Goal: Task Accomplishment & Management: Use online tool/utility

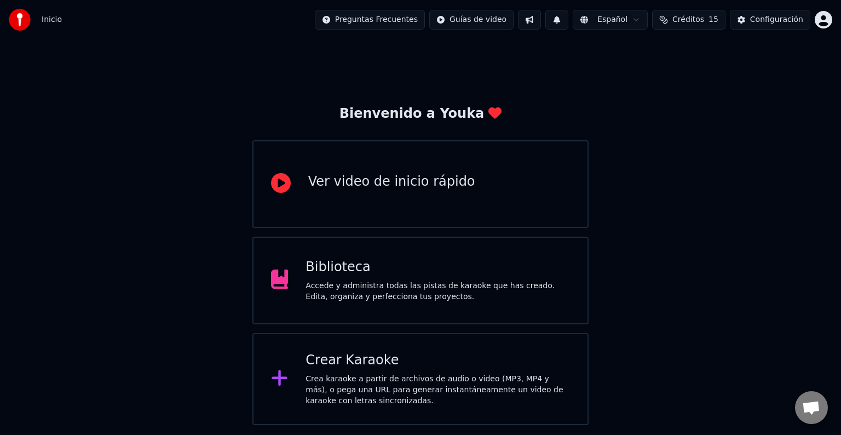
click at [352, 367] on div "Crear Karaoke" at bounding box center [437, 360] width 264 height 18
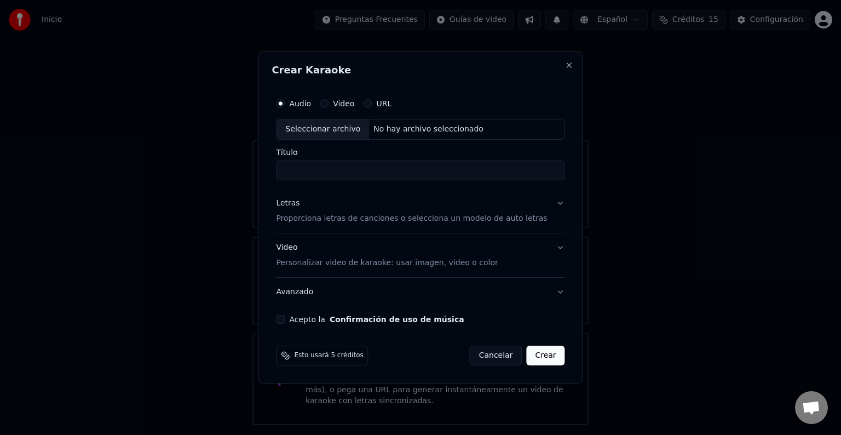
click at [329, 129] on div "Seleccionar archivo" at bounding box center [322, 129] width 92 height 20
type input "**********"
click at [398, 169] on input "**********" at bounding box center [420, 170] width 288 height 20
click at [419, 215] on p "Proporciona letras de canciones o selecciona un modelo de auto letras" at bounding box center [411, 218] width 271 height 11
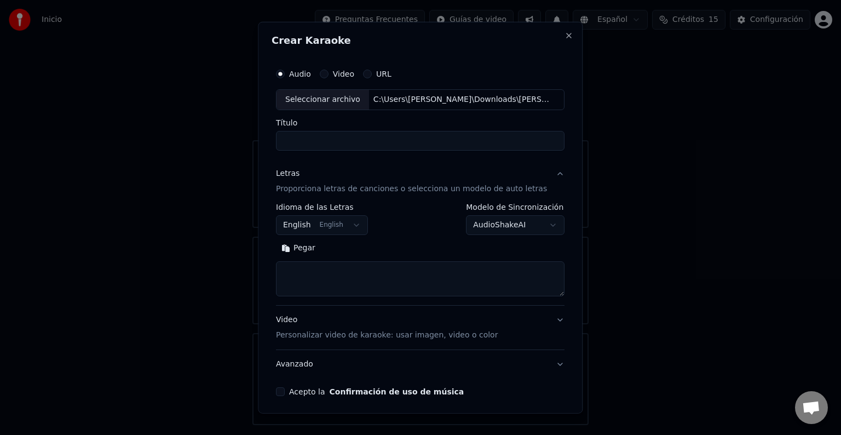
click at [304, 222] on button "English English" at bounding box center [322, 225] width 92 height 20
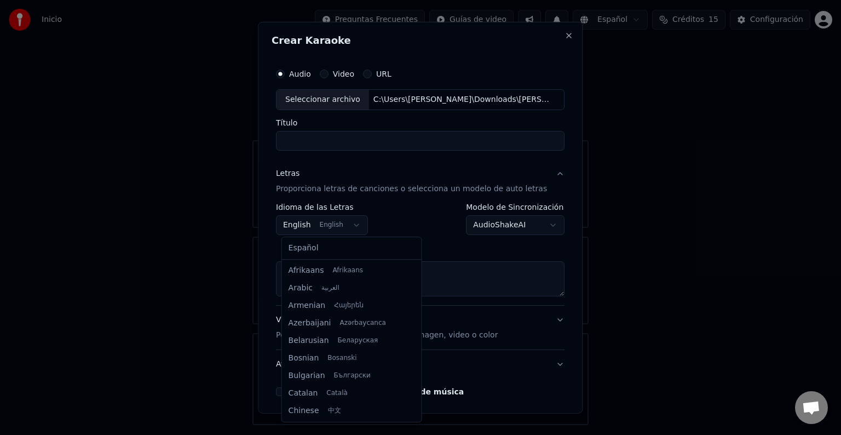
scroll to position [88, 0]
select select "**"
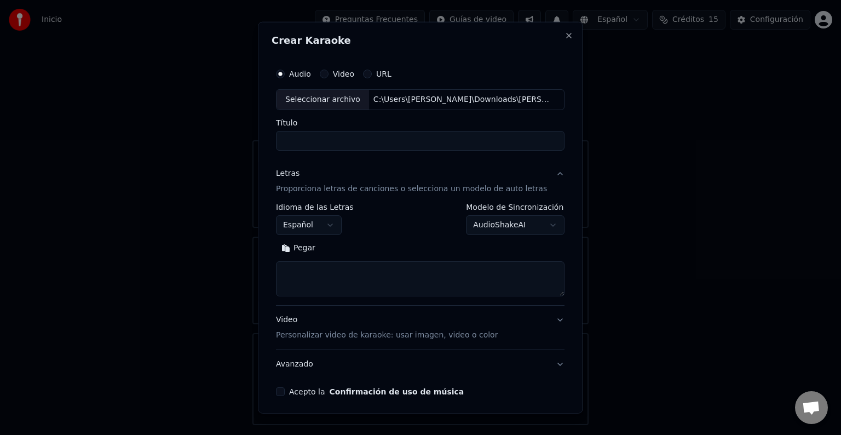
click at [318, 271] on textarea at bounding box center [420, 278] width 288 height 35
paste textarea "**********"
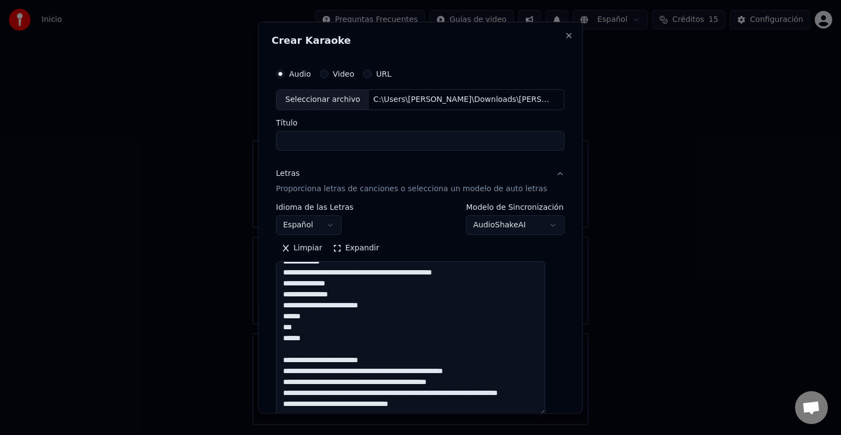
scroll to position [686, 0]
drag, startPoint x: 544, startPoint y: 293, endPoint x: 543, endPoint y: 413, distance: 119.3
click at [543, 413] on body "**********" at bounding box center [420, 212] width 841 height 425
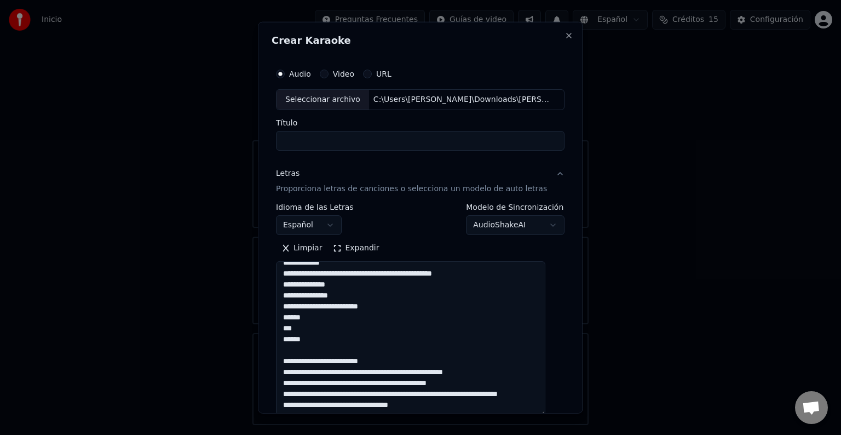
drag, startPoint x: 317, startPoint y: 328, endPoint x: 270, endPoint y: 303, distance: 53.6
click at [270, 303] on div "**********" at bounding box center [420, 217] width 325 height 391
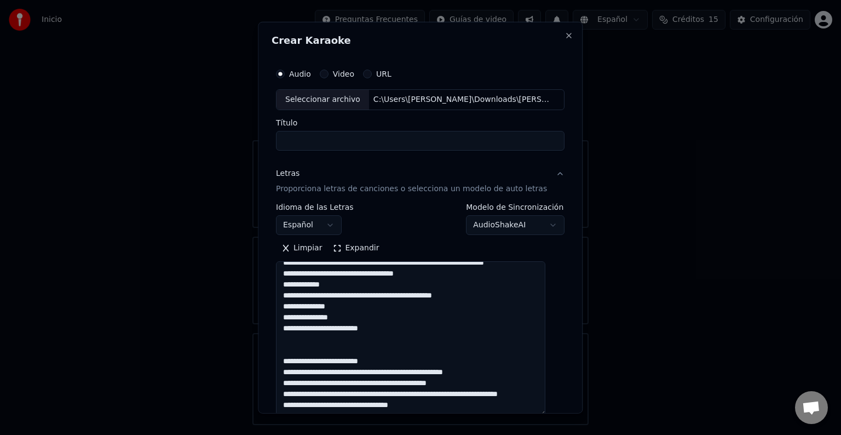
scroll to position [610, 0]
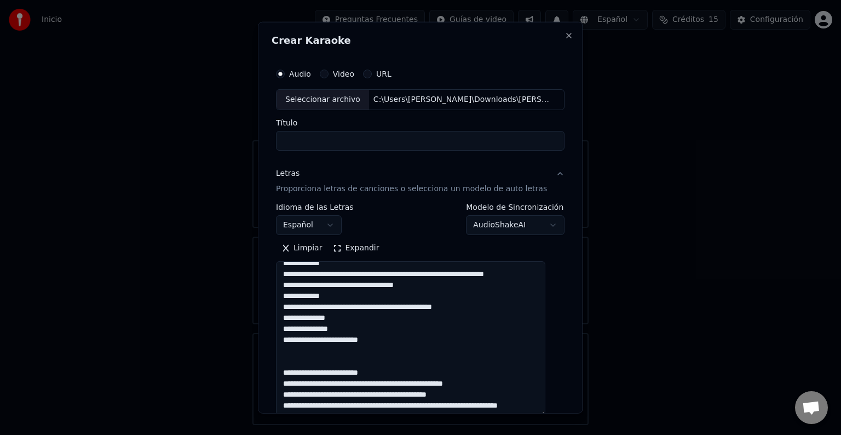
click at [298, 350] on textarea at bounding box center [410, 338] width 269 height 154
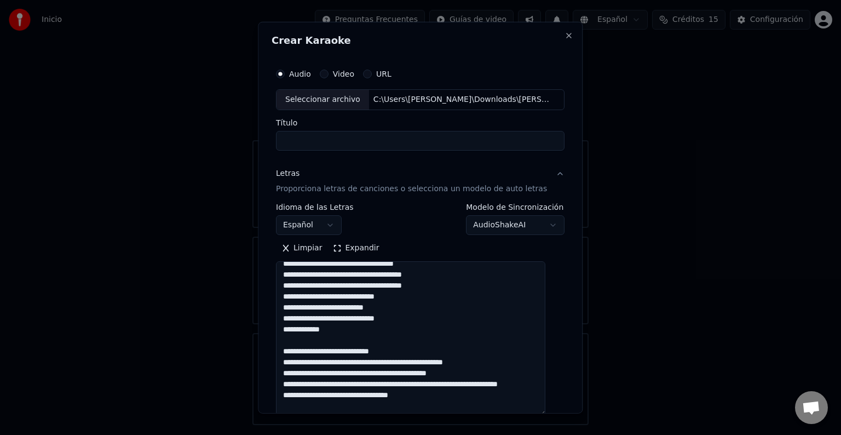
scroll to position [55, 0]
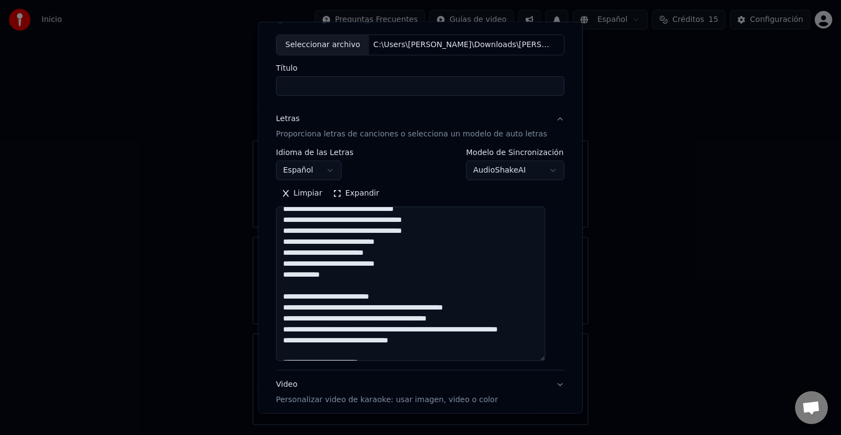
click at [342, 192] on button "Expandir" at bounding box center [356, 193] width 57 height 18
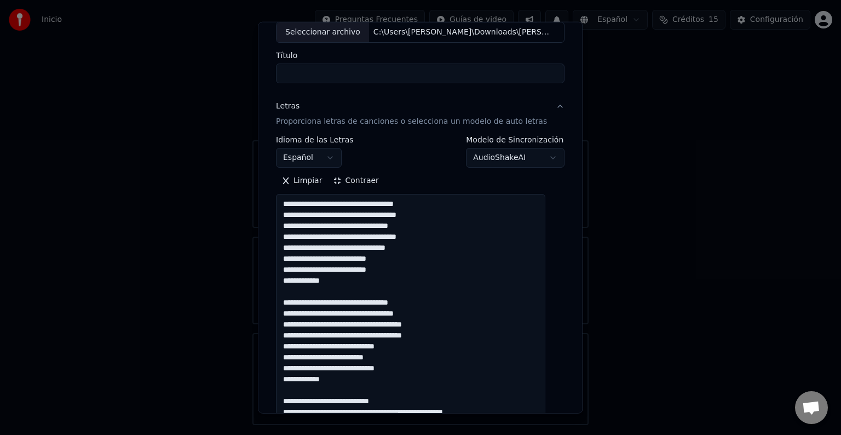
scroll to position [109, 0]
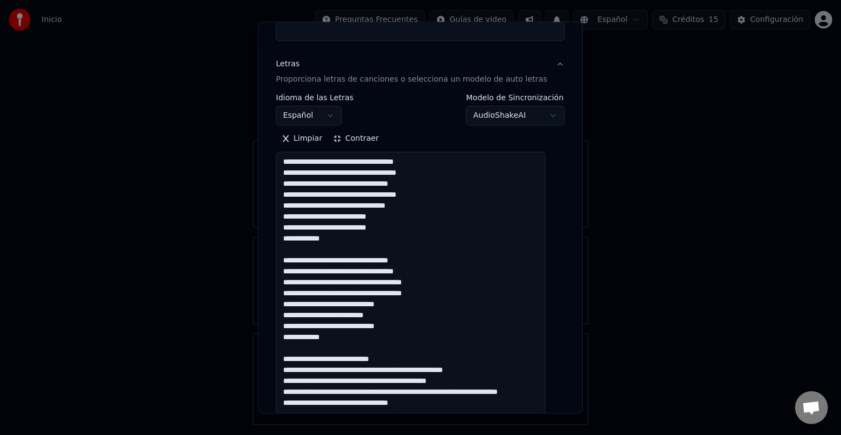
drag, startPoint x: 326, startPoint y: 250, endPoint x: 384, endPoint y: 274, distance: 62.6
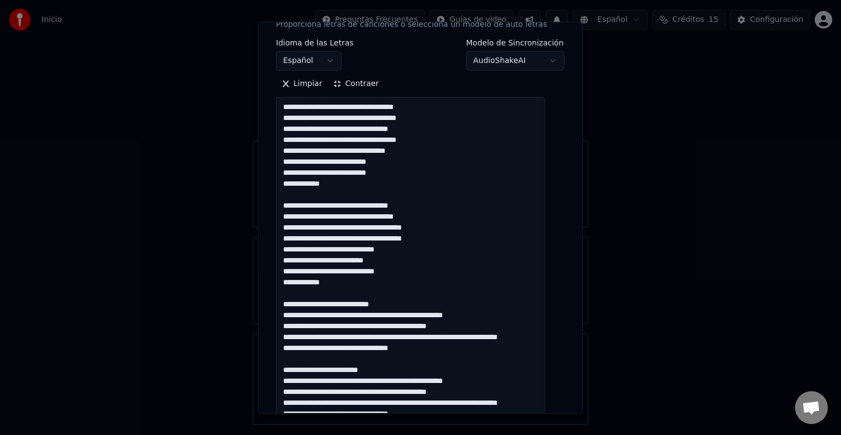
scroll to position [219, 0]
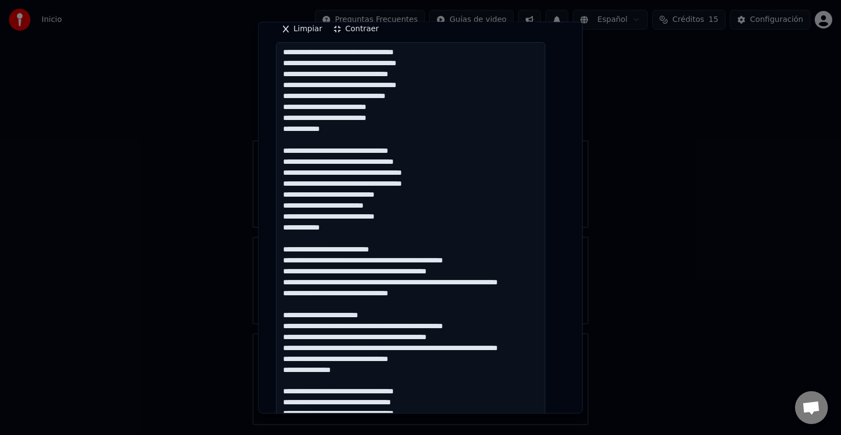
drag, startPoint x: 310, startPoint y: 246, endPoint x: 376, endPoint y: 261, distance: 67.4
drag, startPoint x: 303, startPoint y: 256, endPoint x: 398, endPoint y: 259, distance: 95.3
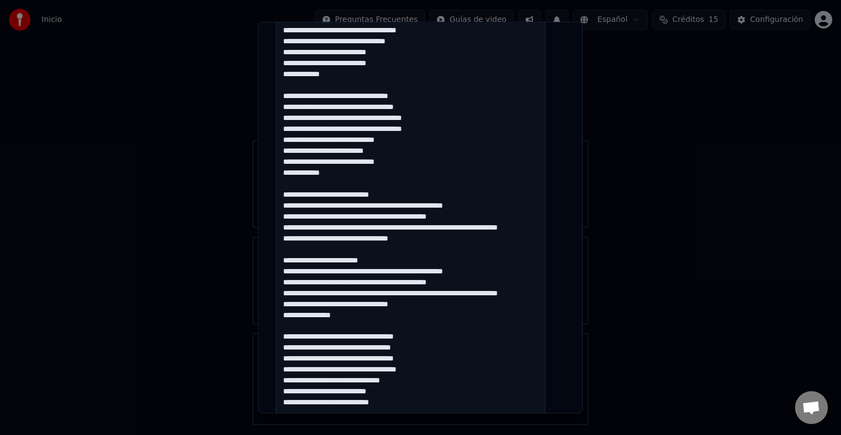
scroll to position [328, 0]
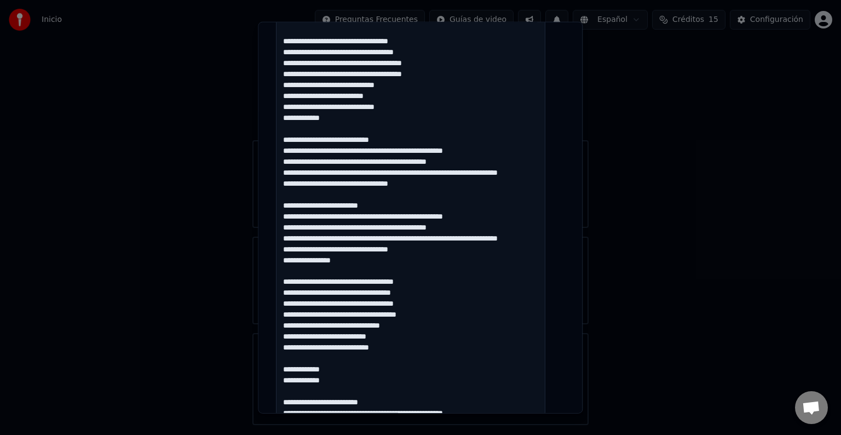
drag, startPoint x: 305, startPoint y: 215, endPoint x: 385, endPoint y: 243, distance: 85.2
click at [385, 243] on textarea at bounding box center [410, 342] width 269 height 818
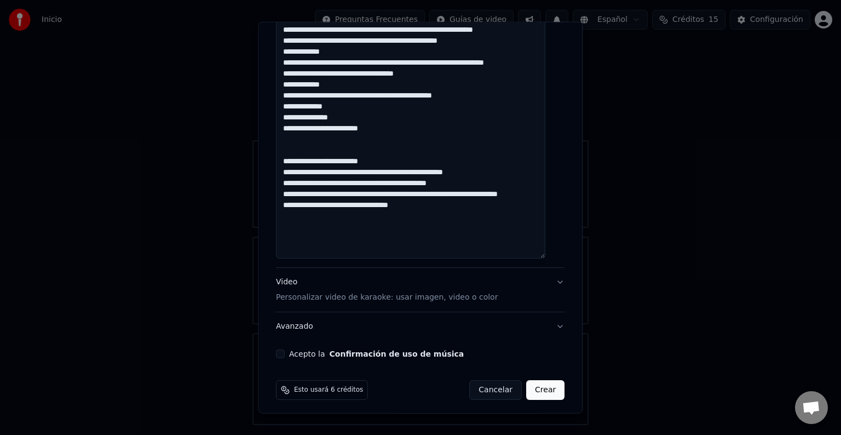
scroll to position [825, 0]
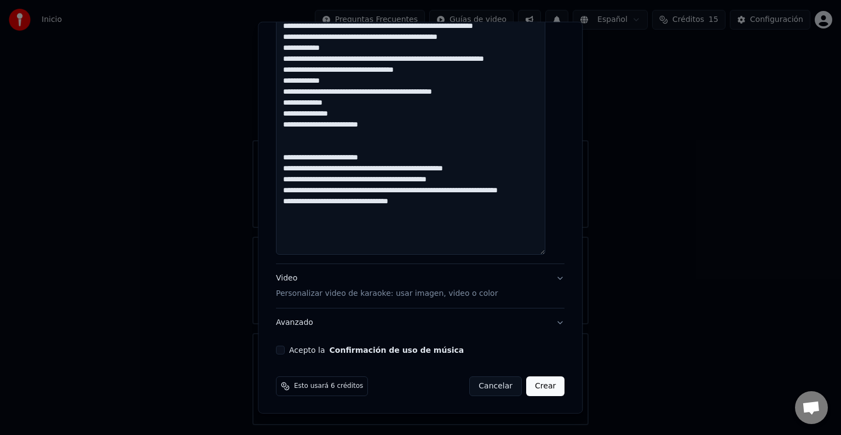
click at [291, 347] on div "Acepto la Confirmación de uso de música" at bounding box center [420, 349] width 288 height 9
click at [285, 348] on button "Acepto la Confirmación de uso de música" at bounding box center [280, 349] width 9 height 9
drag, startPoint x: 313, startPoint y: 188, endPoint x: 351, endPoint y: 221, distance: 50.0
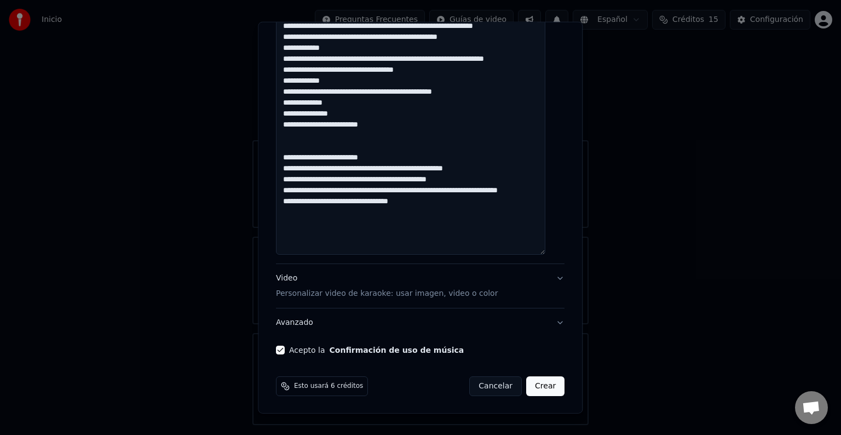
type textarea "**********"
click at [541, 383] on button "Crear" at bounding box center [545, 386] width 38 height 20
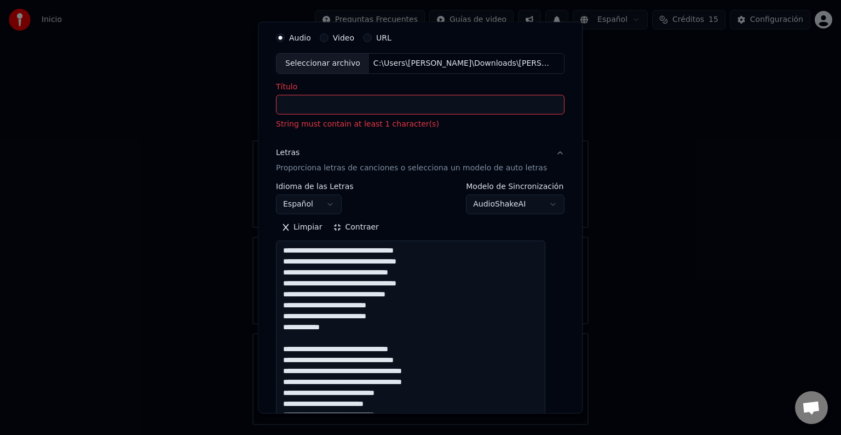
scroll to position [0, 0]
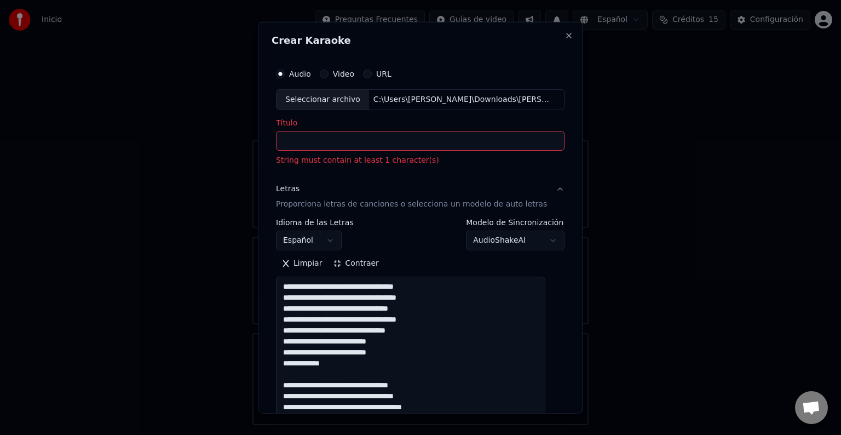
click at [342, 144] on input "Título" at bounding box center [420, 141] width 288 height 20
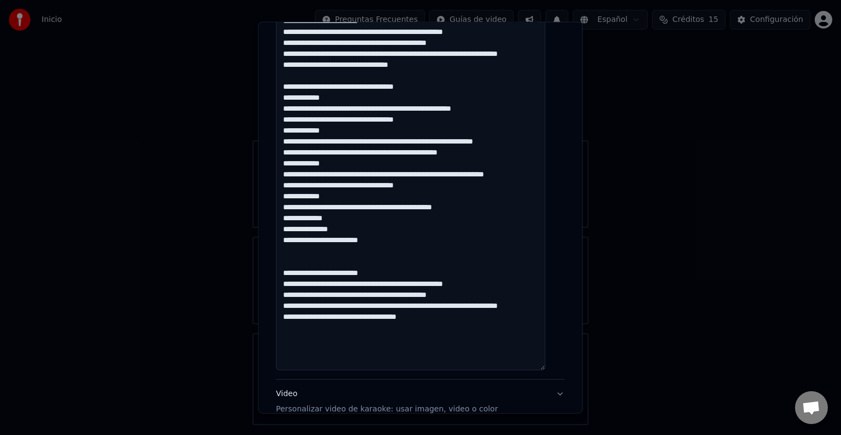
scroll to position [825, 0]
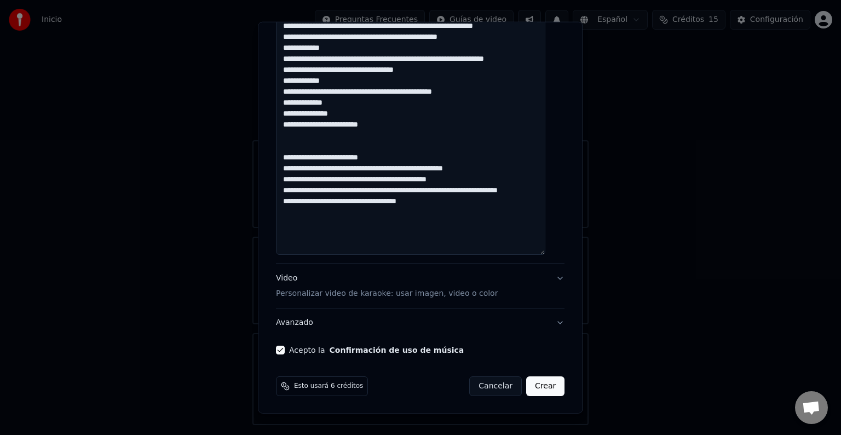
click at [531, 383] on button "Crear" at bounding box center [545, 386] width 38 height 20
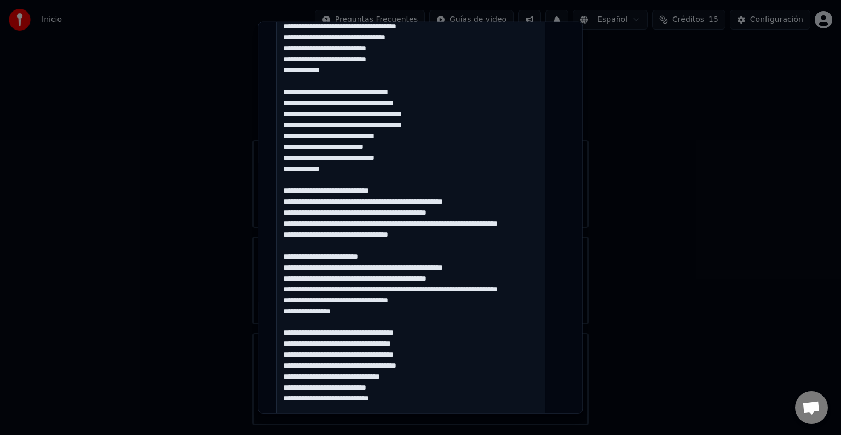
scroll to position [0, 0]
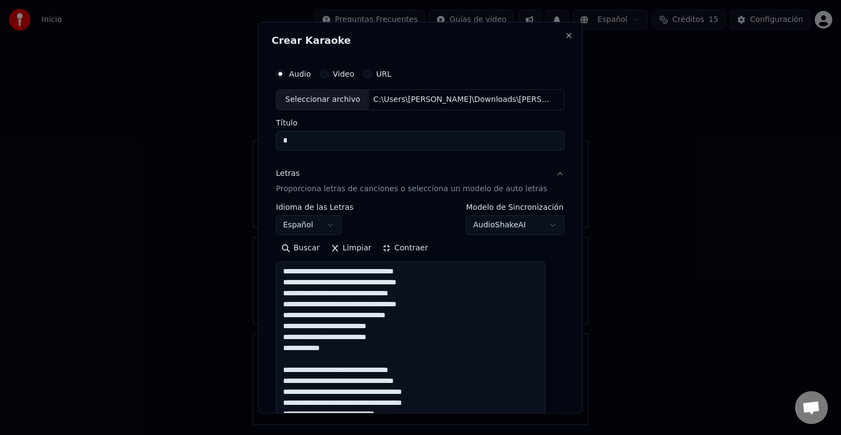
click at [347, 132] on input "Título" at bounding box center [420, 141] width 288 height 20
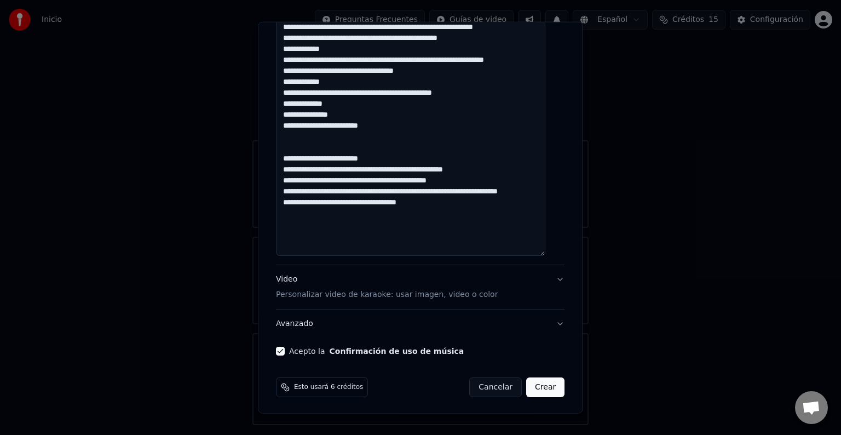
scroll to position [825, 0]
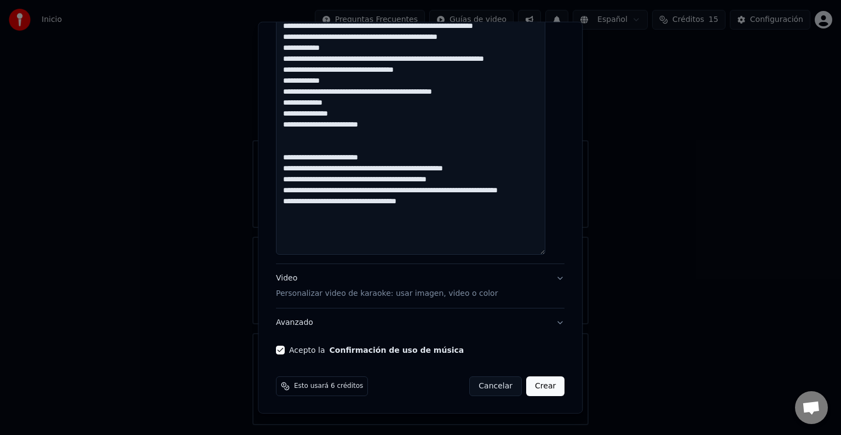
click at [531, 383] on button "Crear" at bounding box center [545, 386] width 38 height 20
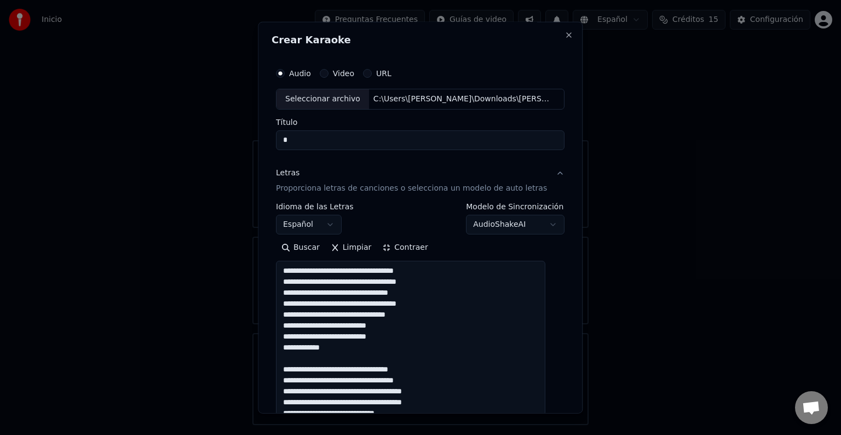
scroll to position [0, 0]
click at [313, 139] on input "Título" at bounding box center [420, 141] width 288 height 20
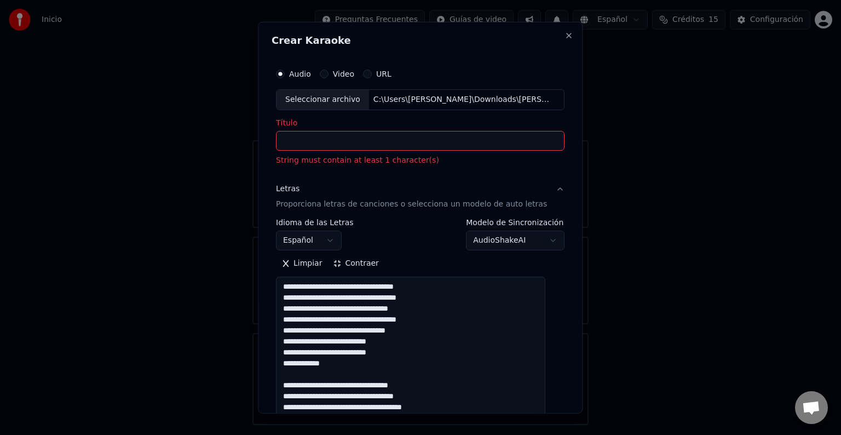
click at [349, 142] on input "Título" at bounding box center [420, 141] width 288 height 20
click at [302, 144] on input "Título" at bounding box center [420, 141] width 288 height 20
paste input "**********"
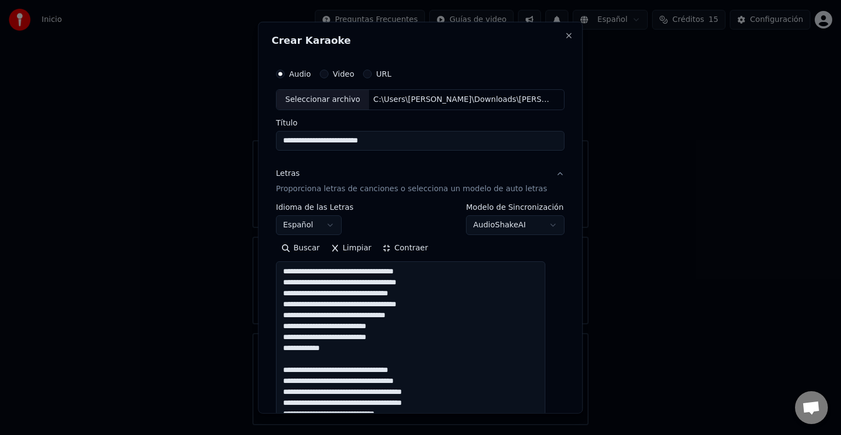
click at [409, 144] on input "**********" at bounding box center [420, 141] width 288 height 20
click at [393, 140] on input "**********" at bounding box center [420, 141] width 288 height 20
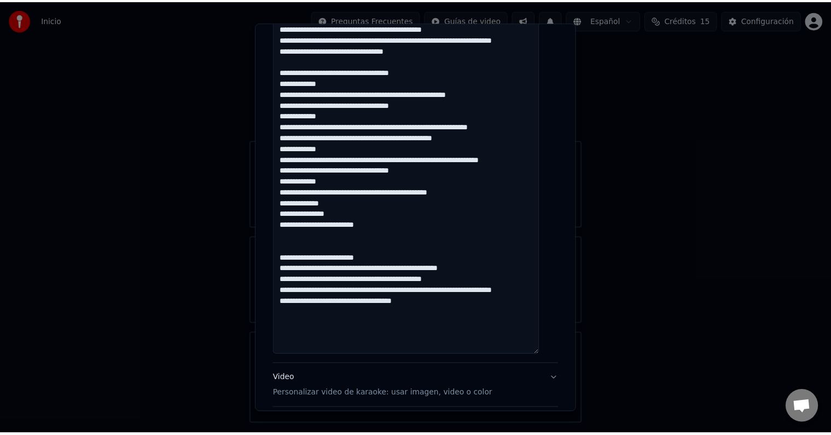
scroll to position [825, 0]
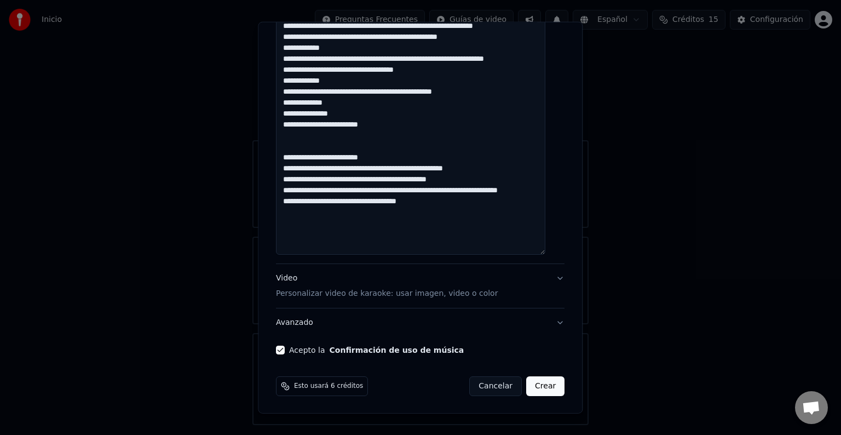
type input "**********"
click at [531, 386] on button "Crear" at bounding box center [545, 386] width 38 height 20
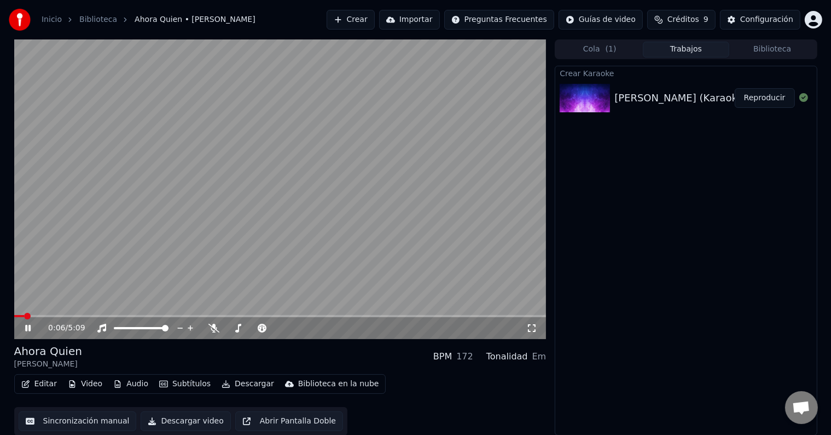
click at [24, 316] on span at bounding box center [27, 315] width 7 height 7
click at [31, 330] on icon at bounding box center [36, 327] width 26 height 9
click at [30, 324] on icon at bounding box center [36, 327] width 26 height 9
click at [30, 327] on icon at bounding box center [27, 328] width 5 height 7
click at [37, 380] on button "Editar" at bounding box center [39, 383] width 44 height 15
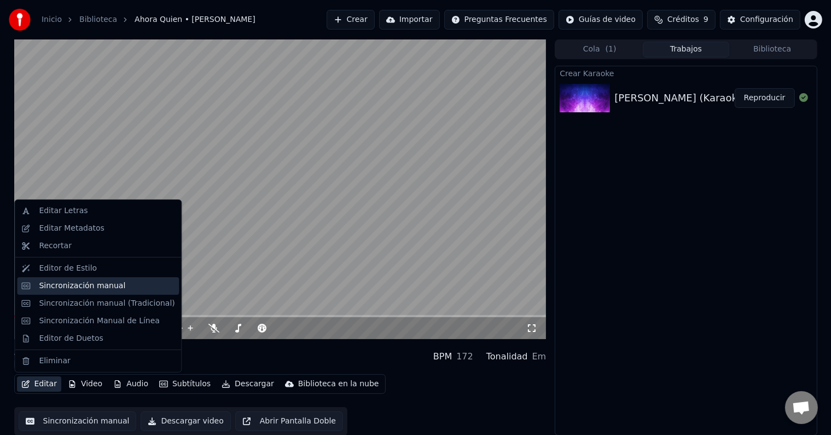
click at [74, 287] on div "Sincronización manual" at bounding box center [82, 285] width 86 height 11
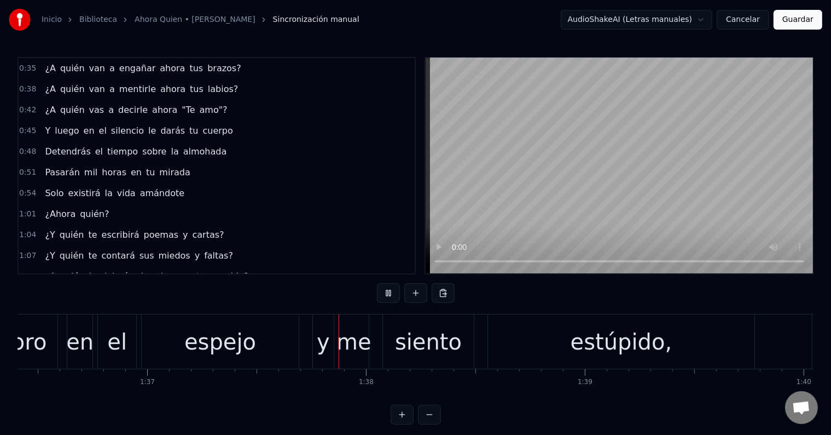
scroll to position [0, 21235]
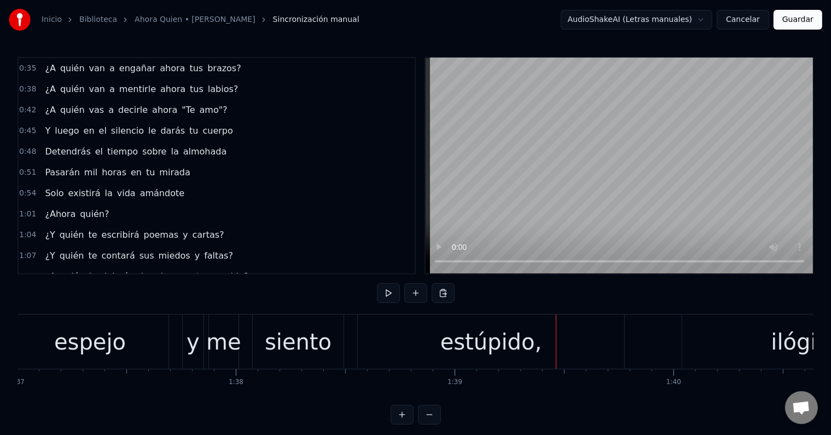
click at [803, 23] on button "Guardar" at bounding box center [798, 20] width 49 height 20
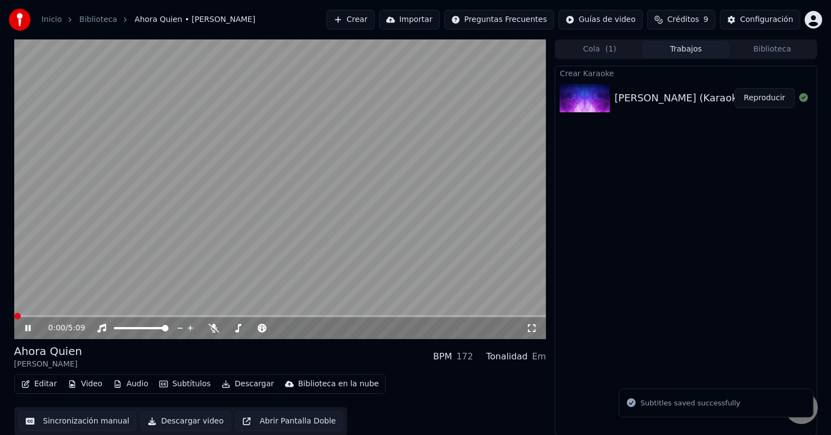
click at [25, 331] on icon at bounding box center [27, 328] width 5 height 7
click at [84, 381] on button "Video" at bounding box center [84, 383] width 43 height 15
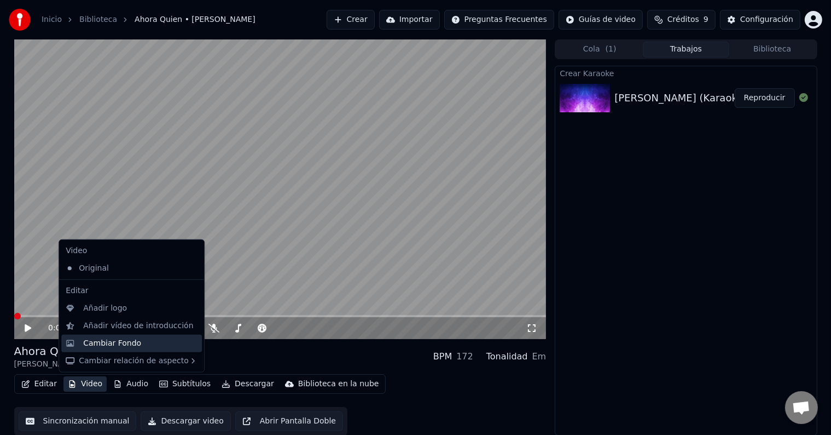
click at [125, 339] on div "Cambiar Fondo" at bounding box center [112, 343] width 58 height 11
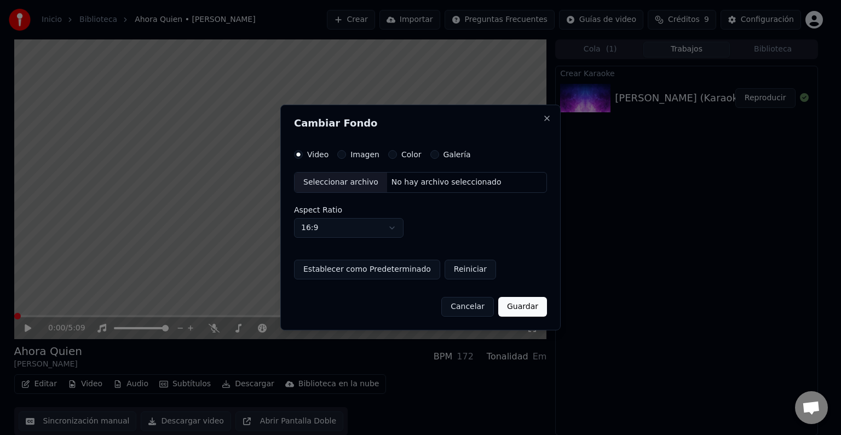
click at [343, 154] on button "Imagen" at bounding box center [341, 154] width 9 height 9
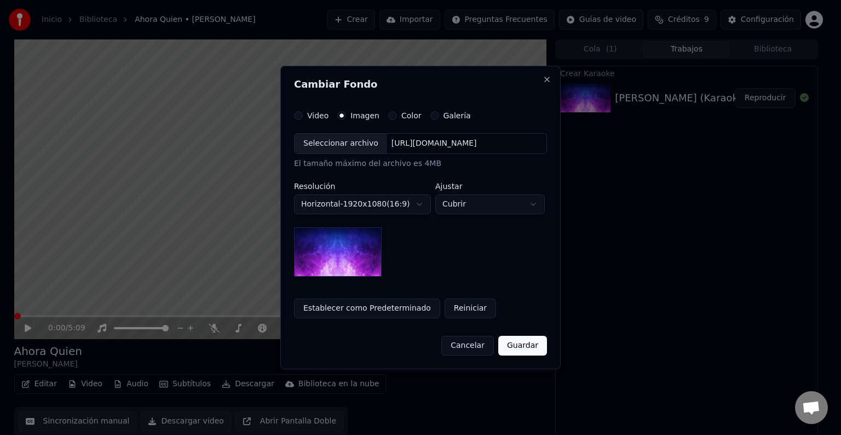
click at [337, 138] on div "Seleccionar archivo" at bounding box center [340, 144] width 92 height 20
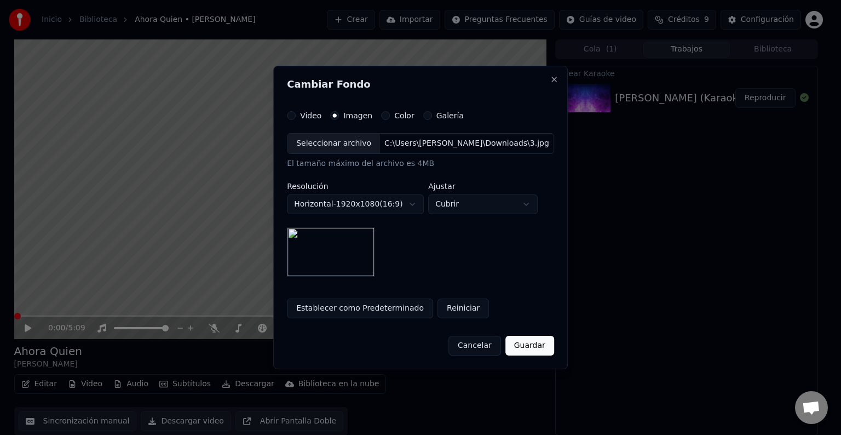
click at [528, 345] on button "Guardar" at bounding box center [529, 345] width 49 height 20
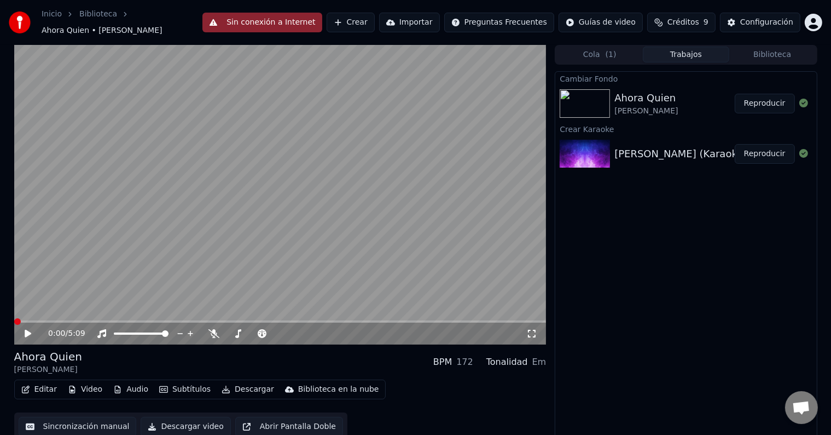
click at [774, 97] on button "Reproducir" at bounding box center [765, 104] width 60 height 20
click at [32, 329] on icon at bounding box center [36, 333] width 26 height 9
click at [14, 318] on span at bounding box center [17, 321] width 7 height 7
click at [27, 329] on icon at bounding box center [28, 333] width 7 height 8
click at [27, 329] on icon at bounding box center [36, 333] width 26 height 9
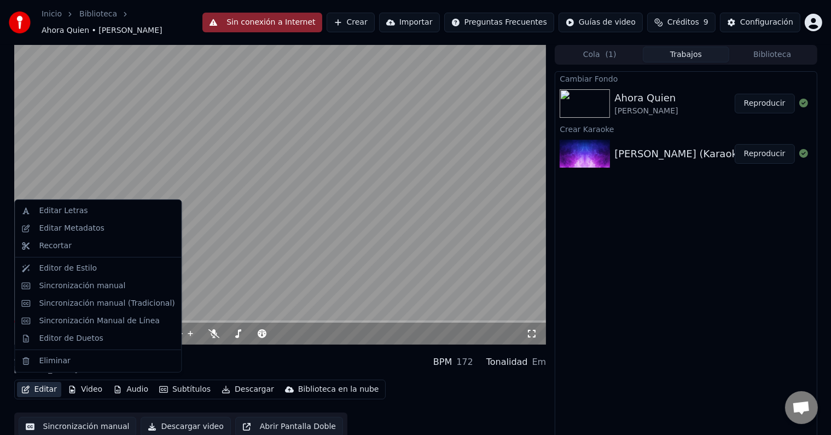
click at [50, 381] on button "Editar" at bounding box center [39, 388] width 44 height 15
click at [76, 228] on div "Editar Metadatos" at bounding box center [71, 228] width 65 height 11
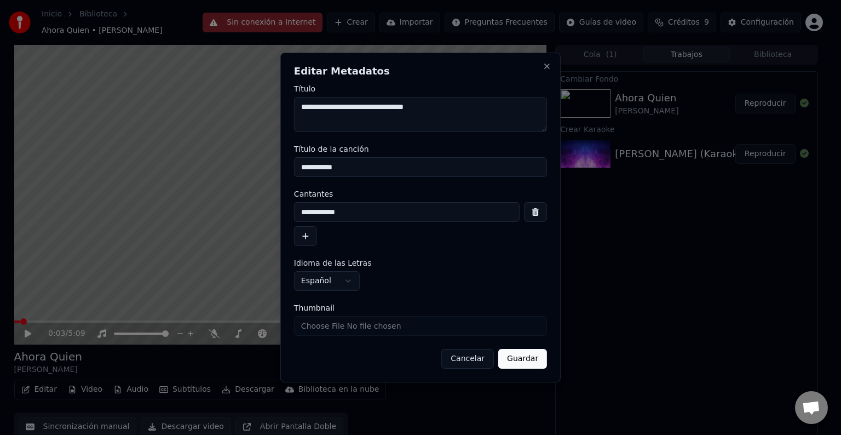
drag, startPoint x: 442, startPoint y: 104, endPoint x: 296, endPoint y: 96, distance: 146.9
click at [296, 96] on div "**********" at bounding box center [420, 108] width 253 height 47
click at [533, 363] on button "Guardar" at bounding box center [522, 359] width 49 height 20
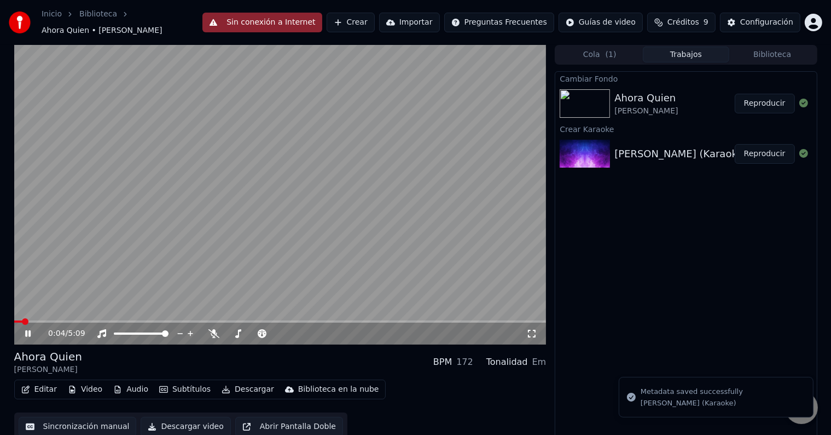
click at [28, 335] on div "0:04 / 5:09" at bounding box center [280, 333] width 533 height 22
click at [28, 329] on icon at bounding box center [36, 333] width 26 height 9
click at [35, 350] on div "Ahora Quien" at bounding box center [48, 356] width 68 height 15
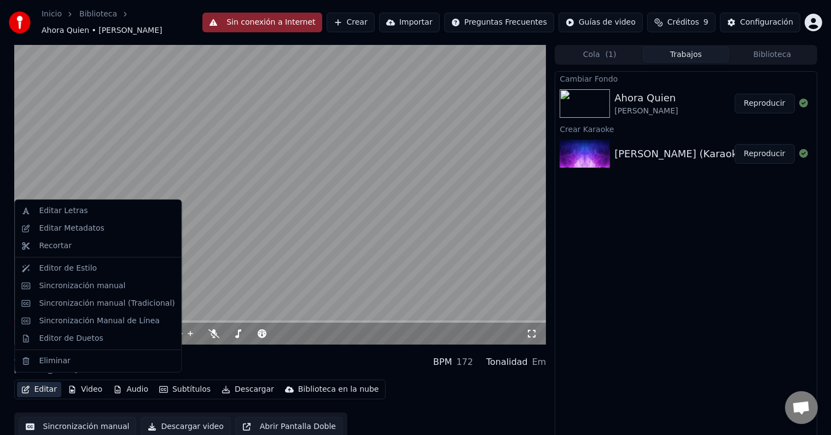
click at [40, 381] on button "Editar" at bounding box center [39, 388] width 44 height 15
click at [67, 228] on div "Editar Metadatos" at bounding box center [71, 228] width 65 height 11
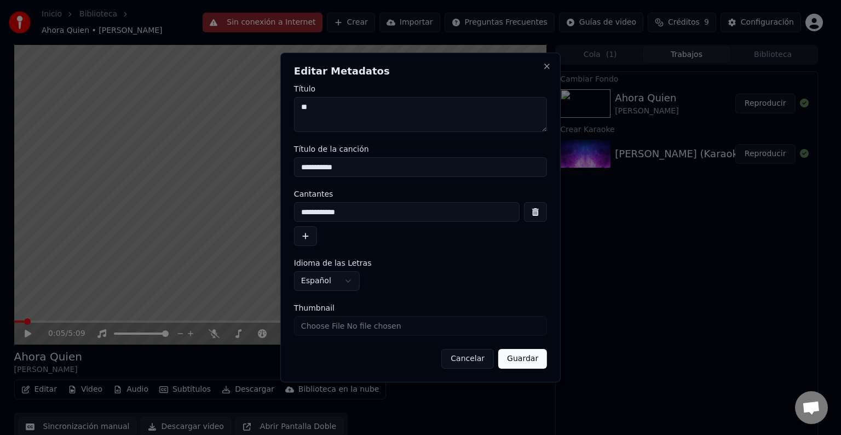
drag, startPoint x: 317, startPoint y: 169, endPoint x: 246, endPoint y: 166, distance: 70.7
click at [246, 166] on body "**********" at bounding box center [415, 217] width 831 height 435
drag, startPoint x: 385, startPoint y: 213, endPoint x: 256, endPoint y: 212, distance: 129.7
click at [256, 212] on body "**********" at bounding box center [415, 217] width 831 height 435
click at [530, 211] on button "button" at bounding box center [535, 212] width 23 height 20
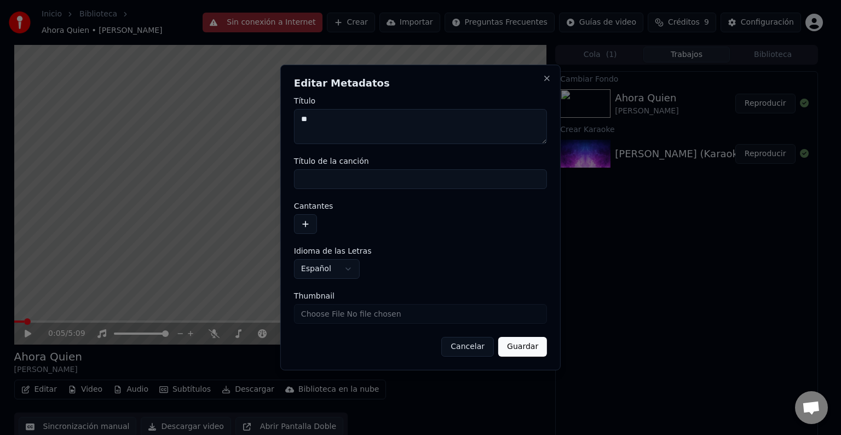
click at [534, 346] on button "Guardar" at bounding box center [522, 347] width 49 height 20
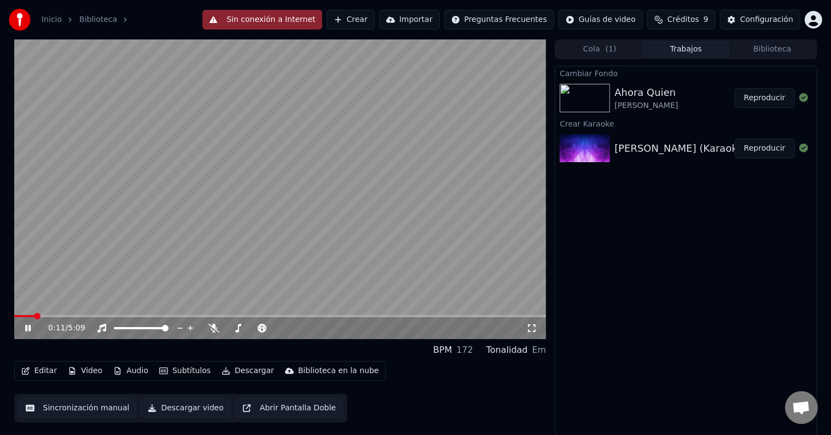
click at [35, 326] on icon at bounding box center [36, 327] width 26 height 9
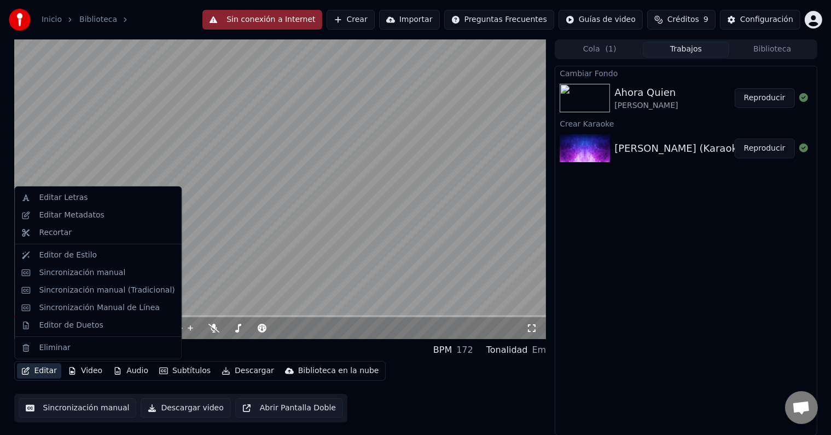
click at [39, 367] on button "Editar" at bounding box center [39, 370] width 44 height 15
click at [86, 276] on div "Sincronización manual" at bounding box center [82, 272] width 86 height 11
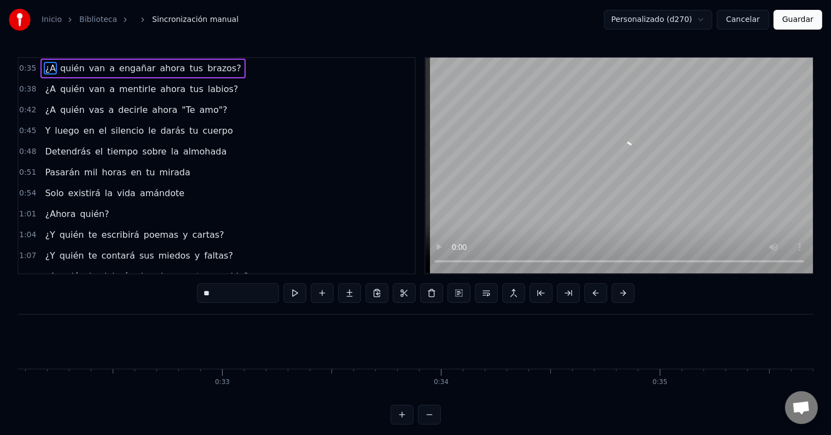
scroll to position [0, 7771]
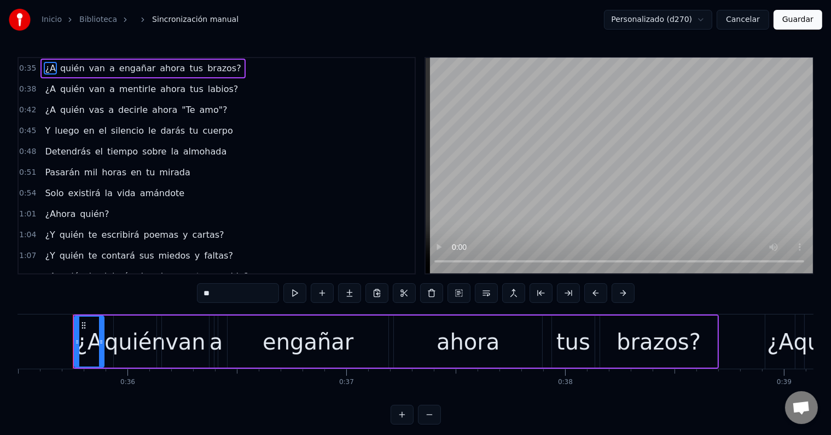
click at [211, 127] on div "0:45 Y luego en el silencio le darás tu cuerpo" at bounding box center [217, 130] width 396 height 21
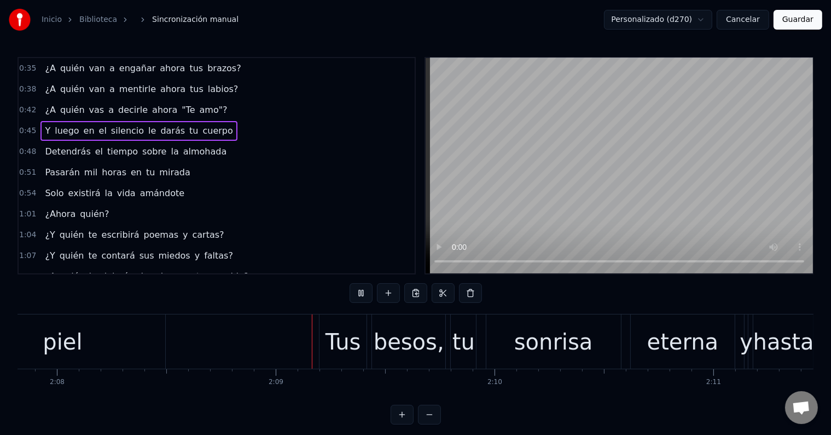
scroll to position [0, 28112]
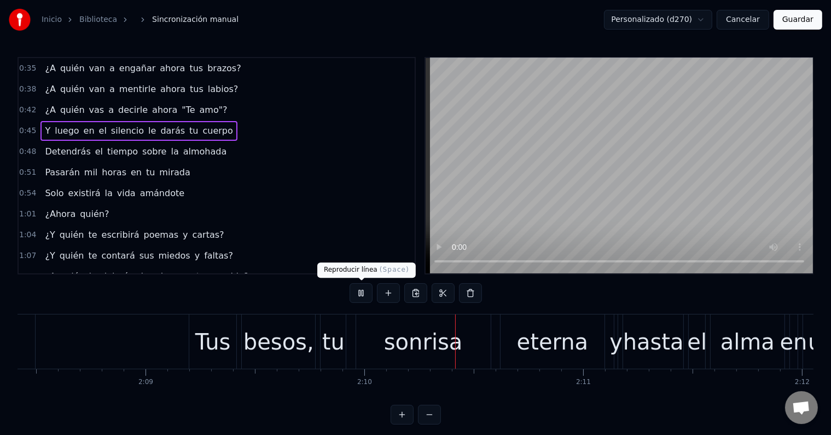
click at [361, 298] on button at bounding box center [361, 293] width 23 height 20
click at [253, 356] on div "besos," at bounding box center [279, 341] width 71 height 33
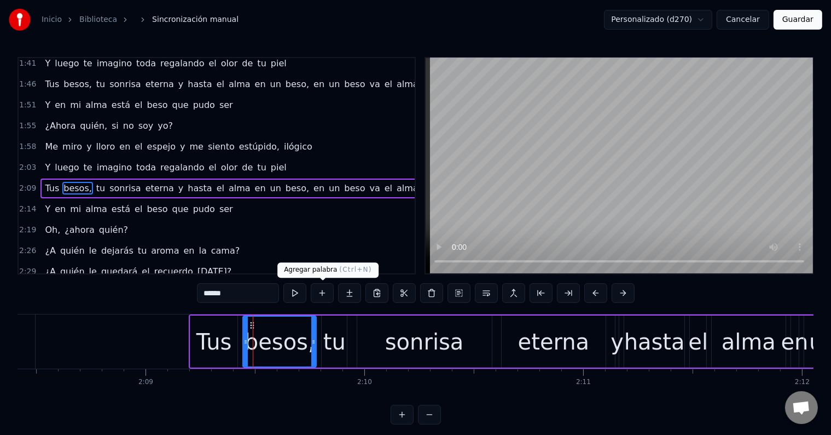
scroll to position [385, 0]
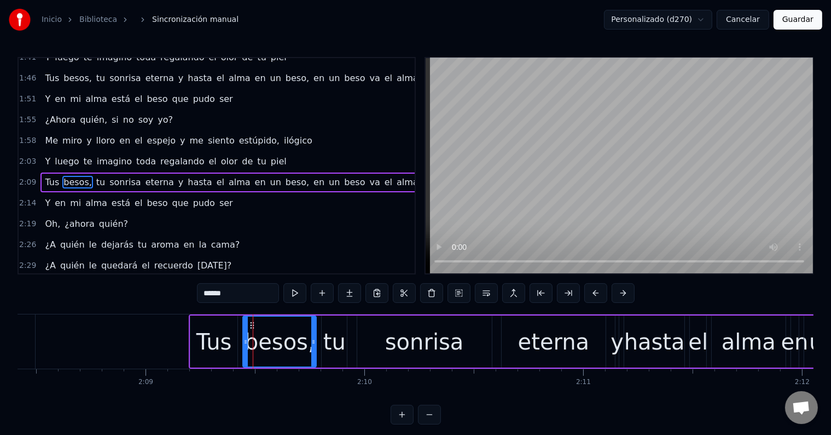
click at [239, 298] on input "******" at bounding box center [238, 293] width 82 height 20
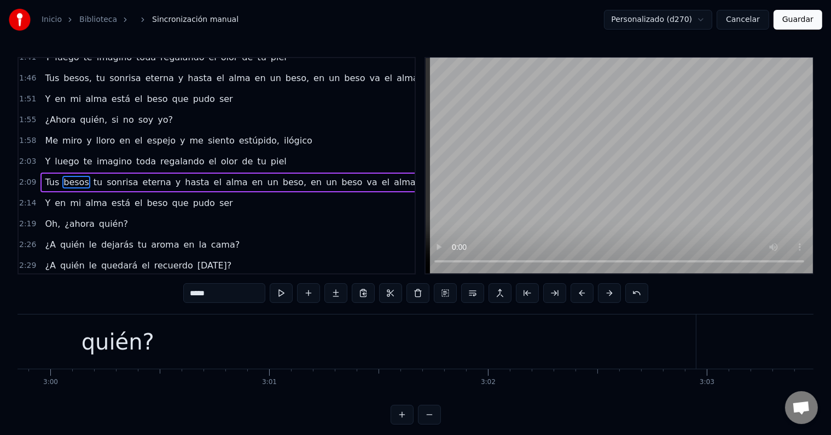
scroll to position [0, 39367]
click at [293, 352] on div "quién?" at bounding box center [123, 341] width 1156 height 54
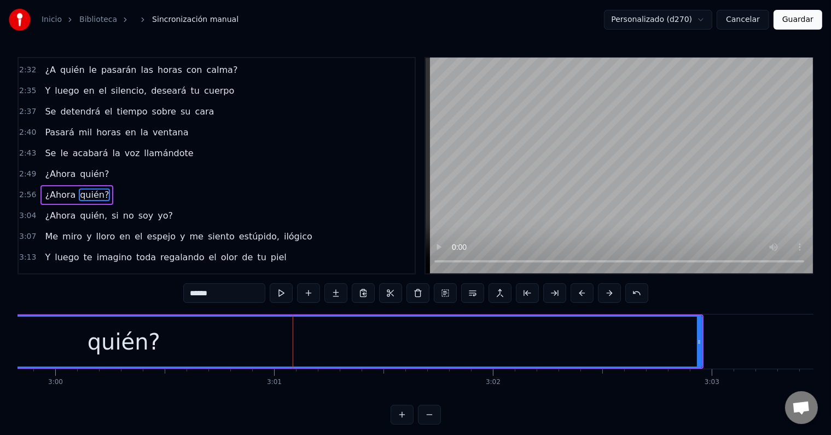
scroll to position [607, 0]
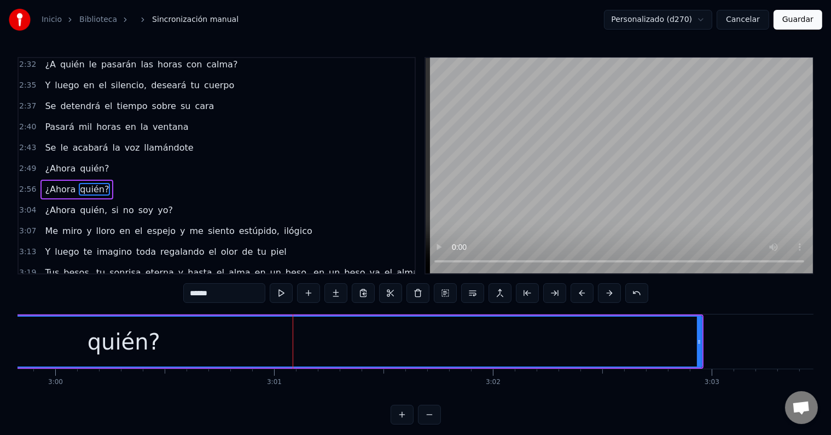
click at [87, 162] on span "quién?" at bounding box center [94, 168] width 31 height 13
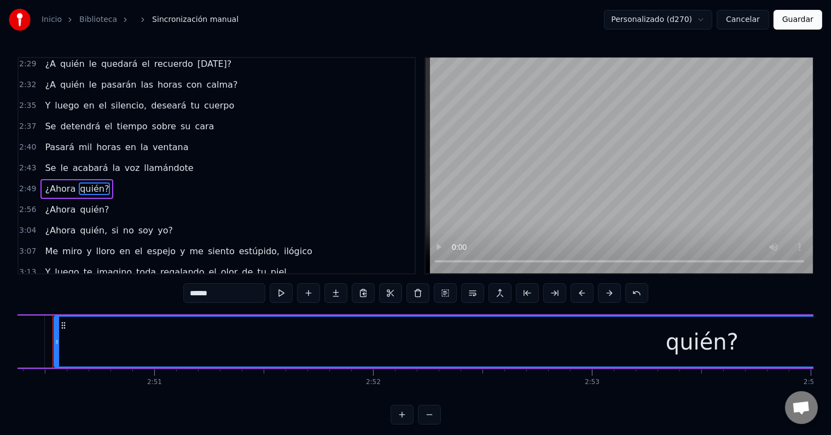
scroll to position [0, 37277]
click at [204, 292] on input "******" at bounding box center [224, 293] width 82 height 20
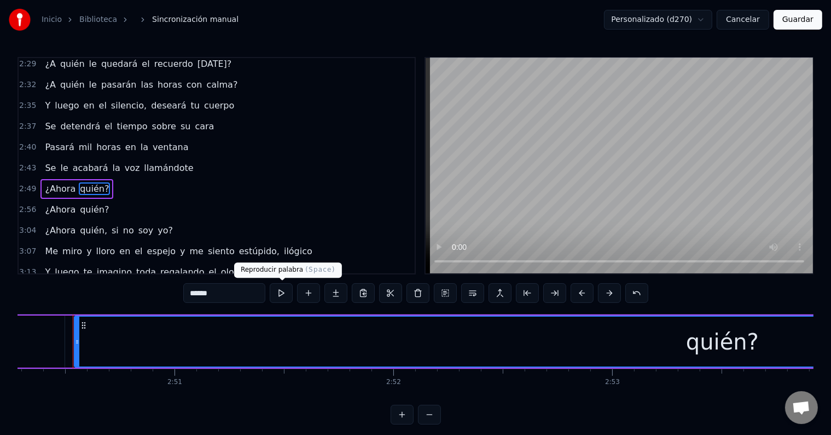
click at [287, 297] on button at bounding box center [281, 293] width 23 height 20
click at [287, 296] on button at bounding box center [281, 293] width 23 height 20
click at [202, 289] on input "******" at bounding box center [224, 293] width 82 height 20
paste input "*"
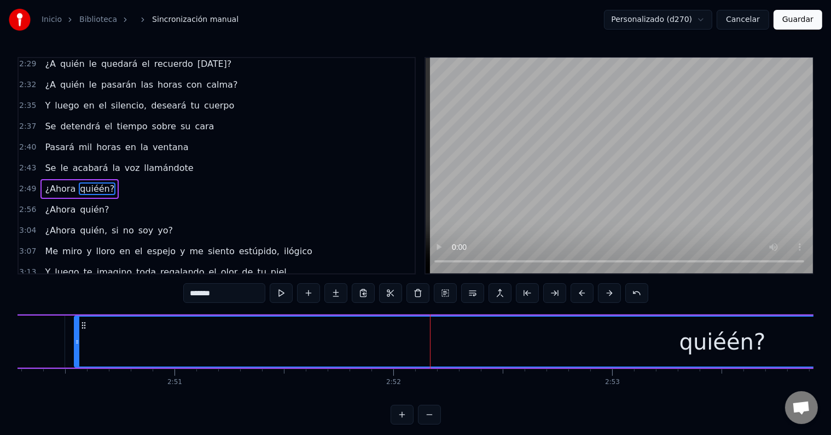
paste input "*"
click at [227, 292] on input "********" at bounding box center [224, 293] width 82 height 20
click at [210, 293] on input "*******" at bounding box center [224, 293] width 82 height 20
paste input "*"
click at [201, 291] on input "********" at bounding box center [224, 293] width 82 height 20
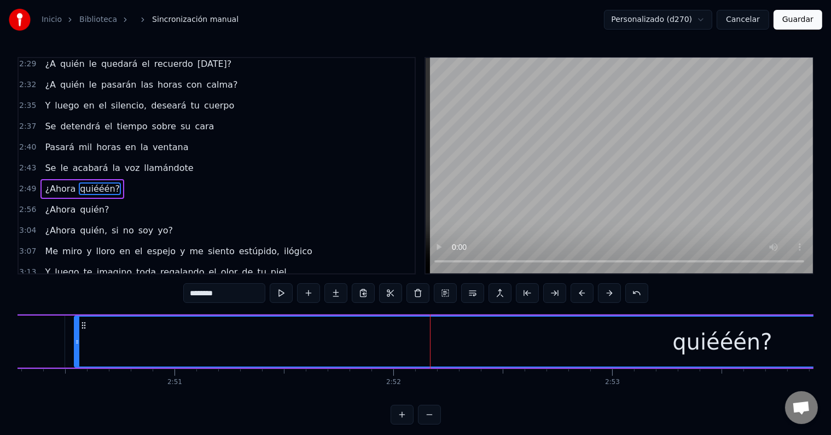
click at [201, 291] on input "********" at bounding box center [224, 293] width 82 height 20
click at [90, 203] on span "quién?" at bounding box center [94, 209] width 31 height 13
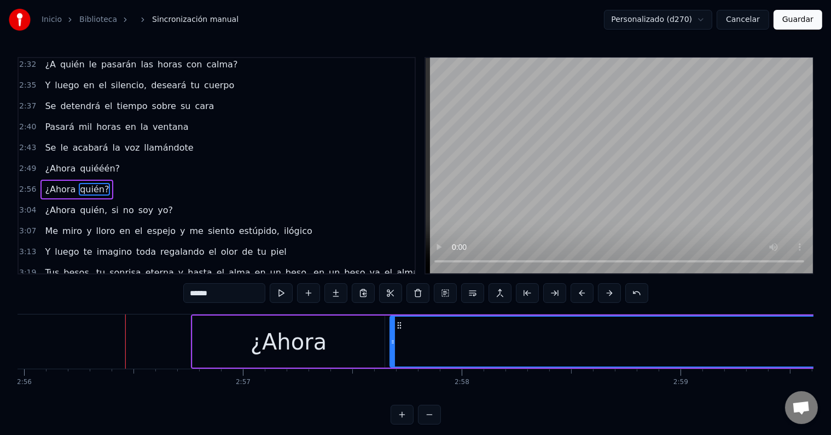
scroll to position [0, 38575]
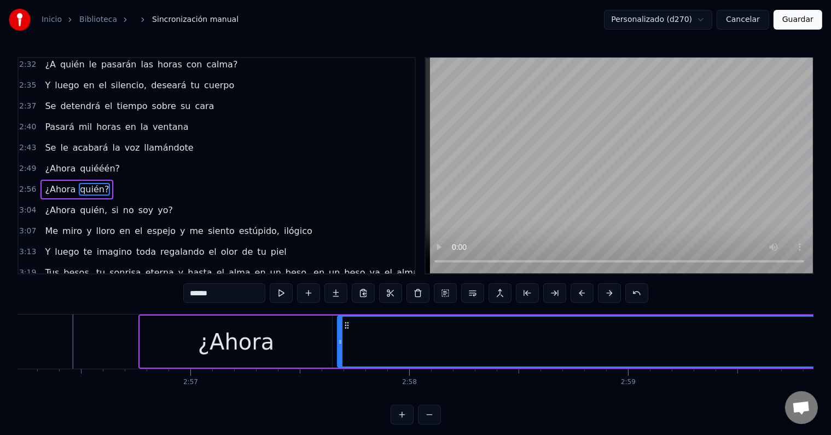
drag, startPoint x: 228, startPoint y: 297, endPoint x: 171, endPoint y: 292, distance: 57.7
click at [171, 292] on div "0:35 ¿A quién van a engañar ahora tus brazos? 0:38 ¿A quién van a mentirle ahor…" at bounding box center [416, 240] width 796 height 367
paste input "**"
click at [281, 293] on button at bounding box center [281, 293] width 23 height 20
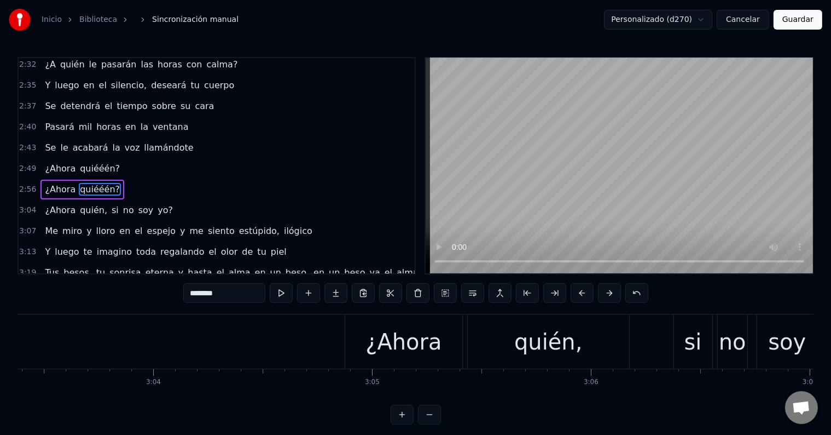
scroll to position [0, 40142]
click at [349, 335] on div "¿Ahora" at bounding box center [406, 341] width 117 height 54
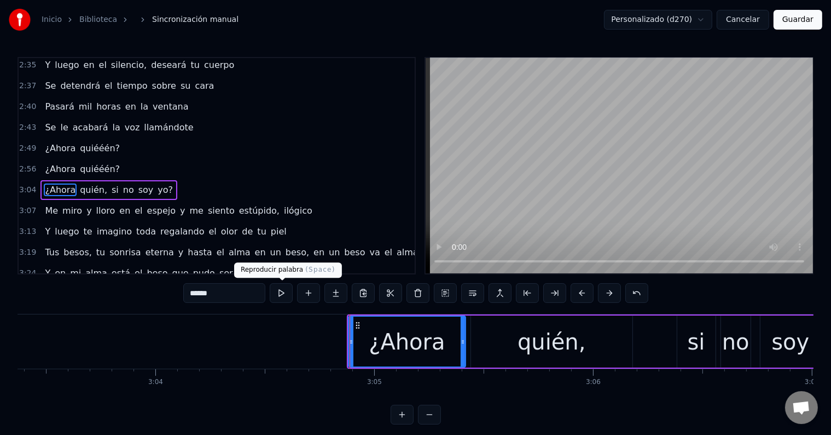
click at [280, 297] on button at bounding box center [281, 293] width 23 height 20
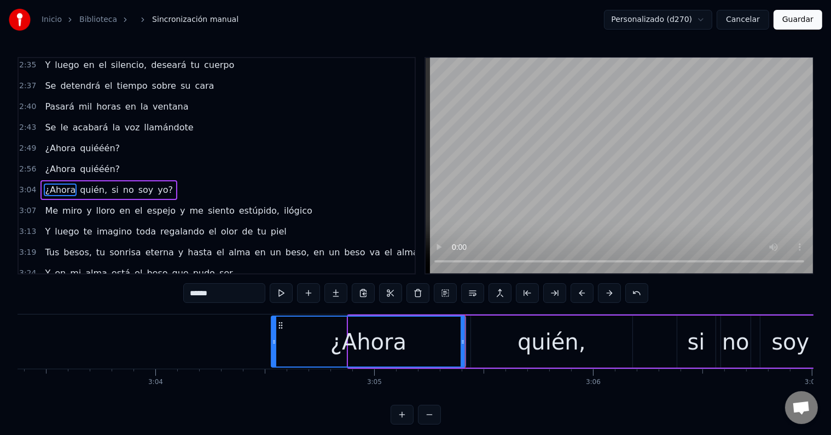
drag, startPoint x: 349, startPoint y: 341, endPoint x: 271, endPoint y: 330, distance: 78.5
click at [272, 330] on div at bounding box center [274, 341] width 4 height 50
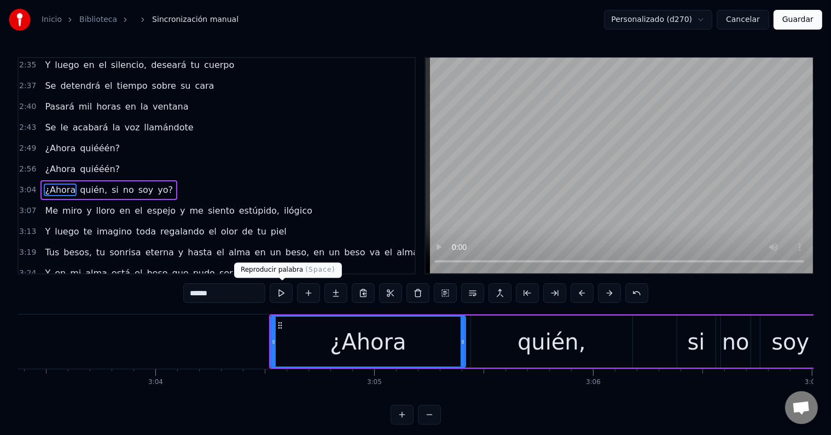
click at [285, 289] on button at bounding box center [281, 293] width 23 height 20
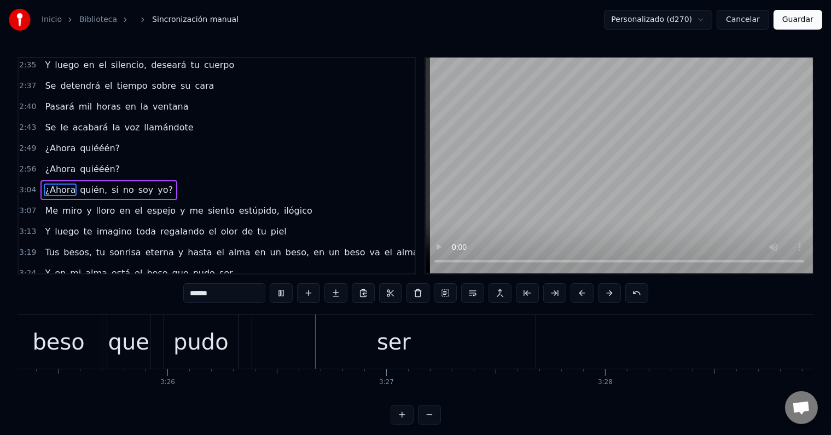
scroll to position [0, 45076]
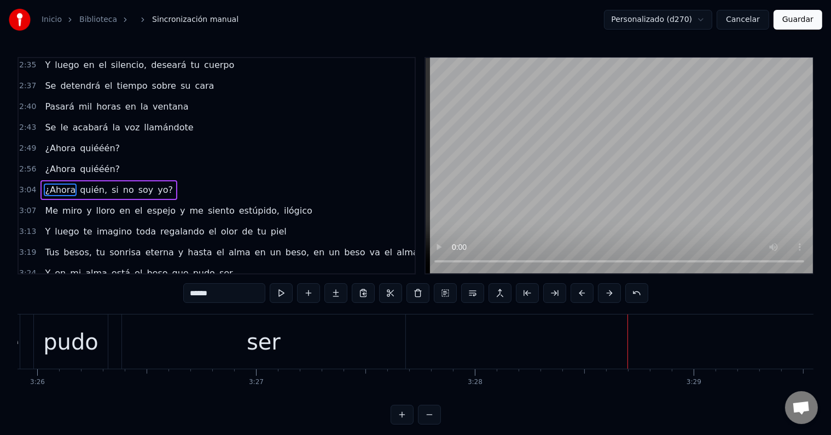
click at [280, 344] on div "ser" at bounding box center [264, 341] width 284 height 54
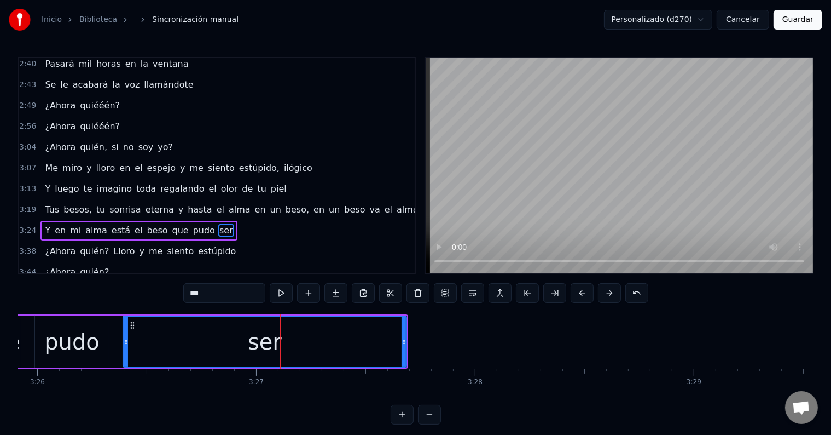
scroll to position [708, 0]
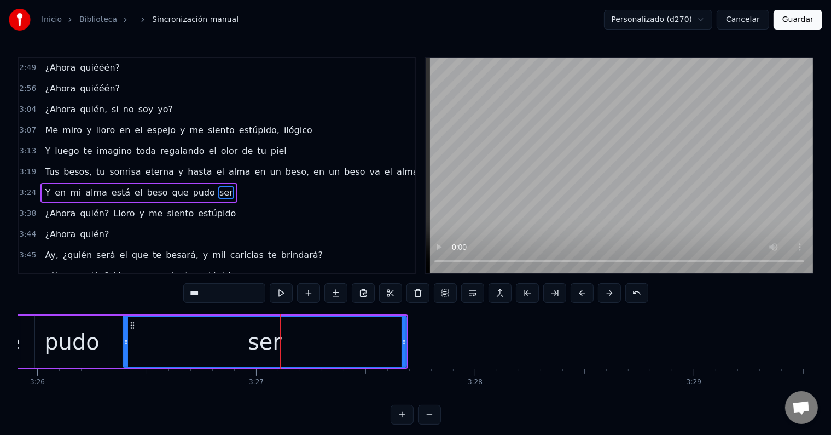
click at [198, 290] on input "***" at bounding box center [224, 293] width 82 height 20
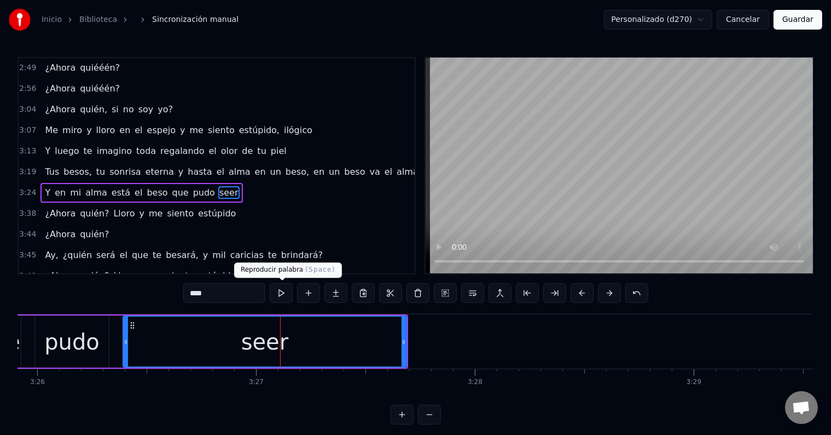
click at [281, 291] on button at bounding box center [281, 293] width 23 height 20
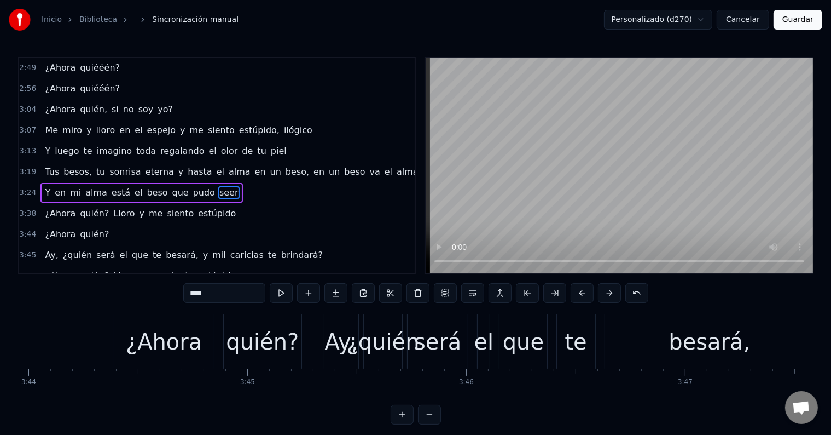
scroll to position [0, 49028]
click at [182, 349] on div "¿Ahora" at bounding box center [162, 341] width 76 height 33
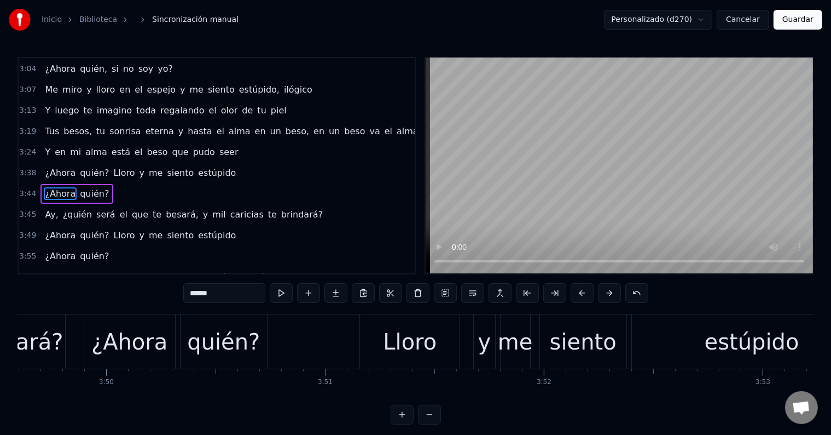
scroll to position [0, 50261]
click at [155, 355] on div "¿Ahora" at bounding box center [130, 341] width 76 height 33
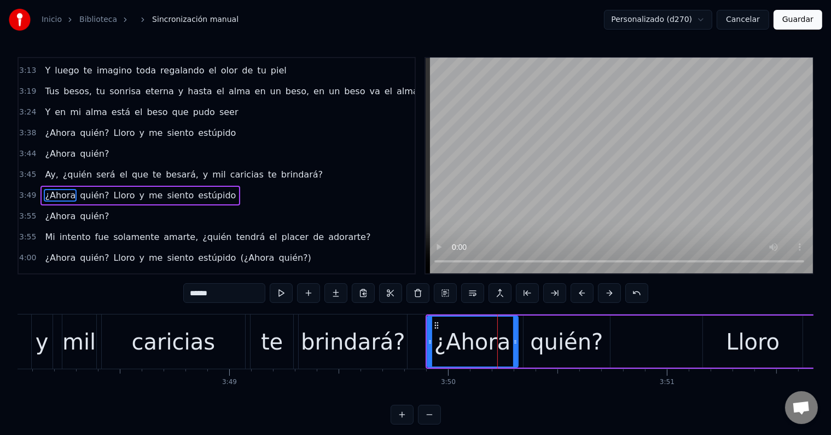
scroll to position [0, 49919]
click at [120, 340] on div "caricias" at bounding box center [173, 341] width 143 height 54
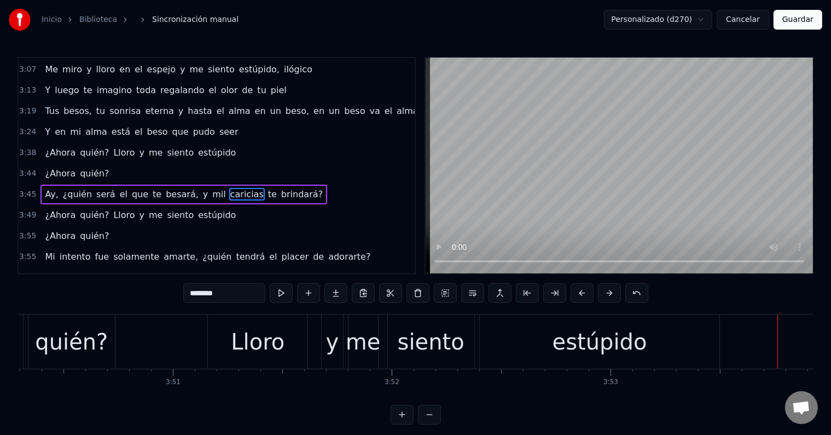
scroll to position [0, 50414]
click at [549, 339] on div "estúpido" at bounding box center [599, 341] width 240 height 54
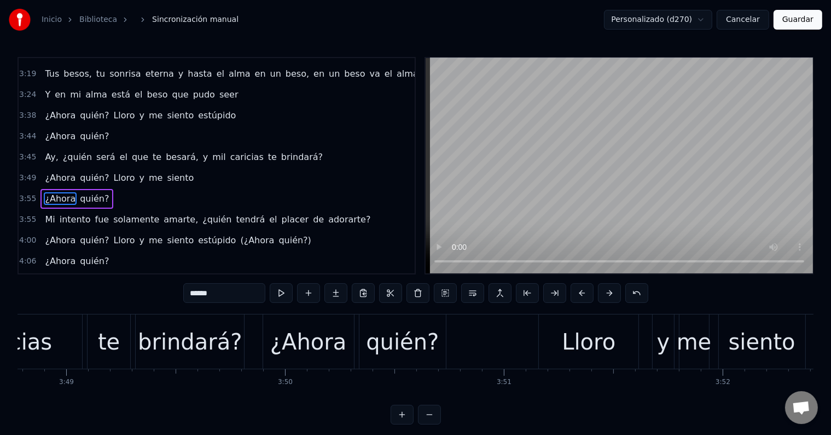
scroll to position [0, 50083]
click at [233, 347] on div "brindará?" at bounding box center [189, 341] width 104 height 33
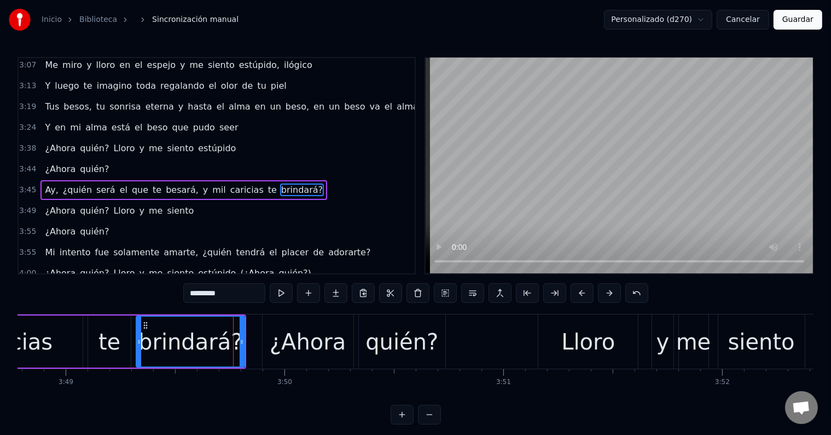
scroll to position [768, 0]
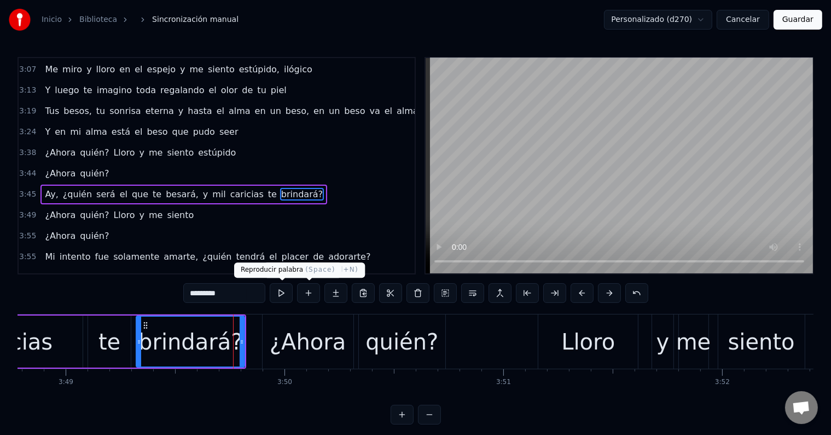
click at [290, 294] on button at bounding box center [281, 293] width 23 height 20
click at [283, 333] on div "¿Ahora" at bounding box center [308, 341] width 76 height 33
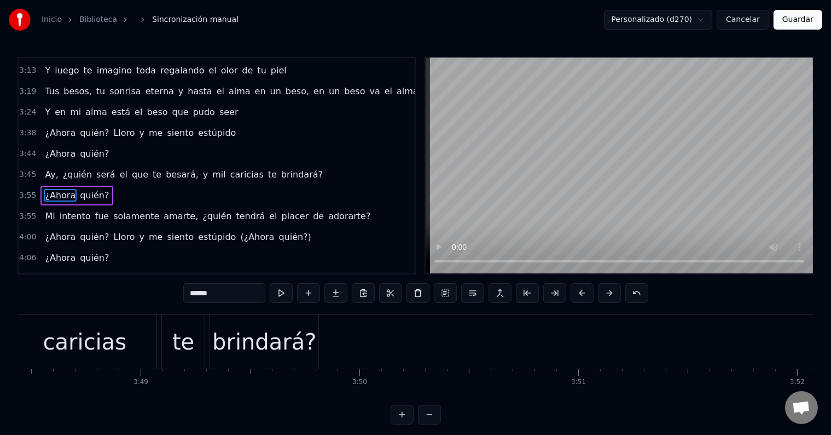
scroll to position [0, 50008]
click at [237, 335] on div "brindará?" at bounding box center [265, 341] width 104 height 33
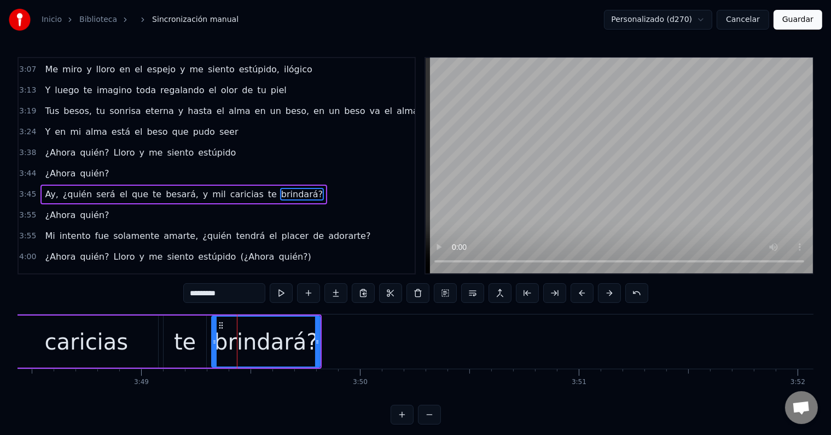
scroll to position [768, 0]
click at [281, 287] on button at bounding box center [281, 293] width 23 height 20
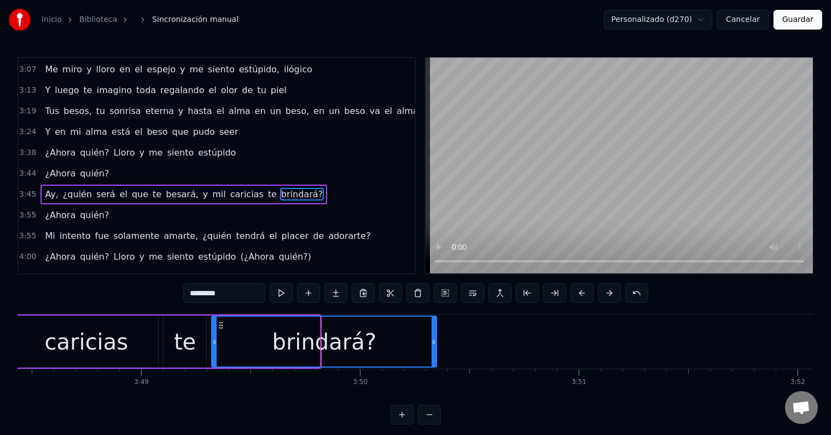
drag, startPoint x: 317, startPoint y: 337, endPoint x: 436, endPoint y: 340, distance: 118.8
click at [436, 340] on icon at bounding box center [434, 341] width 4 height 9
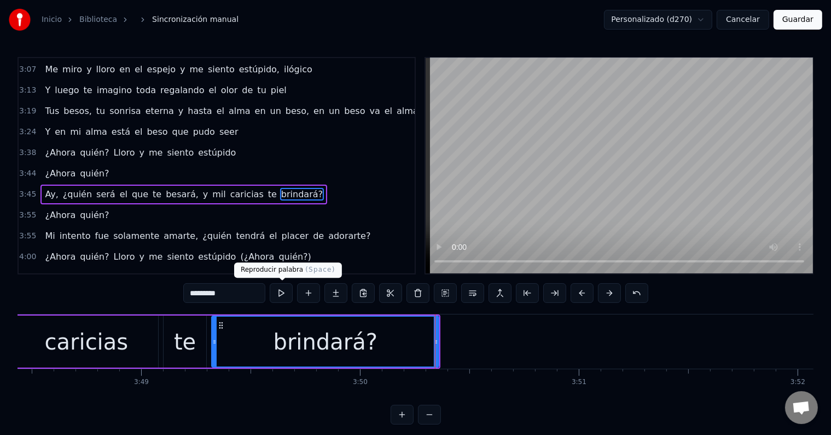
click at [289, 288] on button at bounding box center [281, 293] width 23 height 20
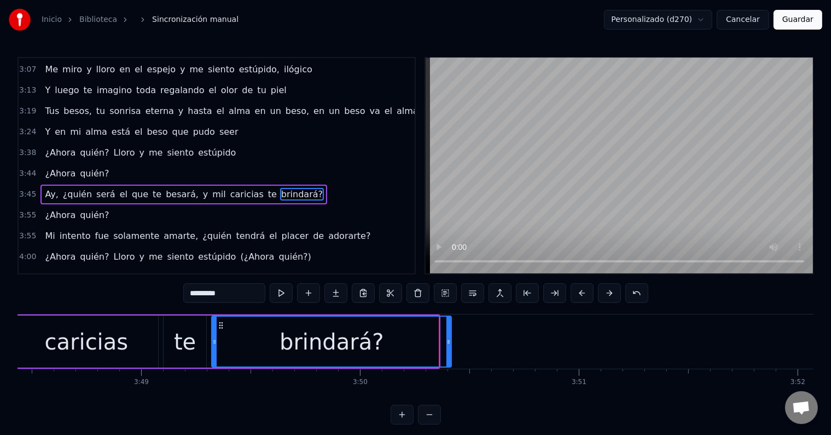
drag, startPoint x: 437, startPoint y: 337, endPoint x: 414, endPoint y: 335, distance: 23.0
click at [451, 338] on icon at bounding box center [449, 341] width 4 height 9
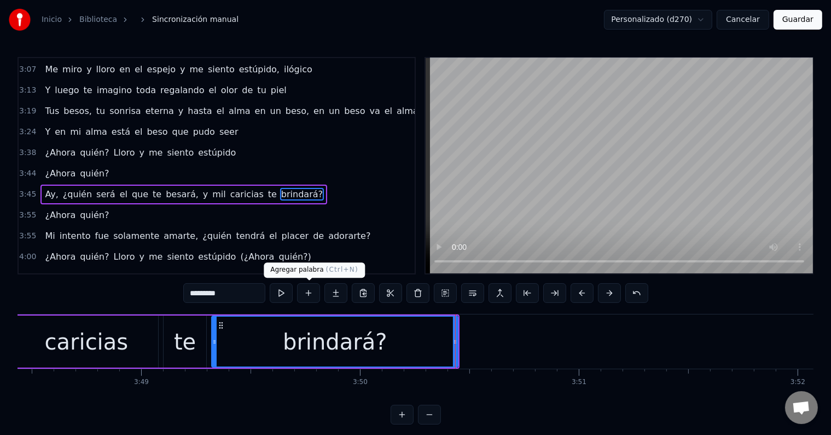
click at [278, 291] on button at bounding box center [281, 293] width 23 height 20
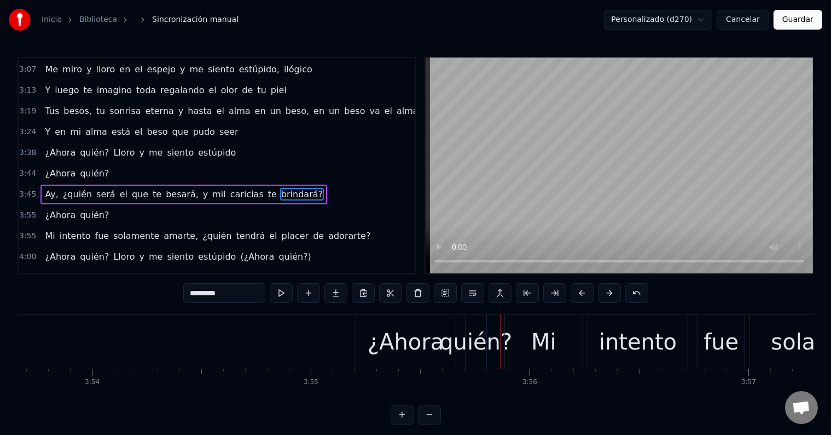
scroll to position [0, 51146]
click at [400, 337] on div "¿Ahora" at bounding box center [411, 341] width 76 height 33
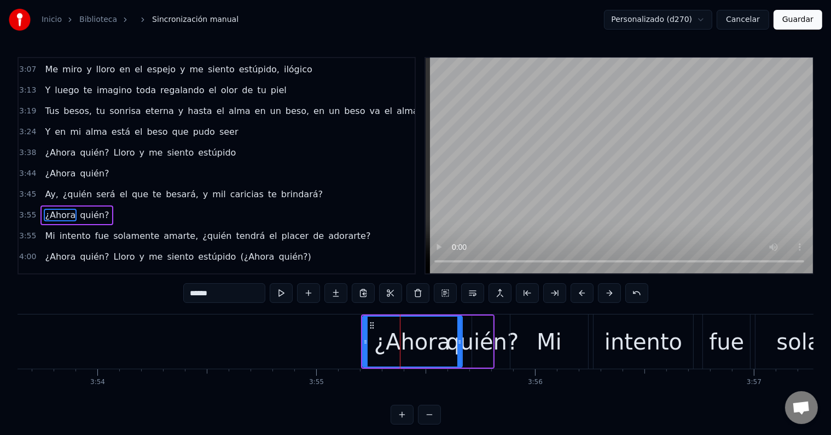
scroll to position [788, 0]
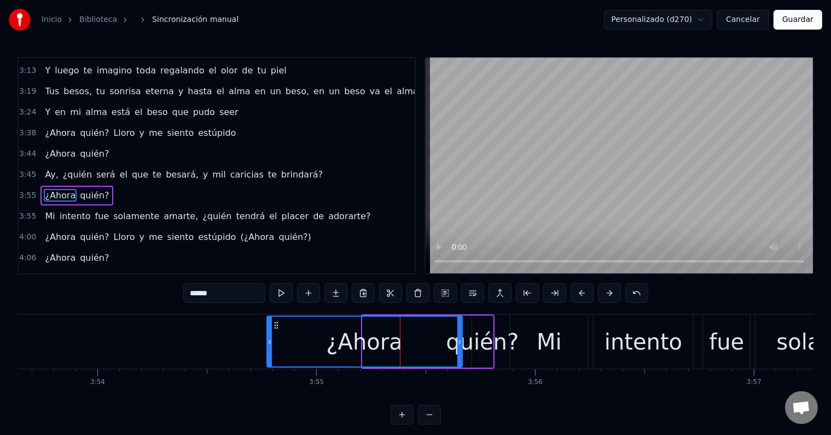
drag, startPoint x: 364, startPoint y: 338, endPoint x: 270, endPoint y: 339, distance: 94.7
click at [270, 339] on icon at bounding box center [270, 341] width 4 height 9
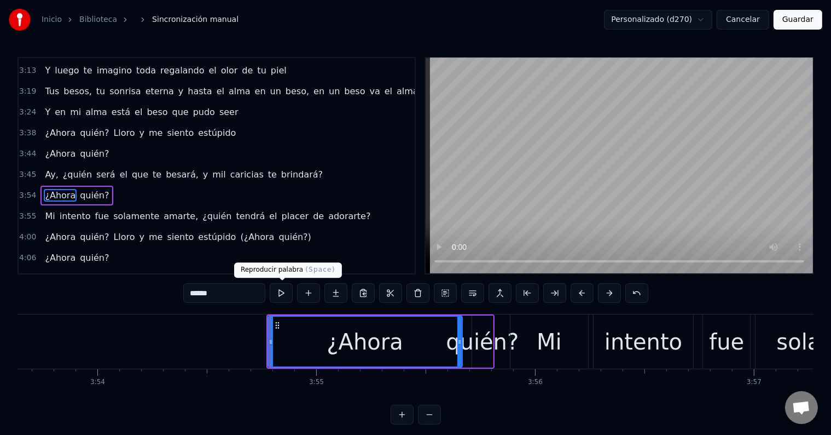
click at [286, 298] on button at bounding box center [281, 293] width 23 height 20
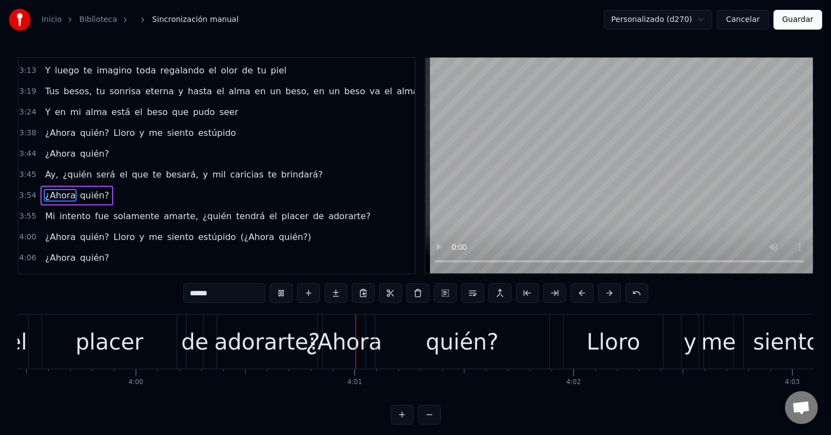
scroll to position [0, 52573]
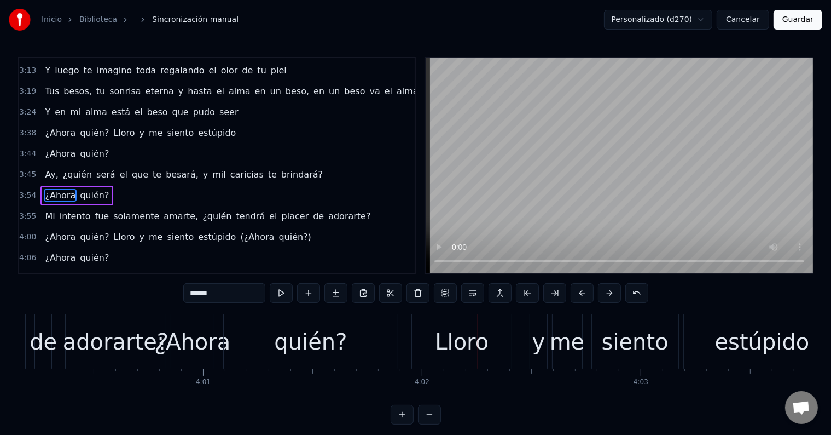
click at [212, 334] on div "¿Ahora" at bounding box center [192, 341] width 76 height 33
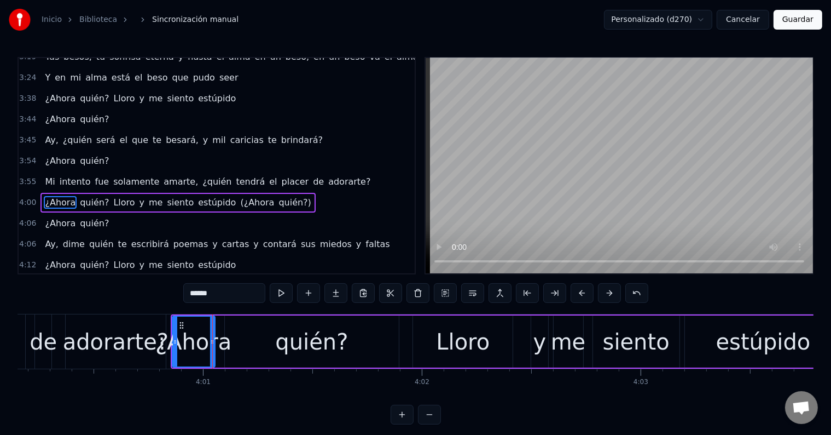
scroll to position [829, 0]
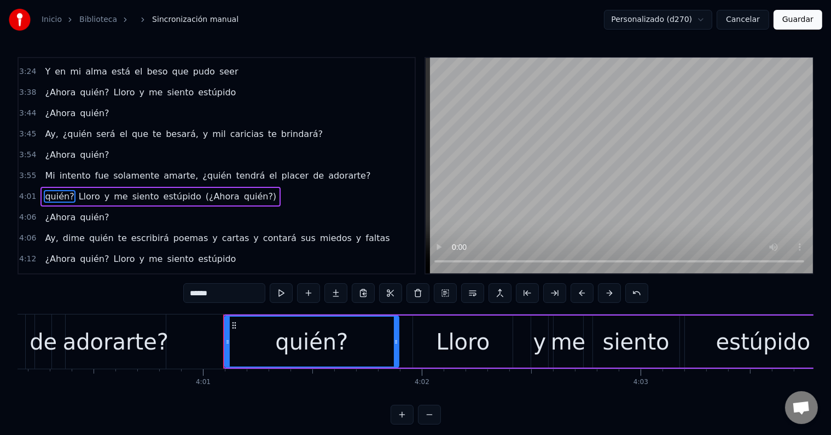
type input "*****"
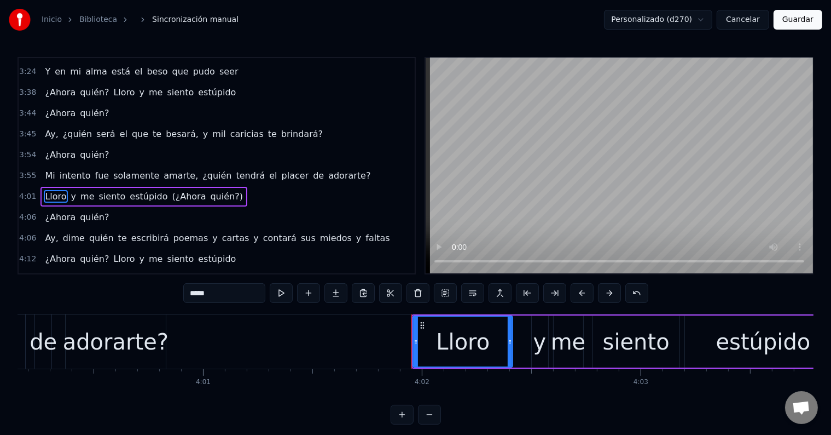
click at [283, 291] on button at bounding box center [281, 293] width 23 height 20
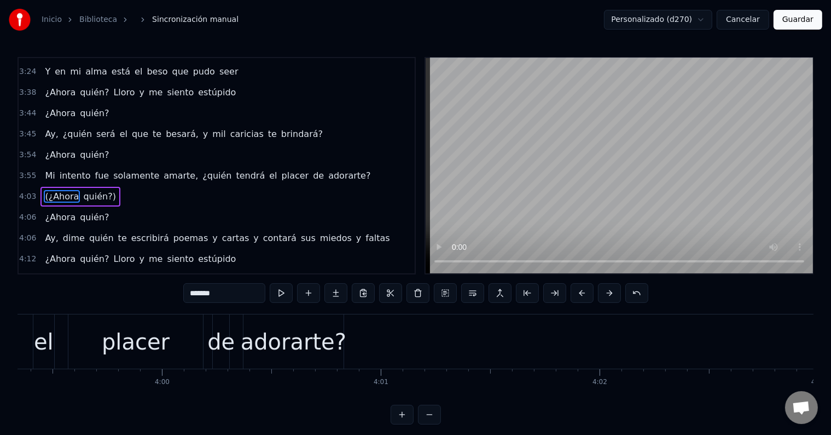
scroll to position [0, 52395]
click at [230, 345] on div "de" at bounding box center [220, 341] width 27 height 33
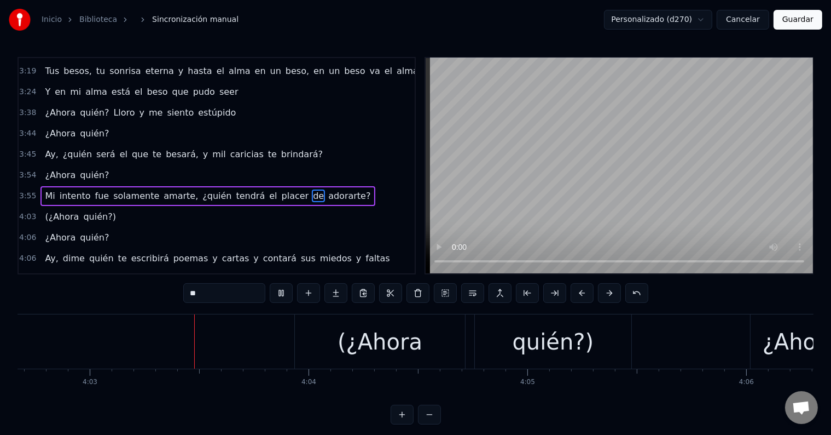
scroll to position [0, 53124]
click at [397, 326] on div "(¿Ahora" at bounding box center [380, 341] width 85 height 33
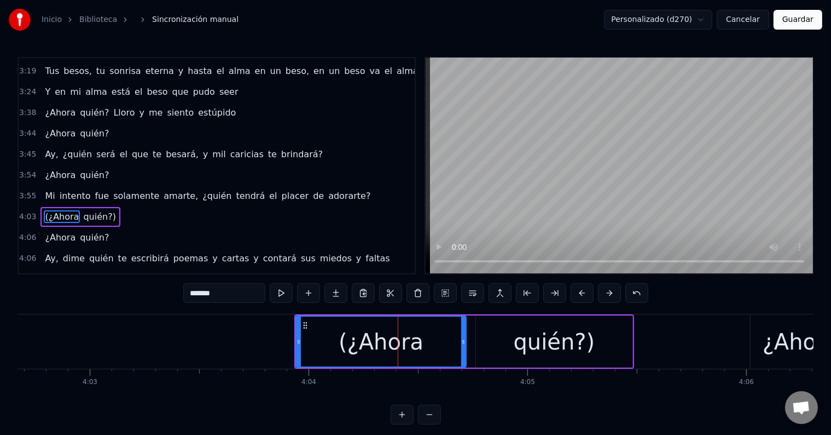
scroll to position [829, 0]
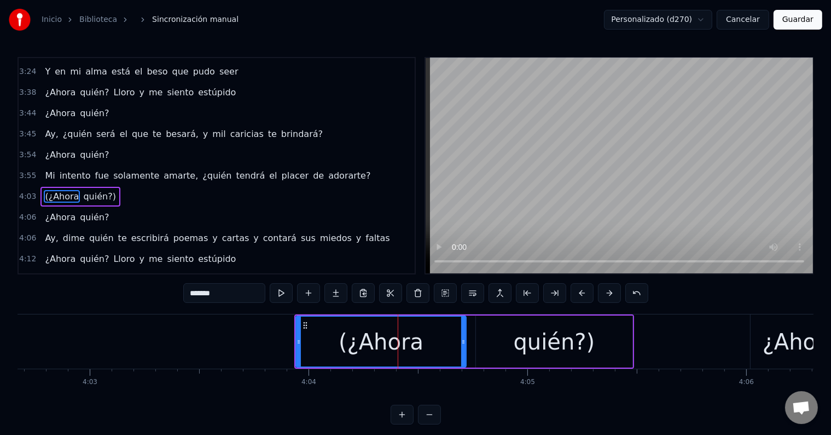
click at [194, 290] on input "*******" at bounding box center [224, 293] width 82 height 20
click at [508, 334] on div "quién?)" at bounding box center [554, 341] width 157 height 52
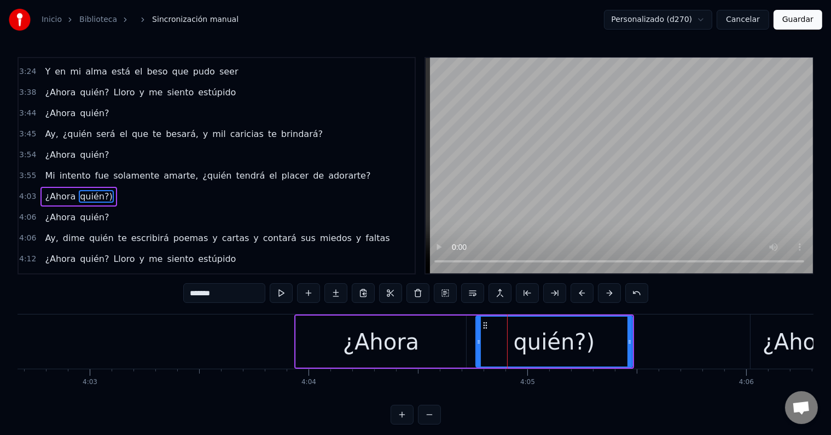
click at [250, 298] on input "*******" at bounding box center [224, 293] width 82 height 20
click at [326, 338] on div "¿Ahora" at bounding box center [381, 341] width 170 height 52
type input "******"
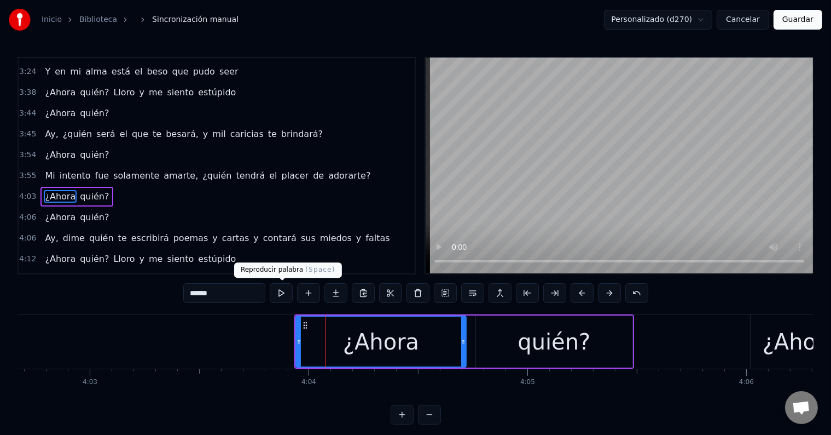
click at [277, 292] on button at bounding box center [281, 293] width 23 height 20
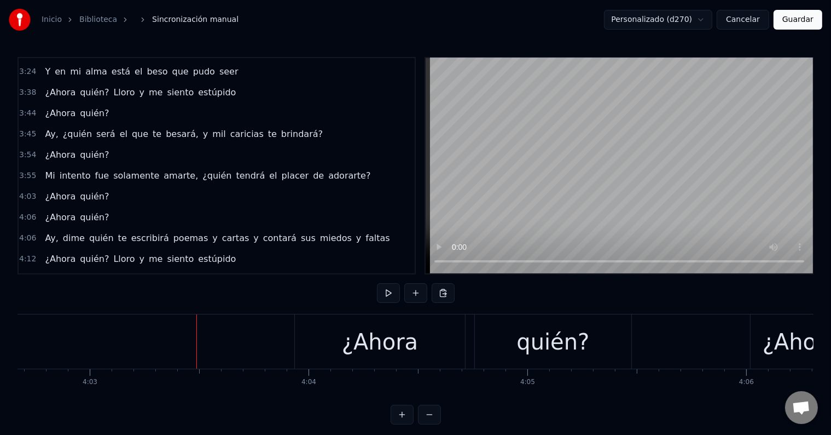
click at [333, 336] on div "¿Ahora" at bounding box center [380, 341] width 170 height 54
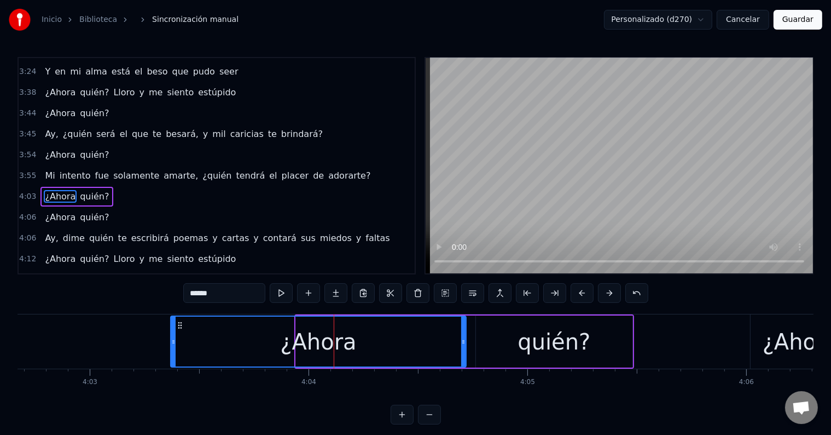
drag, startPoint x: 298, startPoint y: 337, endPoint x: 210, endPoint y: 317, distance: 90.2
click at [176, 327] on div at bounding box center [173, 341] width 4 height 50
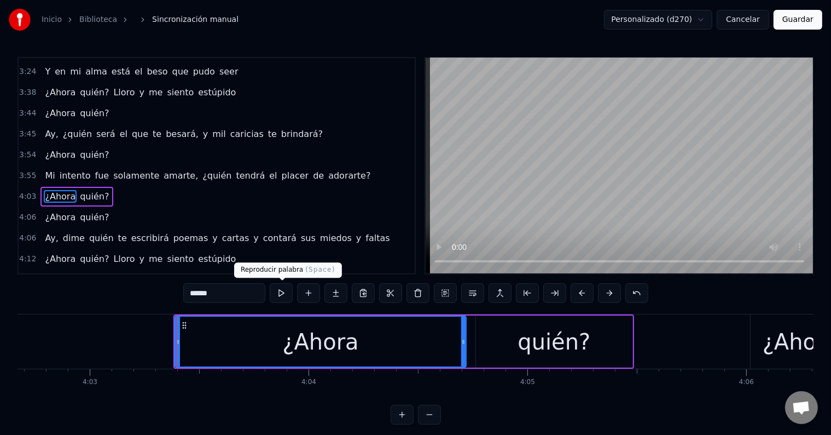
click at [284, 292] on button at bounding box center [281, 293] width 23 height 20
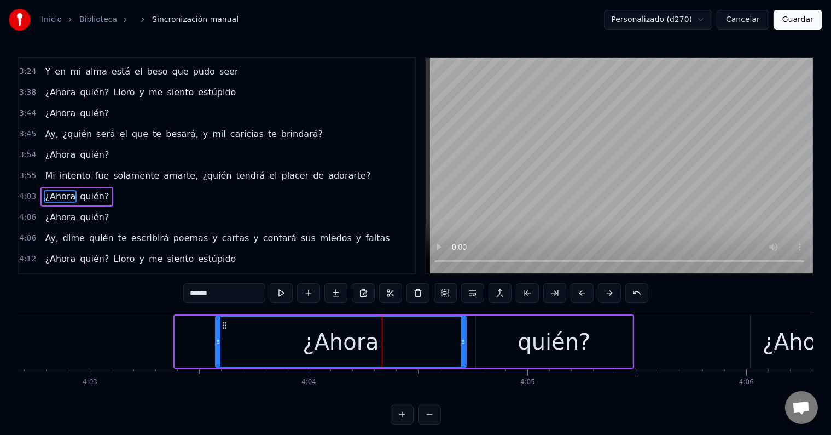
drag, startPoint x: 178, startPoint y: 337, endPoint x: 219, endPoint y: 339, distance: 40.6
click at [219, 339] on icon at bounding box center [218, 341] width 4 height 9
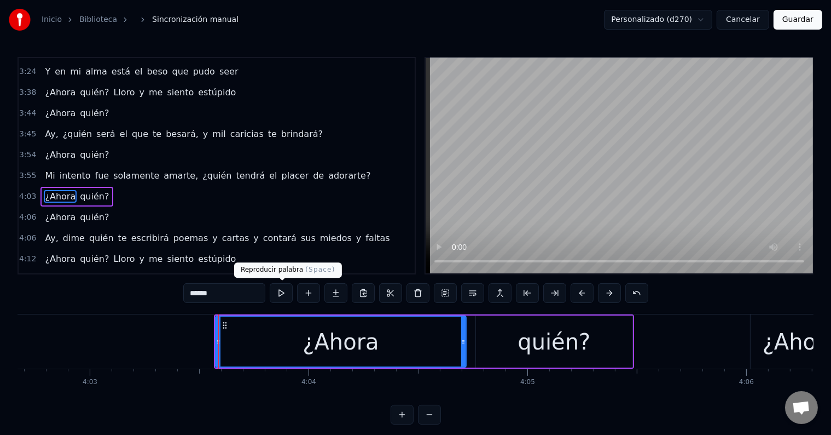
click at [280, 291] on button at bounding box center [281, 293] width 23 height 20
click at [488, 328] on div "quién?" at bounding box center [554, 341] width 157 height 52
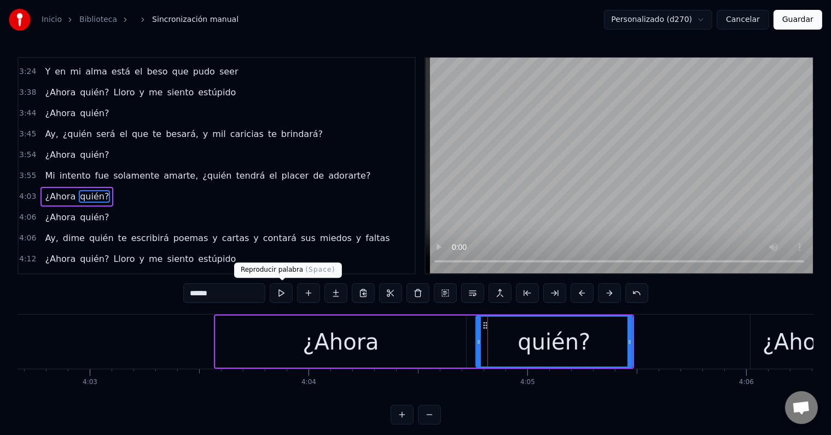
click at [287, 296] on button at bounding box center [281, 293] width 23 height 20
click at [508, 342] on div "quién?" at bounding box center [554, 341] width 155 height 50
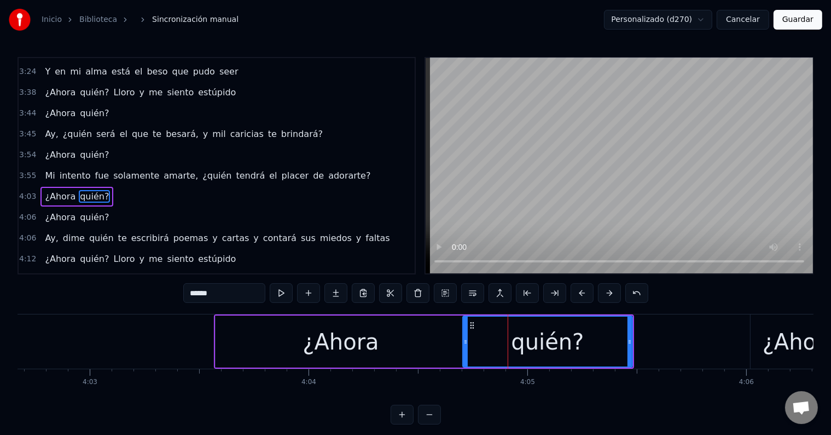
drag, startPoint x: 477, startPoint y: 342, endPoint x: 462, endPoint y: 339, distance: 14.4
click at [464, 339] on icon at bounding box center [466, 341] width 4 height 9
click at [287, 291] on button at bounding box center [281, 293] width 23 height 20
click at [424, 332] on div "¿Ahora" at bounding box center [341, 341] width 250 height 52
type input "******"
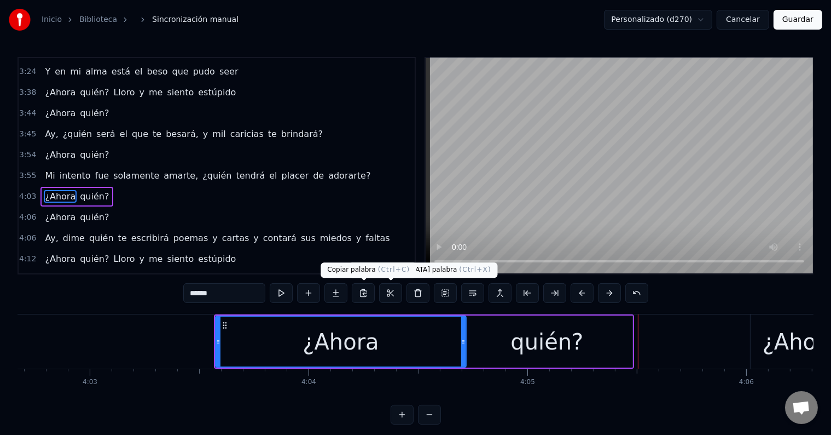
click at [266, 343] on div "¿Ahora" at bounding box center [340, 341] width 249 height 50
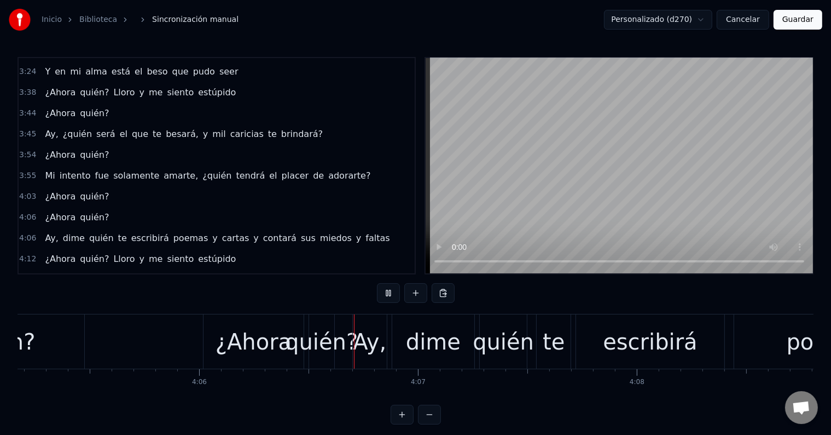
scroll to position [0, 53826]
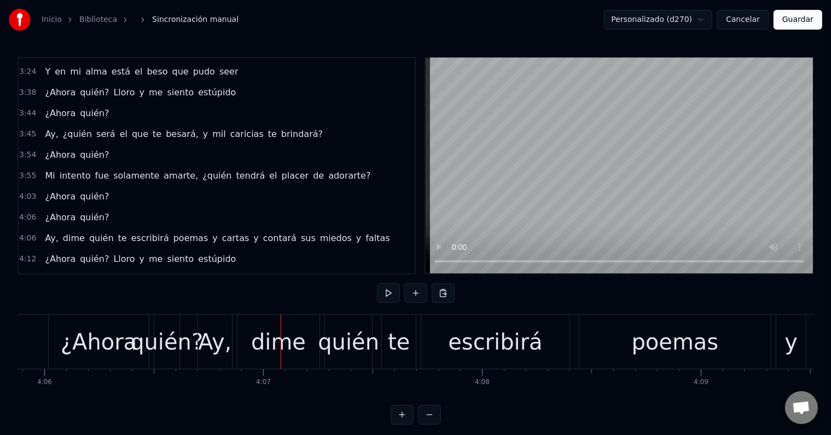
click at [112, 351] on div "¿Ahora" at bounding box center [99, 341] width 76 height 33
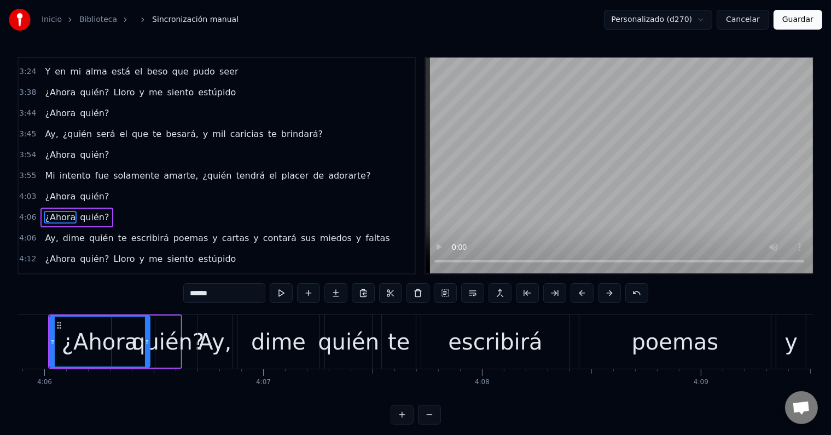
scroll to position [849, 0]
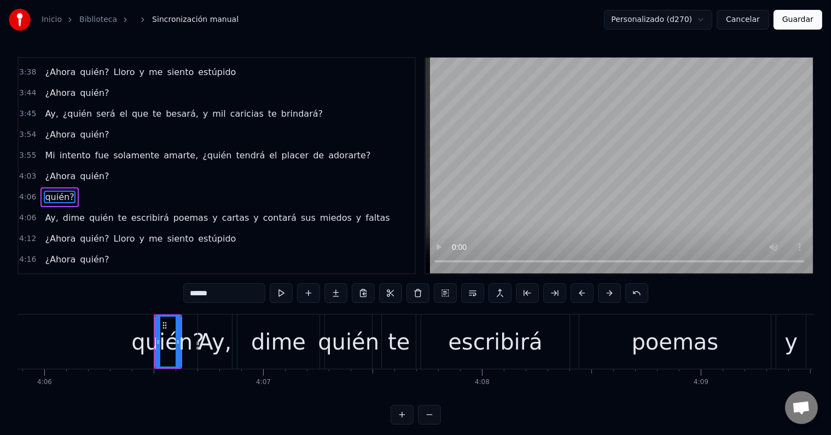
type input "***"
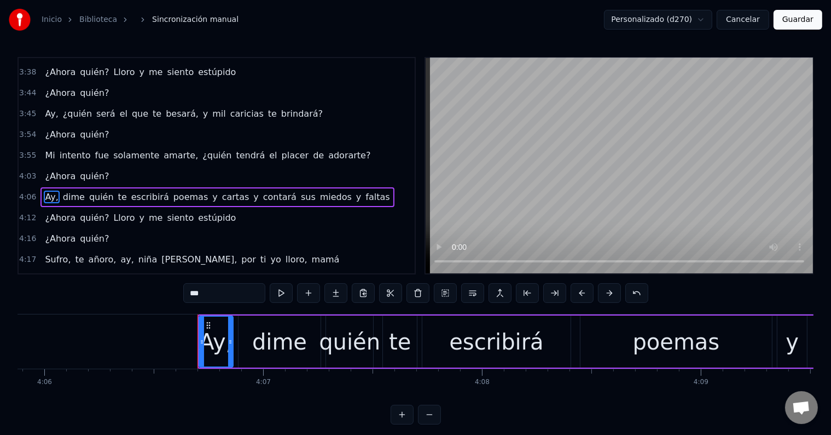
click at [212, 340] on div "Ay," at bounding box center [215, 341] width 33 height 33
click at [290, 297] on button at bounding box center [281, 293] width 23 height 20
drag, startPoint x: 202, startPoint y: 339, endPoint x: 207, endPoint y: 323, distance: 16.3
click at [175, 337] on icon at bounding box center [177, 341] width 4 height 9
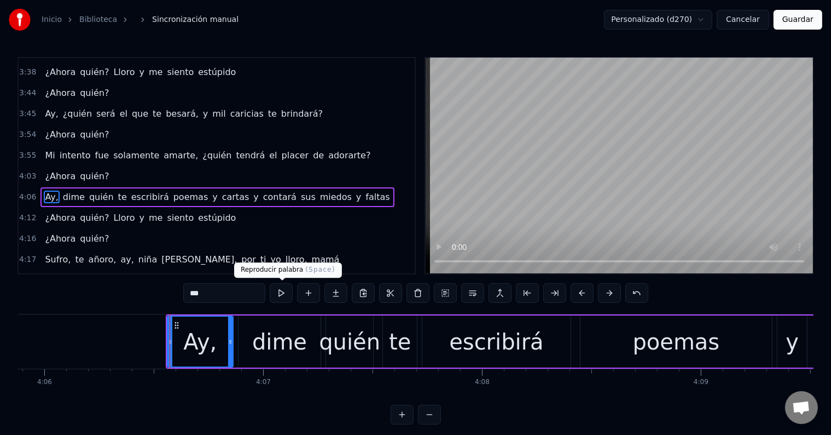
click at [279, 295] on button at bounding box center [281, 293] width 23 height 20
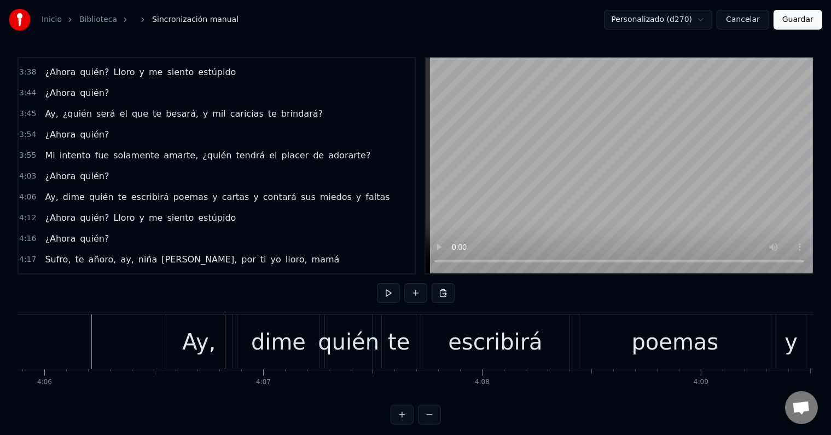
click at [200, 336] on div "Ay," at bounding box center [198, 341] width 33 height 33
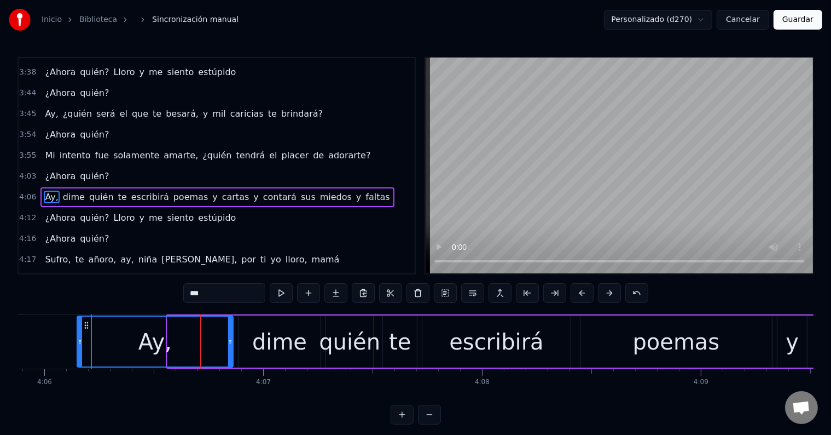
drag, startPoint x: 170, startPoint y: 336, endPoint x: 79, endPoint y: 328, distance: 90.6
click at [79, 328] on div at bounding box center [80, 341] width 4 height 50
drag, startPoint x: 232, startPoint y: 346, endPoint x: 180, endPoint y: 346, distance: 52.5
click at [180, 346] on div "Ay," at bounding box center [155, 341] width 157 height 52
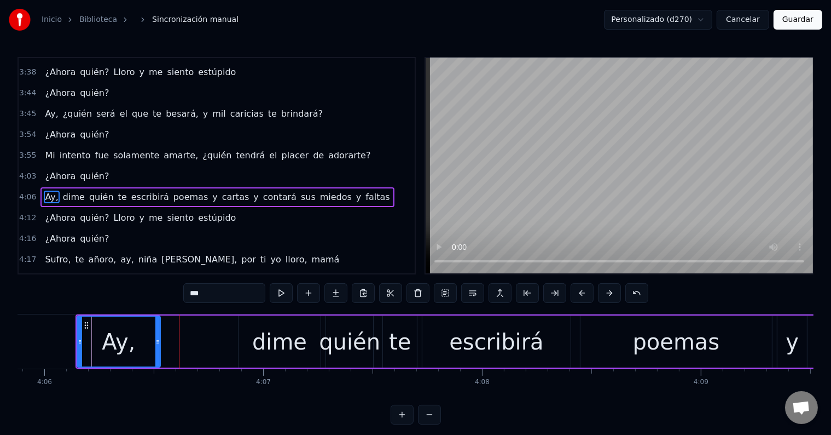
drag, startPoint x: 231, startPoint y: 340, endPoint x: 158, endPoint y: 339, distance: 72.8
click at [158, 339] on icon at bounding box center [157, 341] width 4 height 9
click at [285, 297] on button at bounding box center [281, 293] width 23 height 20
click at [285, 348] on div "dime" at bounding box center [279, 341] width 55 height 33
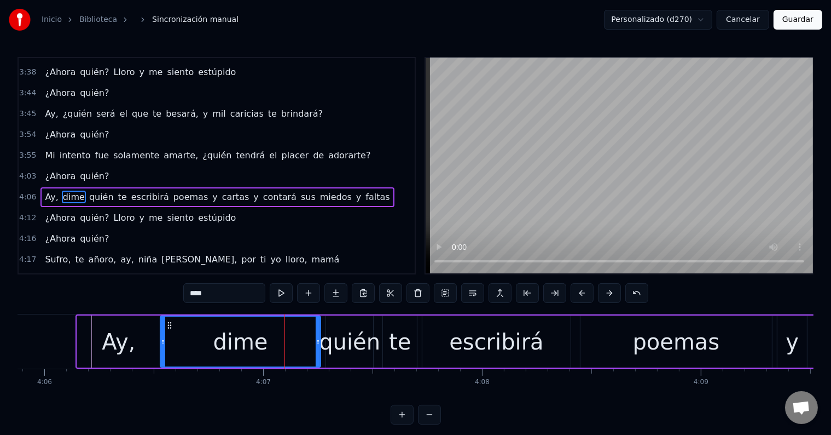
drag, startPoint x: 239, startPoint y: 341, endPoint x: 160, endPoint y: 335, distance: 79.0
click at [161, 335] on div at bounding box center [163, 341] width 4 height 50
drag, startPoint x: 318, startPoint y: 344, endPoint x: 283, endPoint y: 344, distance: 35.0
click at [283, 344] on icon at bounding box center [283, 341] width 4 height 9
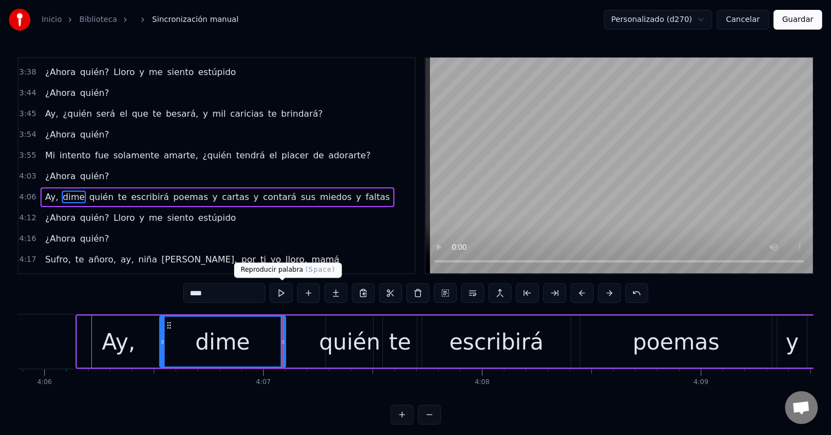
click at [279, 294] on button at bounding box center [281, 293] width 23 height 20
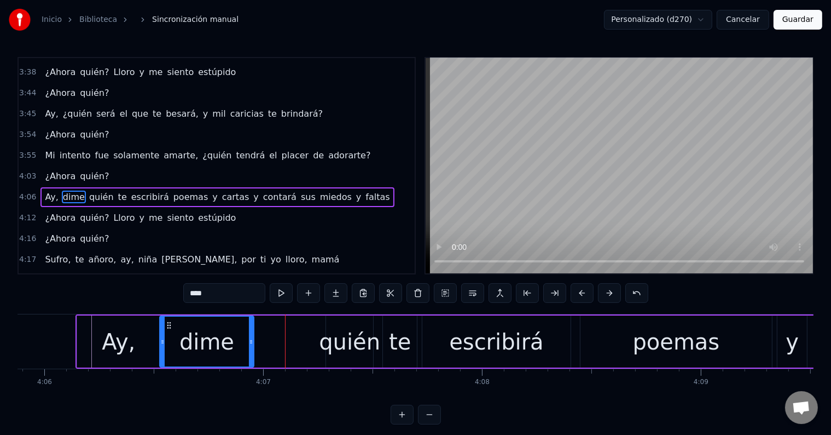
drag, startPoint x: 281, startPoint y: 337, endPoint x: 267, endPoint y: 340, distance: 14.0
click at [249, 336] on div at bounding box center [251, 341] width 4 height 50
click at [323, 349] on div "quién" at bounding box center [349, 341] width 61 height 33
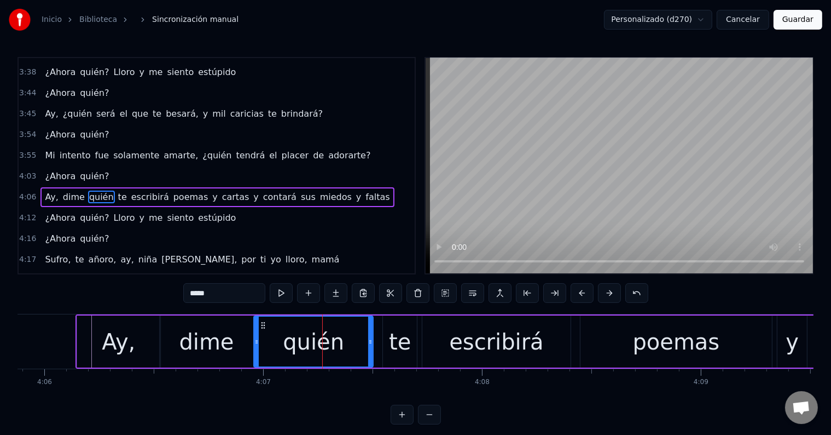
drag, startPoint x: 326, startPoint y: 346, endPoint x: 254, endPoint y: 338, distance: 72.7
click at [254, 338] on div at bounding box center [256, 341] width 4 height 50
click at [217, 334] on div "dime" at bounding box center [206, 341] width 55 height 33
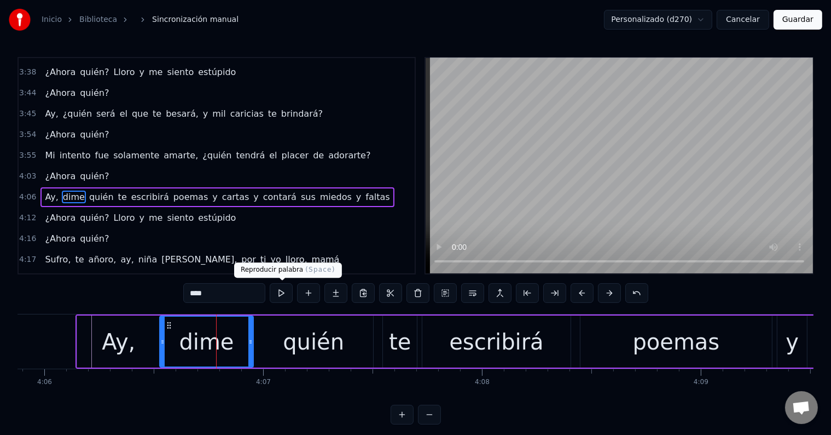
click at [283, 291] on button at bounding box center [281, 293] width 23 height 20
click at [289, 350] on div "quién" at bounding box center [313, 341] width 61 height 33
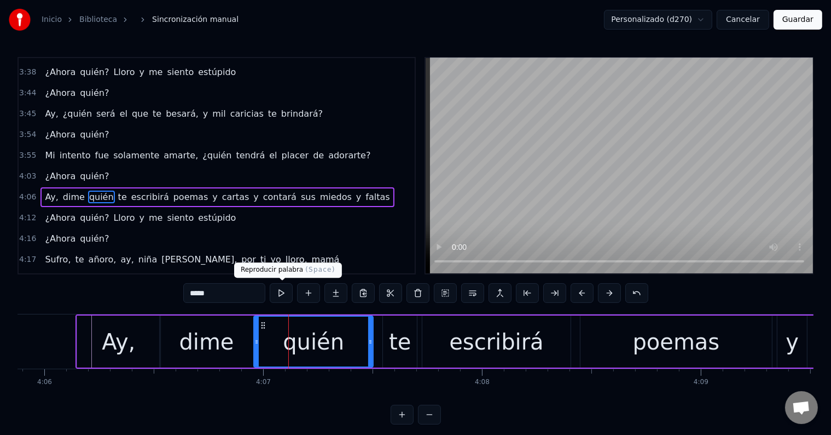
click at [283, 293] on button at bounding box center [281, 293] width 23 height 20
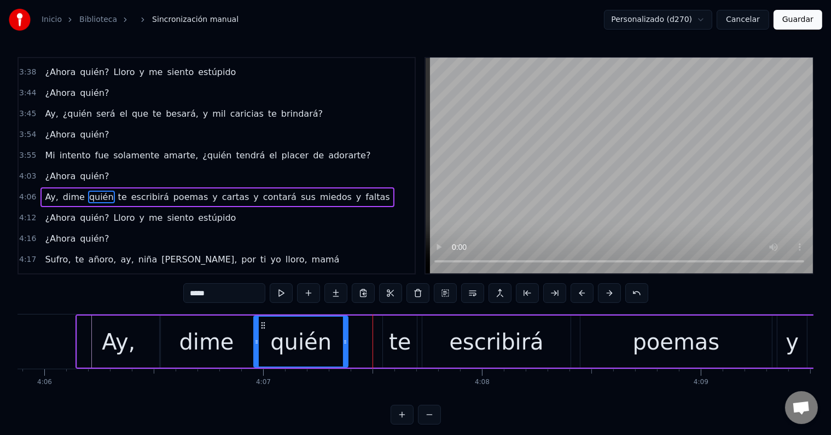
drag, startPoint x: 370, startPoint y: 344, endPoint x: 345, endPoint y: 344, distance: 25.2
click at [345, 344] on icon at bounding box center [345, 341] width 4 height 9
click at [279, 291] on button at bounding box center [281, 293] width 23 height 20
click at [396, 340] on div "te" at bounding box center [400, 341] width 22 height 33
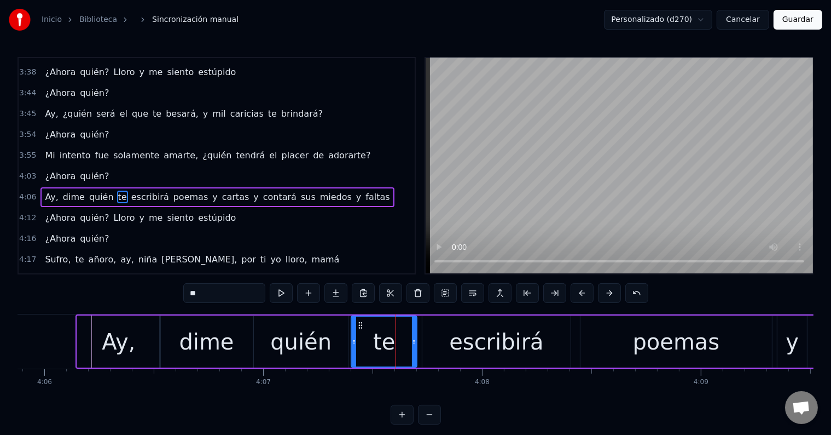
drag, startPoint x: 383, startPoint y: 342, endPoint x: 351, endPoint y: 338, distance: 31.9
click at [352, 338] on icon at bounding box center [354, 341] width 4 height 9
click at [302, 344] on div "quién" at bounding box center [300, 341] width 61 height 33
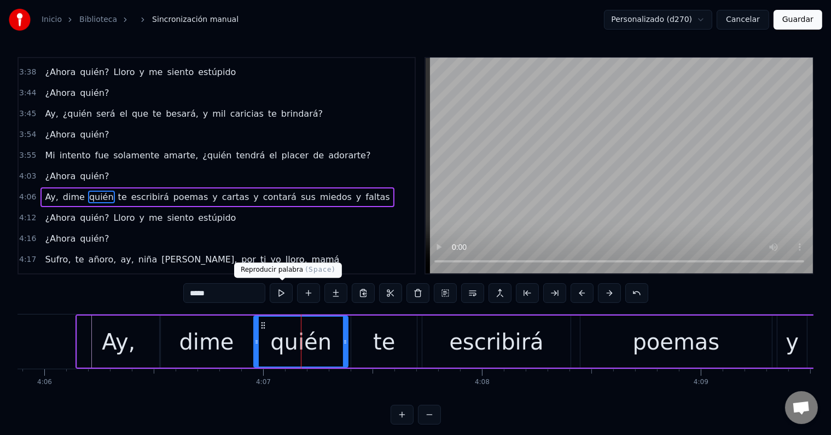
click at [283, 291] on button at bounding box center [281, 293] width 23 height 20
click at [374, 337] on div "te" at bounding box center [384, 341] width 22 height 33
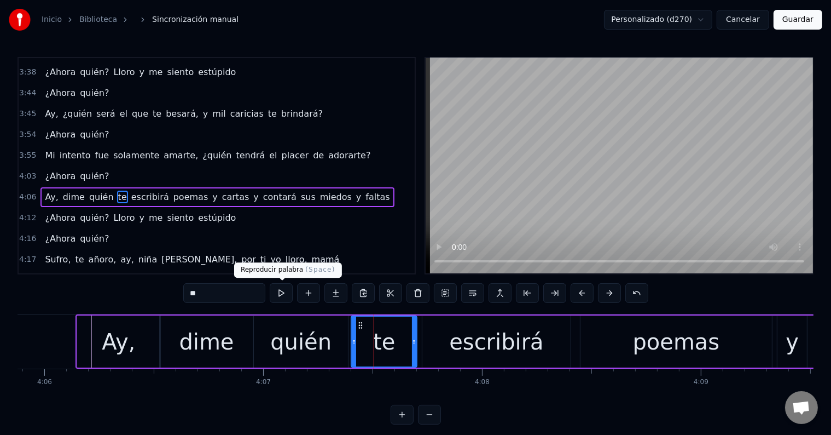
click at [283, 287] on button at bounding box center [281, 293] width 23 height 20
click at [326, 360] on div "quién" at bounding box center [301, 341] width 94 height 52
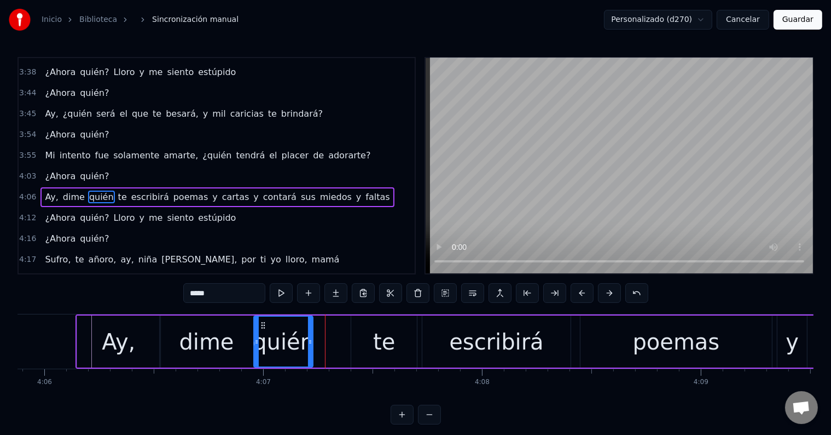
drag, startPoint x: 346, startPoint y: 344, endPoint x: 311, endPoint y: 342, distance: 35.1
click at [311, 342] on icon at bounding box center [310, 341] width 4 height 9
click at [280, 292] on button at bounding box center [281, 293] width 23 height 20
click at [394, 350] on div "te" at bounding box center [384, 341] width 66 height 52
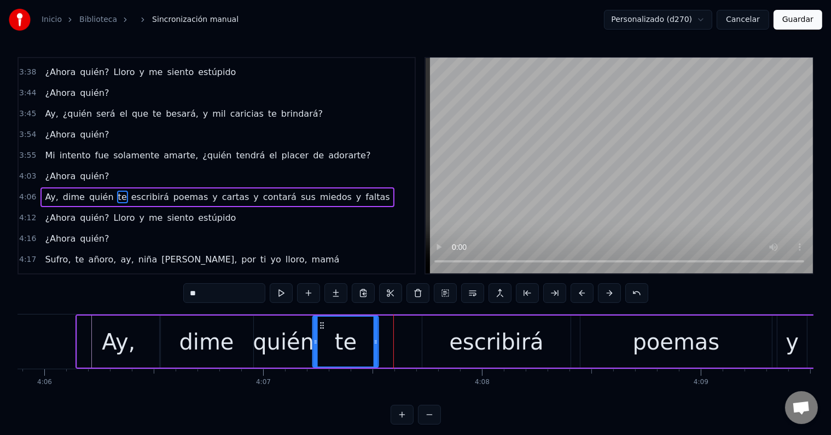
drag, startPoint x: 361, startPoint y: 323, endPoint x: 322, endPoint y: 323, distance: 38.9
click at [322, 323] on icon at bounding box center [322, 325] width 9 height 9
click at [281, 294] on button at bounding box center [281, 293] width 23 height 20
click at [263, 346] on div "quién" at bounding box center [283, 341] width 61 height 33
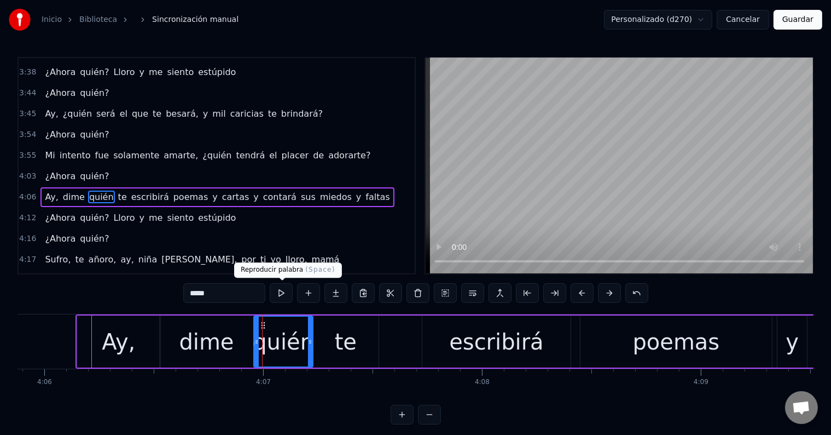
click at [285, 292] on button at bounding box center [281, 293] width 23 height 20
click at [342, 337] on div "te" at bounding box center [346, 341] width 22 height 33
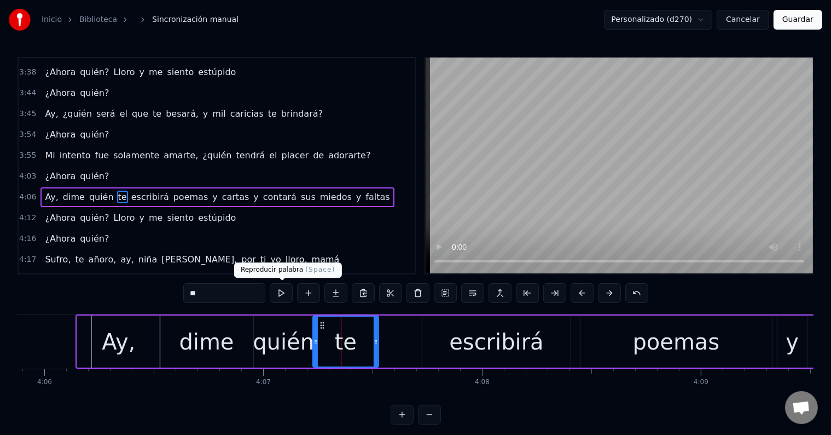
click at [283, 291] on button at bounding box center [281, 293] width 23 height 20
click at [288, 335] on div "quién" at bounding box center [283, 341] width 61 height 33
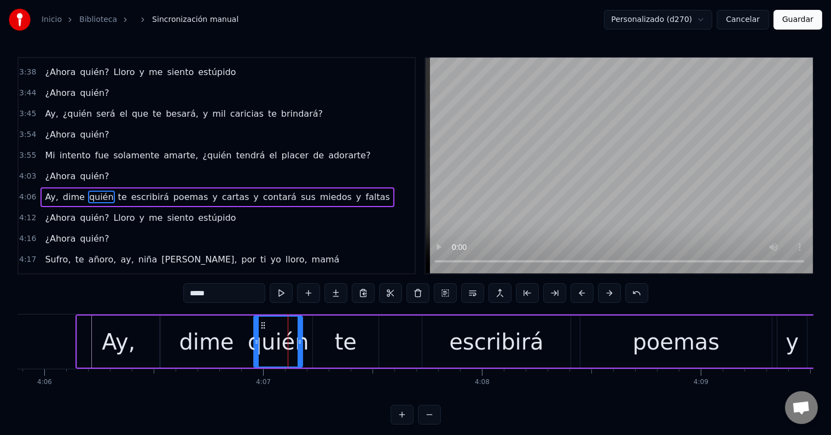
drag, startPoint x: 308, startPoint y: 338, endPoint x: 298, endPoint y: 337, distance: 10.4
click at [298, 337] on icon at bounding box center [300, 341] width 4 height 9
click at [280, 295] on button at bounding box center [281, 293] width 23 height 20
drag, startPoint x: 299, startPoint y: 343, endPoint x: 285, endPoint y: 340, distance: 14.5
click at [285, 340] on icon at bounding box center [285, 341] width 4 height 9
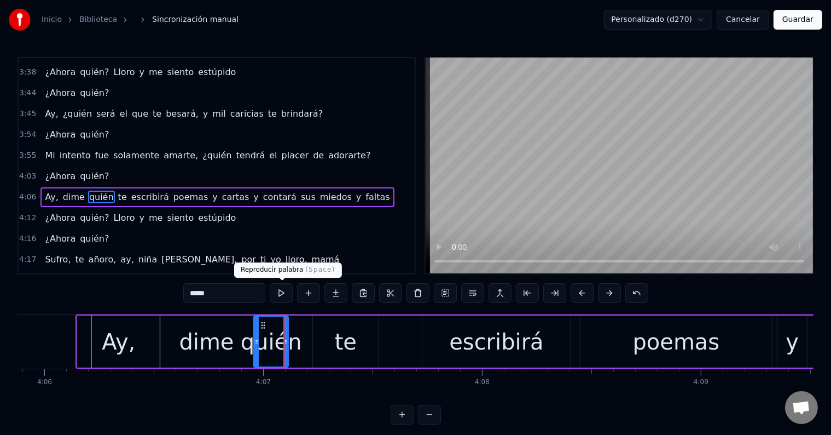
click at [283, 289] on button at bounding box center [281, 293] width 23 height 20
click at [319, 331] on div "te" at bounding box center [346, 341] width 66 height 52
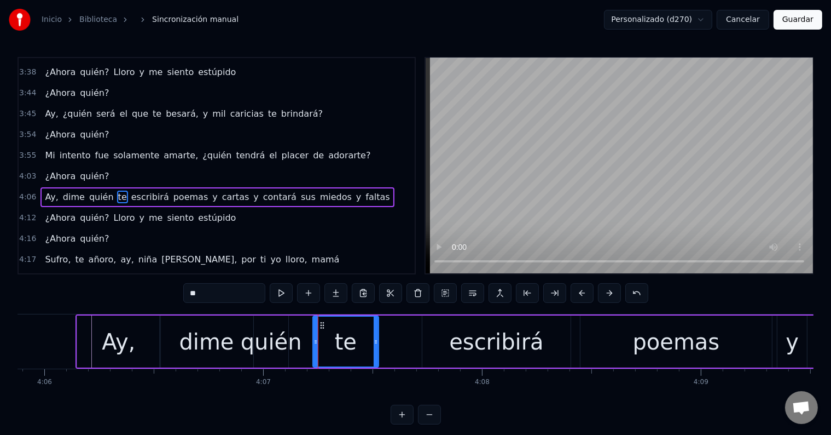
drag, startPoint x: 329, startPoint y: 340, endPoint x: 314, endPoint y: 341, distance: 15.4
click at [314, 341] on div "te" at bounding box center [346, 341] width 65 height 50
drag, startPoint x: 319, startPoint y: 323, endPoint x: 305, endPoint y: 323, distance: 14.2
click at [305, 323] on icon at bounding box center [305, 325] width 9 height 9
drag, startPoint x: 357, startPoint y: 344, endPoint x: 311, endPoint y: 313, distance: 55.3
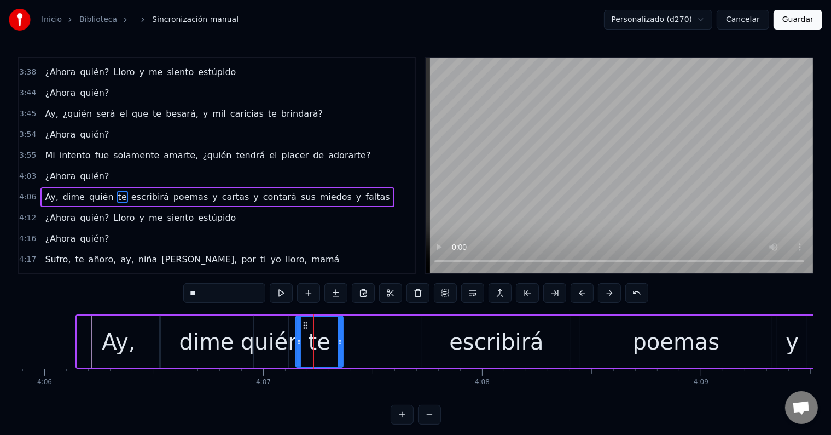
click at [338, 340] on icon at bounding box center [340, 341] width 4 height 9
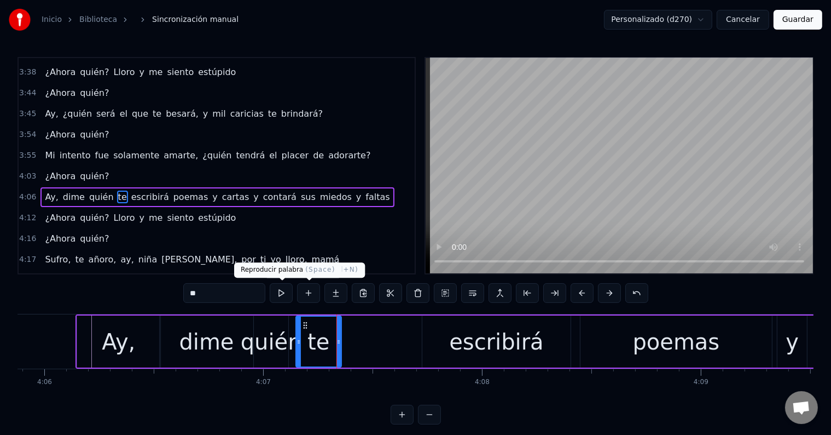
click at [286, 294] on button at bounding box center [281, 293] width 23 height 20
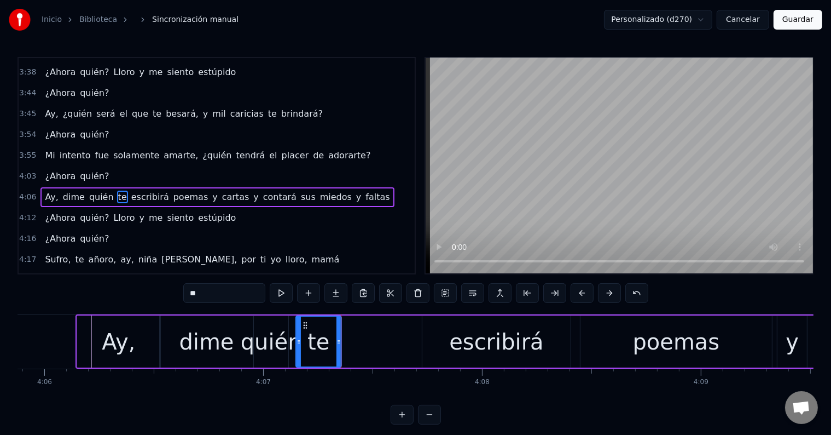
click at [466, 338] on div "escribirá" at bounding box center [496, 341] width 94 height 33
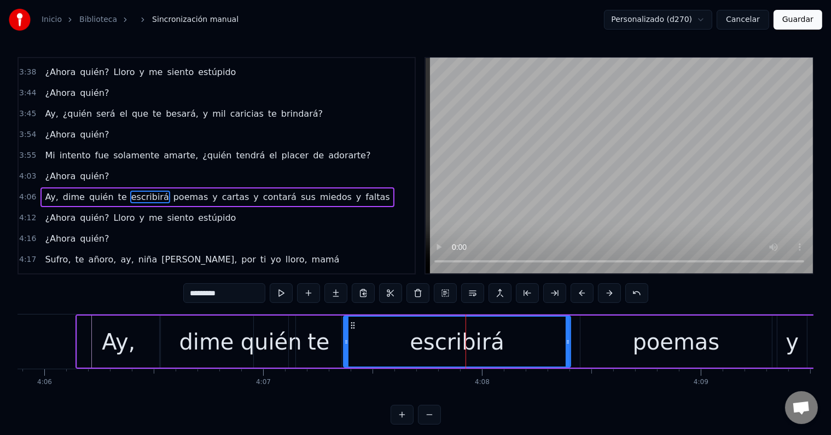
drag, startPoint x: 423, startPoint y: 334, endPoint x: 344, endPoint y: 331, distance: 78.9
click at [344, 331] on div at bounding box center [346, 341] width 4 height 50
click at [281, 291] on button at bounding box center [281, 293] width 23 height 20
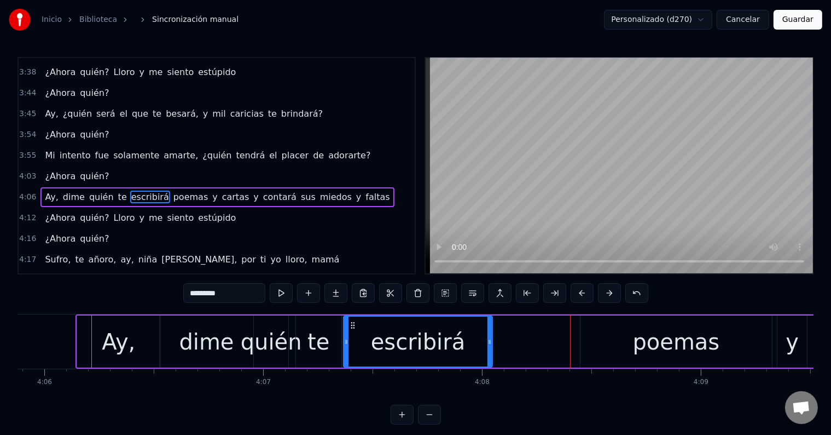
drag, startPoint x: 567, startPoint y: 345, endPoint x: 489, endPoint y: 337, distance: 78.6
click at [489, 337] on icon at bounding box center [490, 341] width 4 height 9
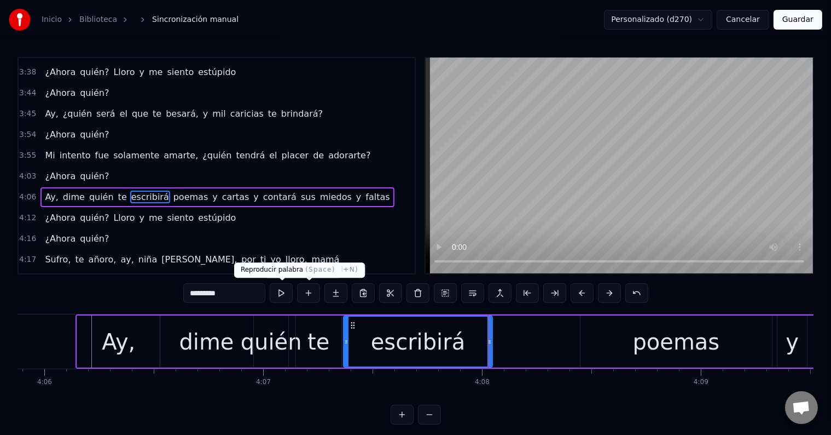
click at [291, 290] on button at bounding box center [281, 293] width 23 height 20
click at [637, 344] on div "poemas" at bounding box center [677, 341] width 192 height 52
type input "******"
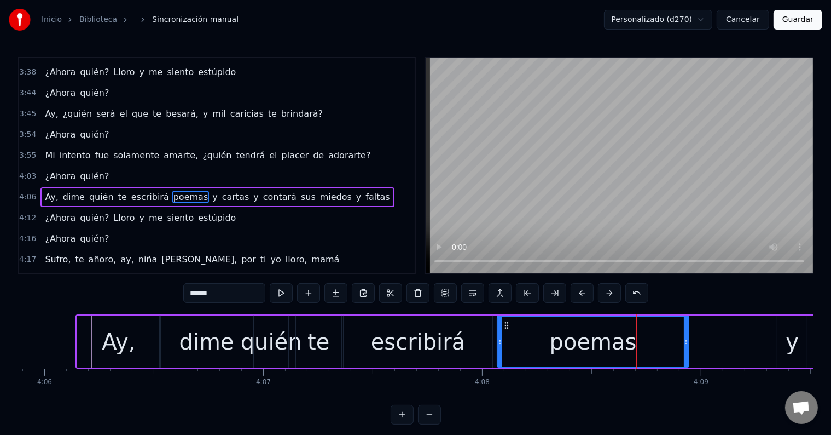
drag, startPoint x: 589, startPoint y: 324, endPoint x: 557, endPoint y: 337, distance: 34.9
click at [505, 322] on icon at bounding box center [506, 325] width 9 height 9
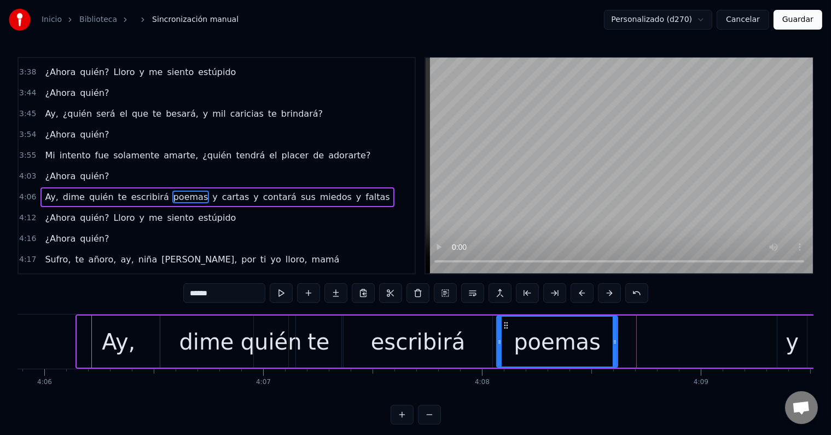
drag, startPoint x: 685, startPoint y: 342, endPoint x: 614, endPoint y: 336, distance: 70.8
click at [614, 336] on div at bounding box center [615, 341] width 4 height 50
click at [290, 292] on button at bounding box center [281, 293] width 23 height 20
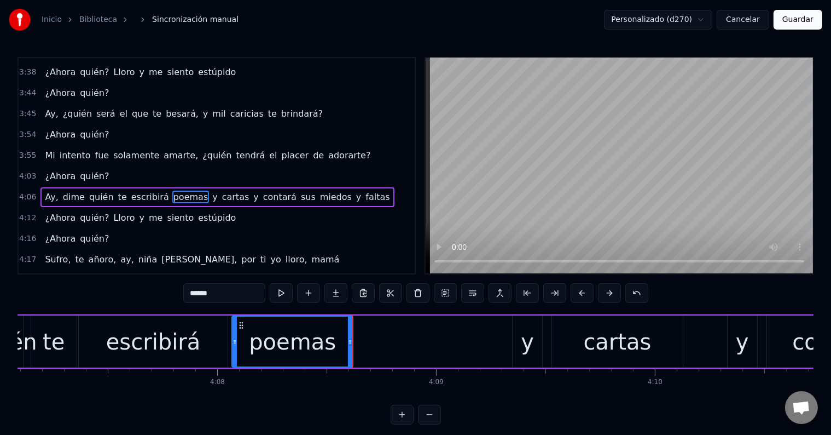
scroll to position [0, 54091]
click at [366, 337] on div "Ay, dime quién te escribirá poemas y cartas y contará sus miedos y faltas" at bounding box center [529, 341] width 1439 height 54
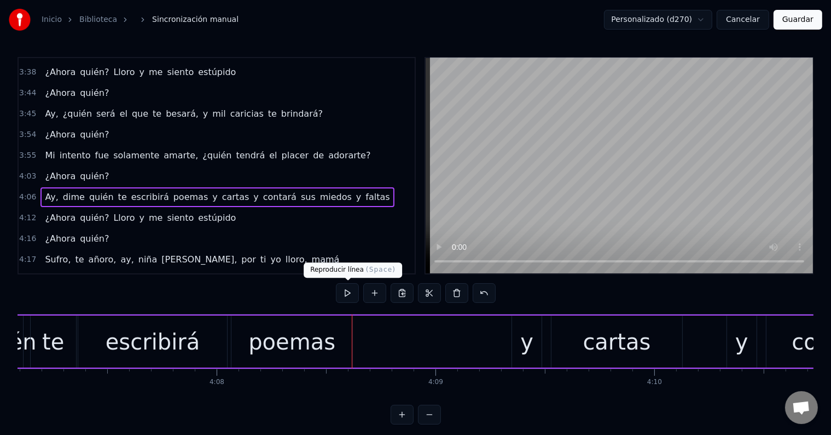
click at [355, 293] on button at bounding box center [347, 293] width 23 height 20
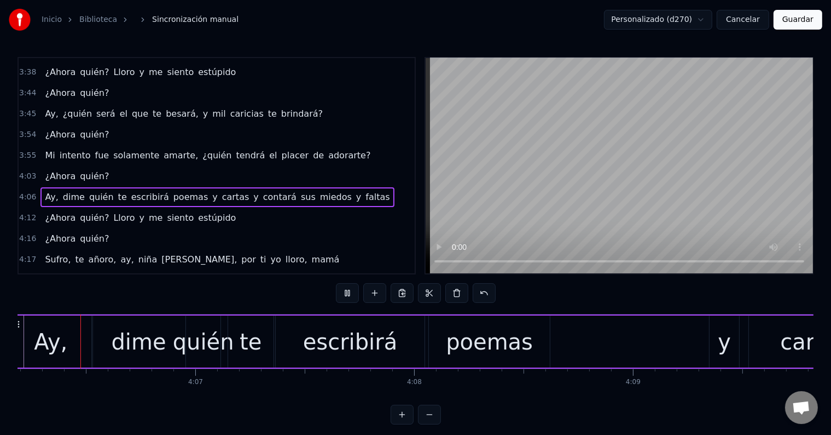
scroll to position [0, 53884]
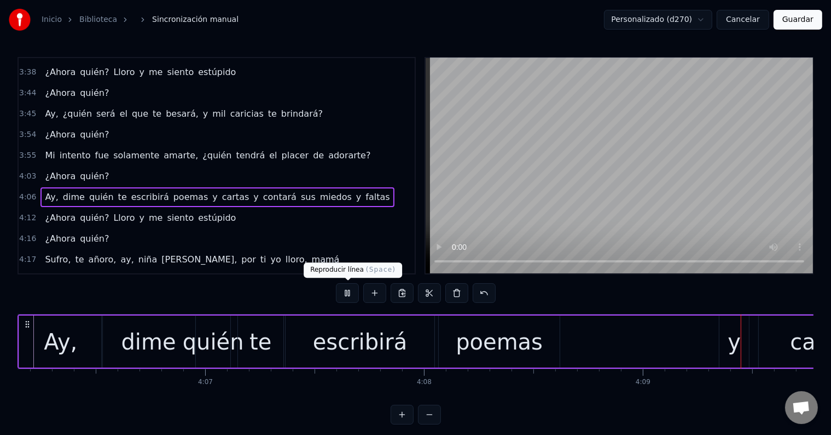
click at [352, 292] on button at bounding box center [347, 293] width 23 height 20
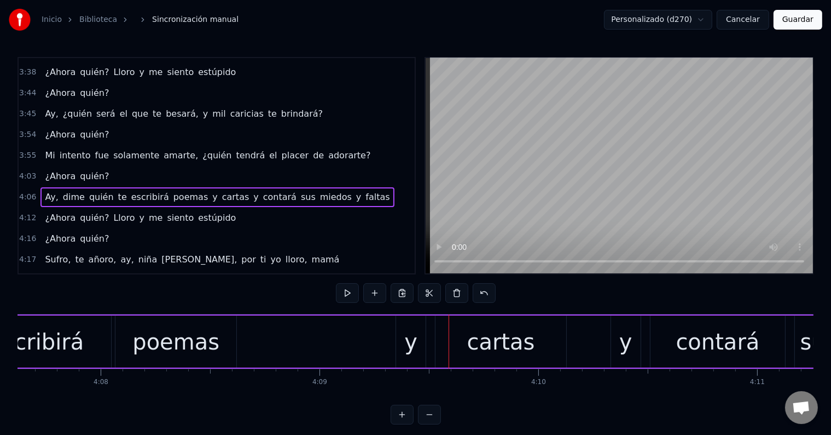
scroll to position [0, 54207]
click at [404, 333] on div "y" at bounding box center [411, 341] width 30 height 52
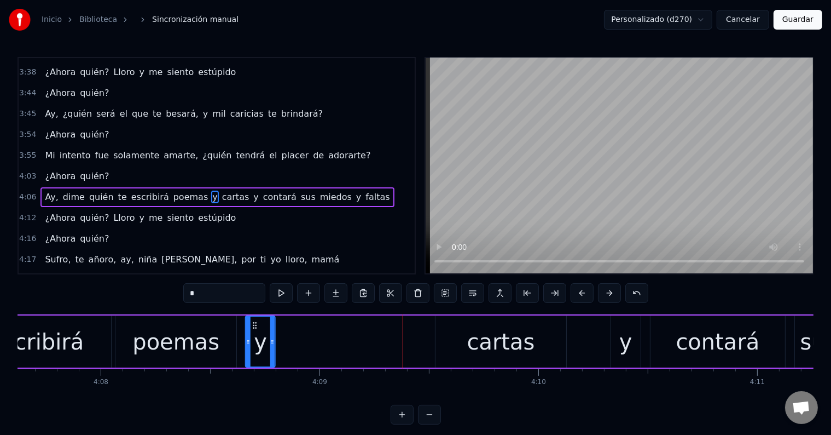
drag, startPoint x: 404, startPoint y: 322, endPoint x: 253, endPoint y: 324, distance: 150.5
click at [253, 324] on icon at bounding box center [255, 325] width 9 height 9
drag, startPoint x: 274, startPoint y: 337, endPoint x: 298, endPoint y: 339, distance: 24.2
click at [298, 339] on icon at bounding box center [295, 341] width 4 height 9
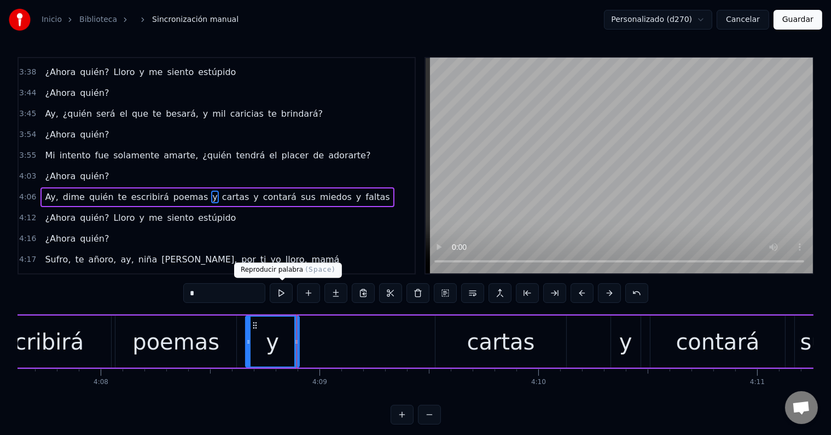
click at [288, 289] on button at bounding box center [281, 293] width 23 height 20
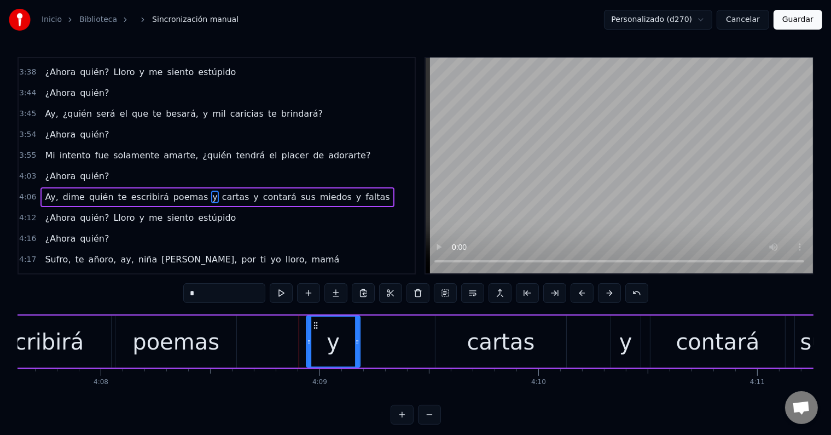
drag, startPoint x: 253, startPoint y: 320, endPoint x: 314, endPoint y: 327, distance: 61.2
click at [314, 327] on icon at bounding box center [315, 325] width 9 height 9
click at [202, 338] on div "poemas" at bounding box center [175, 341] width 87 height 33
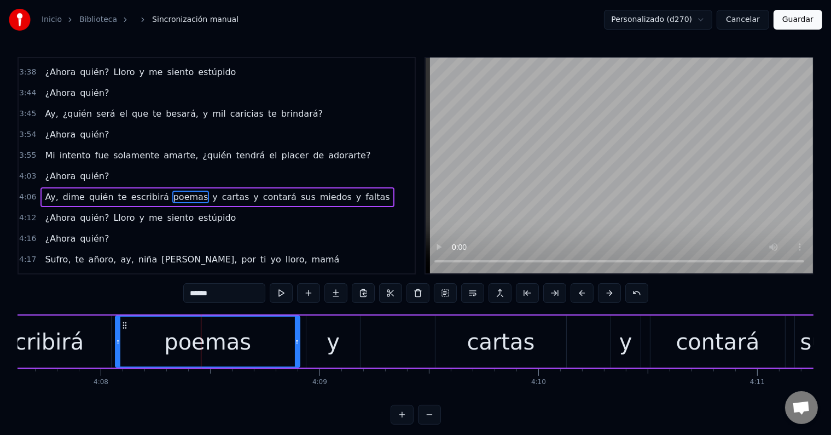
drag, startPoint x: 235, startPoint y: 339, endPoint x: 299, endPoint y: 340, distance: 64.1
click at [299, 340] on icon at bounding box center [297, 341] width 4 height 9
click at [284, 296] on button at bounding box center [281, 293] width 23 height 20
click at [349, 355] on div "y" at bounding box center [333, 341] width 54 height 52
type input "*"
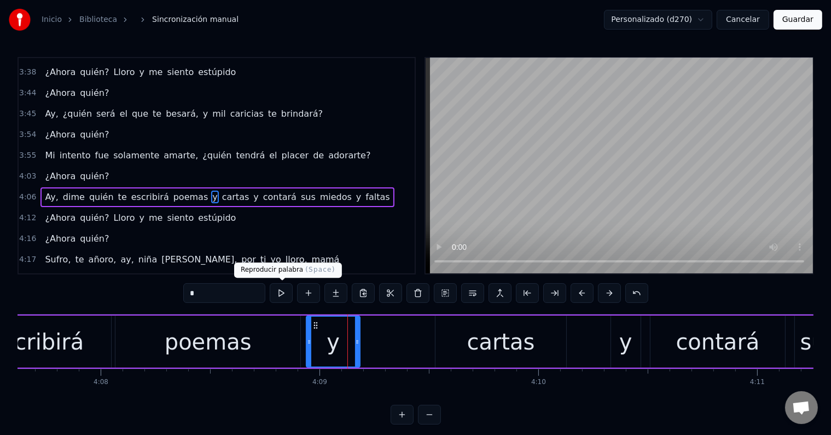
click at [281, 294] on button at bounding box center [281, 293] width 23 height 20
click at [377, 333] on div "Ay, dime quién te escribirá poemas y cartas y contará sus miedos y faltas" at bounding box center [413, 341] width 1439 height 54
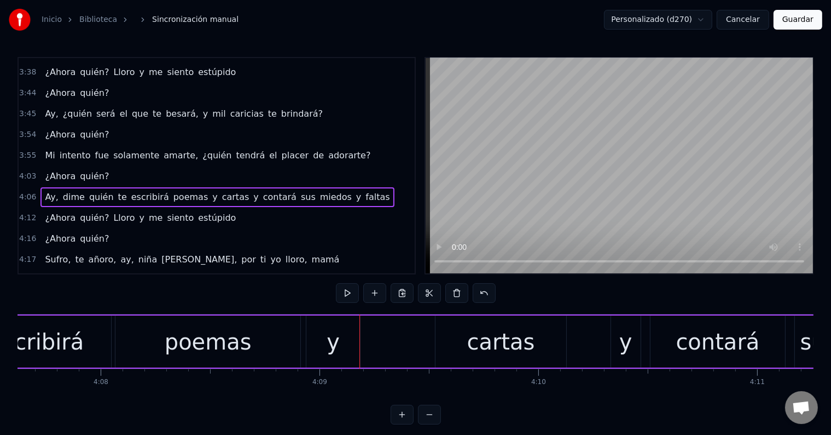
click at [451, 329] on div "cartas" at bounding box center [501, 341] width 130 height 52
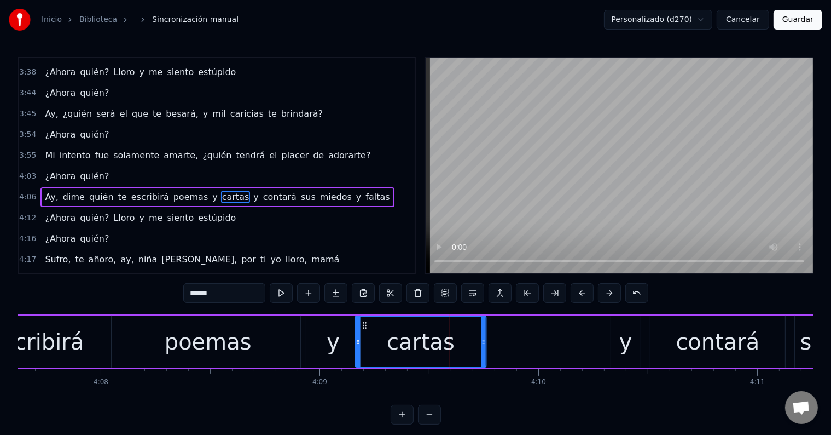
drag, startPoint x: 443, startPoint y: 323, endPoint x: 363, endPoint y: 325, distance: 79.9
click at [363, 325] on icon at bounding box center [365, 325] width 9 height 9
click at [322, 339] on div "y" at bounding box center [333, 341] width 54 height 52
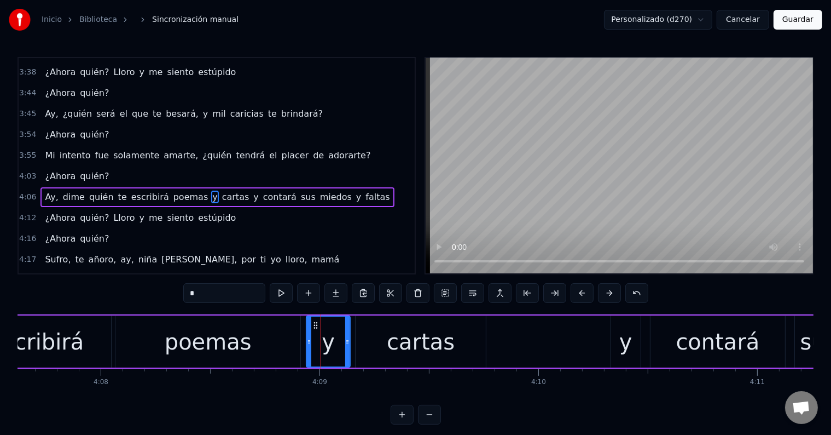
drag, startPoint x: 358, startPoint y: 334, endPoint x: 348, endPoint y: 334, distance: 9.9
click at [348, 334] on div at bounding box center [347, 341] width 4 height 50
click at [389, 339] on div "cartas" at bounding box center [421, 341] width 130 height 52
type input "******"
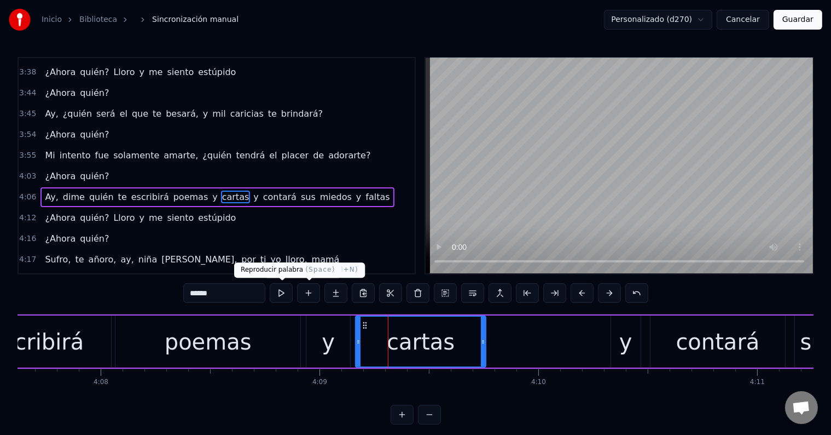
click at [286, 287] on button at bounding box center [281, 293] width 23 height 20
click at [511, 340] on div "Ay, dime quién te escribirá poemas y cartas y contará sus miedos y faltas" at bounding box center [413, 341] width 1439 height 54
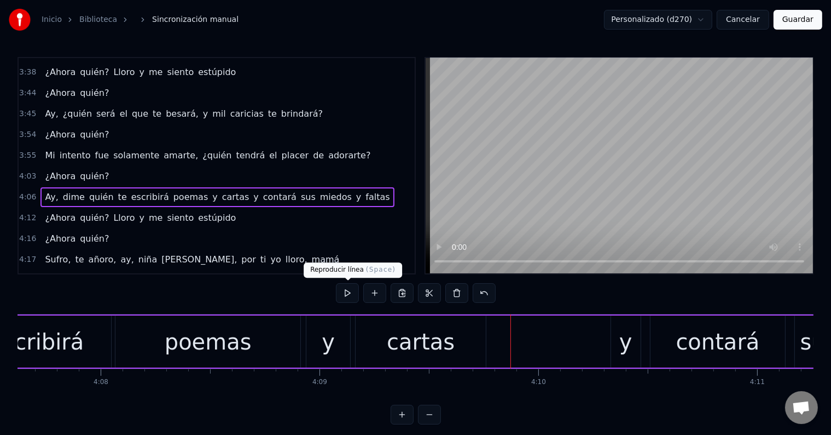
click at [345, 285] on button at bounding box center [347, 293] width 23 height 20
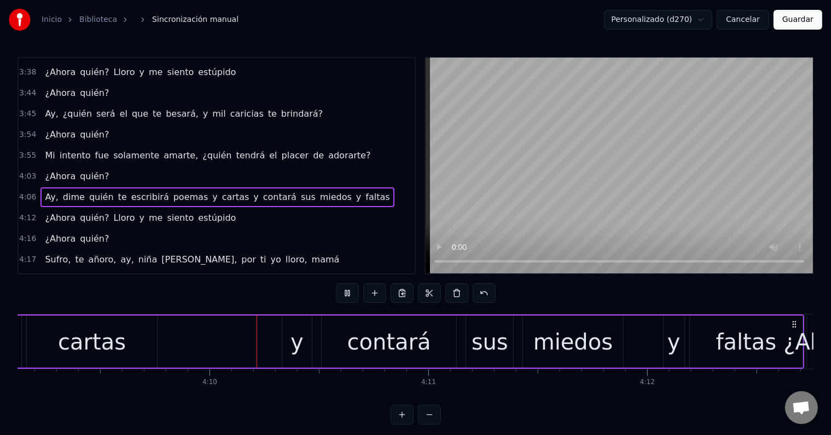
scroll to position [0, 54578]
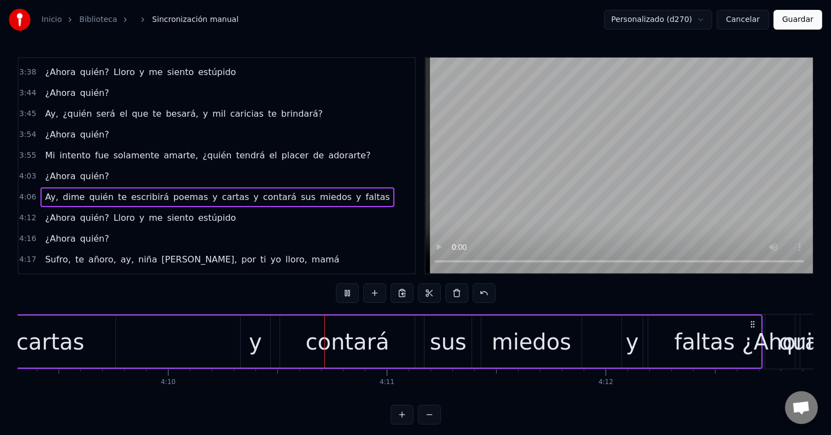
click at [345, 285] on button at bounding box center [347, 293] width 23 height 20
click at [168, 341] on div "Ay, dime quién te escribirá poemas y cartas y contará sus miedos y faltas" at bounding box center [43, 341] width 1439 height 54
click at [155, 339] on div "Ay, dime quién te escribirá poemas y cartas y contará sus miedos y faltas" at bounding box center [43, 341] width 1439 height 54
click at [347, 291] on button at bounding box center [347, 293] width 23 height 20
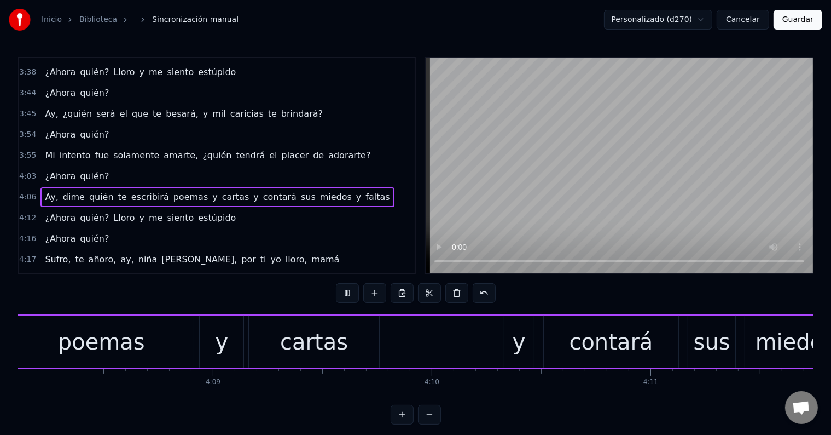
click at [347, 291] on button at bounding box center [347, 293] width 23 height 20
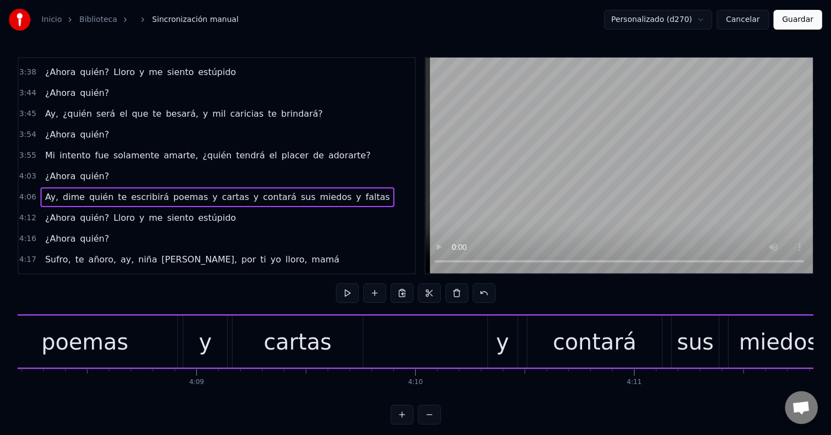
scroll to position [0, 54340]
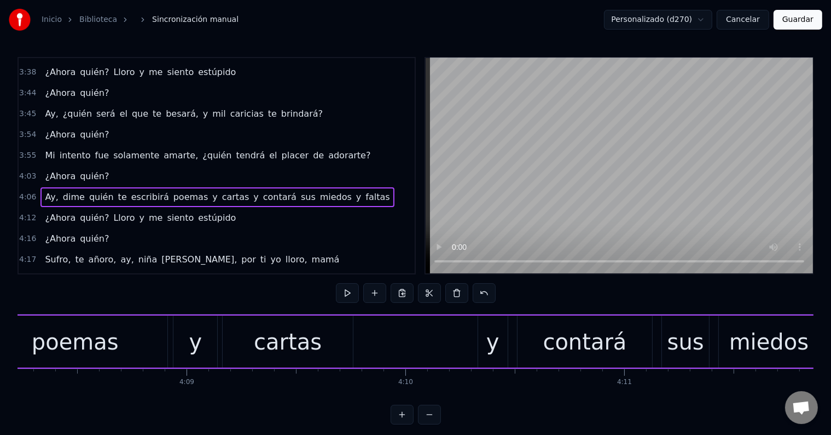
click at [354, 342] on div "Ay, dime quién te escribirá poemas y cartas y contará sus miedos y faltas" at bounding box center [280, 341] width 1439 height 54
click at [366, 339] on div "Ay, dime quién te escribirá poemas y cartas y contará sus miedos y faltas" at bounding box center [280, 341] width 1439 height 54
click at [376, 327] on div "Ay, dime quién te escribirá poemas y cartas y contará sus miedos y faltas" at bounding box center [280, 341] width 1439 height 54
click at [501, 326] on div "y" at bounding box center [493, 341] width 30 height 52
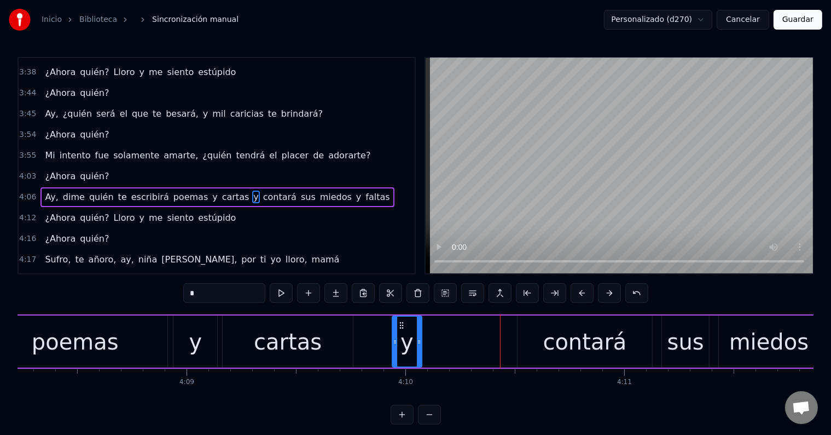
drag, startPoint x: 485, startPoint y: 320, endPoint x: 405, endPoint y: 322, distance: 80.0
click at [398, 319] on div "y" at bounding box center [407, 341] width 28 height 50
click at [428, 328] on div at bounding box center [427, 341] width 4 height 50
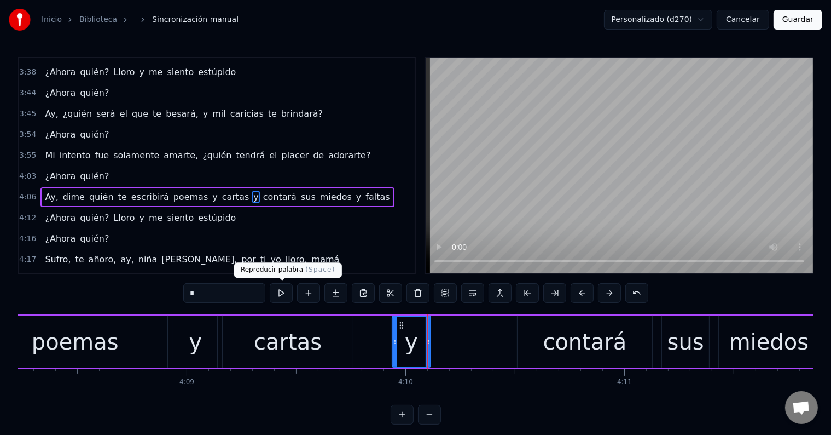
click at [285, 291] on button at bounding box center [281, 293] width 23 height 20
click at [540, 333] on div "contará" at bounding box center [585, 341] width 135 height 52
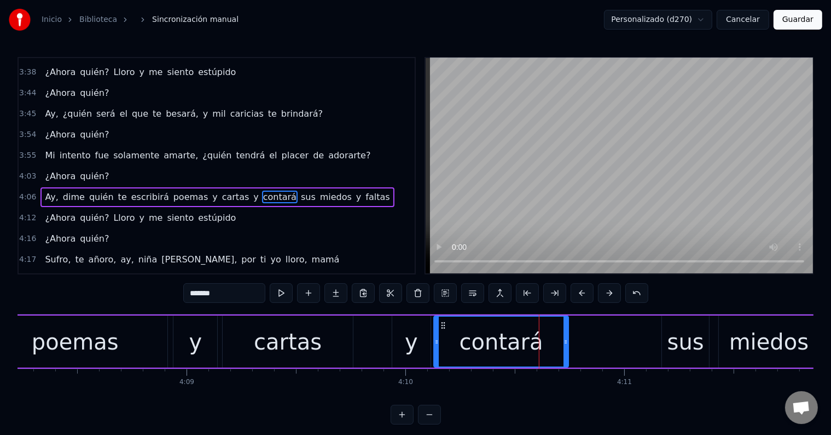
drag, startPoint x: 525, startPoint y: 322, endPoint x: 442, endPoint y: 323, distance: 83.7
click at [442, 323] on icon at bounding box center [443, 325] width 9 height 9
click at [283, 295] on button at bounding box center [281, 293] width 23 height 20
click at [688, 333] on div "sus" at bounding box center [686, 341] width 37 height 33
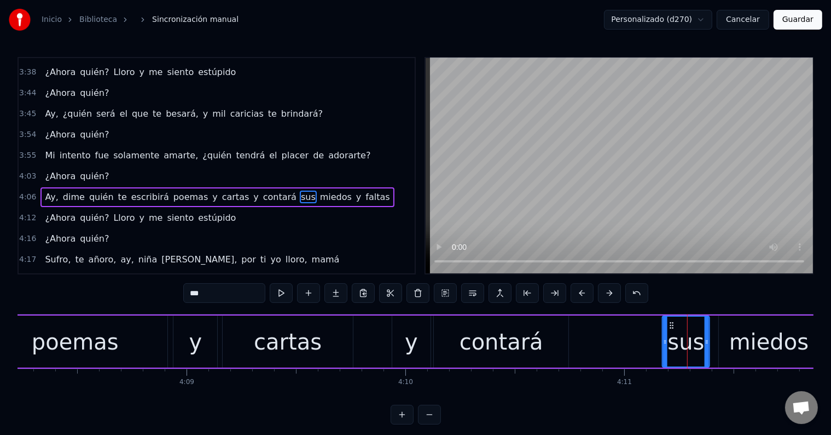
scroll to position [0, 54343]
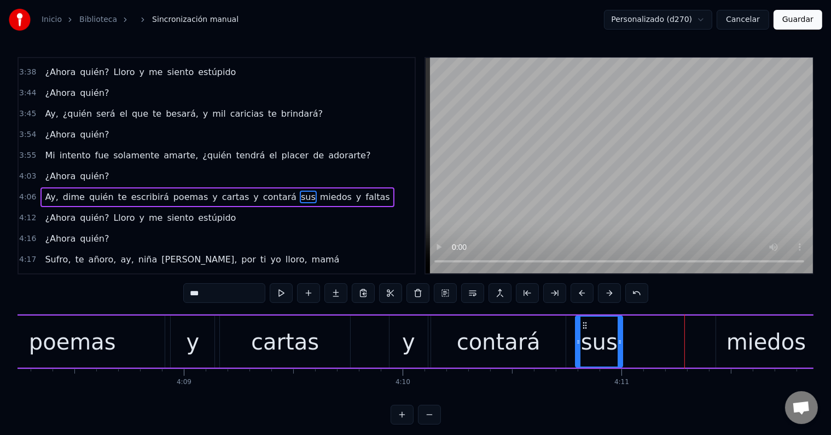
drag, startPoint x: 669, startPoint y: 324, endPoint x: 583, endPoint y: 323, distance: 86.5
click at [583, 323] on icon at bounding box center [585, 325] width 9 height 9
click at [286, 291] on button at bounding box center [281, 293] width 23 height 20
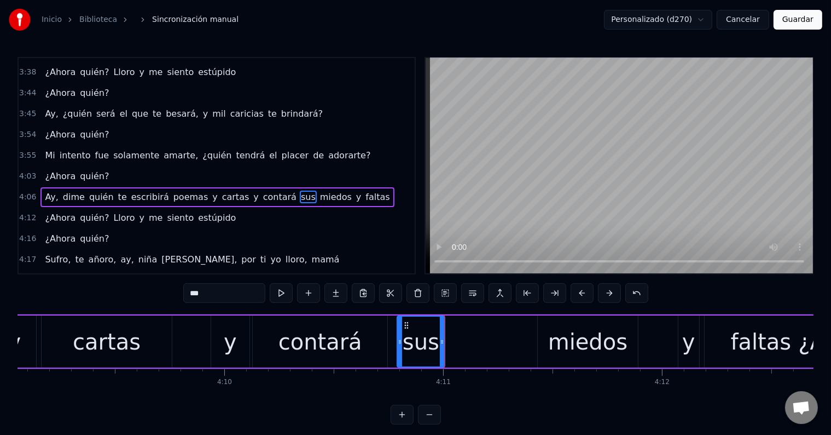
scroll to position [0, 54524]
click at [548, 335] on div "miedos" at bounding box center [585, 341] width 100 height 52
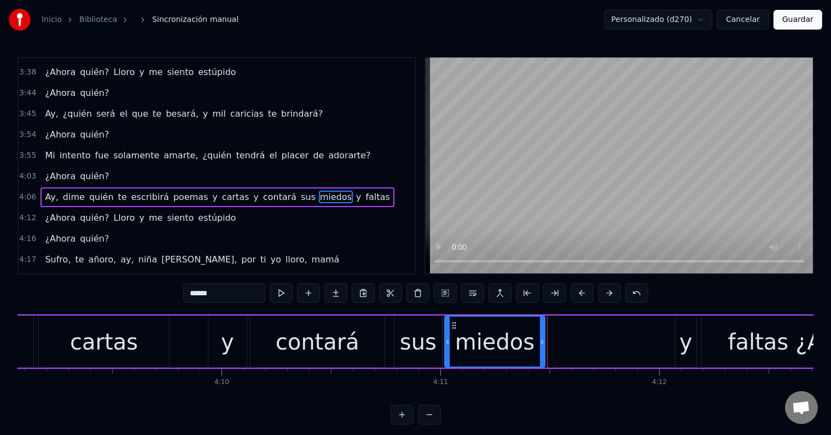
drag, startPoint x: 544, startPoint y: 322, endPoint x: 454, endPoint y: 320, distance: 90.3
click at [454, 320] on div "miedos" at bounding box center [495, 341] width 99 height 50
drag, startPoint x: 543, startPoint y: 331, endPoint x: 615, endPoint y: 332, distance: 72.2
click at [615, 332] on div at bounding box center [614, 341] width 4 height 50
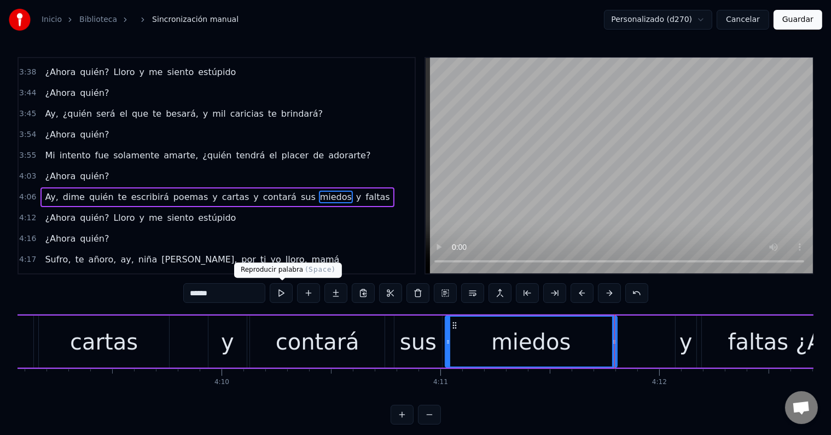
click at [288, 292] on button at bounding box center [281, 293] width 23 height 20
click at [685, 333] on div "y" at bounding box center [686, 341] width 13 height 33
type input "*"
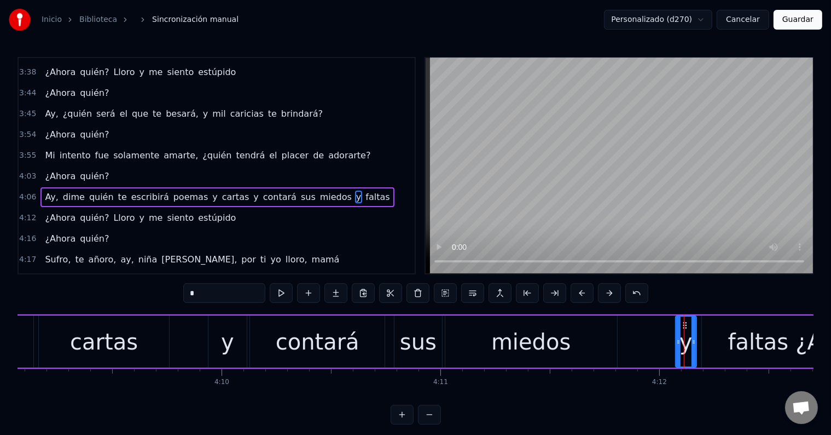
drag, startPoint x: 684, startPoint y: 322, endPoint x: 634, endPoint y: 320, distance: 49.3
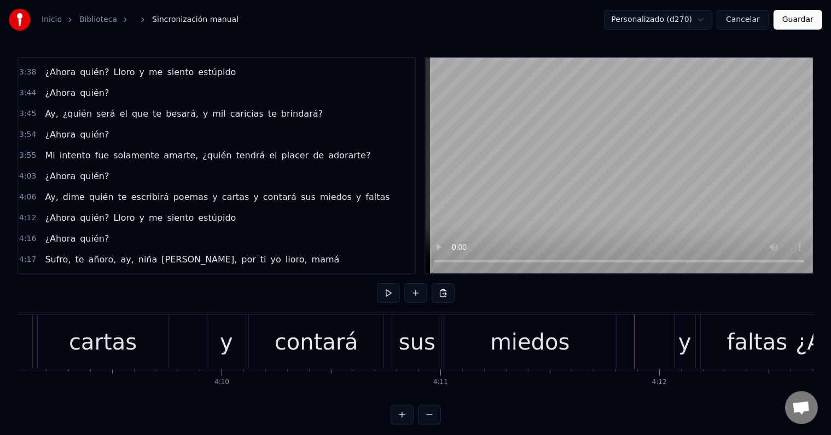
click at [687, 335] on div "y" at bounding box center [685, 341] width 13 height 33
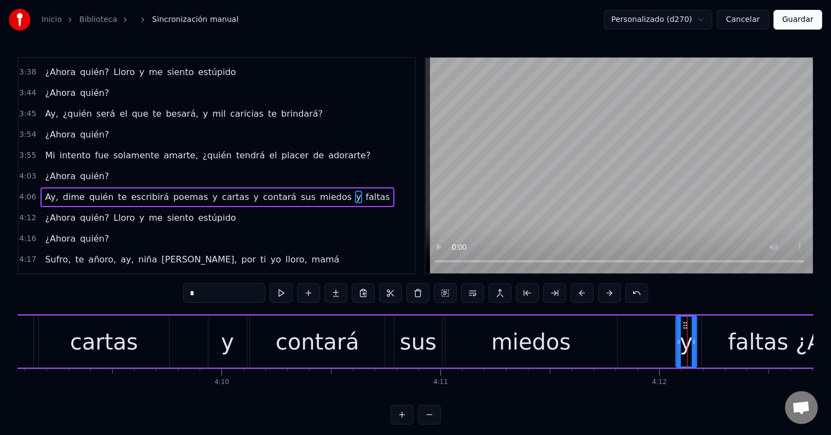
scroll to position [0, 54529]
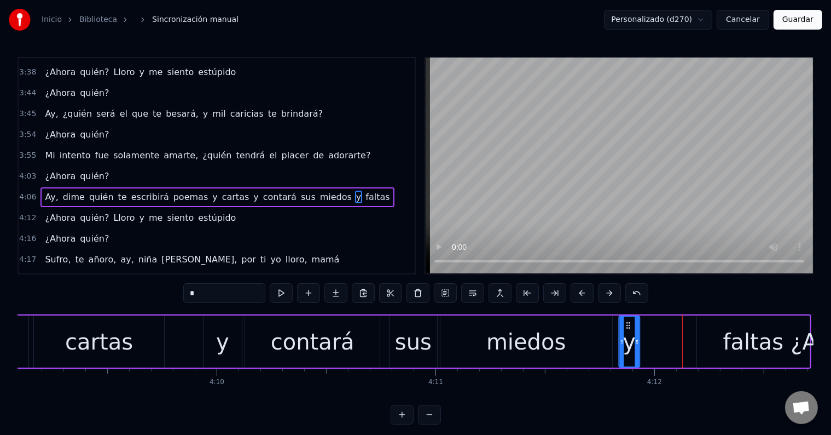
drag, startPoint x: 682, startPoint y: 323, endPoint x: 626, endPoint y: 319, distance: 56.5
click at [626, 319] on div "y" at bounding box center [630, 341] width 20 height 50
drag, startPoint x: 639, startPoint y: 335, endPoint x: 667, endPoint y: 335, distance: 27.9
click at [685, 338] on div "Ay, dime quién te escribirá poemas y cartas y contará sus miedos y faltas" at bounding box center [91, 341] width 1439 height 54
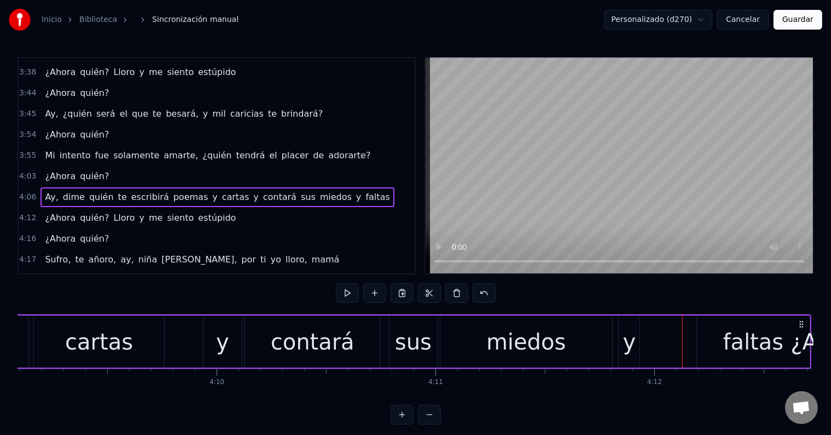
click at [633, 335] on div "y" at bounding box center [629, 341] width 13 height 33
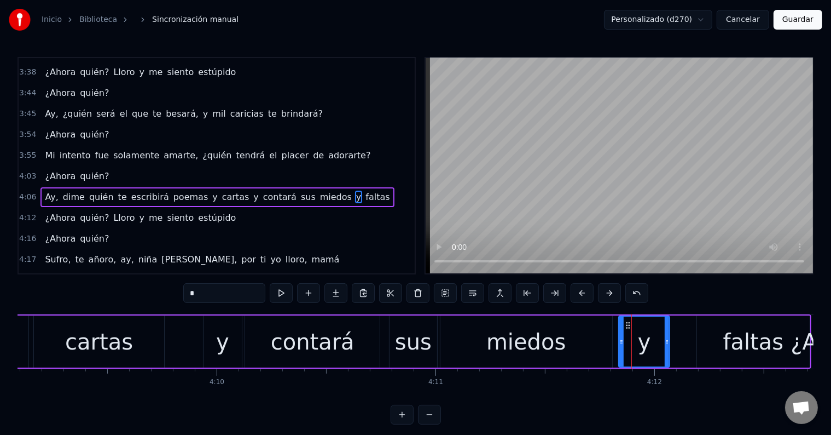
drag, startPoint x: 638, startPoint y: 339, endPoint x: 667, endPoint y: 339, distance: 29.6
click at [667, 339] on icon at bounding box center [667, 341] width 4 height 9
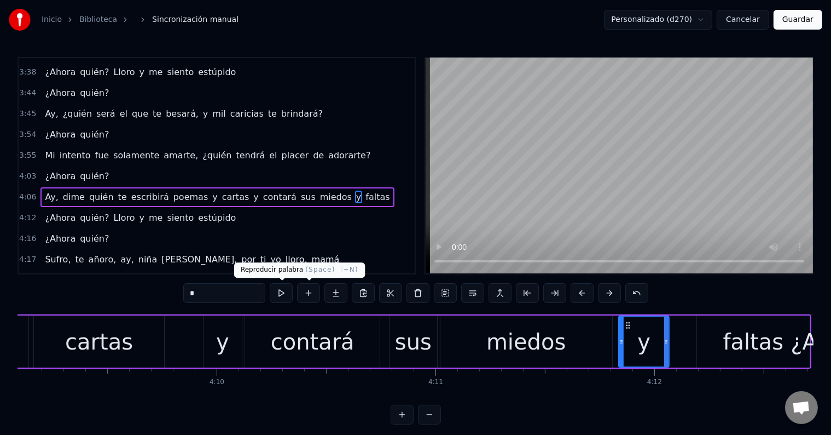
click at [285, 295] on button at bounding box center [281, 293] width 23 height 20
click at [583, 331] on div "miedos" at bounding box center [527, 341] width 172 height 52
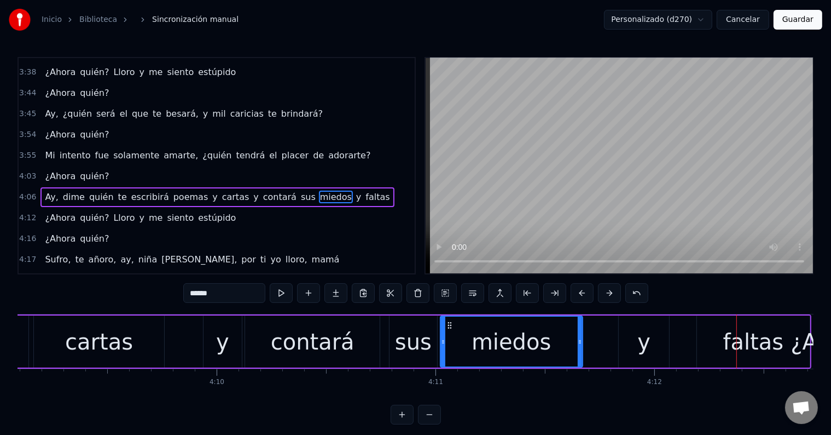
drag, startPoint x: 604, startPoint y: 335, endPoint x: 549, endPoint y: 332, distance: 54.8
click at [578, 334] on div at bounding box center [580, 341] width 4 height 50
click at [490, 338] on div "miedos" at bounding box center [511, 341] width 79 height 33
click at [285, 293] on button at bounding box center [281, 293] width 23 height 20
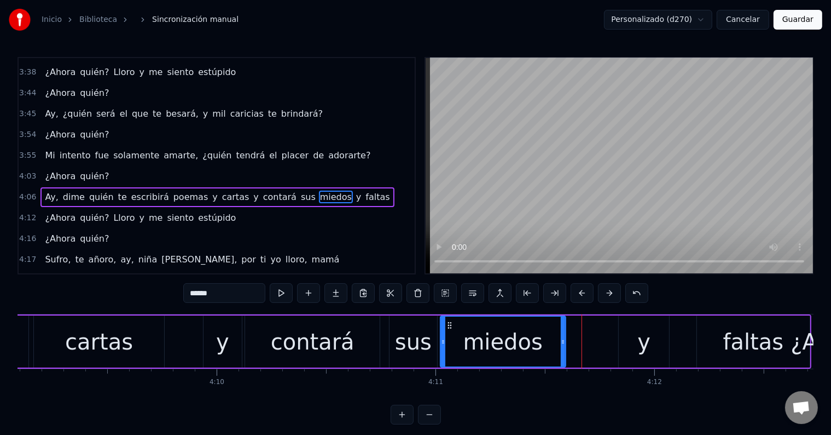
drag, startPoint x: 579, startPoint y: 335, endPoint x: 563, endPoint y: 335, distance: 16.4
click at [563, 335] on div at bounding box center [563, 341] width 4 height 50
click at [639, 339] on div "y" at bounding box center [644, 341] width 50 height 52
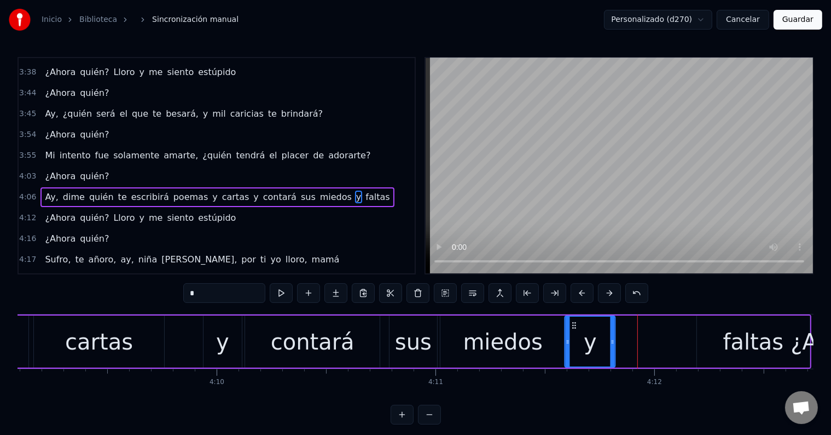
drag, startPoint x: 627, startPoint y: 323, endPoint x: 575, endPoint y: 322, distance: 52.0
click at [575, 322] on icon at bounding box center [574, 325] width 9 height 9
click at [726, 339] on div "faltas" at bounding box center [753, 341] width 113 height 52
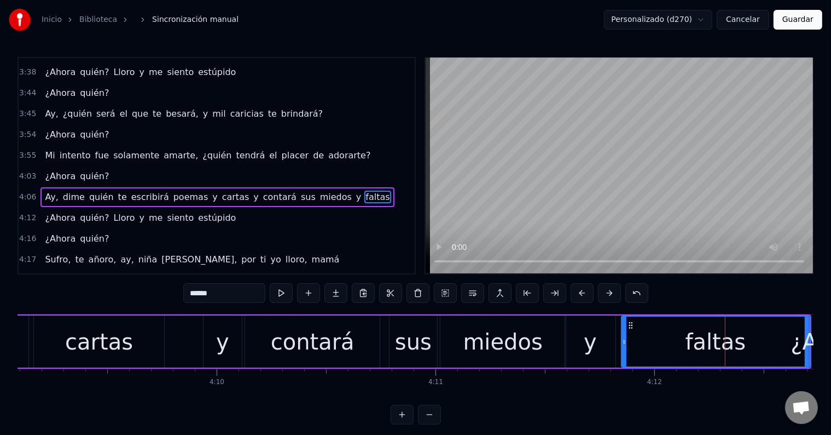
drag, startPoint x: 699, startPoint y: 326, endPoint x: 624, endPoint y: 325, distance: 75.5
click at [624, 325] on div at bounding box center [624, 341] width 4 height 50
click at [284, 293] on button at bounding box center [281, 293] width 23 height 20
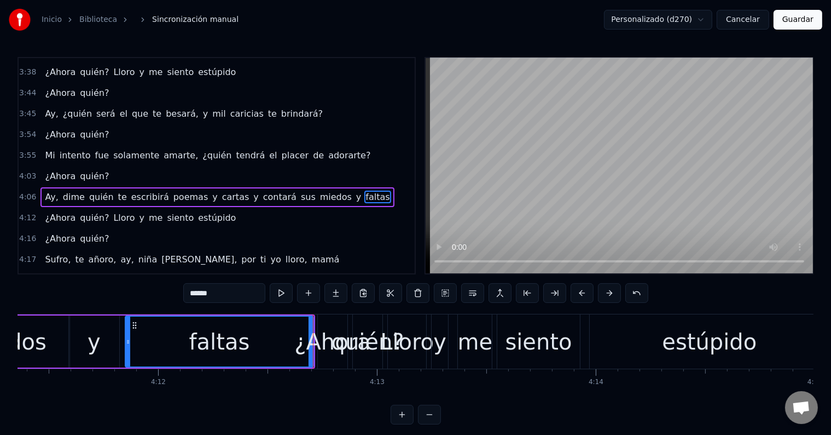
scroll to position [0, 55018]
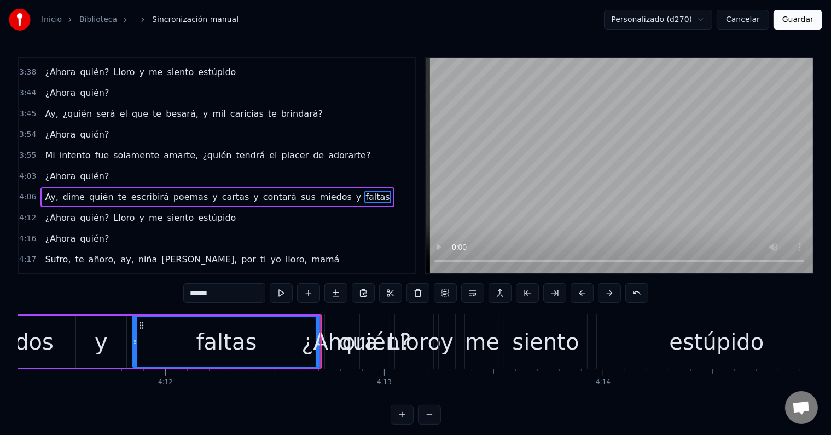
click at [334, 344] on div "¿Ahora" at bounding box center [340, 341] width 76 height 33
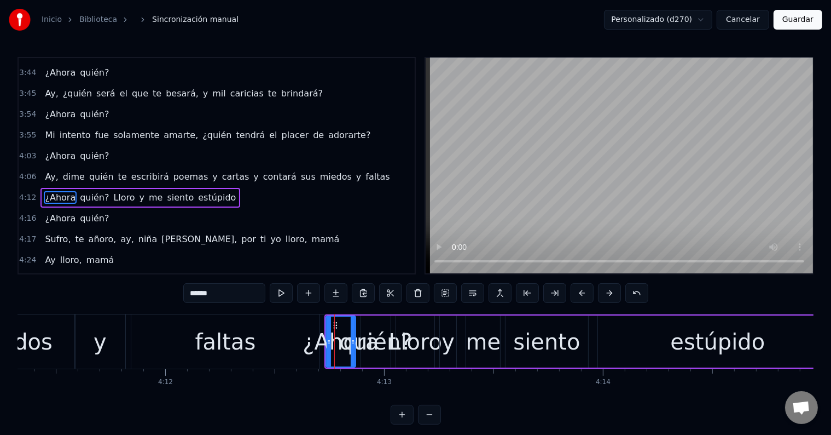
click at [217, 326] on div "faltas" at bounding box center [225, 341] width 61 height 33
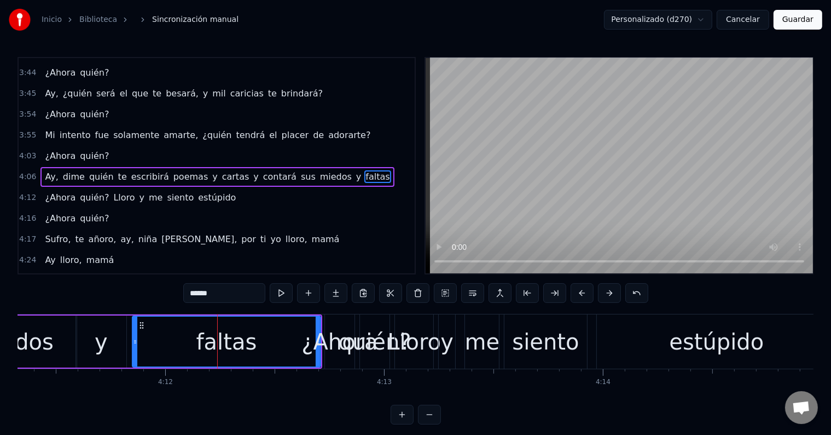
scroll to position [849, 0]
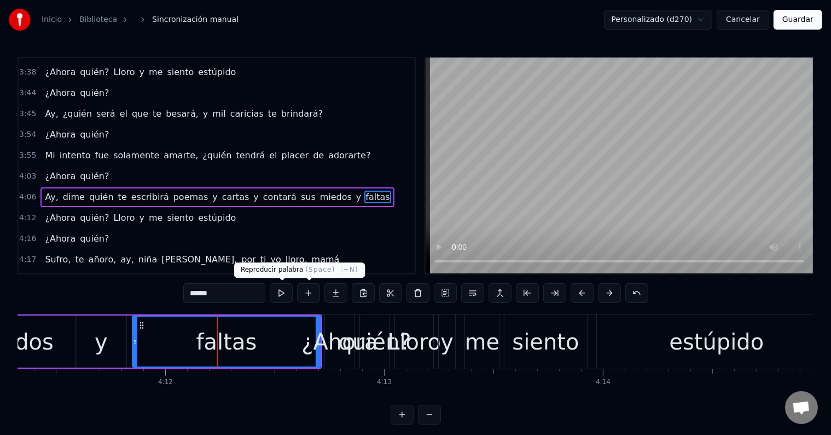
click at [282, 291] on button at bounding box center [281, 293] width 23 height 20
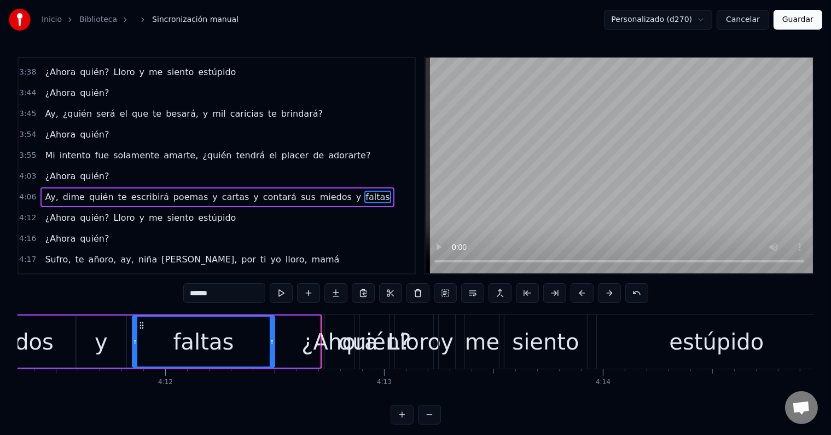
drag, startPoint x: 315, startPoint y: 322, endPoint x: 269, endPoint y: 322, distance: 46.0
click at [270, 322] on div at bounding box center [272, 341] width 4 height 50
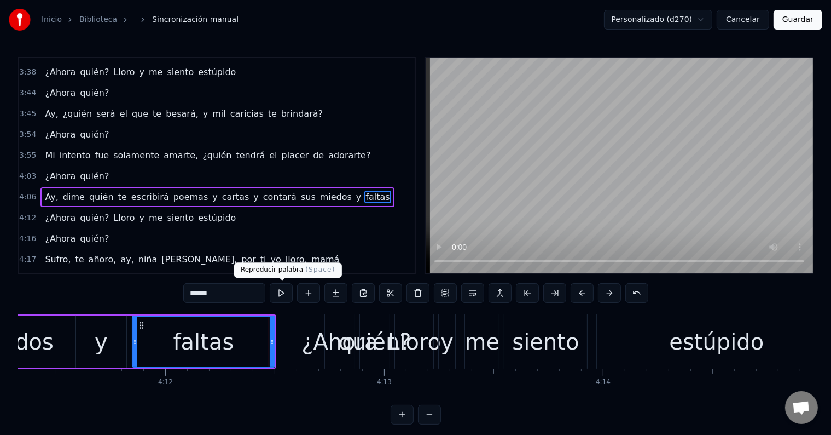
click at [278, 293] on button at bounding box center [281, 293] width 23 height 20
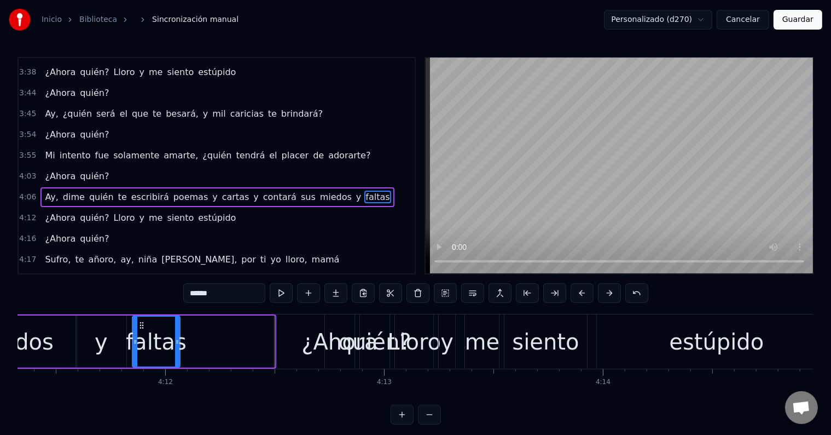
drag, startPoint x: 272, startPoint y: 328, endPoint x: 177, endPoint y: 332, distance: 94.7
click at [177, 332] on div at bounding box center [177, 341] width 4 height 50
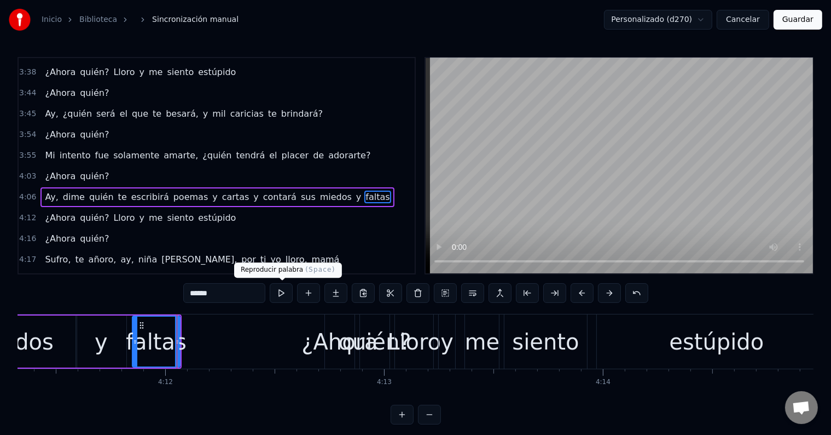
click at [288, 294] on button at bounding box center [281, 293] width 23 height 20
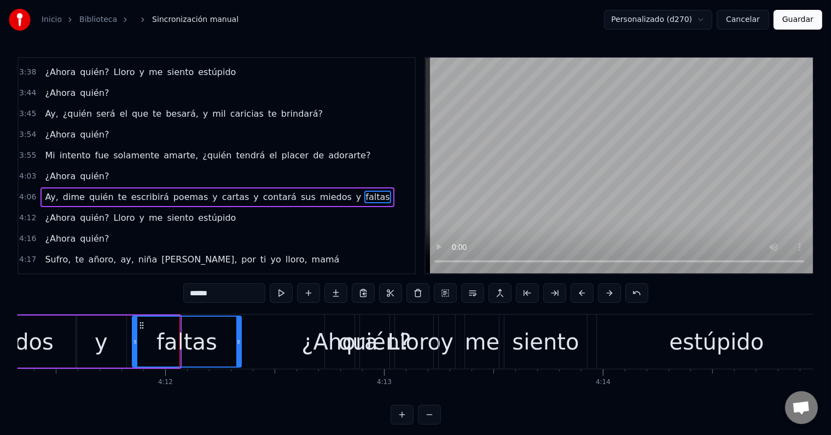
drag, startPoint x: 175, startPoint y: 342, endPoint x: 236, endPoint y: 342, distance: 61.3
click at [236, 342] on icon at bounding box center [238, 341] width 4 height 9
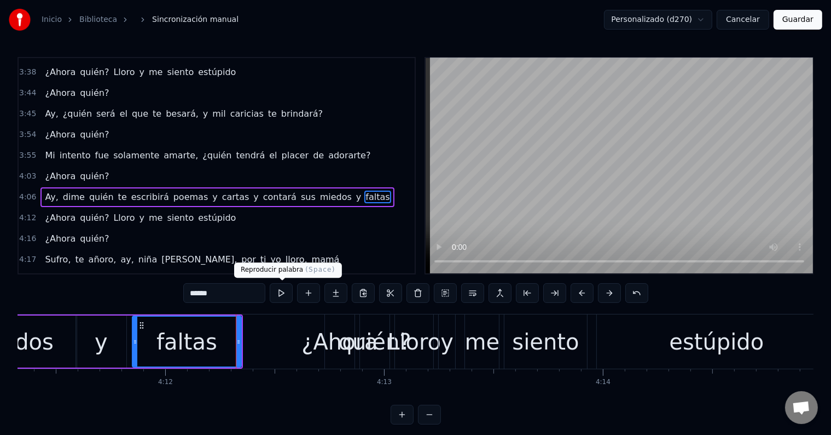
click at [280, 292] on button at bounding box center [281, 293] width 23 height 20
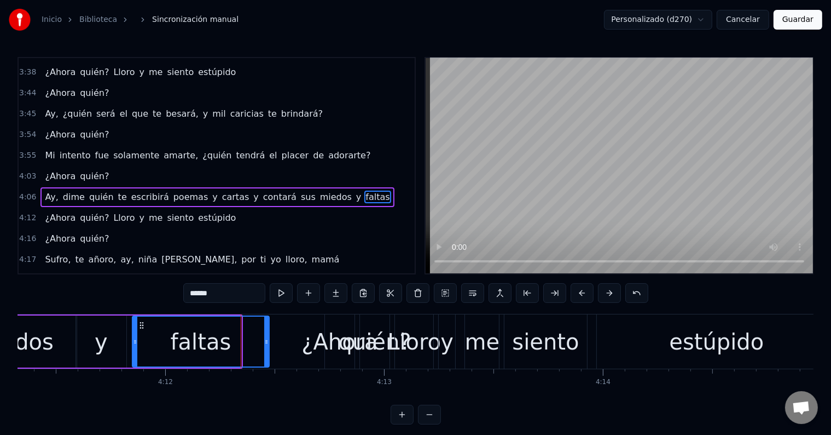
drag, startPoint x: 237, startPoint y: 335, endPoint x: 265, endPoint y: 338, distance: 28.1
click at [265, 338] on div at bounding box center [266, 341] width 4 height 50
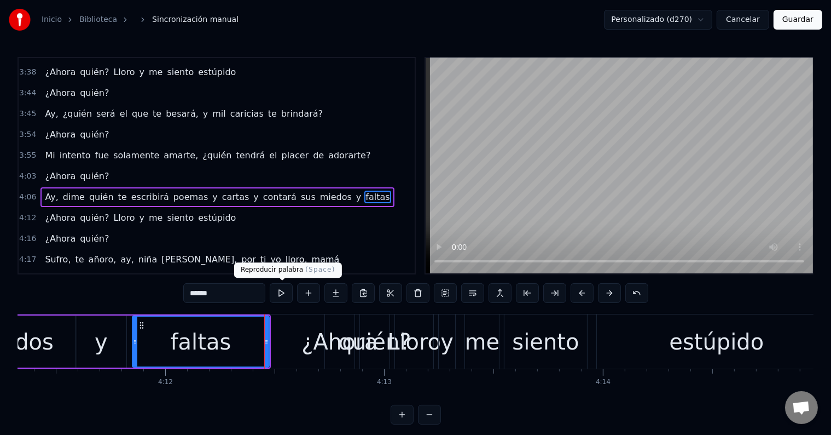
click at [281, 294] on button at bounding box center [281, 293] width 23 height 20
click at [322, 329] on div "¿Ahora" at bounding box center [340, 341] width 76 height 33
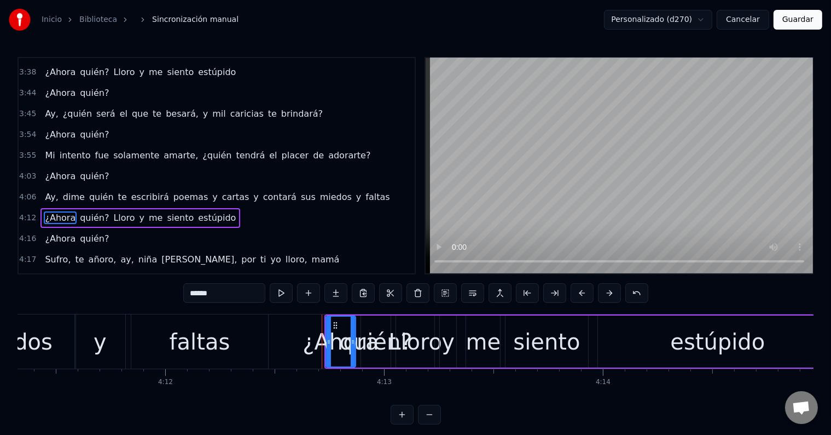
scroll to position [869, 0]
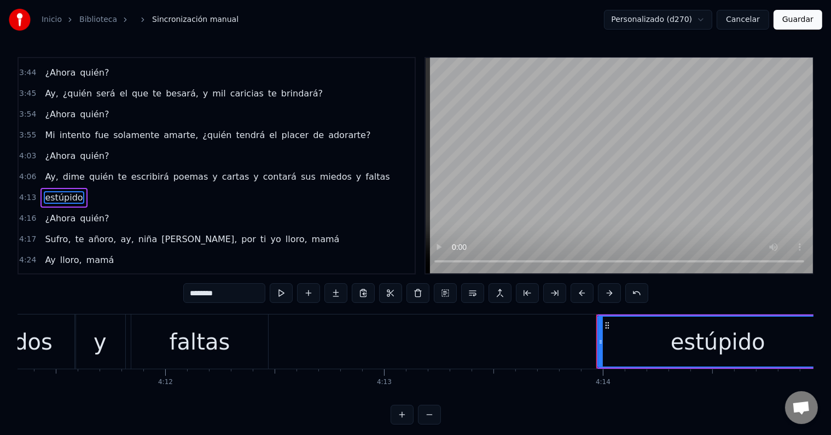
type input "******"
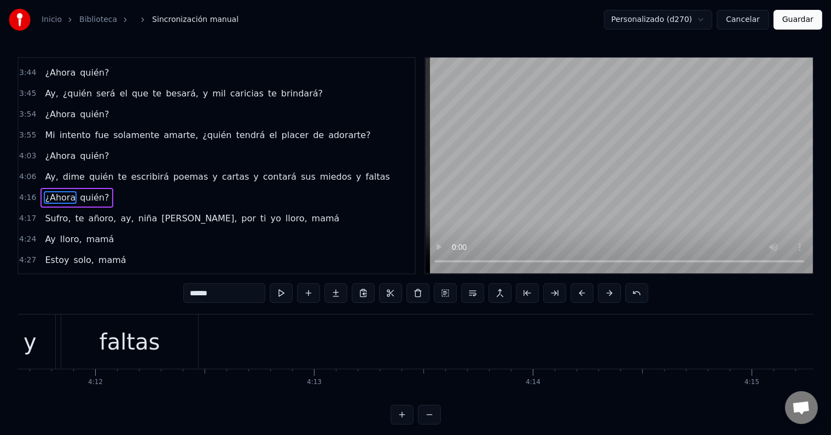
scroll to position [0, 55078]
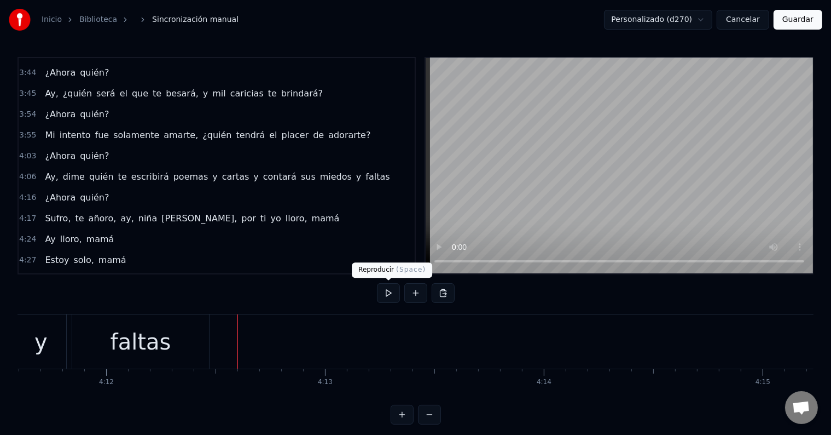
click at [387, 288] on button at bounding box center [388, 293] width 23 height 20
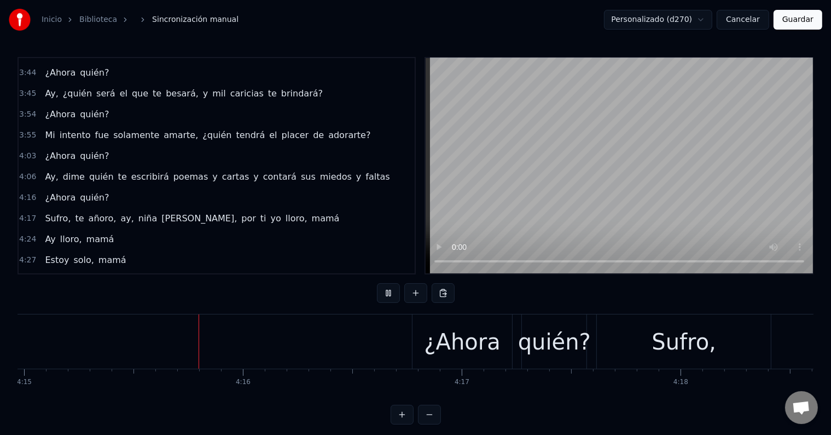
scroll to position [0, 55818]
click at [387, 288] on button at bounding box center [388, 293] width 23 height 20
click at [442, 337] on div "¿Ahora" at bounding box center [461, 341] width 76 height 33
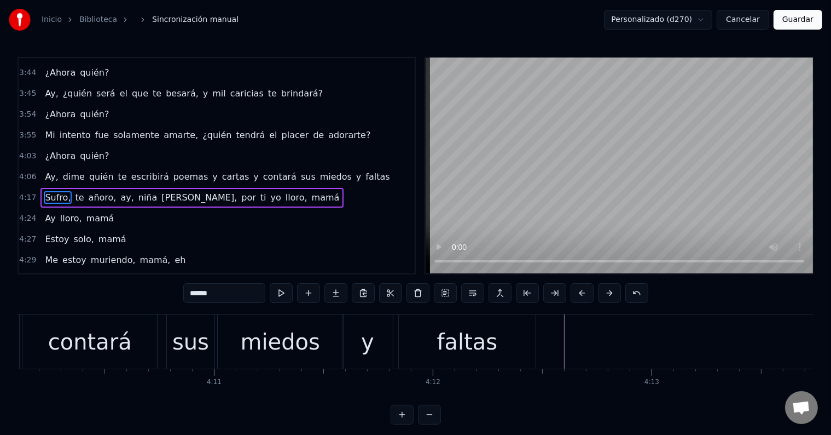
scroll to position [0, 54744]
click at [309, 338] on div "miedos" at bounding box center [286, 341] width 79 height 33
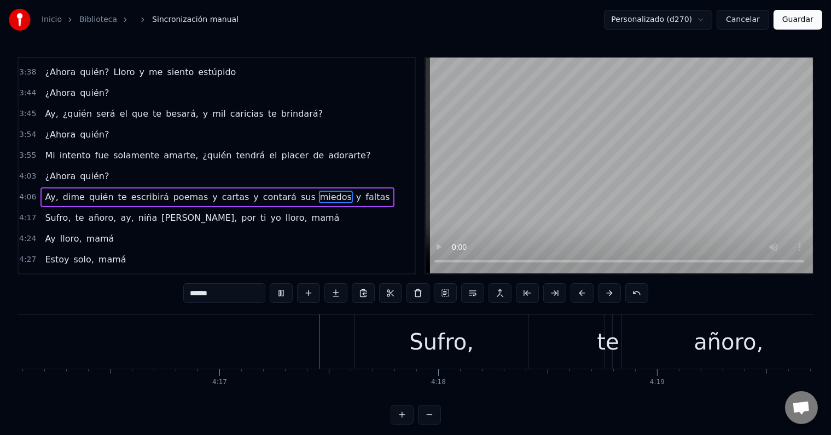
scroll to position [0, 56186]
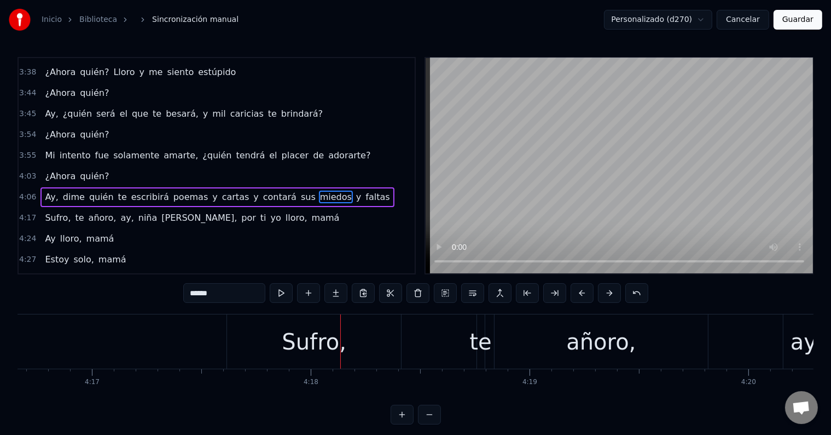
click at [288, 363] on div "Sufro," at bounding box center [314, 341] width 174 height 54
type input "******"
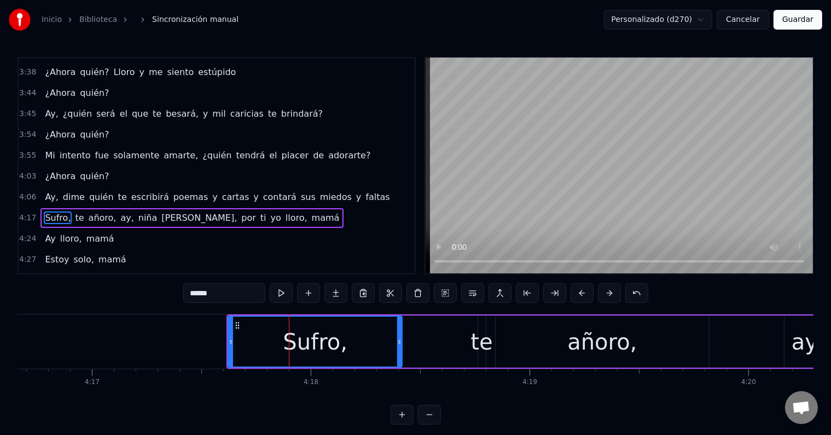
scroll to position [869, 0]
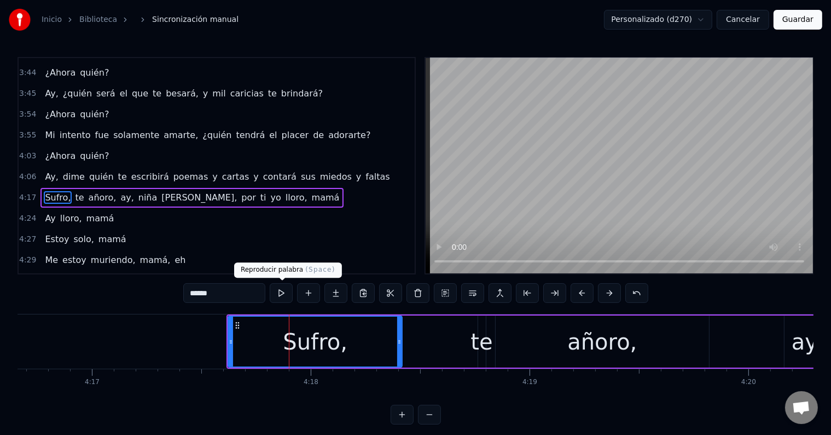
click at [287, 291] on button at bounding box center [281, 293] width 23 height 20
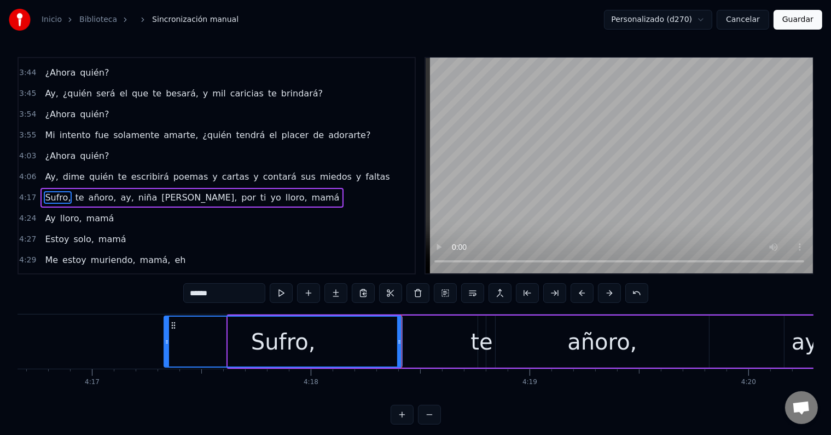
drag, startPoint x: 230, startPoint y: 333, endPoint x: 160, endPoint y: 330, distance: 70.7
click at [165, 330] on div at bounding box center [167, 341] width 4 height 50
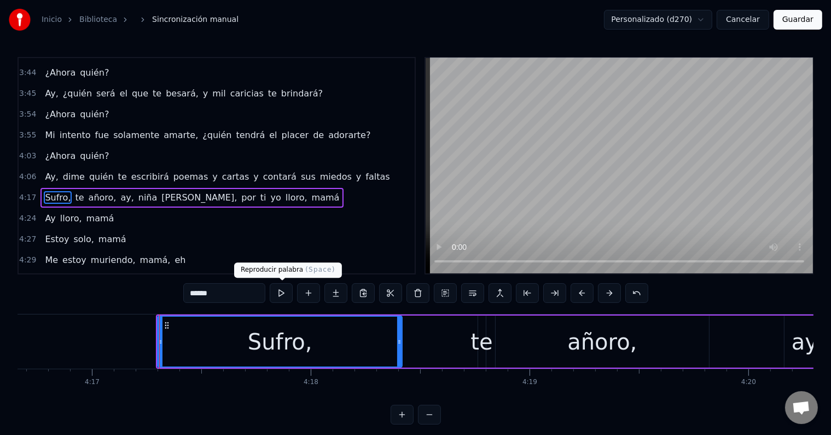
click at [280, 291] on button at bounding box center [281, 293] width 23 height 20
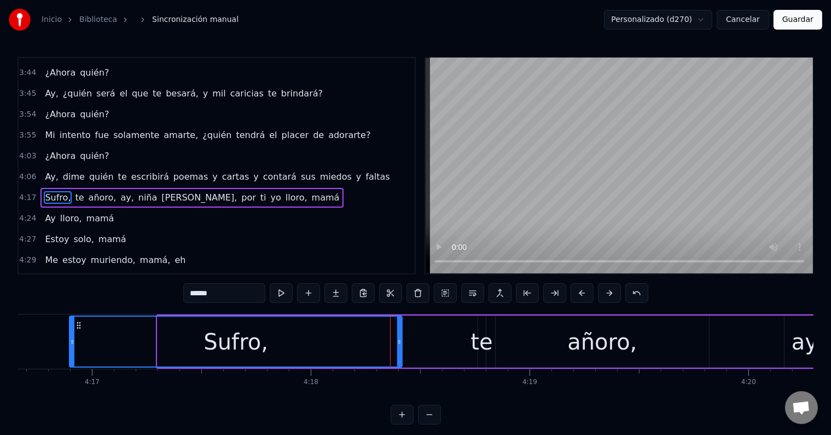
drag, startPoint x: 160, startPoint y: 334, endPoint x: 72, endPoint y: 325, distance: 88.1
click at [72, 325] on div at bounding box center [72, 341] width 4 height 50
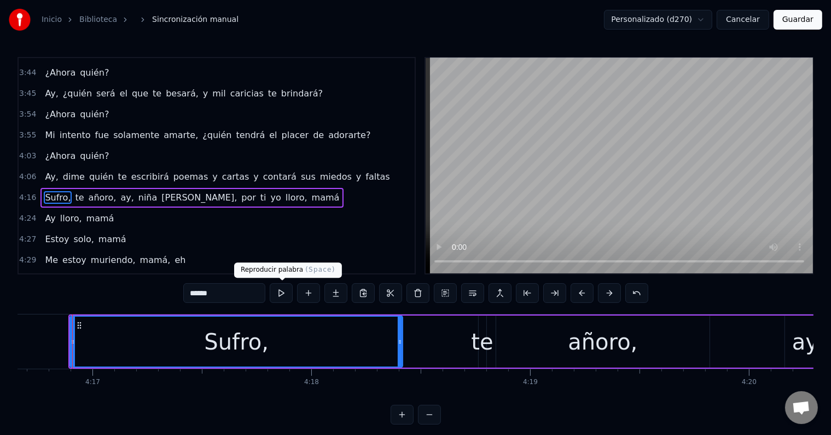
click at [276, 289] on button at bounding box center [281, 293] width 23 height 20
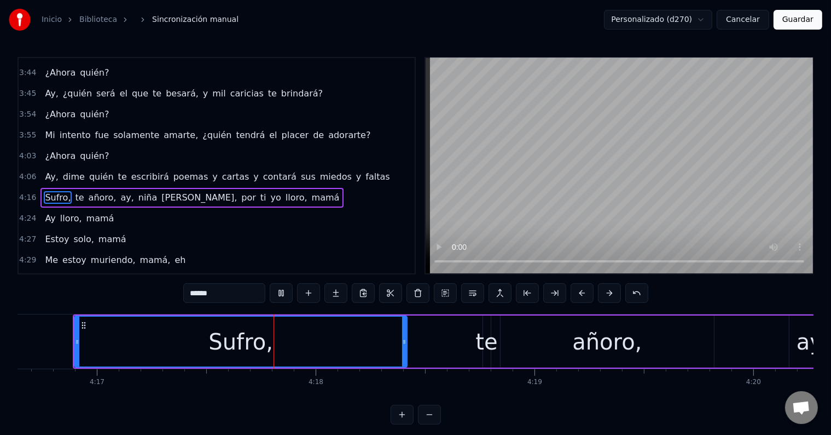
click at [276, 289] on button at bounding box center [281, 293] width 23 height 20
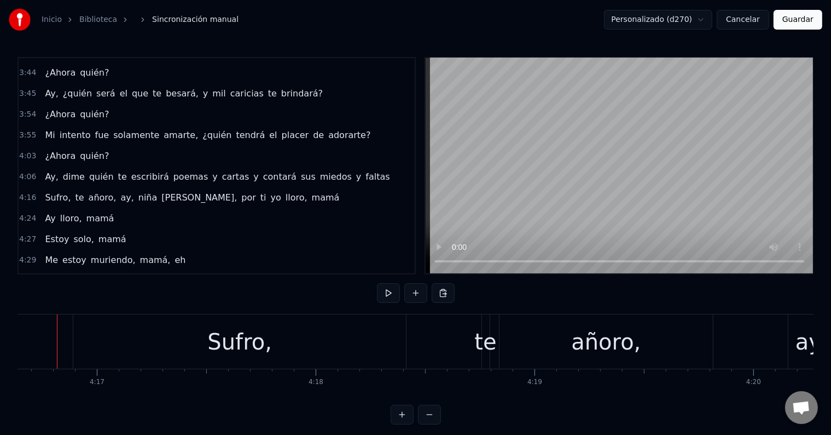
scroll to position [0, 56166]
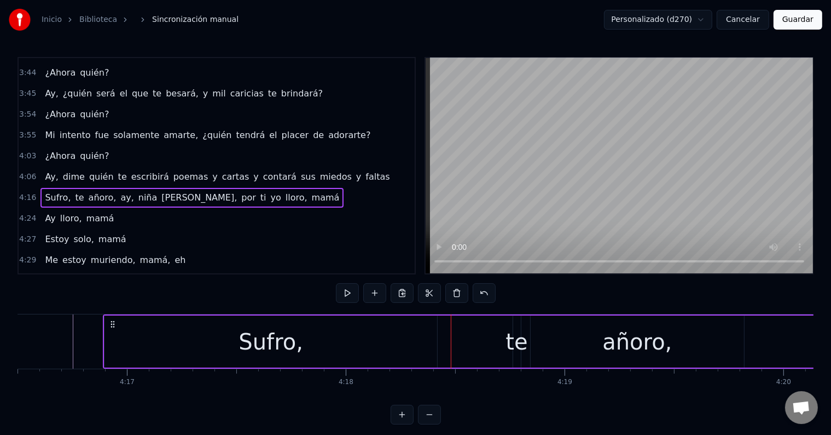
click at [381, 334] on div "Sufro," at bounding box center [271, 341] width 333 height 52
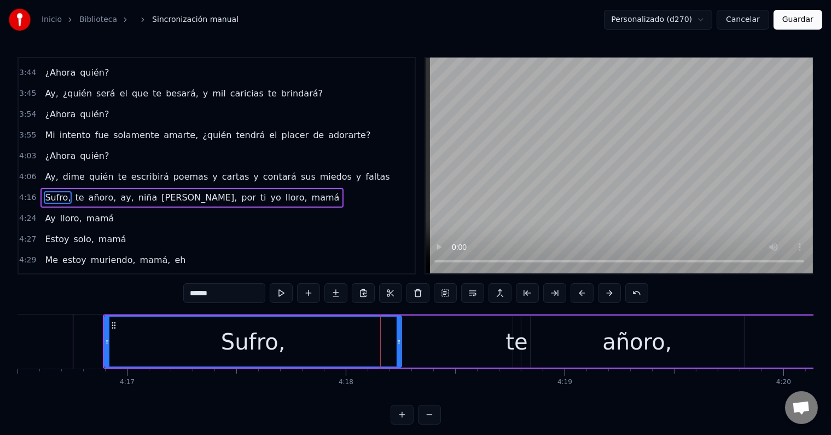
drag, startPoint x: 435, startPoint y: 336, endPoint x: 398, endPoint y: 336, distance: 36.1
click at [398, 336] on div at bounding box center [399, 341] width 4 height 50
drag, startPoint x: 400, startPoint y: 336, endPoint x: 372, endPoint y: 336, distance: 27.4
click at [372, 336] on div at bounding box center [371, 341] width 4 height 50
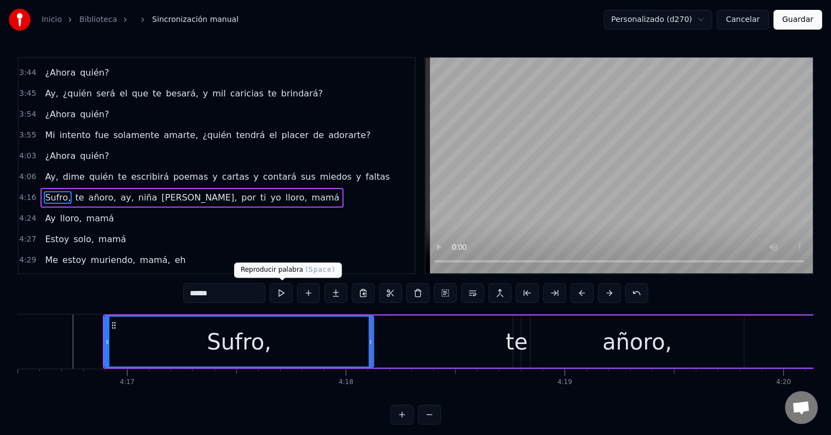
click at [283, 296] on button at bounding box center [281, 293] width 23 height 20
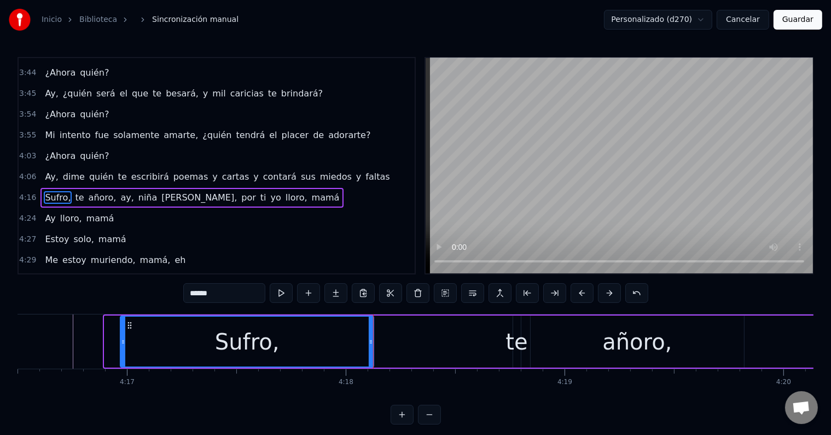
drag, startPoint x: 107, startPoint y: 335, endPoint x: 123, endPoint y: 336, distance: 15.9
click at [123, 336] on div at bounding box center [123, 341] width 4 height 50
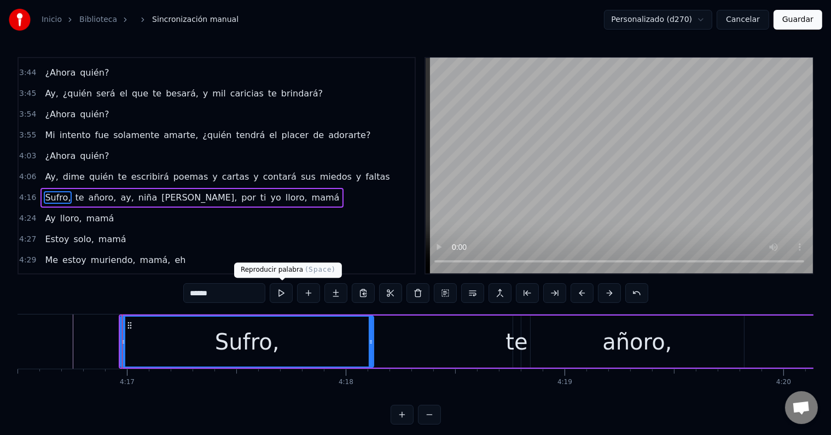
click at [288, 291] on button at bounding box center [281, 293] width 23 height 20
click at [287, 291] on button at bounding box center [281, 293] width 23 height 20
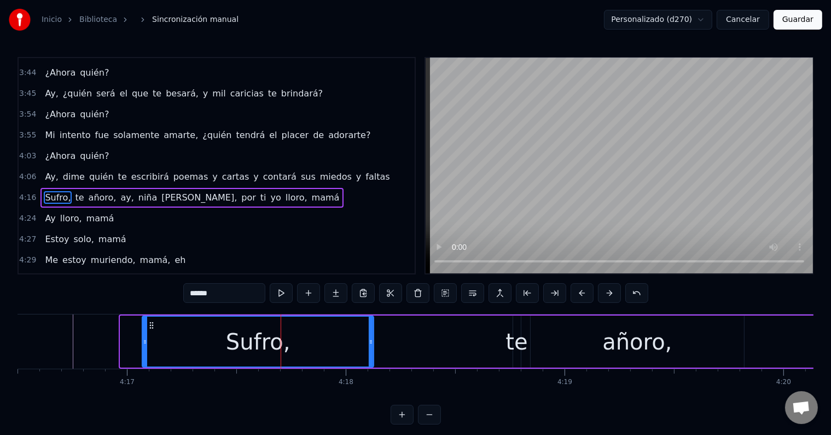
drag, startPoint x: 123, startPoint y: 337, endPoint x: 151, endPoint y: 338, distance: 28.5
click at [147, 338] on icon at bounding box center [145, 341] width 4 height 9
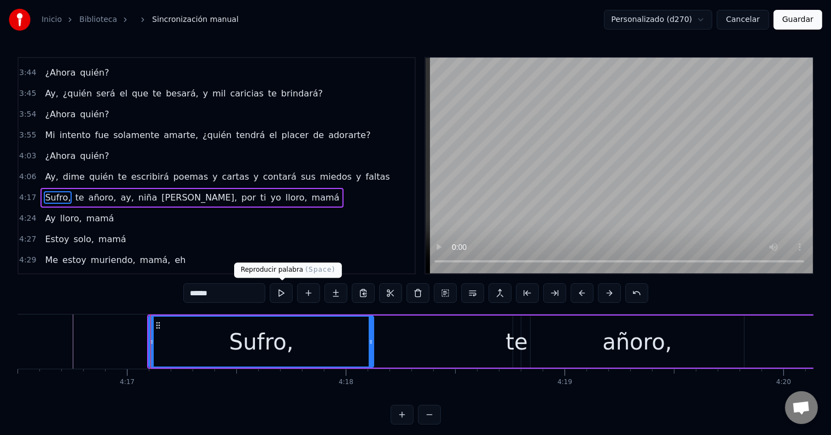
click at [285, 295] on button at bounding box center [281, 293] width 23 height 20
click at [513, 337] on div "te" at bounding box center [517, 341] width 22 height 33
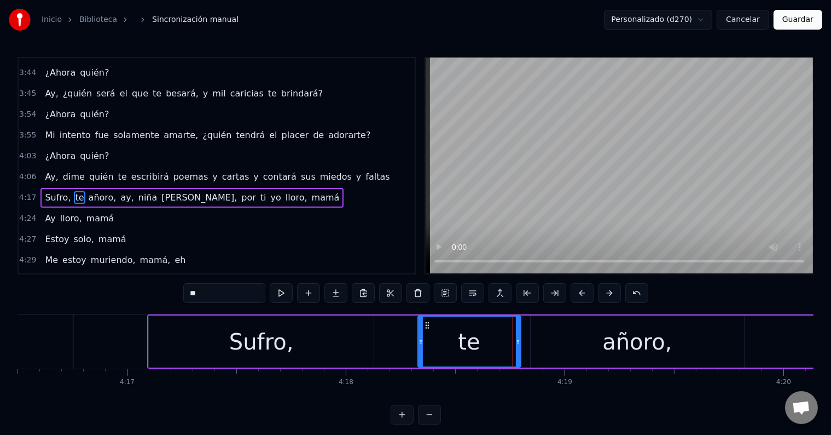
drag, startPoint x: 513, startPoint y: 335, endPoint x: 418, endPoint y: 333, distance: 95.2
click at [419, 333] on div at bounding box center [421, 341] width 4 height 50
click at [513, 335] on div at bounding box center [514, 341] width 4 height 50
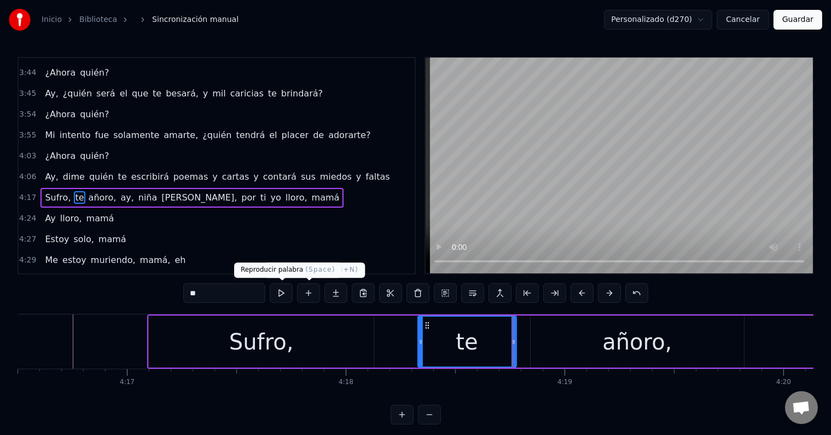
click at [285, 296] on button at bounding box center [281, 293] width 23 height 20
click at [565, 331] on div "añoro," at bounding box center [638, 341] width 214 height 52
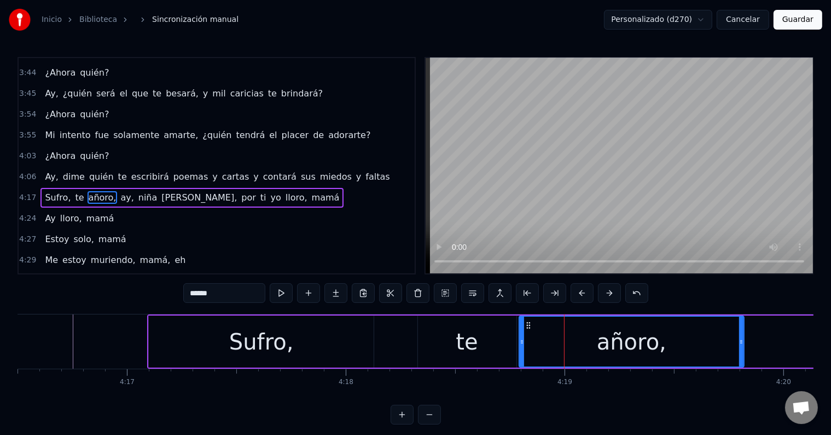
drag, startPoint x: 534, startPoint y: 335, endPoint x: 523, endPoint y: 335, distance: 11.5
click at [523, 335] on div at bounding box center [522, 341] width 4 height 50
click at [460, 339] on div "te" at bounding box center [467, 341] width 22 height 33
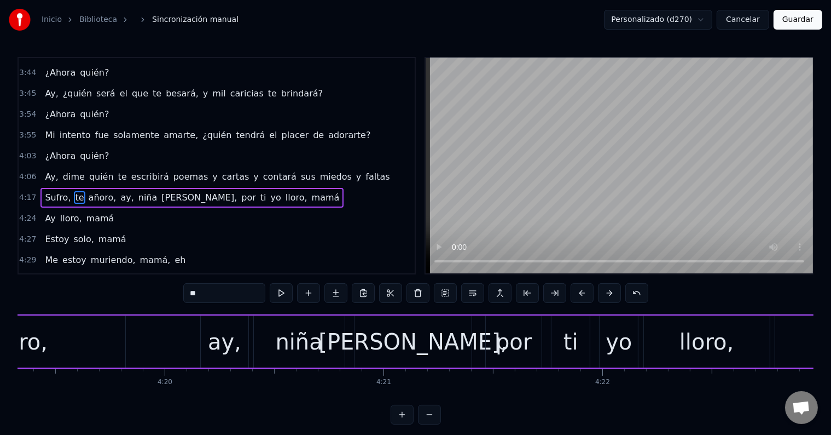
scroll to position [0, 56771]
click at [109, 340] on div "añoro," at bounding box center [12, 341] width 225 height 52
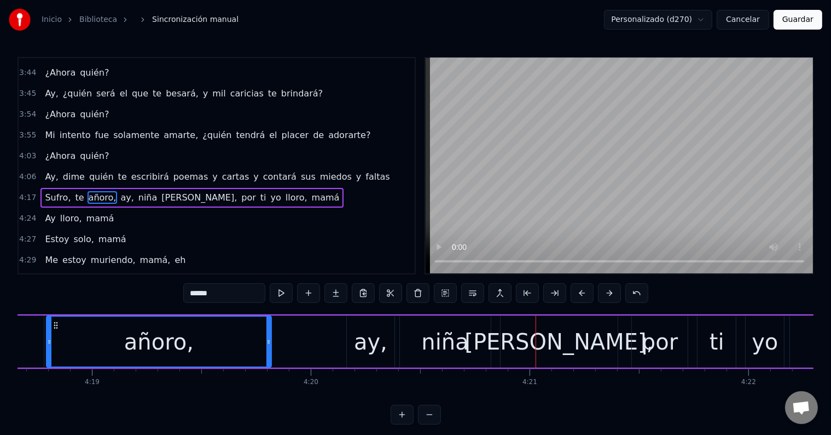
scroll to position [0, 56624]
click at [171, 348] on div "añoro," at bounding box center [159, 341] width 70 height 33
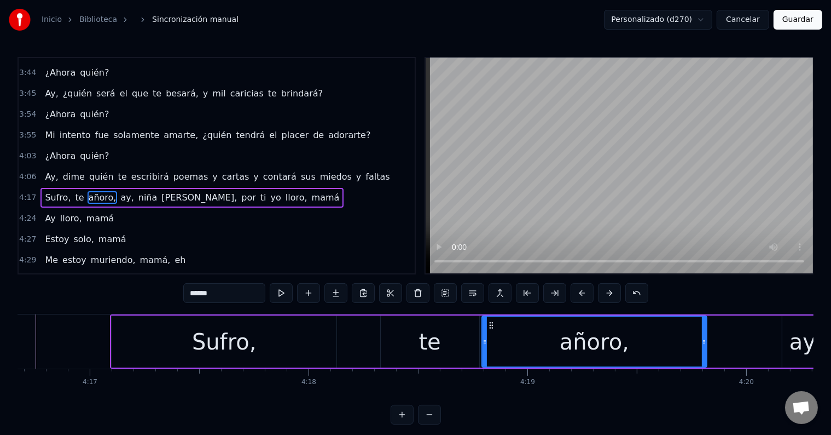
scroll to position [0, 56184]
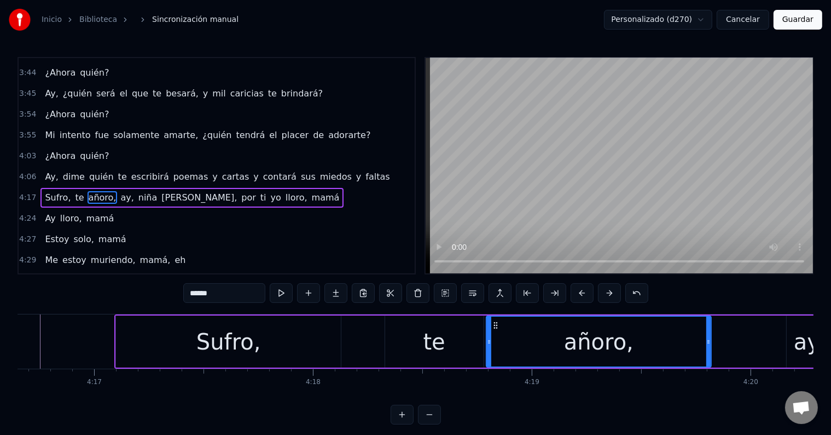
click at [175, 342] on div "Sufro," at bounding box center [228, 341] width 225 height 52
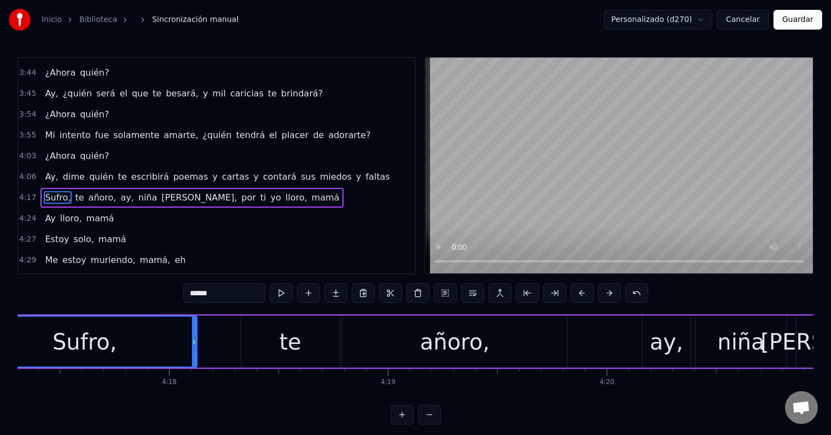
scroll to position [0, 56329]
click at [263, 338] on div "te" at bounding box center [290, 341] width 99 height 52
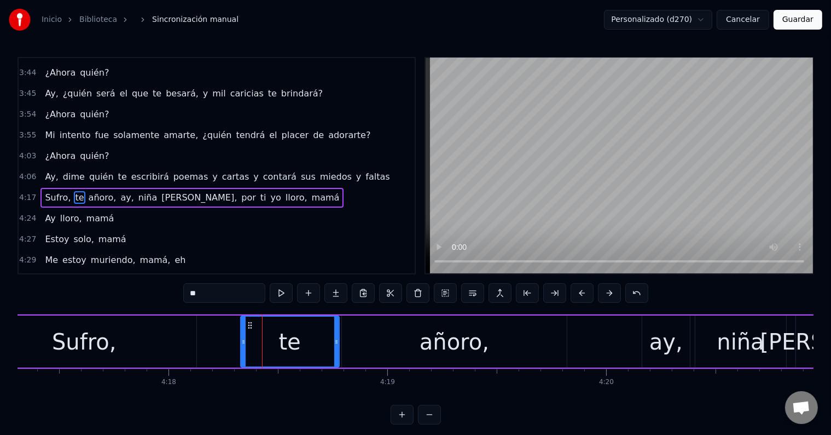
click at [188, 293] on input "**" at bounding box center [224, 293] width 82 height 20
click at [119, 356] on div "Sufro," at bounding box center [84, 341] width 225 height 52
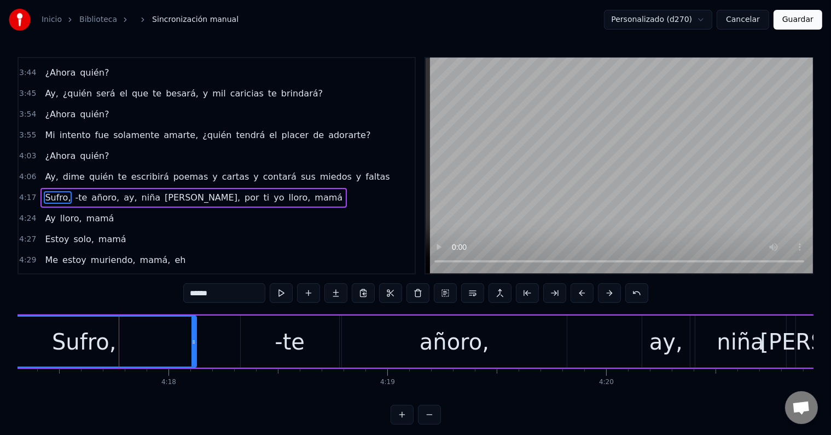
click at [217, 294] on input "******" at bounding box center [224, 293] width 82 height 20
click at [102, 327] on div "Sufro" at bounding box center [83, 341] width 57 height 33
click at [160, 346] on div "Sufro" at bounding box center [84, 341] width 224 height 50
click at [280, 351] on div "-te" at bounding box center [290, 341] width 30 height 33
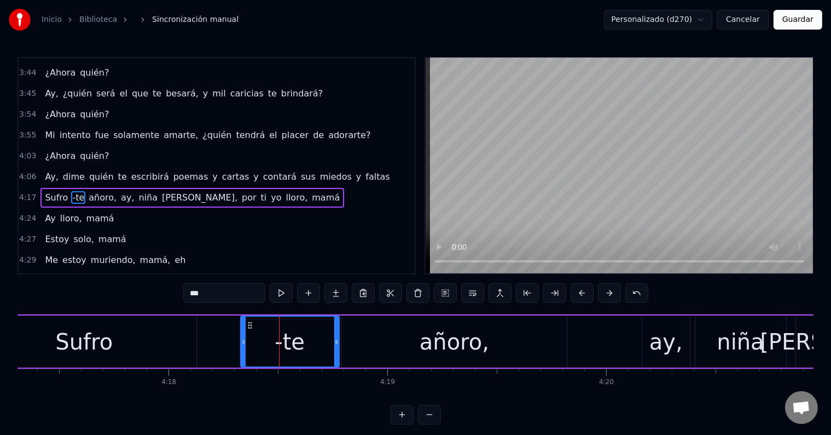
drag, startPoint x: 195, startPoint y: 293, endPoint x: 181, endPoint y: 293, distance: 14.2
click at [181, 293] on div "0:35 ¿A quién van a engañar ahora tus brazos? 0:38 ¿A quién van a mentirle ahor…" at bounding box center [416, 240] width 796 height 367
click at [194, 294] on input "***" at bounding box center [224, 293] width 82 height 20
click at [144, 337] on div "Sufro" at bounding box center [84, 341] width 225 height 52
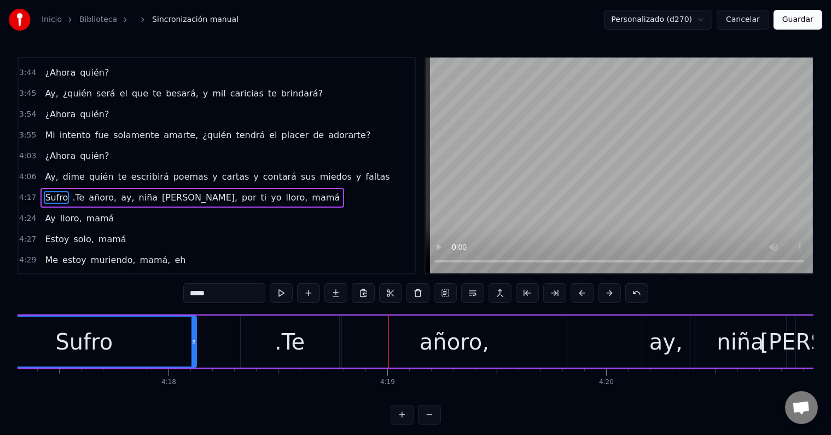
click at [309, 345] on div ".Te" at bounding box center [290, 341] width 99 height 52
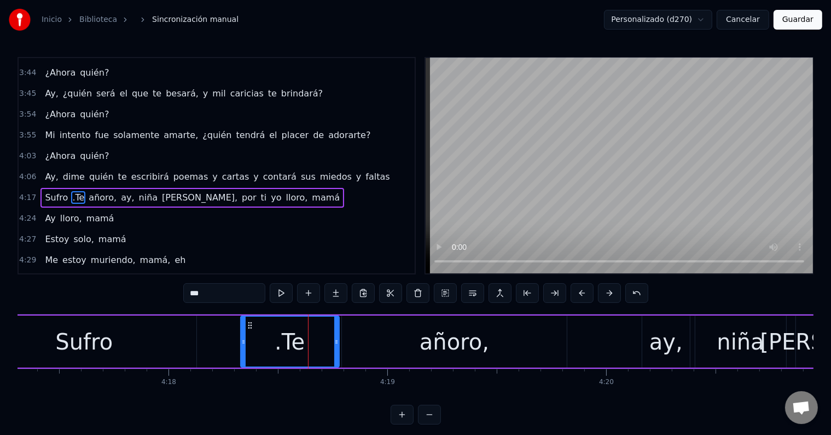
click at [194, 291] on input "***" at bounding box center [224, 293] width 82 height 20
click at [195, 290] on input "**" at bounding box center [224, 293] width 82 height 20
drag, startPoint x: 205, startPoint y: 293, endPoint x: 159, endPoint y: 293, distance: 46.0
click at [159, 293] on div "0:35 ¿A quién van a engañar ahora tus brazos? 0:38 ¿A quién van a mentirle ahor…" at bounding box center [416, 240] width 796 height 367
click at [132, 348] on div "Sufro" at bounding box center [84, 341] width 225 height 52
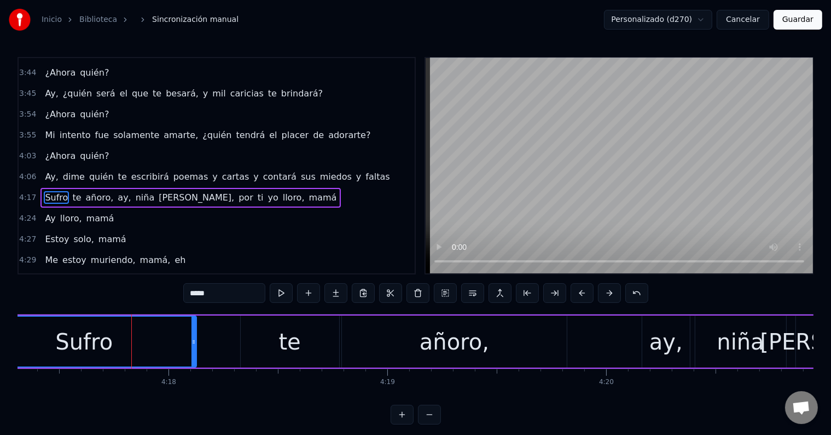
click at [219, 291] on input "*****" at bounding box center [224, 293] width 82 height 20
click at [283, 294] on button at bounding box center [281, 293] width 23 height 20
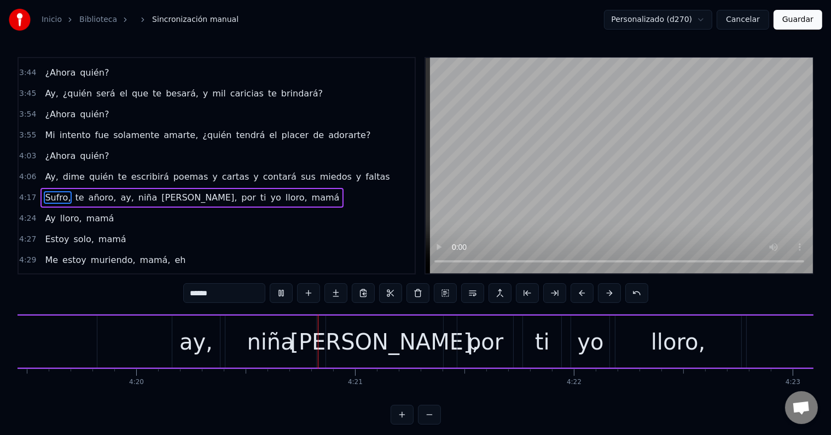
scroll to position [0, 56935]
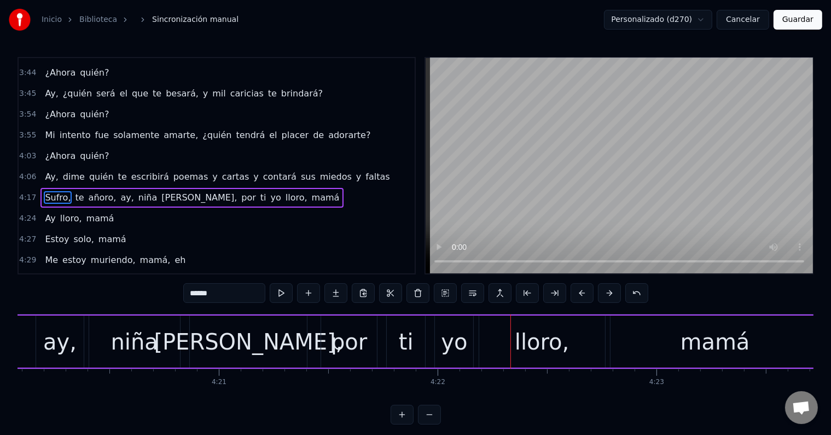
click at [265, 348] on div "[PERSON_NAME]," at bounding box center [248, 341] width 189 height 33
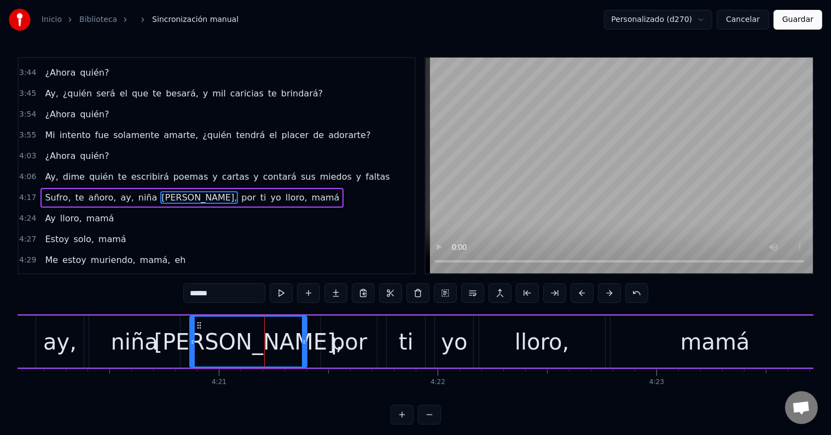
click at [227, 298] on input "******" at bounding box center [224, 293] width 82 height 20
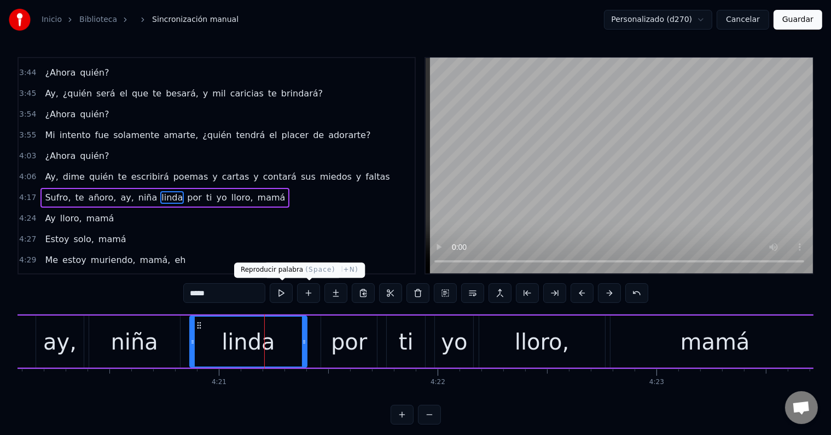
click at [287, 291] on button at bounding box center [281, 293] width 23 height 20
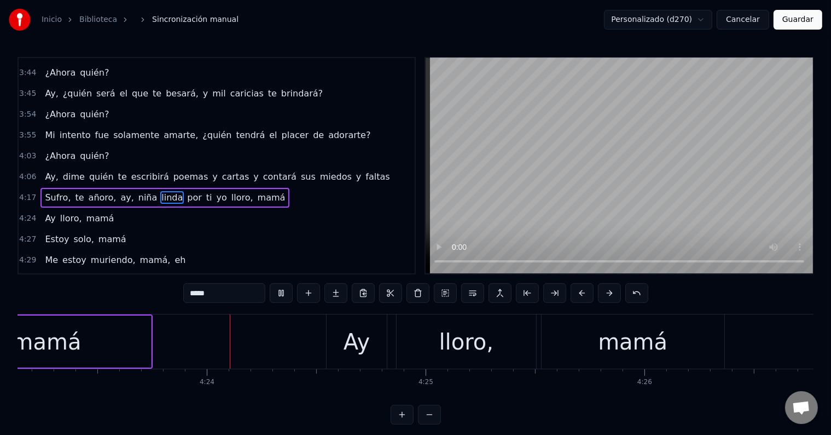
scroll to position [0, 57622]
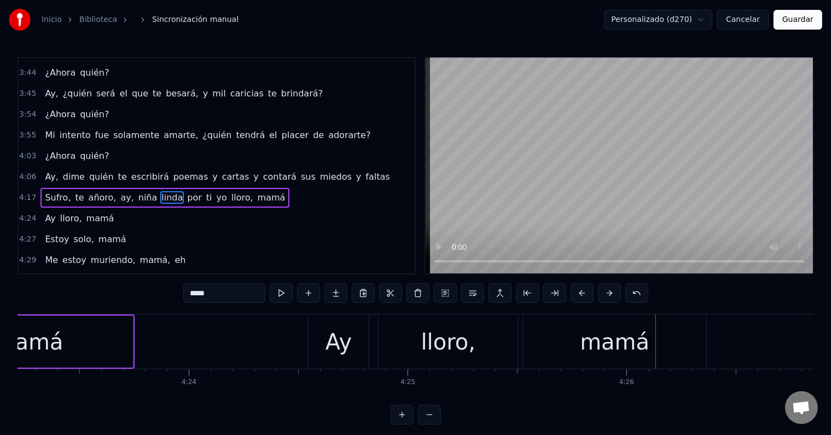
click at [333, 360] on div "Ay" at bounding box center [339, 341] width 60 height 54
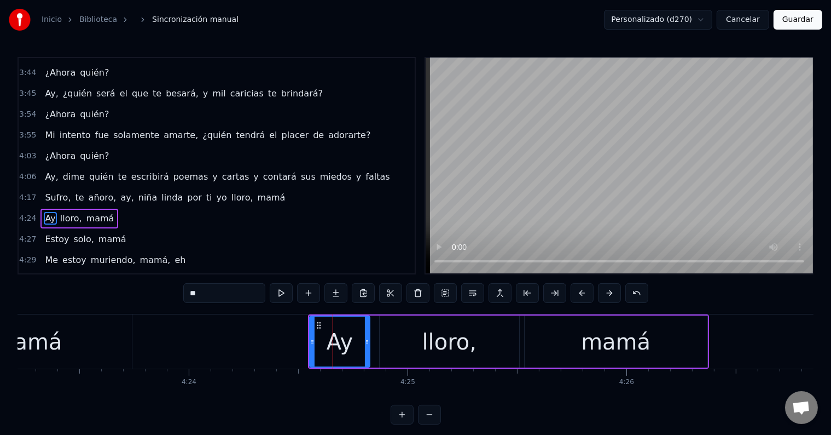
scroll to position [889, 0]
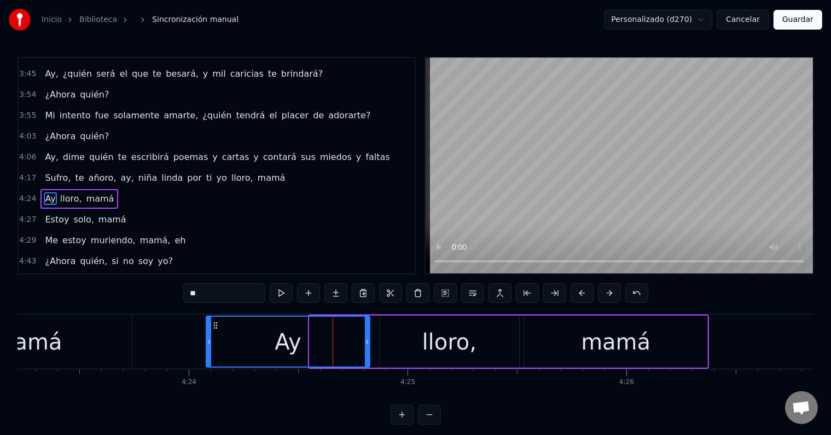
drag, startPoint x: 312, startPoint y: 344, endPoint x: 220, endPoint y: 339, distance: 92.1
click at [208, 341] on icon at bounding box center [209, 341] width 4 height 9
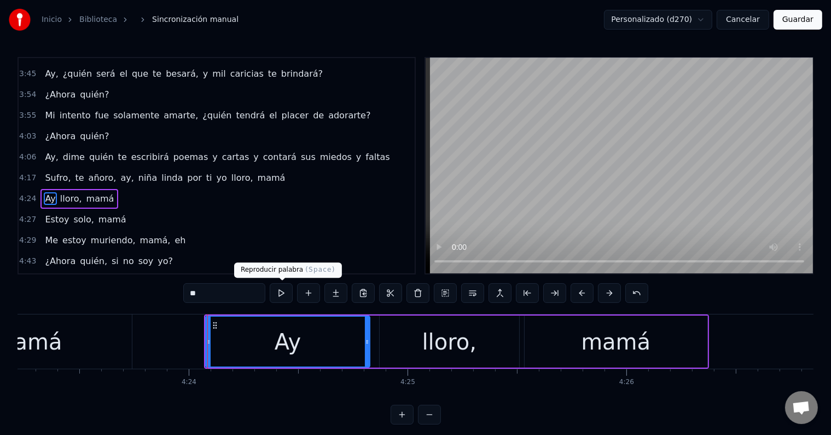
click at [293, 294] on button at bounding box center [281, 293] width 23 height 20
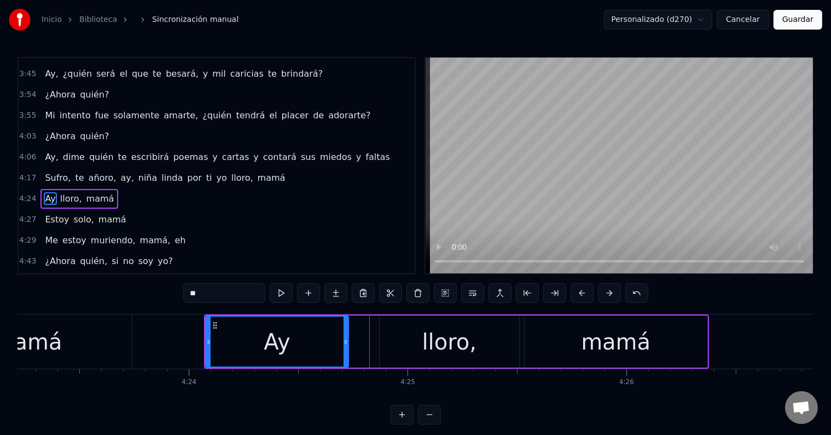
drag, startPoint x: 366, startPoint y: 340, endPoint x: 340, endPoint y: 340, distance: 26.3
click at [344, 340] on icon at bounding box center [346, 341] width 4 height 9
click at [432, 339] on div "lloro," at bounding box center [450, 341] width 54 height 33
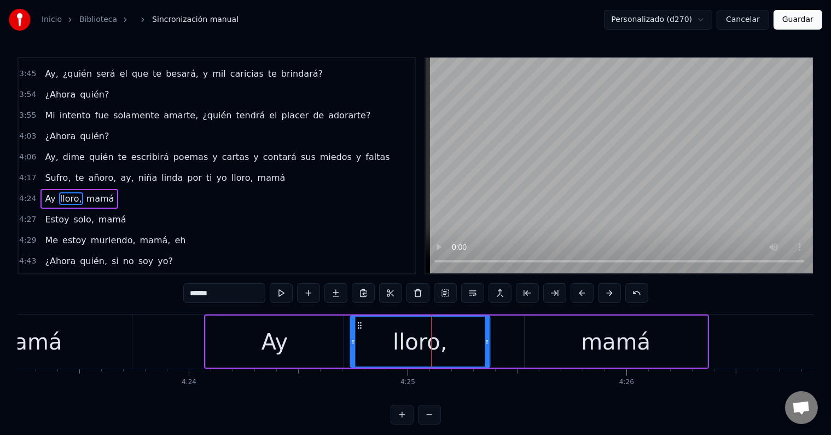
drag, startPoint x: 384, startPoint y: 323, endPoint x: 357, endPoint y: 323, distance: 27.4
click at [357, 323] on icon at bounding box center [360, 325] width 9 height 9
click at [270, 337] on div "Ay" at bounding box center [275, 341] width 26 height 33
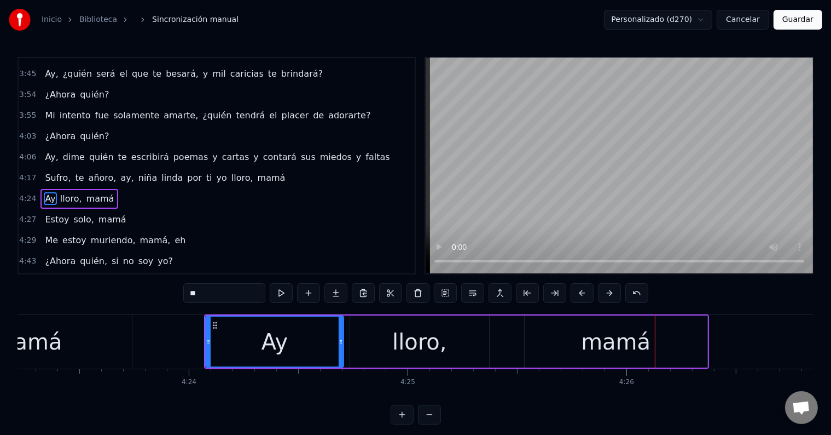
click at [571, 351] on div "mamá" at bounding box center [616, 341] width 183 height 52
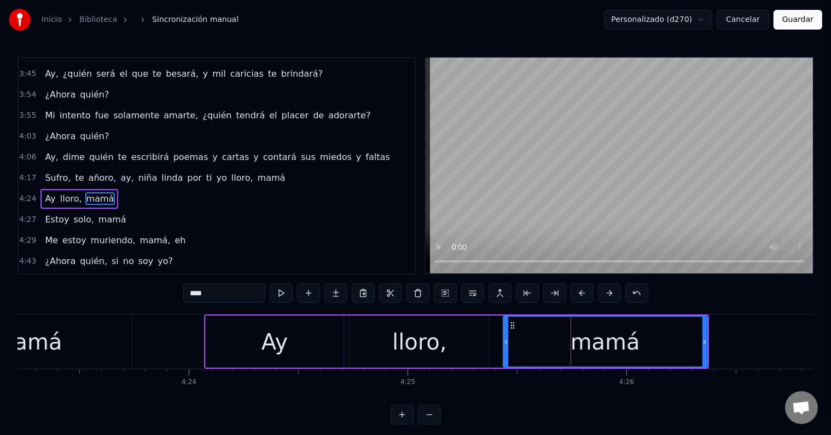
drag, startPoint x: 525, startPoint y: 341, endPoint x: 504, endPoint y: 342, distance: 21.4
click at [504, 342] on icon at bounding box center [506, 341] width 4 height 9
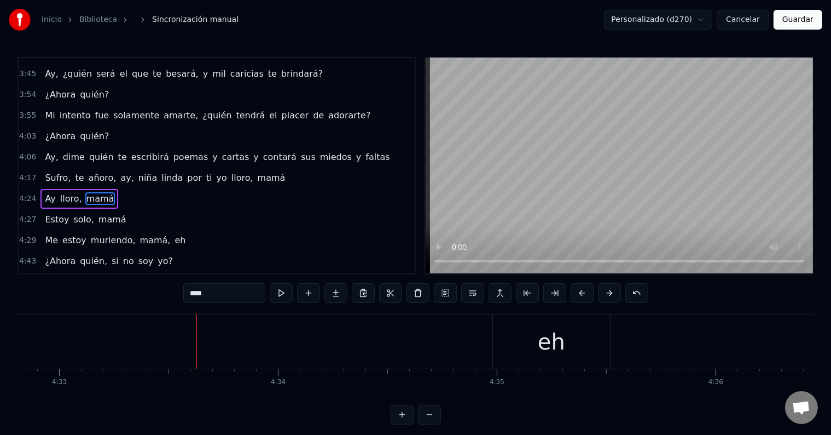
scroll to position [0, 59736]
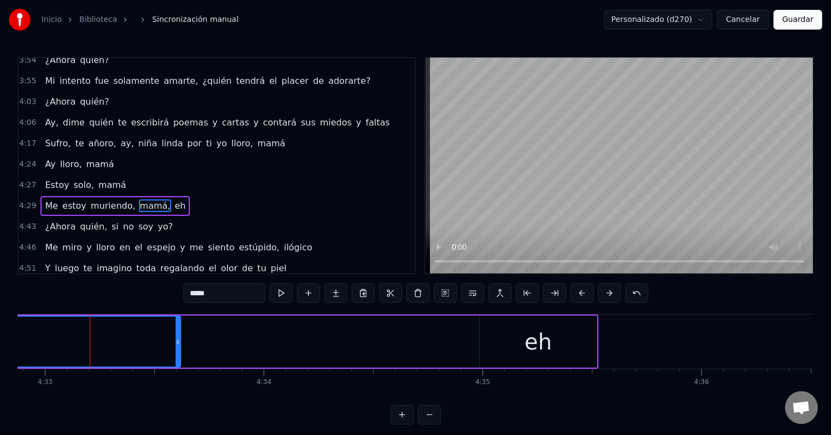
scroll to position [929, 0]
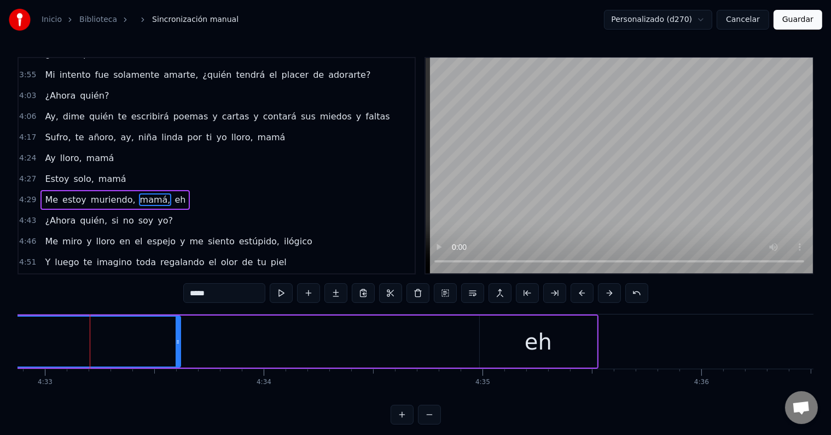
click at [225, 297] on input "*****" at bounding box center [224, 293] width 82 height 20
click at [528, 338] on div "eh" at bounding box center [538, 341] width 27 height 33
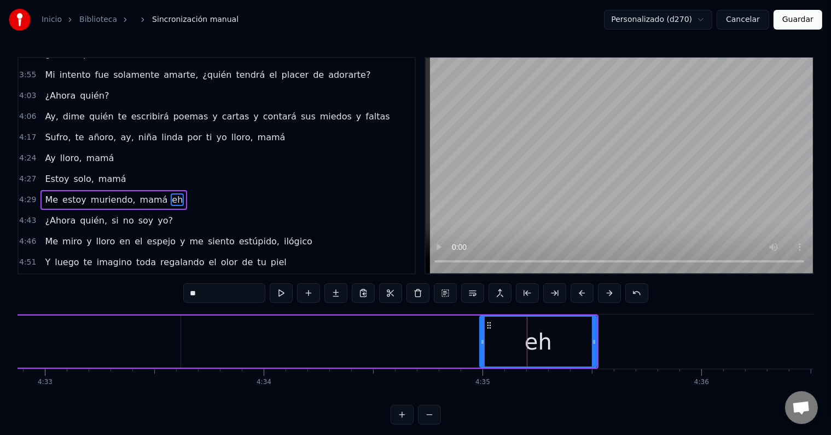
type input "******"
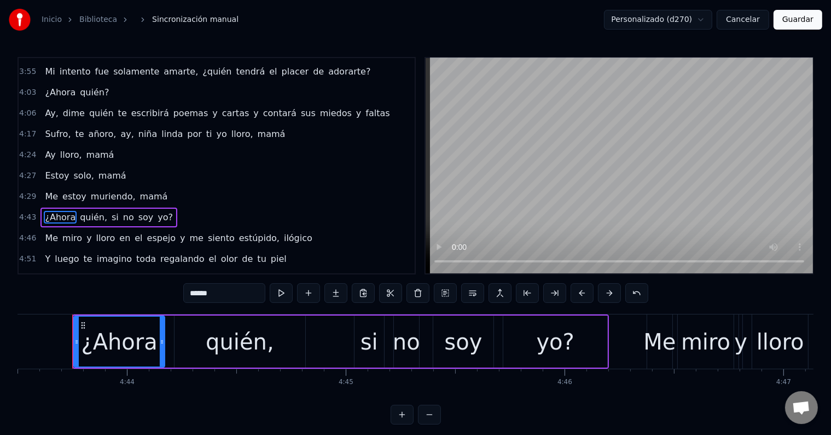
scroll to position [16, 0]
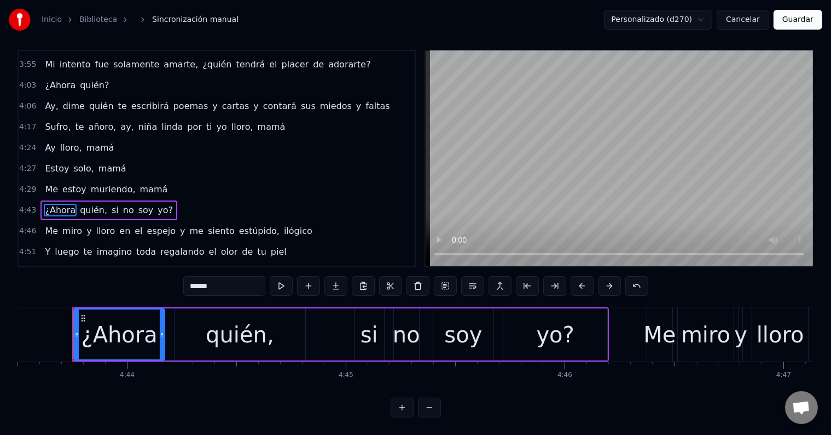
click at [140, 180] on div "Me estoy muriendo, mamá" at bounding box center [105, 190] width 131 height 20
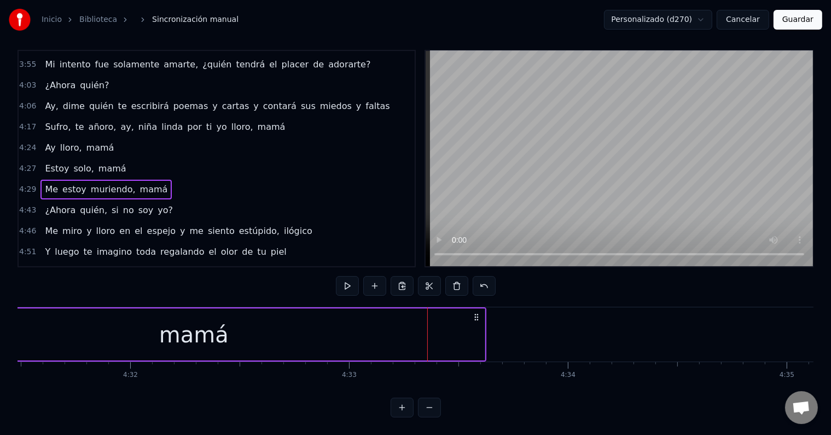
scroll to position [0, 59432]
click at [171, 337] on div "mamá" at bounding box center [194, 334] width 70 height 33
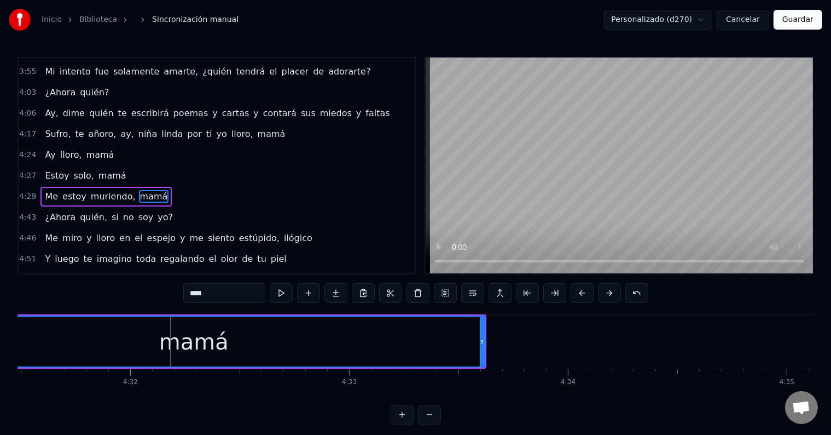
scroll to position [929, 0]
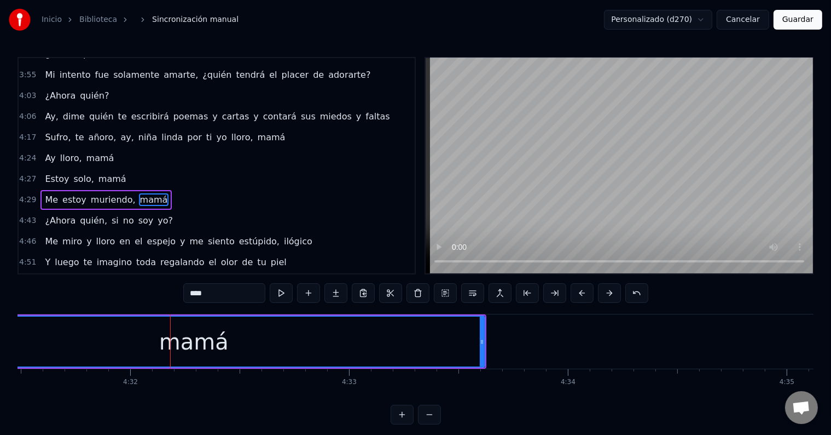
drag, startPoint x: 247, startPoint y: 298, endPoint x: 209, endPoint y: 296, distance: 38.9
click at [209, 296] on input "****" at bounding box center [224, 293] width 82 height 20
paste input "*"
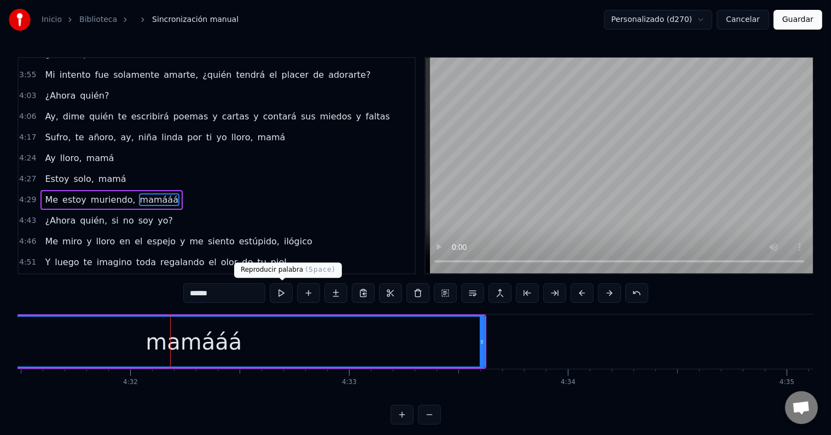
click at [285, 294] on button at bounding box center [281, 293] width 23 height 20
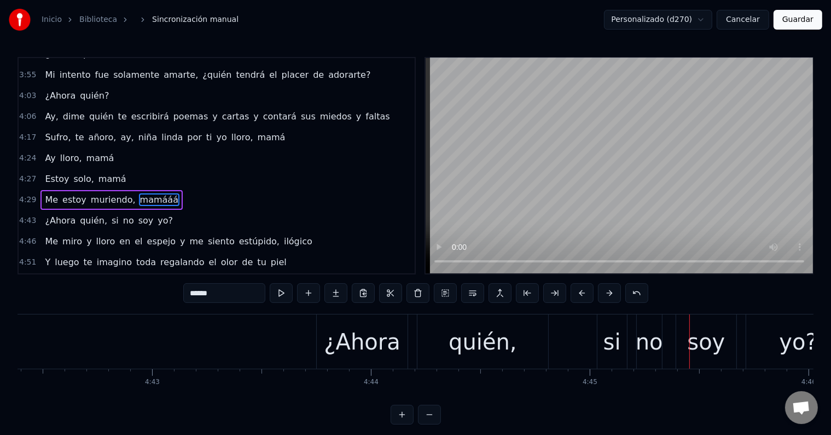
scroll to position [0, 61813]
click at [345, 355] on div "¿Ahora" at bounding box center [367, 341] width 76 height 33
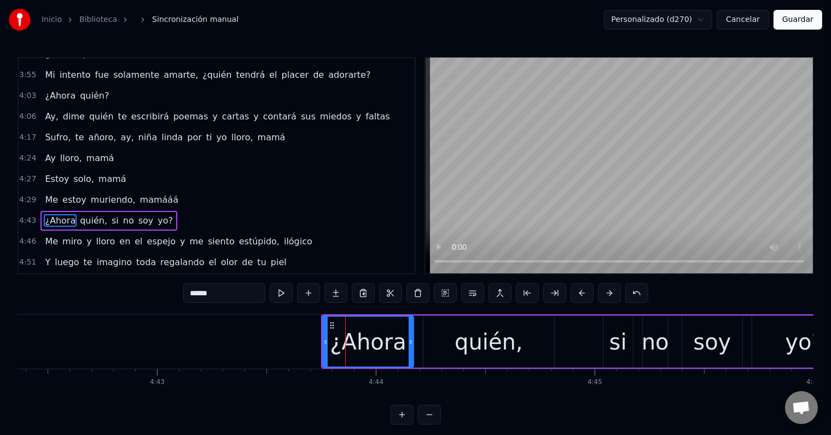
scroll to position [933, 0]
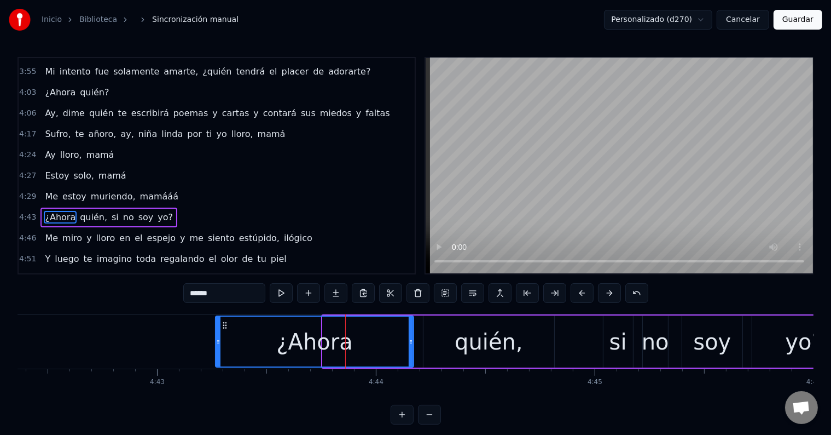
drag, startPoint x: 326, startPoint y: 340, endPoint x: 218, endPoint y: 340, distance: 107.8
click at [218, 340] on icon at bounding box center [218, 341] width 4 height 9
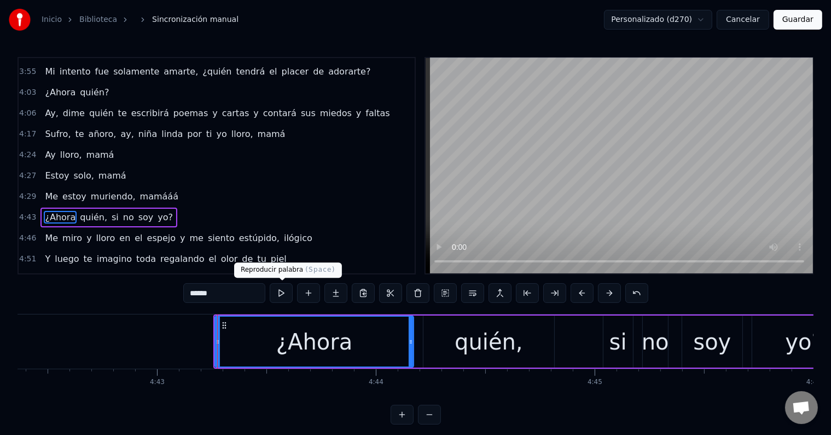
click at [285, 291] on button at bounding box center [281, 293] width 23 height 20
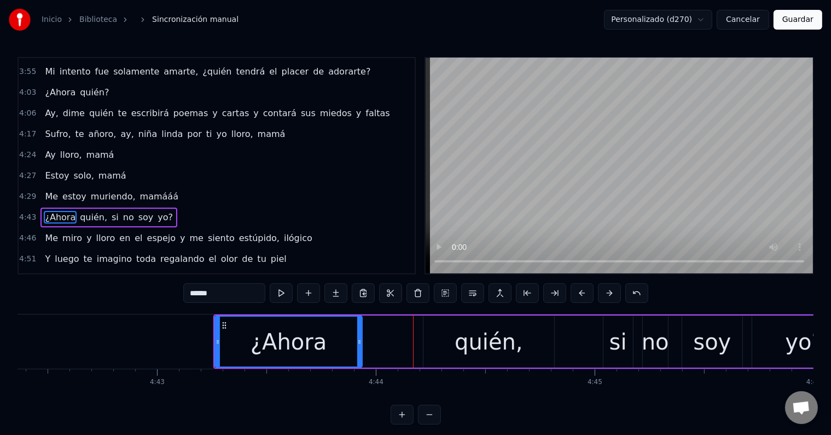
drag, startPoint x: 410, startPoint y: 334, endPoint x: 358, endPoint y: 335, distance: 52.0
click at [358, 335] on div at bounding box center [359, 341] width 4 height 50
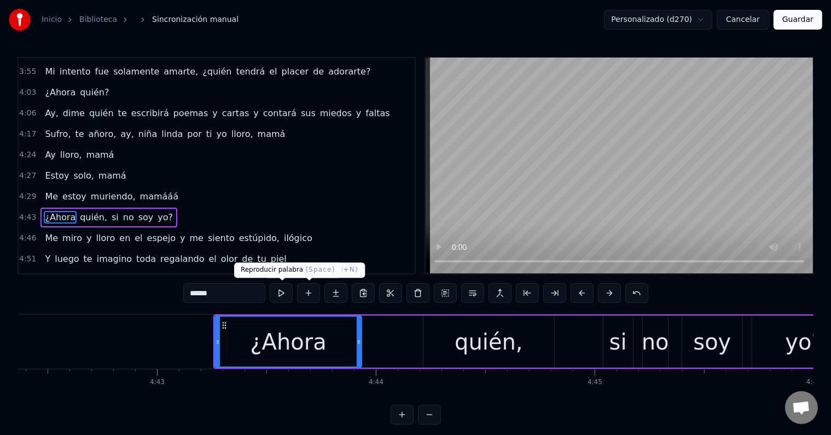
click at [285, 289] on button at bounding box center [281, 293] width 23 height 20
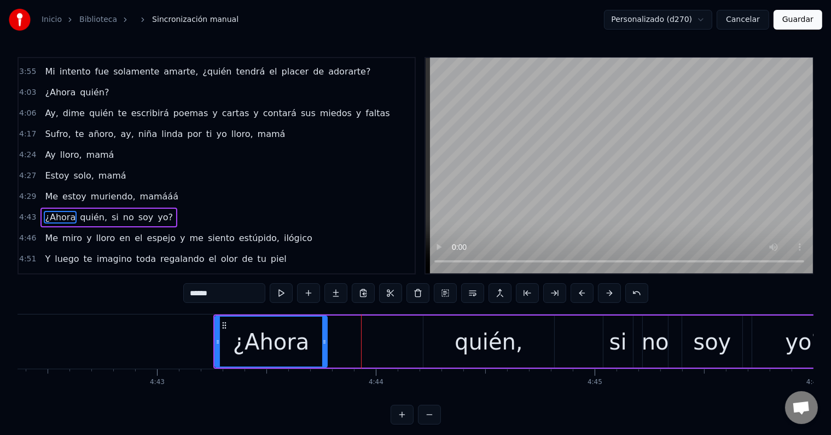
drag, startPoint x: 358, startPoint y: 342, endPoint x: 324, endPoint y: 340, distance: 34.5
click at [324, 340] on icon at bounding box center [324, 341] width 4 height 9
click at [438, 334] on div "quién," at bounding box center [489, 341] width 130 height 52
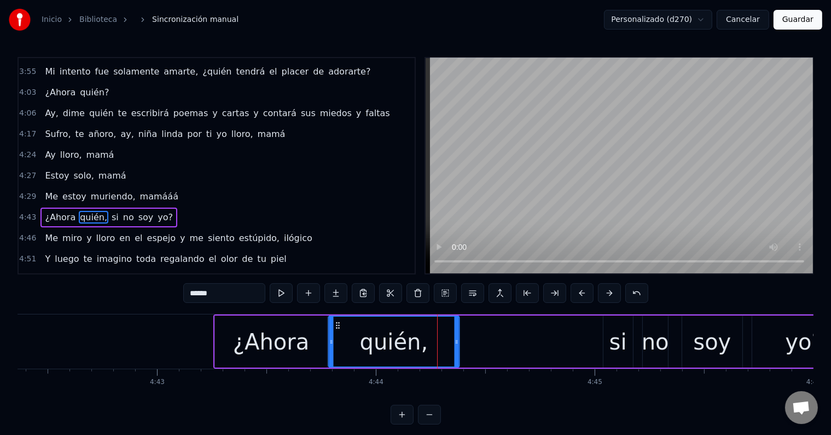
drag, startPoint x: 432, startPoint y: 323, endPoint x: 337, endPoint y: 321, distance: 94.7
click at [337, 321] on icon at bounding box center [338, 325] width 9 height 9
click at [279, 333] on div "¿Ahora" at bounding box center [271, 341] width 76 height 33
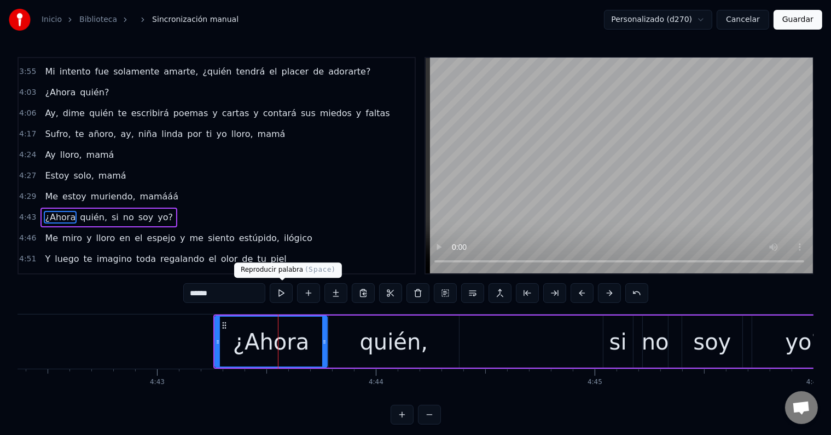
click at [286, 295] on button at bounding box center [281, 293] width 23 height 20
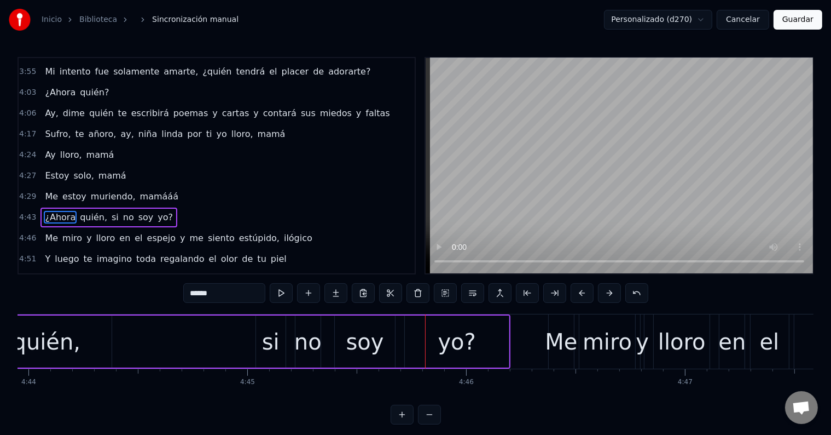
scroll to position [0, 62150]
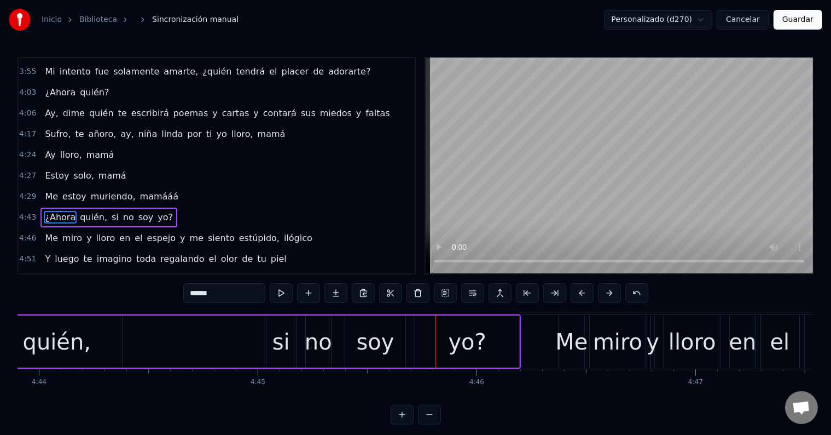
click at [281, 348] on div "si" at bounding box center [282, 341] width 18 height 33
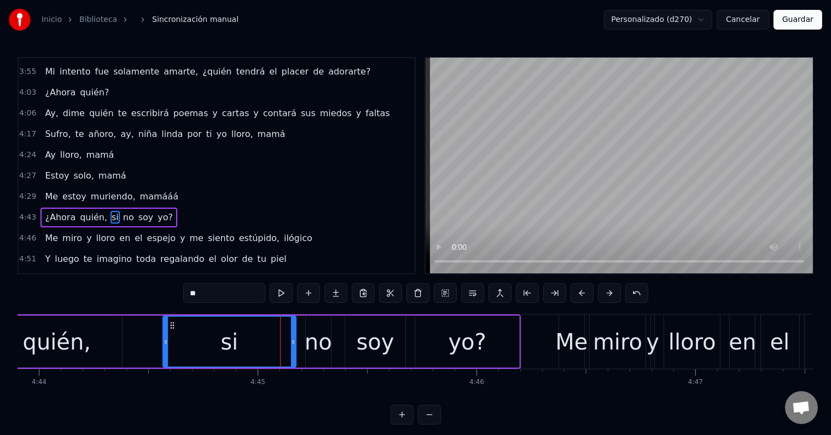
drag, startPoint x: 266, startPoint y: 340, endPoint x: 163, endPoint y: 334, distance: 103.6
click at [164, 334] on div at bounding box center [166, 341] width 4 height 50
click at [289, 287] on button at bounding box center [281, 293] width 23 height 20
drag, startPoint x: 293, startPoint y: 328, endPoint x: 241, endPoint y: 328, distance: 52.5
click at [241, 328] on div at bounding box center [243, 341] width 4 height 50
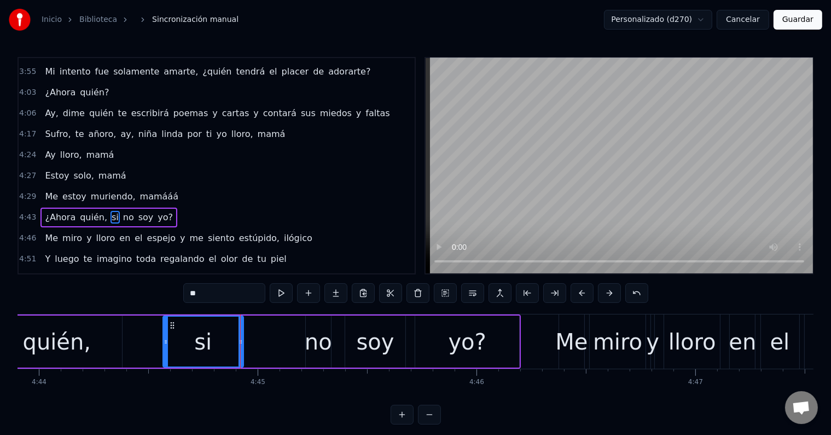
click at [315, 342] on div "no" at bounding box center [318, 341] width 27 height 33
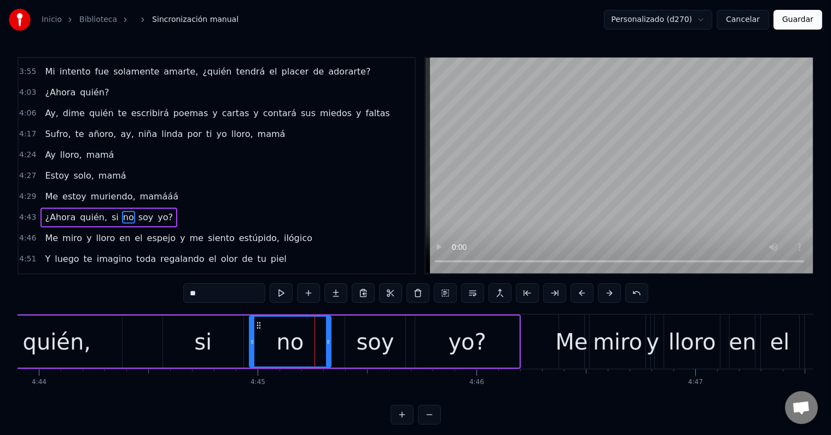
drag, startPoint x: 306, startPoint y: 331, endPoint x: 250, endPoint y: 326, distance: 56.5
click at [250, 326] on div at bounding box center [252, 341] width 4 height 50
drag, startPoint x: 326, startPoint y: 342, endPoint x: 304, endPoint y: 340, distance: 21.9
click at [304, 340] on icon at bounding box center [306, 341] width 4 height 9
click at [367, 343] on div "soy" at bounding box center [375, 341] width 38 height 33
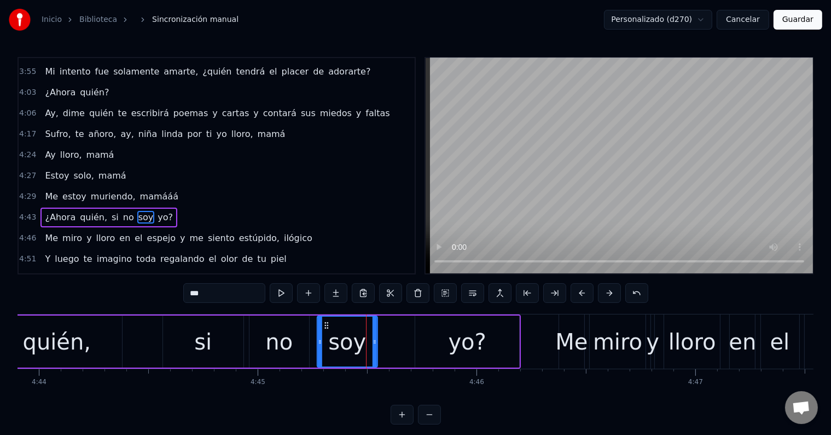
drag, startPoint x: 353, startPoint y: 324, endPoint x: 351, endPoint y: 330, distance: 6.2
click at [325, 325] on circle at bounding box center [325, 325] width 1 height 1
click at [447, 340] on div "yo?" at bounding box center [467, 341] width 104 height 52
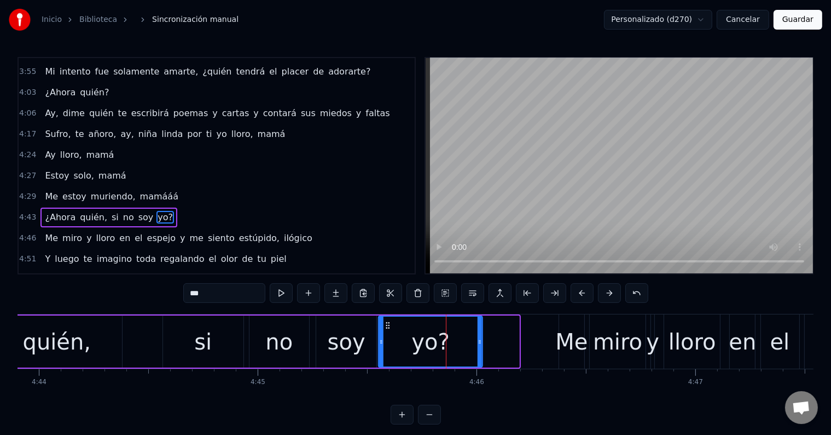
drag, startPoint x: 426, startPoint y: 325, endPoint x: 390, endPoint y: 324, distance: 36.7
click at [390, 324] on icon at bounding box center [388, 325] width 9 height 9
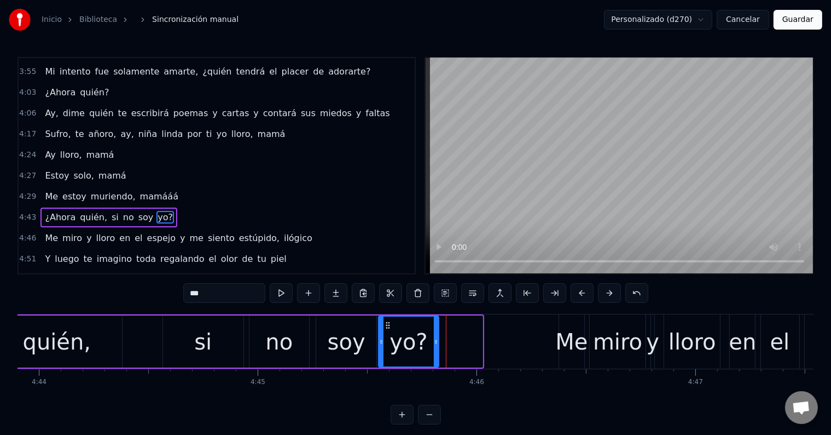
drag, startPoint x: 481, startPoint y: 342, endPoint x: 437, endPoint y: 337, distance: 44.0
click at [437, 337] on icon at bounding box center [436, 341] width 4 height 9
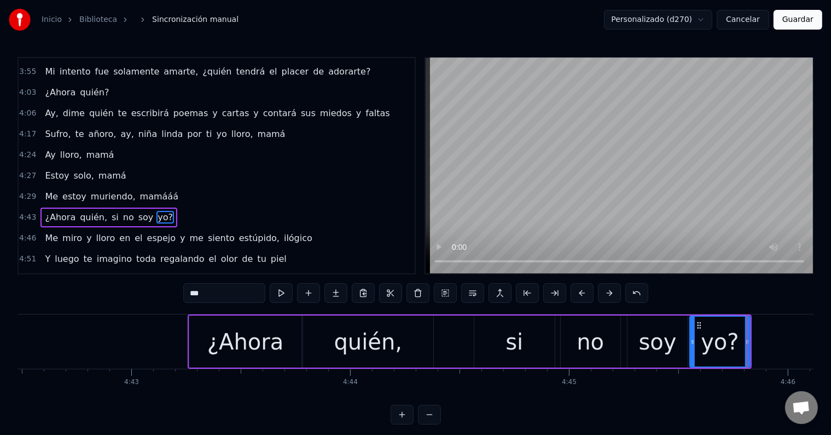
scroll to position [0, 61835]
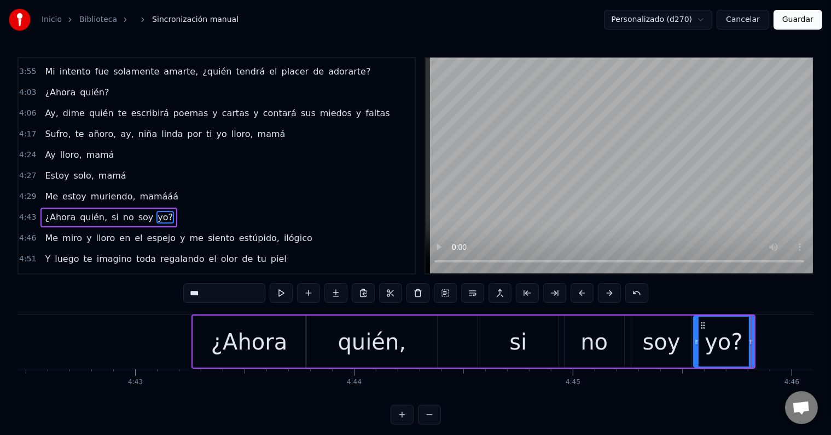
click at [265, 339] on div "¿Ahora" at bounding box center [249, 341] width 76 height 33
type input "******"
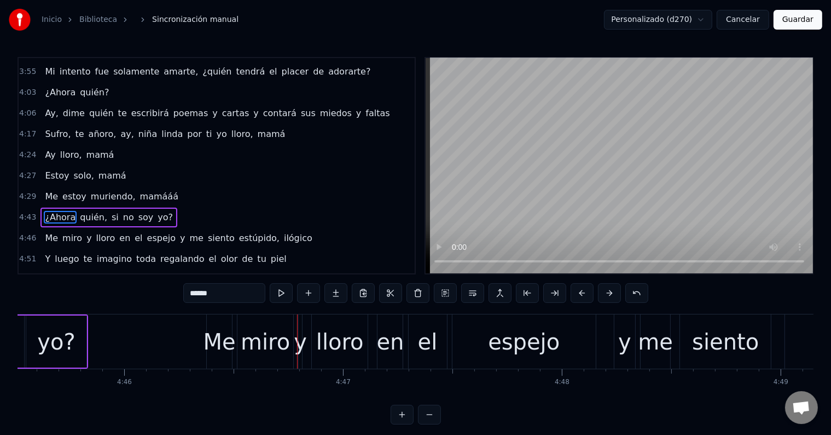
scroll to position [0, 62500]
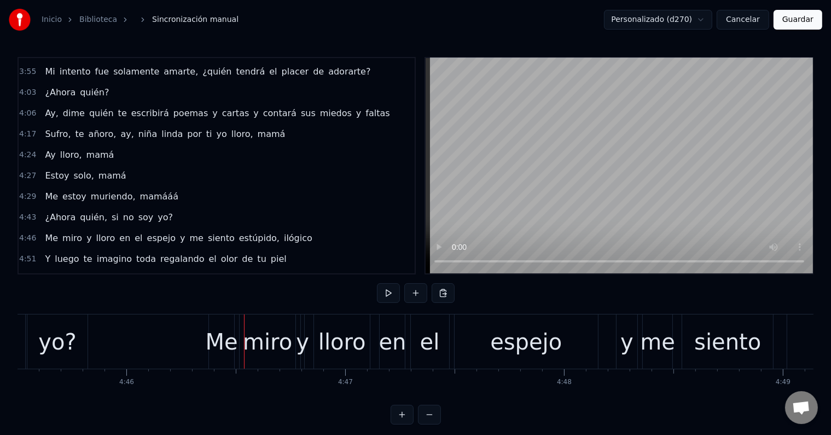
click at [223, 345] on div "Me" at bounding box center [221, 341] width 32 height 33
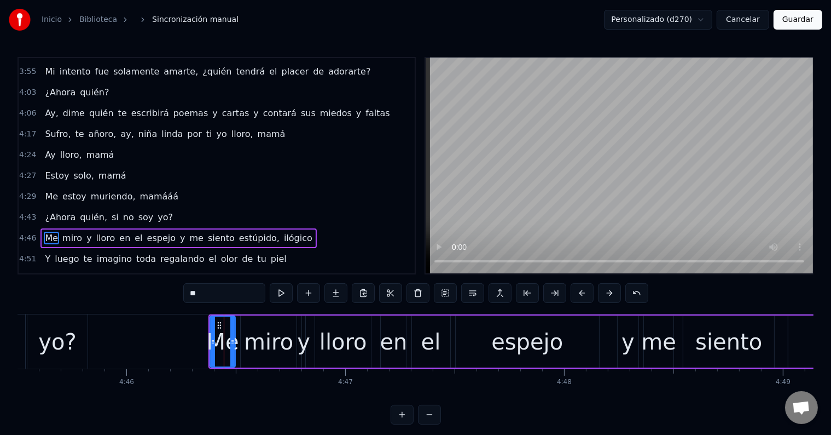
click at [265, 349] on div "miro" at bounding box center [268, 341] width 49 height 33
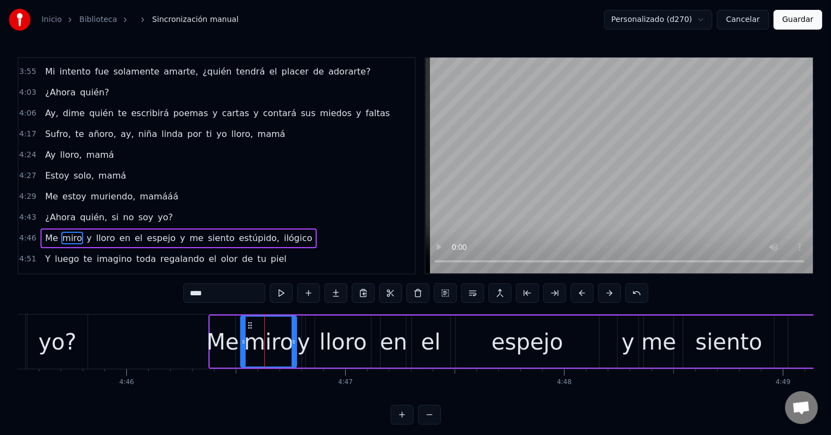
click at [220, 333] on div "Me" at bounding box center [222, 341] width 32 height 33
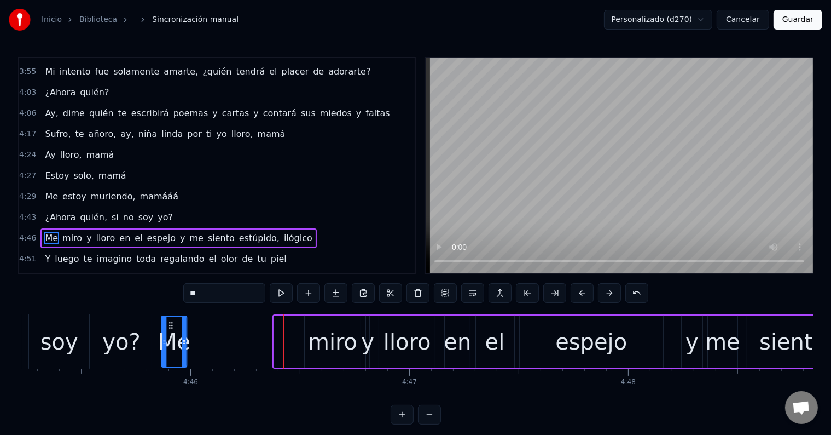
scroll to position [0, 62436]
drag, startPoint x: 218, startPoint y: 324, endPoint x: 201, endPoint y: 332, distance: 18.4
click at [201, 332] on div "Me" at bounding box center [206, 341] width 24 height 50
drag, startPoint x: 201, startPoint y: 323, endPoint x: 196, endPoint y: 323, distance: 5.5
click at [196, 323] on icon at bounding box center [197, 325] width 9 height 9
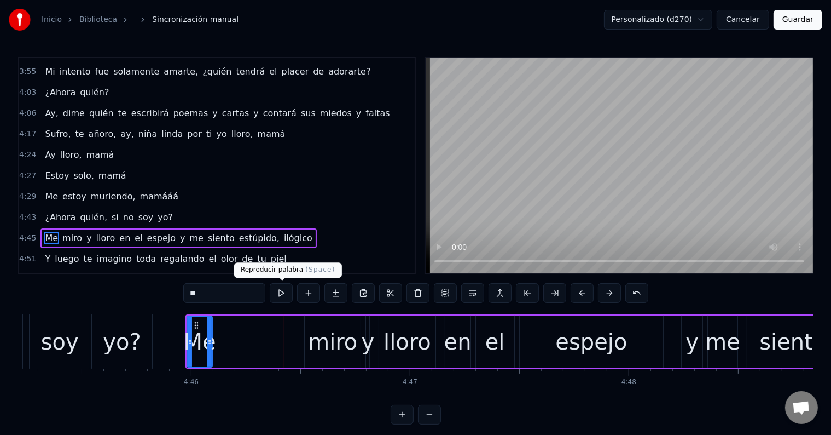
click at [288, 293] on button at bounding box center [281, 293] width 23 height 20
click at [320, 333] on div "miro" at bounding box center [332, 341] width 49 height 33
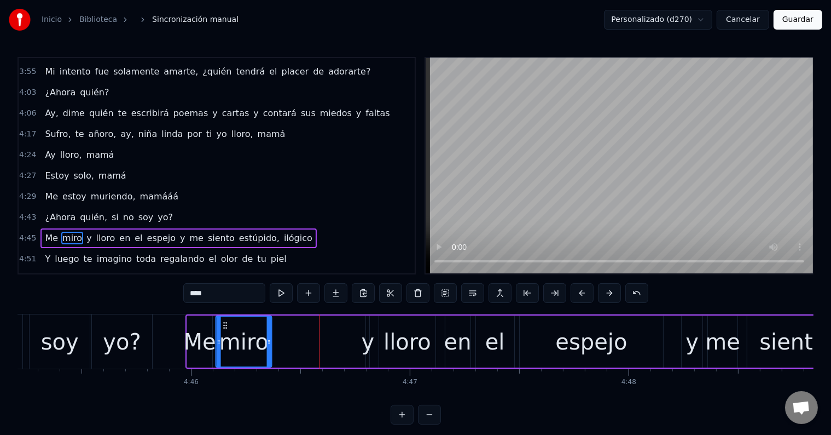
drag, startPoint x: 311, startPoint y: 323, endPoint x: 225, endPoint y: 326, distance: 86.0
click at [225, 326] on icon at bounding box center [225, 325] width 9 height 9
click at [284, 292] on button at bounding box center [281, 293] width 23 height 20
click at [367, 335] on div "y" at bounding box center [368, 341] width 13 height 33
type input "*"
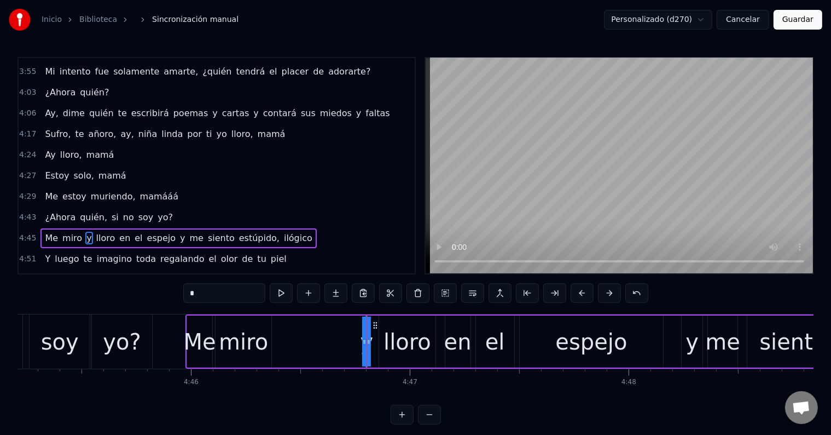
drag, startPoint x: 367, startPoint y: 335, endPoint x: 344, endPoint y: 335, distance: 23.0
click at [343, 335] on div "Me miro y lloro en el espejo y me siento estúpido, ilógico" at bounding box center [792, 341] width 1212 height 54
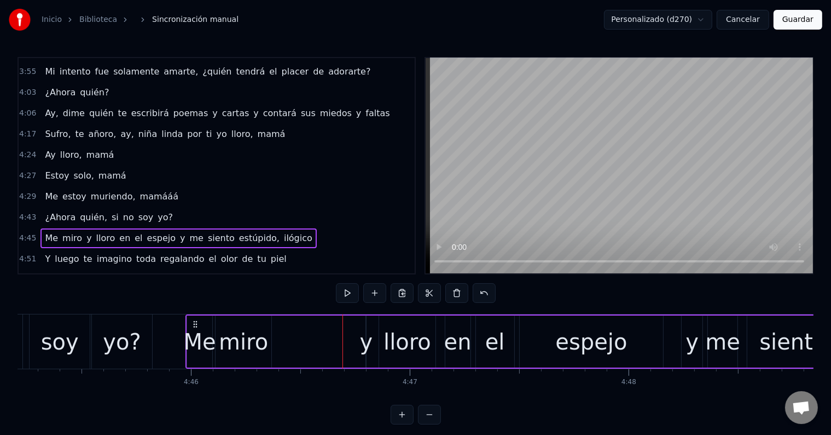
click at [363, 327] on div "y" at bounding box center [366, 341] width 13 height 33
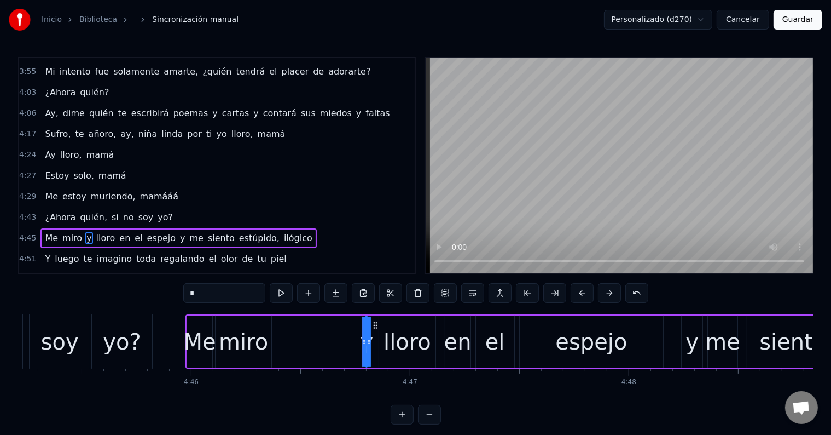
drag, startPoint x: 364, startPoint y: 325, endPoint x: 353, endPoint y: 326, distance: 11.5
click at [353, 326] on div "Me miro y lloro en el espejo y me siento estúpido, ilógico" at bounding box center [792, 341] width 1212 height 54
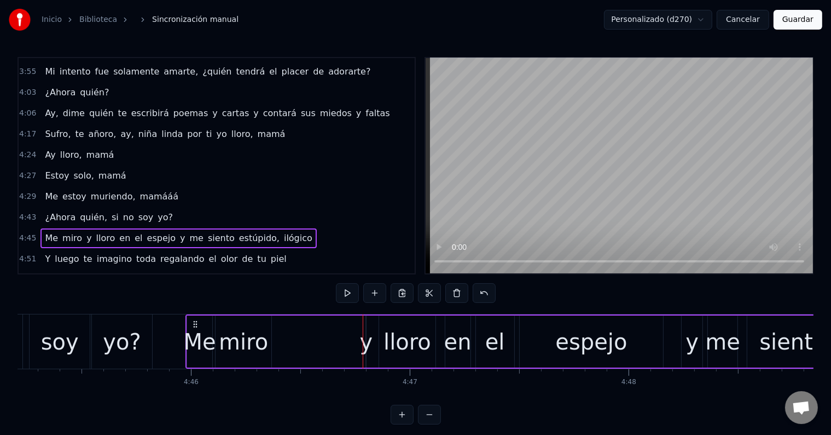
click at [366, 329] on div "y" at bounding box center [366, 341] width 13 height 33
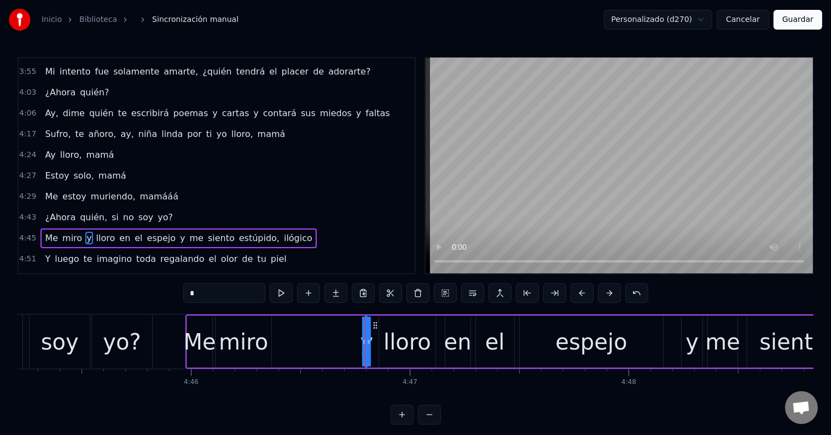
drag, startPoint x: 368, startPoint y: 329, endPoint x: 383, endPoint y: 332, distance: 15.5
click at [383, 332] on div "Me miro y lloro en el espejo y me siento estúpido, ilógico" at bounding box center [792, 341] width 1212 height 54
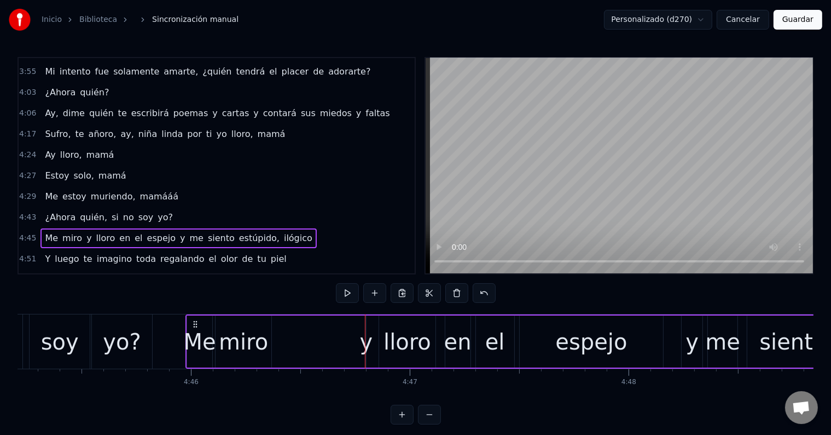
click at [366, 331] on div "y" at bounding box center [366, 341] width 13 height 33
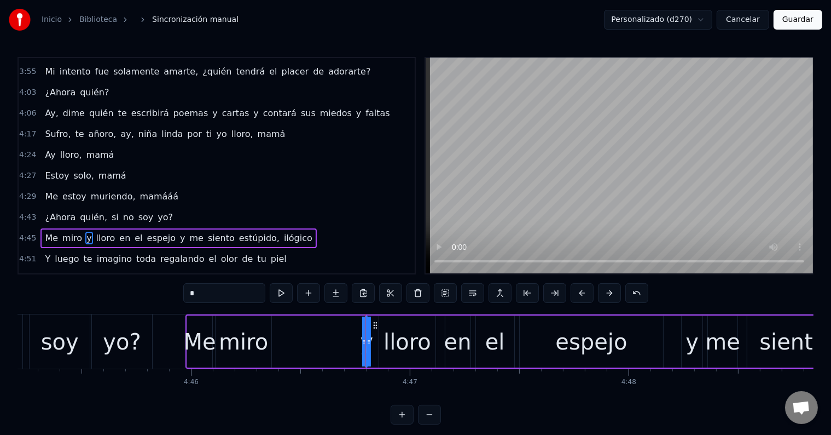
drag, startPoint x: 362, startPoint y: 333, endPoint x: 354, endPoint y: 333, distance: 8.2
click at [354, 333] on div "Me miro y lloro en el espejo y me siento estúpido, ilógico" at bounding box center [792, 341] width 1212 height 54
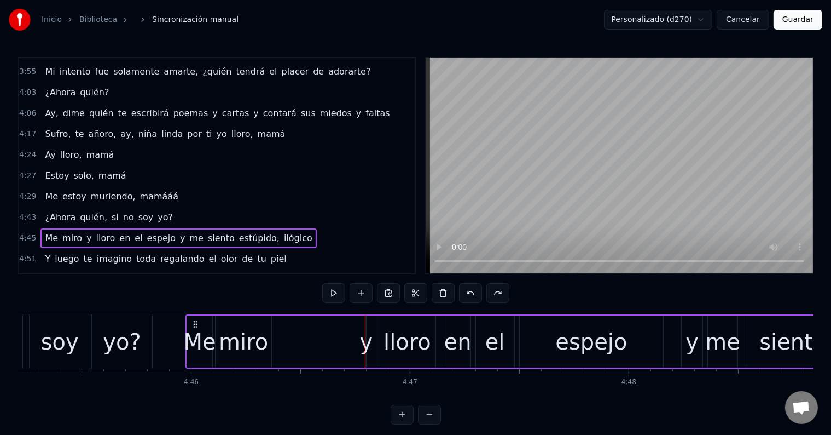
click at [367, 338] on div "y" at bounding box center [366, 341] width 13 height 33
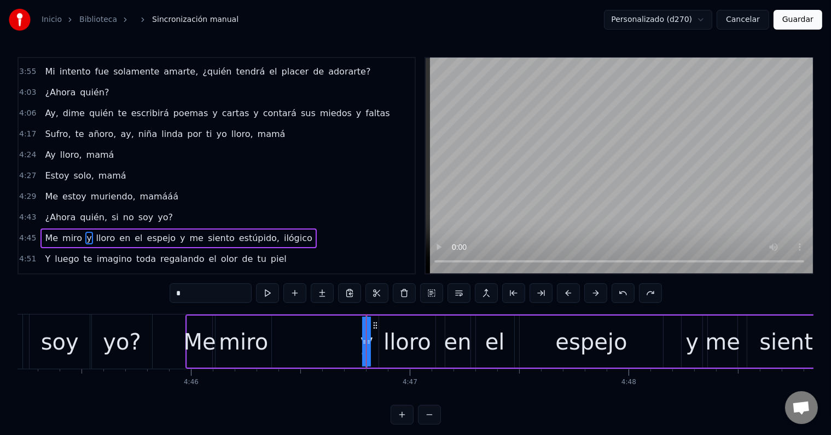
click at [362, 335] on div at bounding box center [364, 341] width 4 height 50
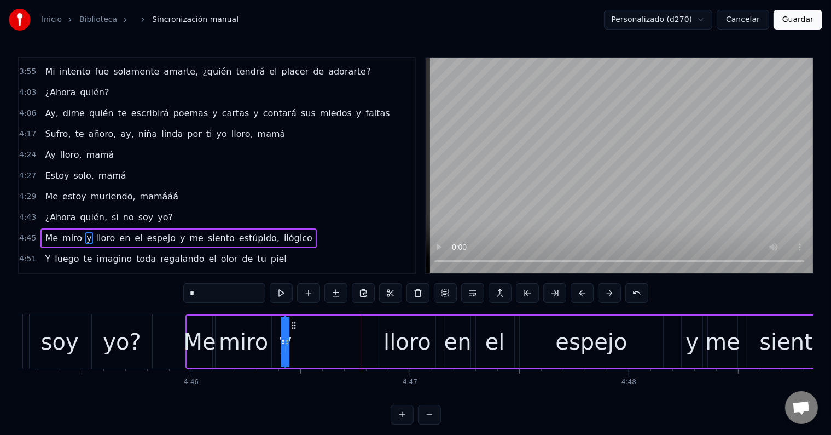
drag, startPoint x: 374, startPoint y: 325, endPoint x: 289, endPoint y: 323, distance: 85.4
click at [290, 323] on icon at bounding box center [294, 325] width 9 height 9
drag, startPoint x: 285, startPoint y: 330, endPoint x: 298, endPoint y: 331, distance: 12.6
click at [298, 331] on div "Me miro y lloro en el espejo y me siento estúpido, ilógico" at bounding box center [792, 341] width 1212 height 54
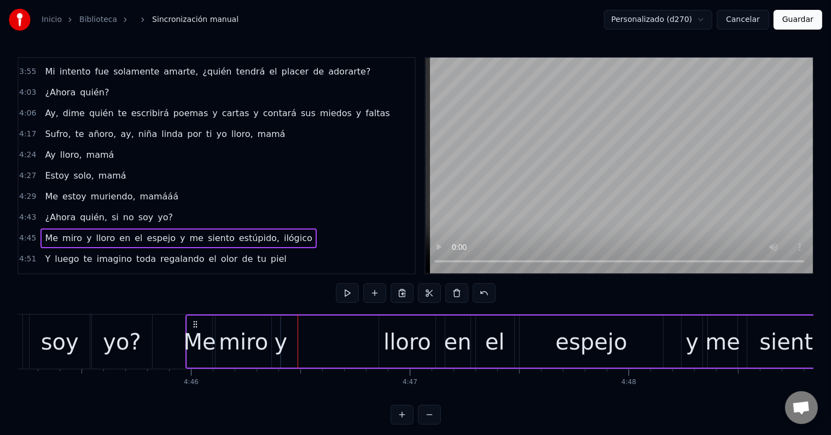
click at [280, 340] on div "y" at bounding box center [281, 341] width 13 height 33
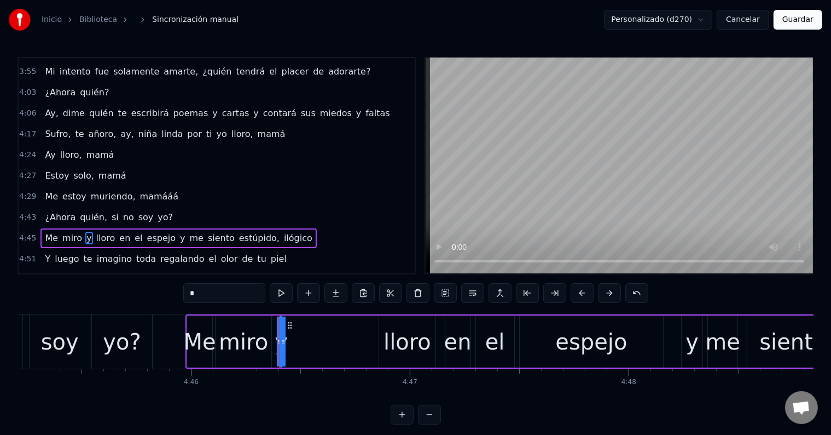
click at [289, 344] on div "Me miro y lloro en el espejo y me siento estúpido, ilógico" at bounding box center [792, 341] width 1212 height 54
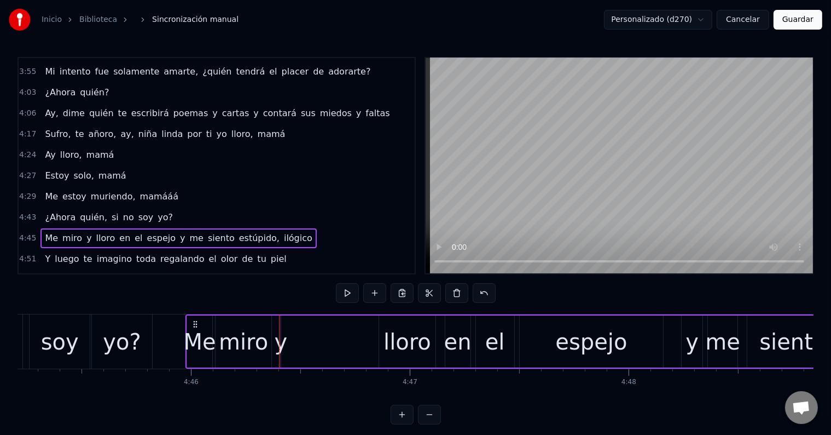
click at [280, 343] on div "y" at bounding box center [281, 341] width 13 height 33
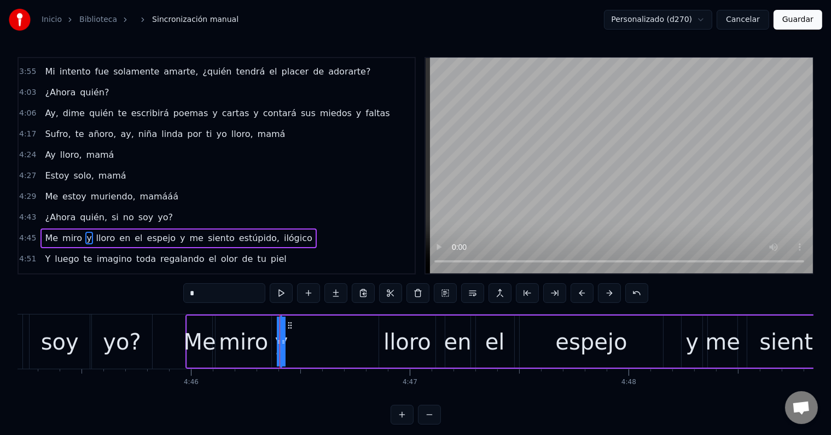
click at [273, 341] on div "Me miro y lloro en el espejo y me siento estúpido, ilógico" at bounding box center [792, 341] width 1212 height 54
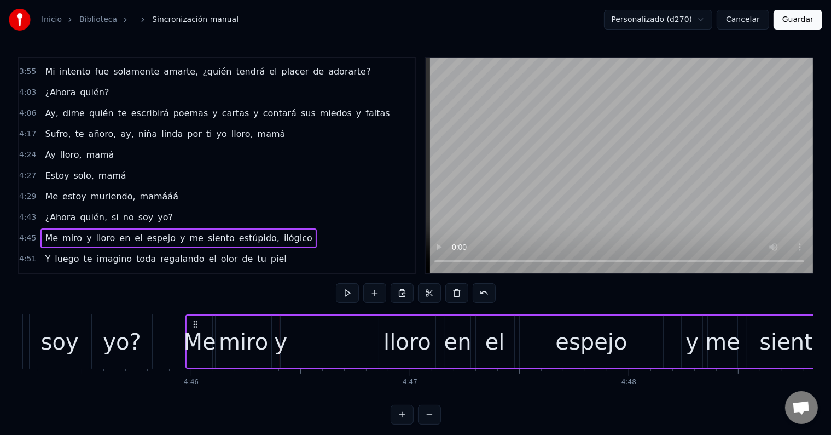
click at [242, 339] on div "miro" at bounding box center [243, 341] width 49 height 33
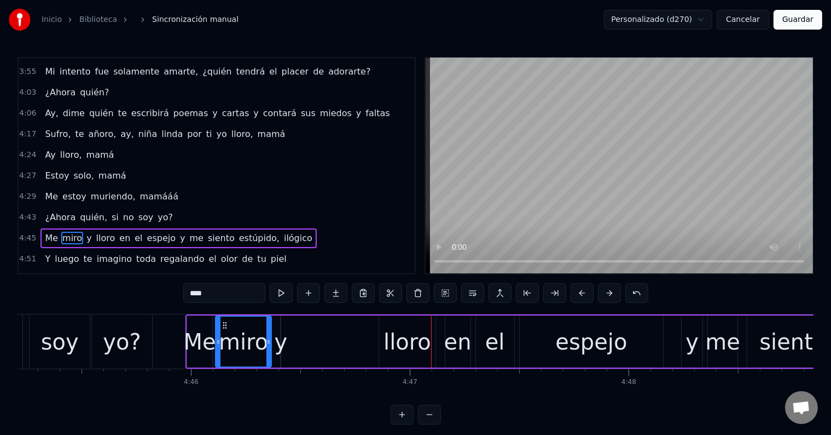
click at [418, 331] on div "lloro" at bounding box center [408, 341] width 48 height 33
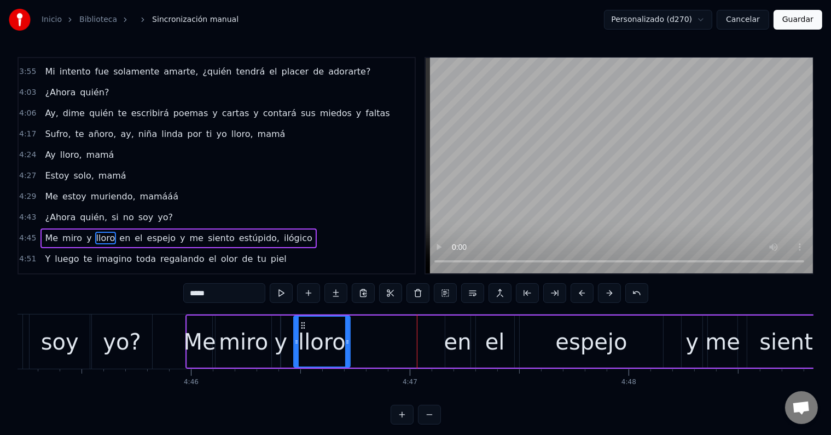
drag, startPoint x: 389, startPoint y: 323, endPoint x: 352, endPoint y: 329, distance: 37.2
click at [303, 323] on icon at bounding box center [303, 325] width 9 height 9
click at [450, 331] on div "en" at bounding box center [457, 341] width 27 height 33
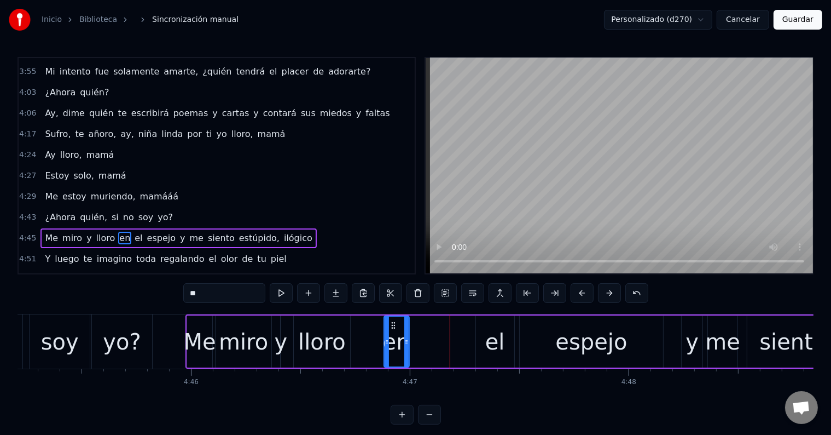
drag, startPoint x: 455, startPoint y: 320, endPoint x: 387, endPoint y: 321, distance: 68.4
click at [389, 321] on icon at bounding box center [393, 325] width 9 height 9
click at [493, 335] on div "el" at bounding box center [495, 341] width 20 height 33
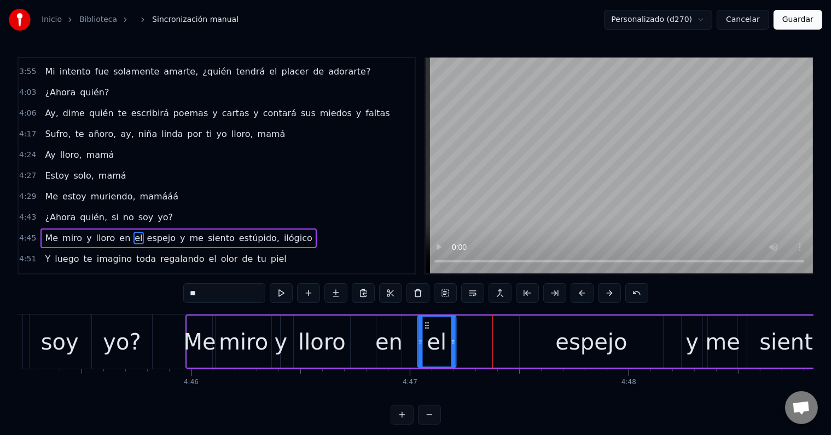
drag, startPoint x: 484, startPoint y: 322, endPoint x: 462, endPoint y: 326, distance: 22.3
click at [427, 322] on icon at bounding box center [427, 325] width 9 height 9
click at [571, 340] on div "espejo" at bounding box center [591, 341] width 72 height 33
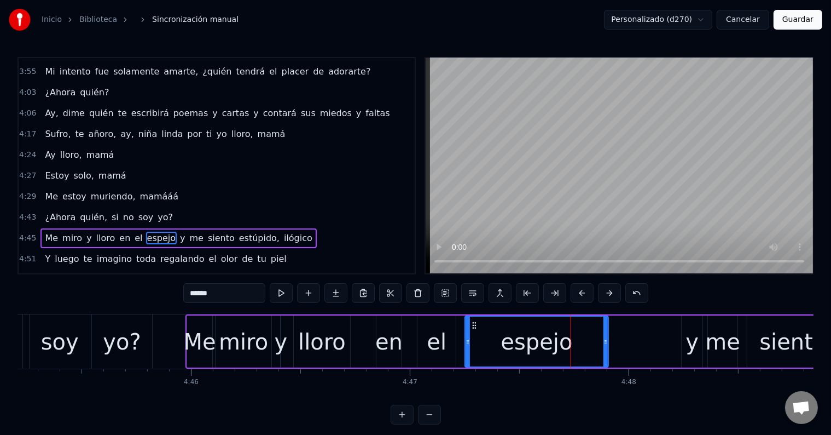
drag, startPoint x: 519, startPoint y: 322, endPoint x: 471, endPoint y: 321, distance: 48.2
click at [473, 322] on icon at bounding box center [474, 325] width 9 height 9
click at [288, 291] on button at bounding box center [281, 293] width 23 height 20
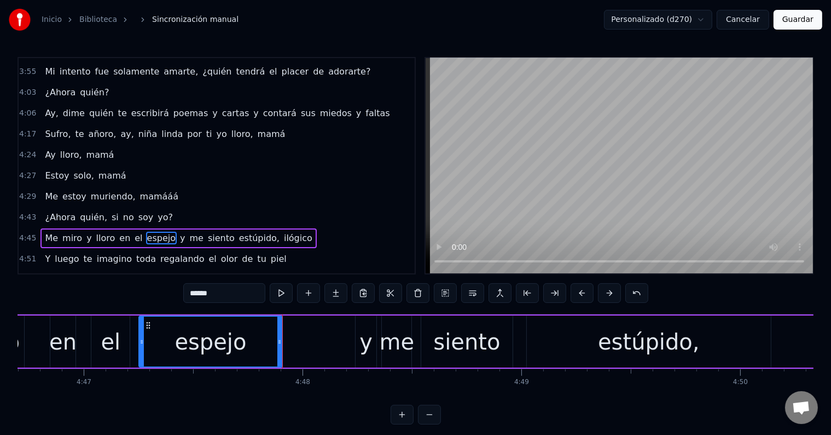
scroll to position [0, 62784]
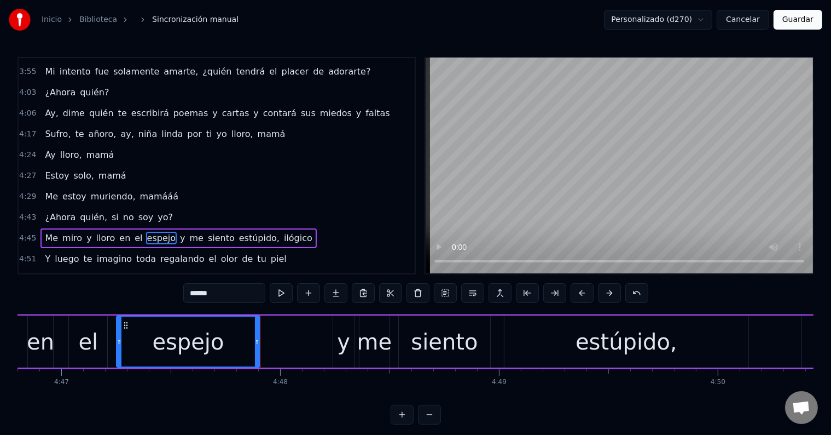
click at [340, 333] on div "y" at bounding box center [343, 341] width 13 height 33
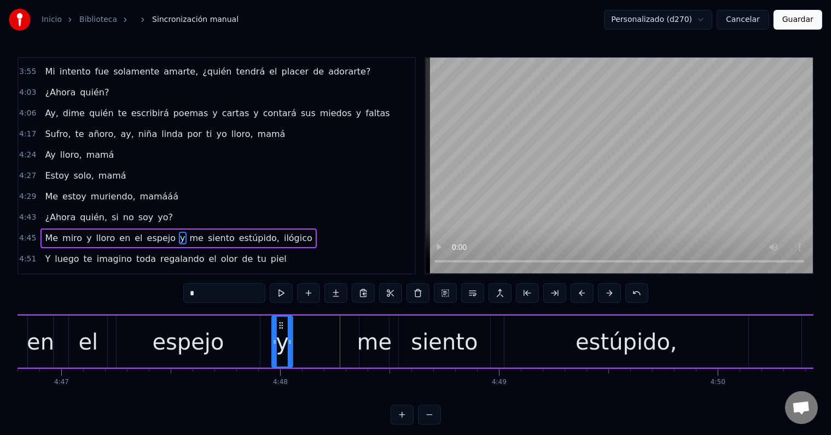
drag, startPoint x: 342, startPoint y: 323, endPoint x: 276, endPoint y: 320, distance: 65.8
click at [277, 321] on icon at bounding box center [281, 325] width 9 height 9
click at [372, 325] on div "me" at bounding box center [374, 341] width 35 height 33
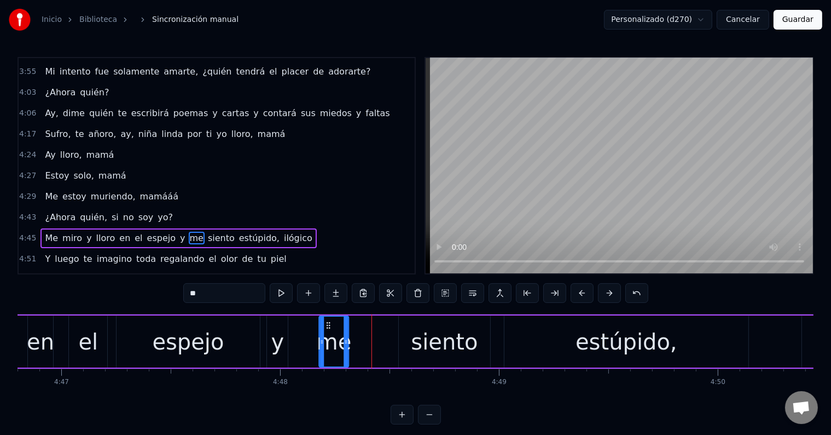
drag, startPoint x: 368, startPoint y: 321, endPoint x: 339, endPoint y: 321, distance: 29.6
click at [328, 321] on icon at bounding box center [329, 325] width 9 height 9
click at [418, 327] on div "siento" at bounding box center [444, 341] width 67 height 33
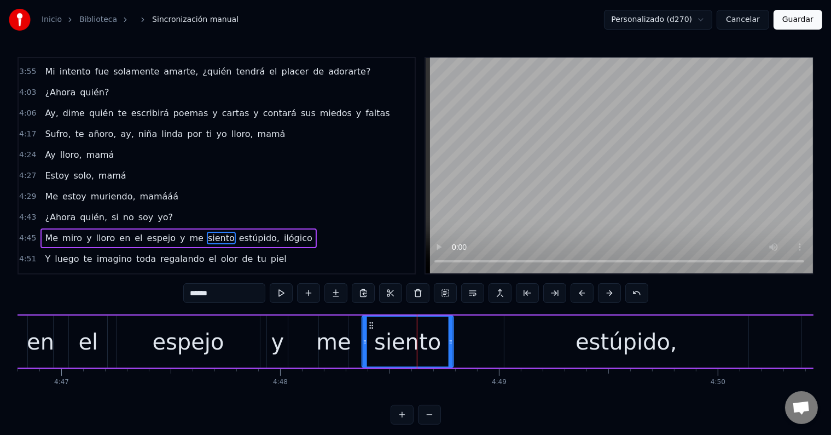
drag, startPoint x: 408, startPoint y: 324, endPoint x: 372, endPoint y: 324, distance: 36.7
click at [373, 325] on circle at bounding box center [373, 325] width 1 height 1
click at [584, 337] on div "estúpido," at bounding box center [627, 341] width 102 height 33
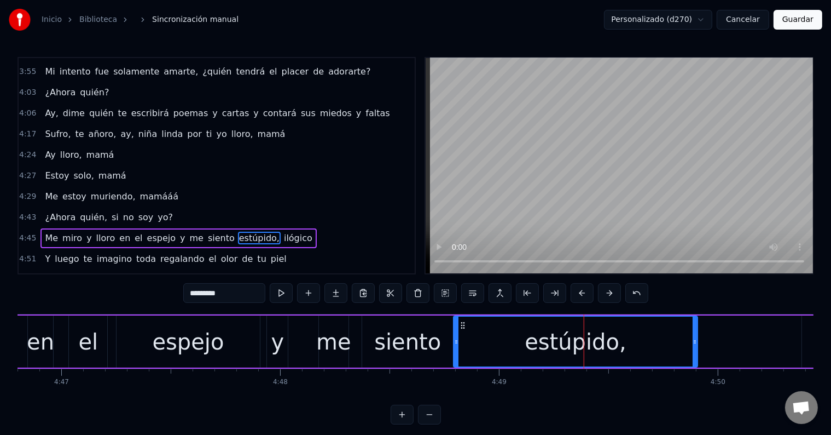
drag, startPoint x: 512, startPoint y: 323, endPoint x: 462, endPoint y: 324, distance: 50.4
click at [462, 324] on icon at bounding box center [463, 325] width 9 height 9
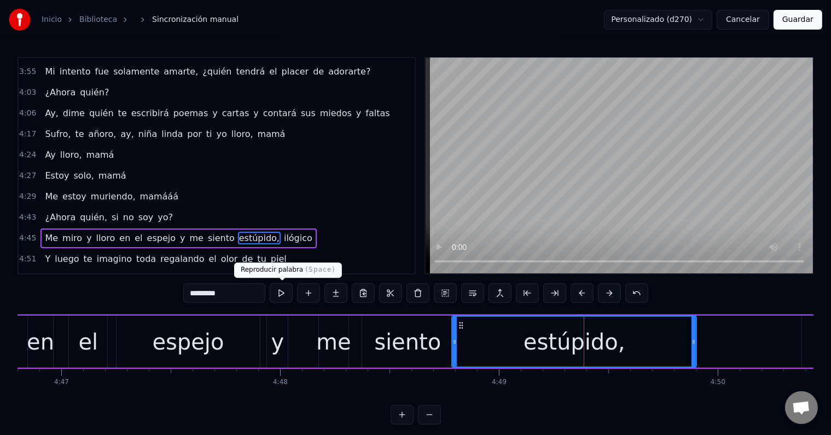
click at [287, 292] on button at bounding box center [281, 293] width 23 height 20
click at [271, 339] on div "y" at bounding box center [277, 341] width 21 height 52
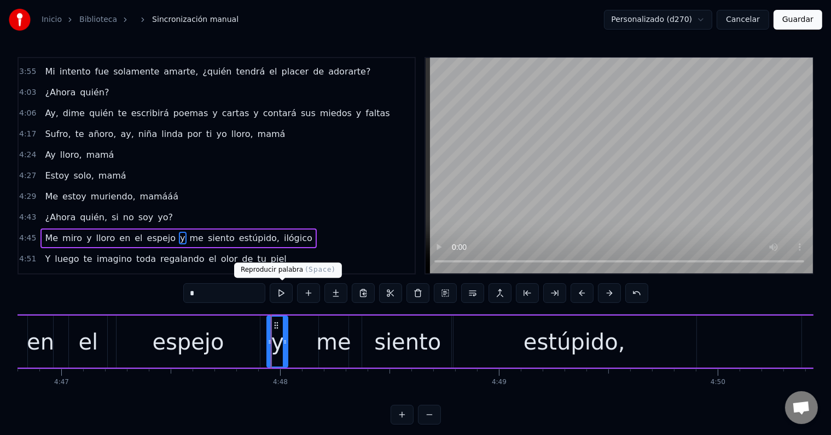
click at [283, 298] on button at bounding box center [281, 293] width 23 height 20
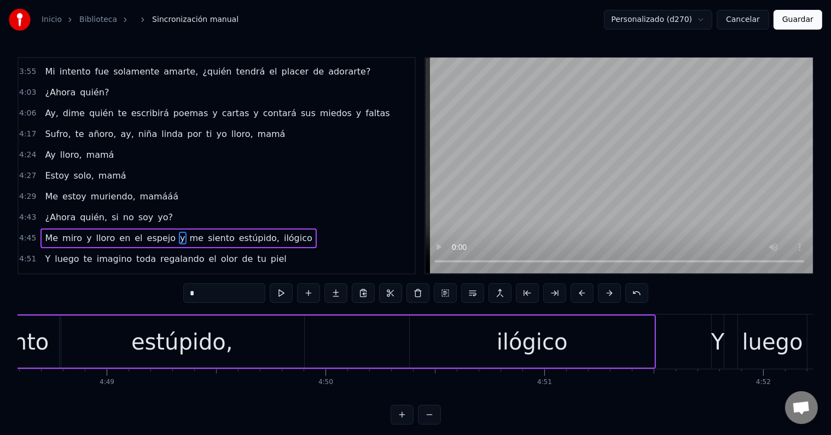
scroll to position [0, 63176]
click at [444, 335] on div "ilógico" at bounding box center [532, 341] width 245 height 52
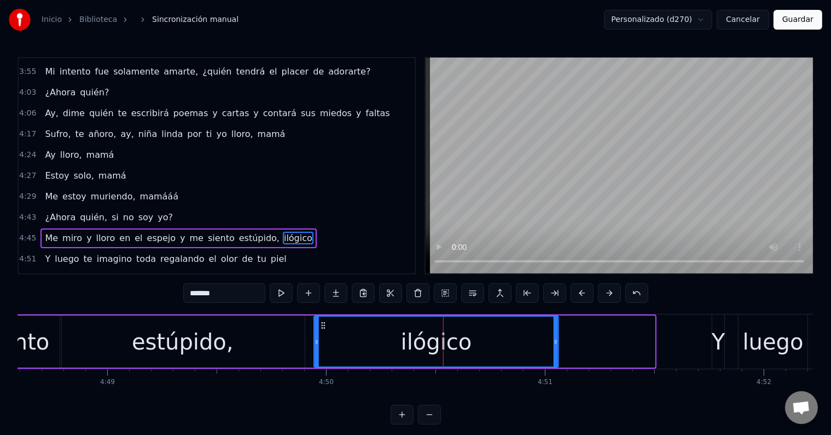
drag, startPoint x: 421, startPoint y: 325, endPoint x: 334, endPoint y: 340, distance: 88.4
click at [324, 325] on icon at bounding box center [323, 325] width 9 height 9
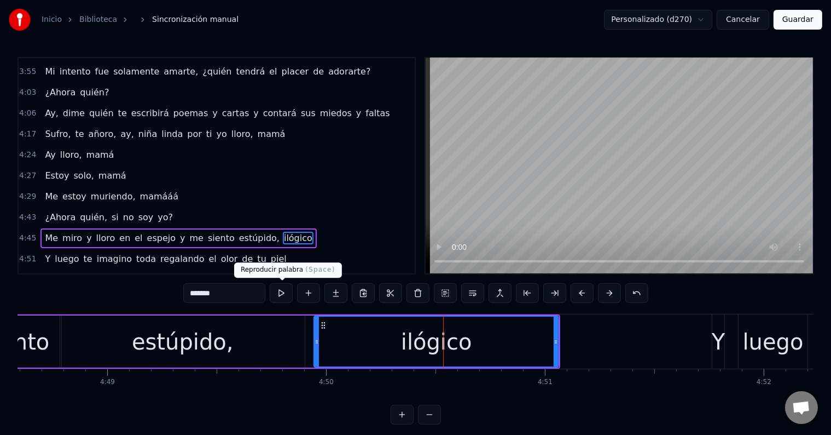
click at [289, 294] on button at bounding box center [281, 293] width 23 height 20
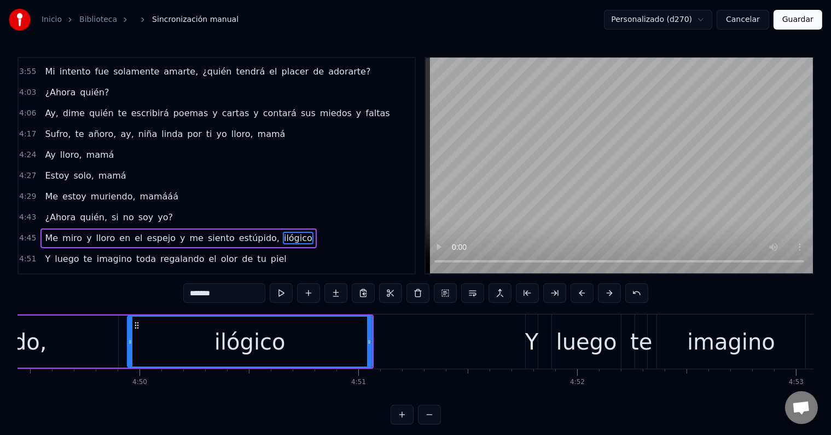
scroll to position [0, 63363]
click at [525, 345] on div "Y" at bounding box center [531, 341] width 13 height 33
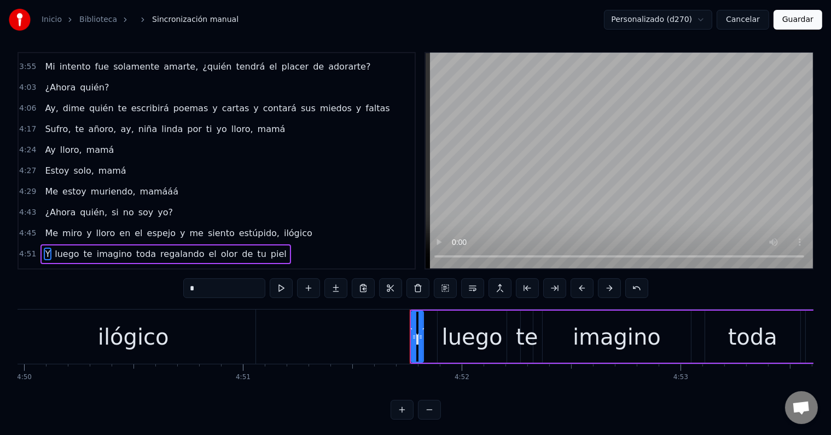
scroll to position [0, 63486]
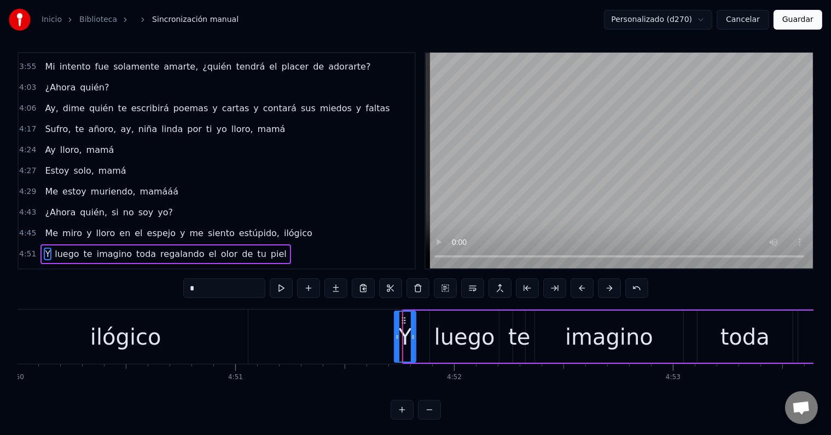
drag, startPoint x: 406, startPoint y: 329, endPoint x: 393, endPoint y: 329, distance: 12.6
click at [395, 329] on div at bounding box center [397, 336] width 4 height 50
drag, startPoint x: 391, startPoint y: 320, endPoint x: 297, endPoint y: 302, distance: 95.7
click at [312, 317] on icon at bounding box center [315, 320] width 9 height 9
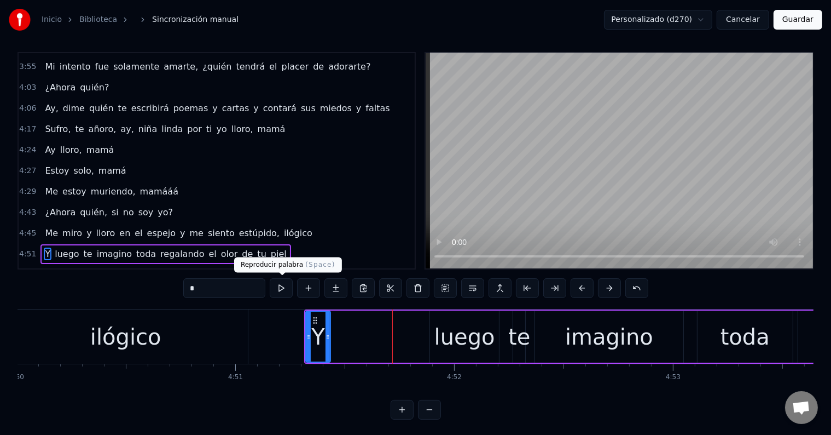
click at [286, 285] on button at bounding box center [281, 288] width 23 height 20
click at [454, 333] on div "luego" at bounding box center [465, 336] width 61 height 33
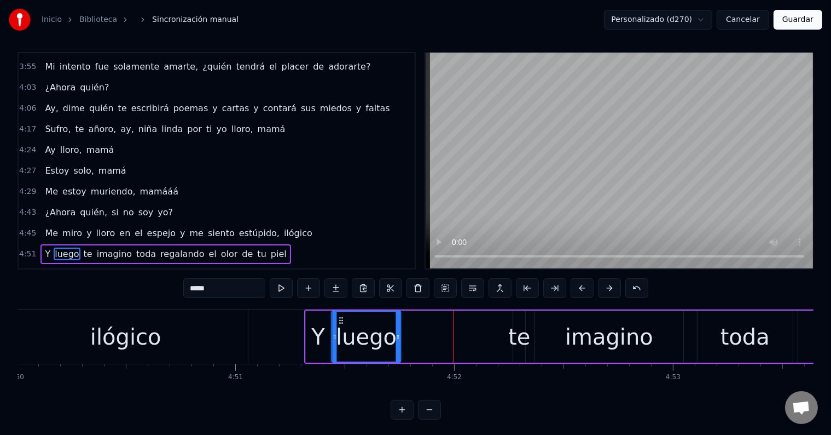
drag, startPoint x: 409, startPoint y: 317, endPoint x: 339, endPoint y: 313, distance: 69.6
click at [339, 313] on div "luego" at bounding box center [367, 336] width 68 height 50
click at [525, 333] on div "te" at bounding box center [519, 336] width 22 height 33
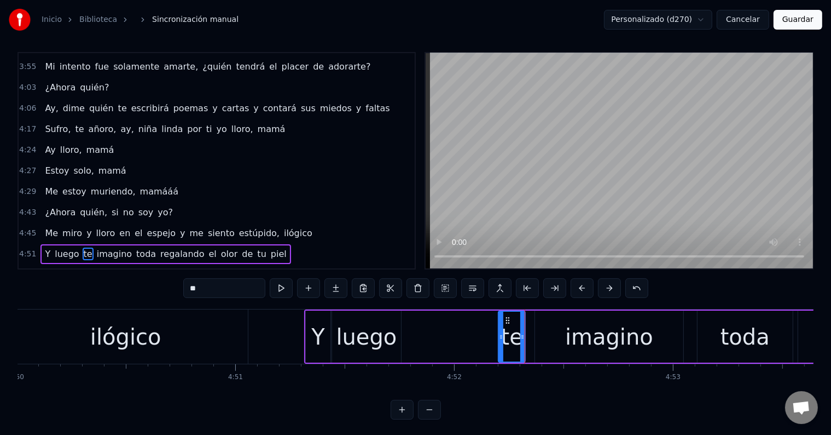
drag, startPoint x: 514, startPoint y: 324, endPoint x: 500, endPoint y: 324, distance: 14.8
click at [500, 324] on div at bounding box center [501, 336] width 4 height 50
drag, startPoint x: 480, startPoint y: 317, endPoint x: 432, endPoint y: 315, distance: 48.2
click at [432, 316] on icon at bounding box center [433, 320] width 9 height 9
click at [581, 327] on div "imagino" at bounding box center [609, 336] width 88 height 33
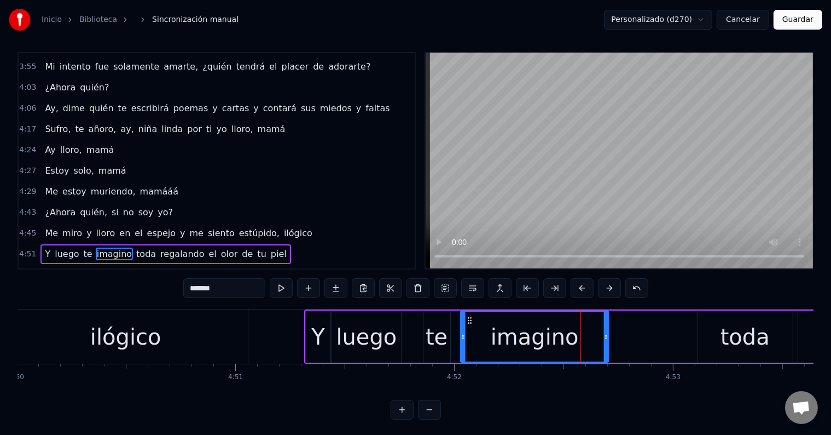
drag, startPoint x: 543, startPoint y: 317, endPoint x: 467, endPoint y: 315, distance: 75.5
click at [467, 316] on icon at bounding box center [470, 320] width 9 height 9
click at [287, 286] on button at bounding box center [281, 288] width 23 height 20
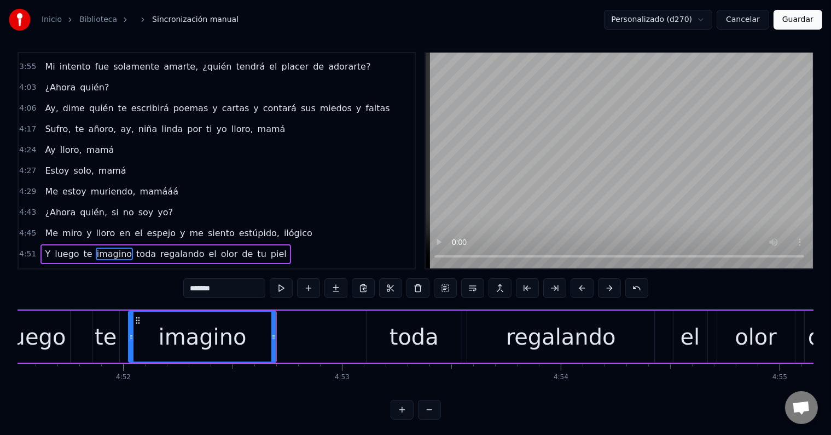
scroll to position [0, 63817]
click at [423, 335] on div "toda" at bounding box center [414, 336] width 49 height 33
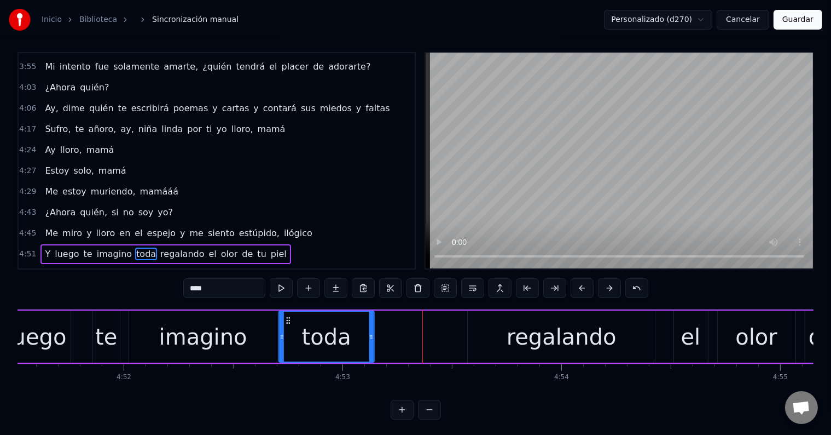
drag, startPoint x: 377, startPoint y: 317, endPoint x: 288, endPoint y: 321, distance: 88.2
click at [288, 321] on icon at bounding box center [288, 320] width 9 height 9
click at [547, 346] on div "regalando" at bounding box center [562, 336] width 110 height 33
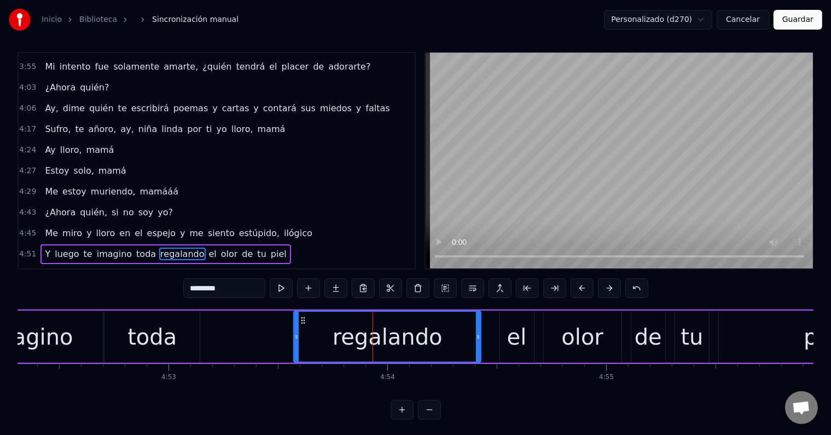
scroll to position [0, 63992]
click at [518, 334] on div "el" at bounding box center [516, 336] width 20 height 33
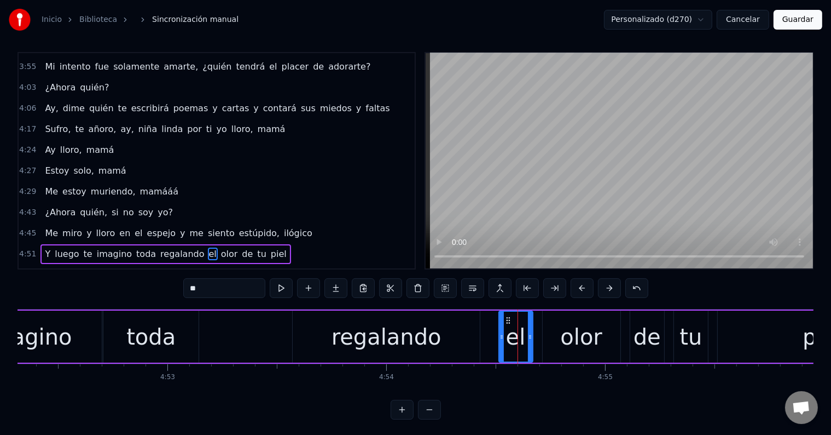
click at [385, 327] on div "regalando" at bounding box center [387, 336] width 110 height 33
type input "*********"
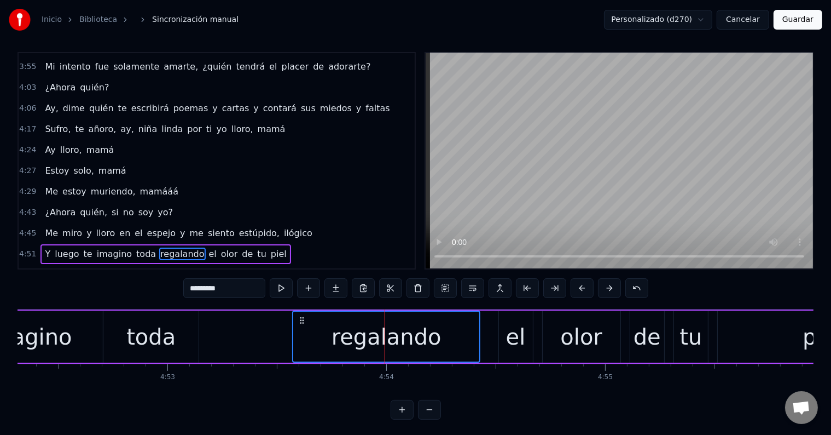
click at [514, 333] on div "el" at bounding box center [516, 336] width 20 height 33
click at [565, 333] on div "olor" at bounding box center [581, 336] width 42 height 33
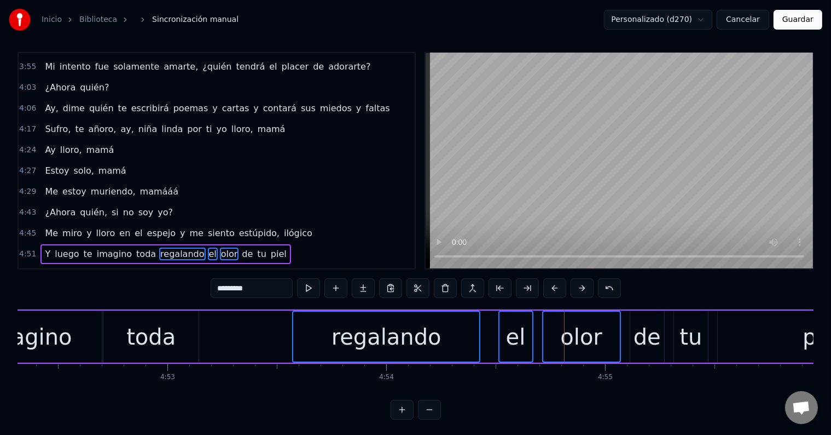
drag, startPoint x: 309, startPoint y: 321, endPoint x: 291, endPoint y: 322, distance: 18.1
click at [291, 322] on div "Y luego te [PERSON_NAME] toda regalando el olor de tu piel" at bounding box center [364, 336] width 1131 height 54
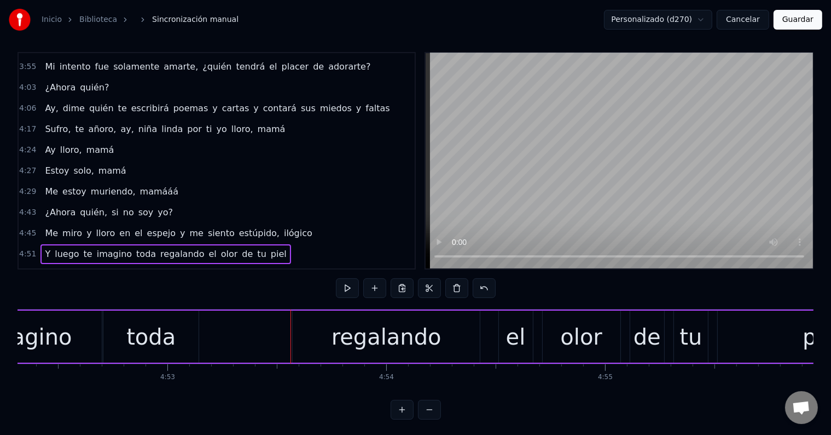
click at [363, 339] on div "regalando" at bounding box center [387, 336] width 110 height 33
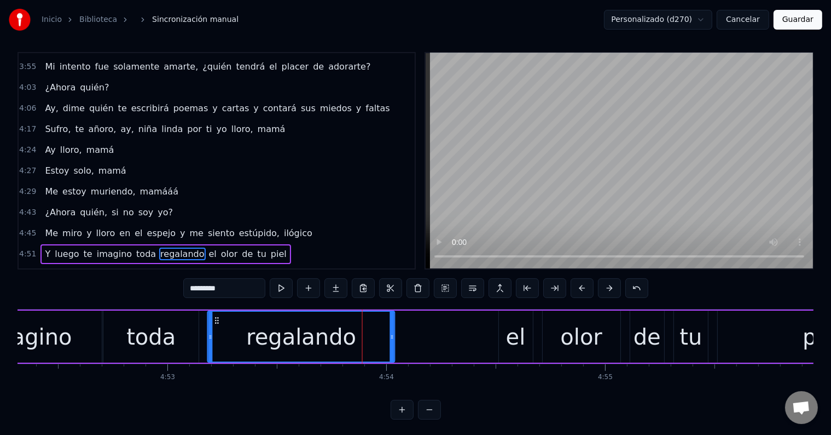
drag, startPoint x: 300, startPoint y: 319, endPoint x: 239, endPoint y: 320, distance: 61.9
click at [215, 319] on icon at bounding box center [217, 320] width 9 height 9
click at [512, 333] on div "el" at bounding box center [516, 336] width 20 height 33
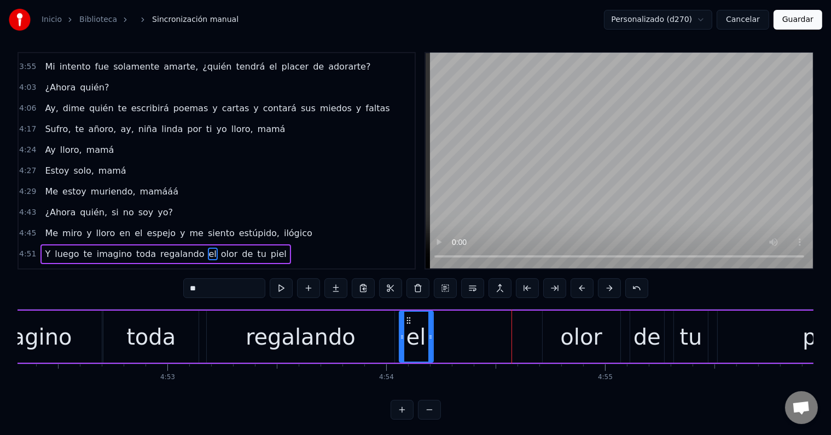
drag, startPoint x: 506, startPoint y: 316, endPoint x: 407, endPoint y: 316, distance: 99.1
click at [407, 317] on circle at bounding box center [407, 317] width 1 height 1
click at [570, 326] on div "olor" at bounding box center [581, 336] width 42 height 33
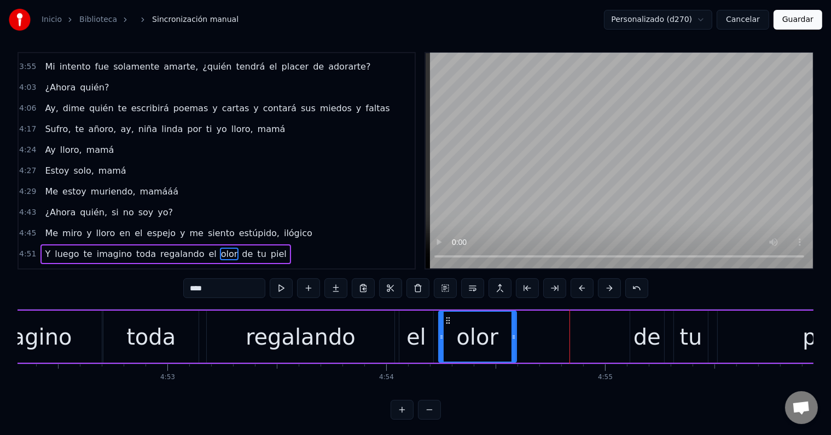
drag, startPoint x: 550, startPoint y: 316, endPoint x: 447, endPoint y: 315, distance: 103.4
click at [447, 316] on icon at bounding box center [448, 320] width 9 height 9
click at [281, 288] on button at bounding box center [281, 288] width 23 height 20
click at [644, 334] on div "de" at bounding box center [647, 336] width 27 height 33
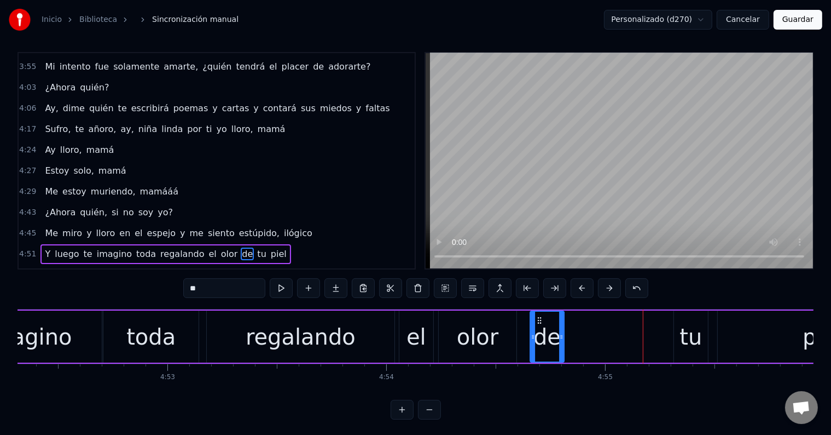
drag, startPoint x: 638, startPoint y: 316, endPoint x: 557, endPoint y: 315, distance: 80.5
click at [538, 314] on div "de" at bounding box center [547, 336] width 33 height 50
click at [692, 334] on div "tu" at bounding box center [691, 336] width 22 height 33
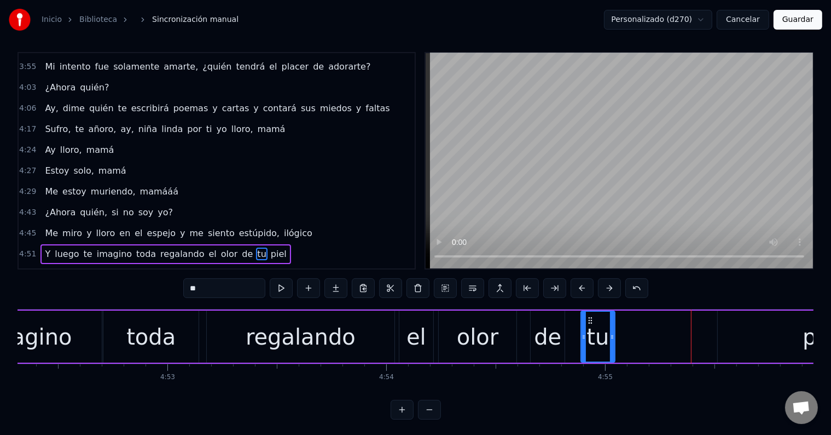
drag, startPoint x: 681, startPoint y: 317, endPoint x: 589, endPoint y: 317, distance: 92.5
click at [589, 317] on icon at bounding box center [590, 320] width 9 height 9
click at [285, 287] on button at bounding box center [281, 288] width 23 height 20
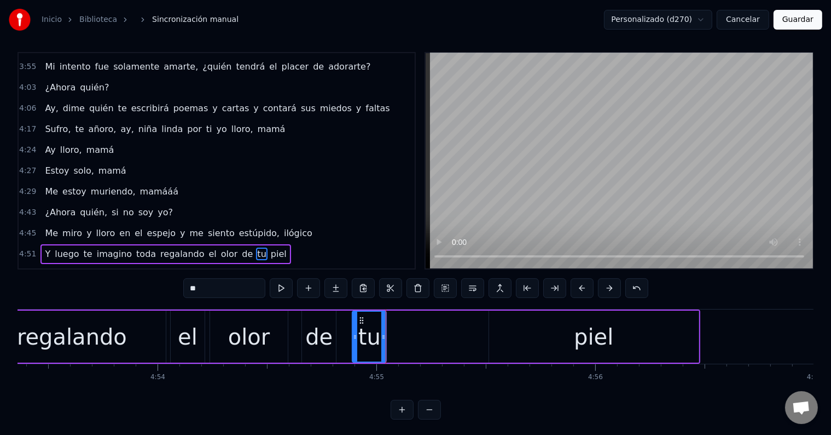
scroll to position [0, 64220]
click at [620, 327] on div "piel" at bounding box center [595, 336] width 210 height 52
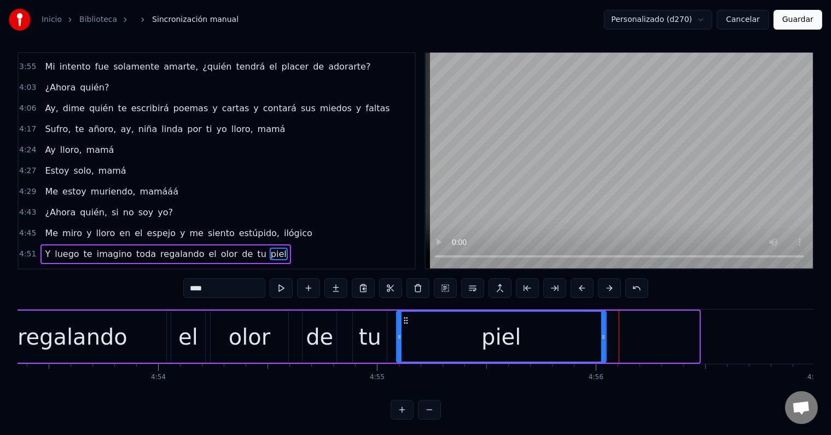
drag, startPoint x: 493, startPoint y: 319, endPoint x: 406, endPoint y: 316, distance: 86.5
click at [406, 316] on icon at bounding box center [406, 320] width 9 height 9
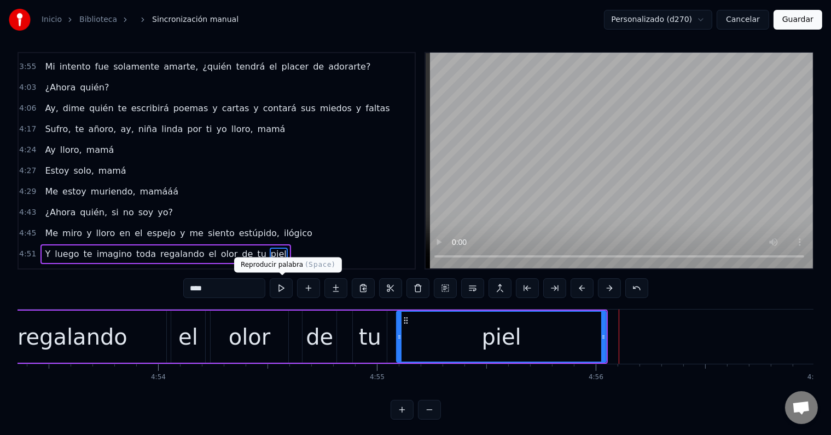
click at [289, 291] on button at bounding box center [281, 288] width 23 height 20
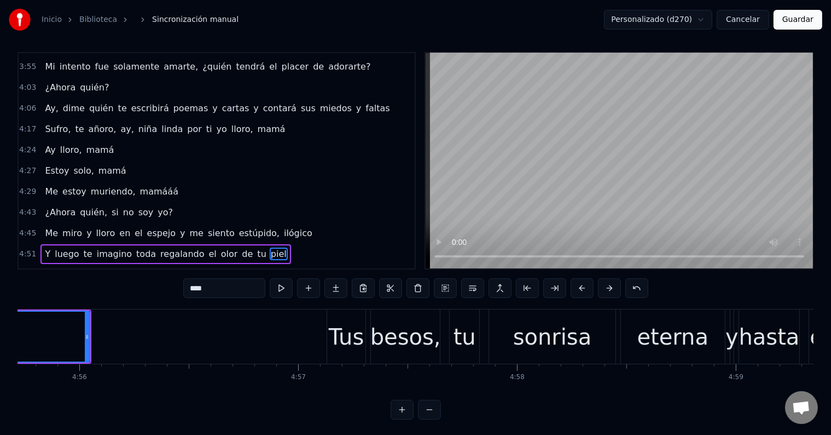
scroll to position [0, 64739]
click at [357, 326] on div "Tus" at bounding box center [345, 336] width 36 height 33
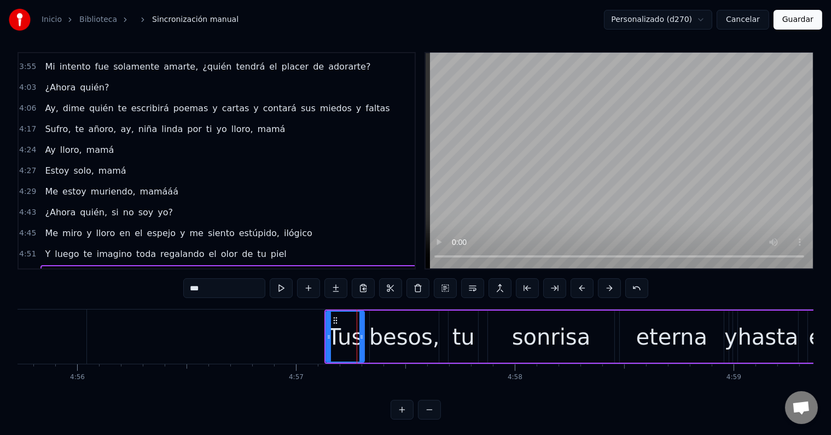
scroll to position [16, 0]
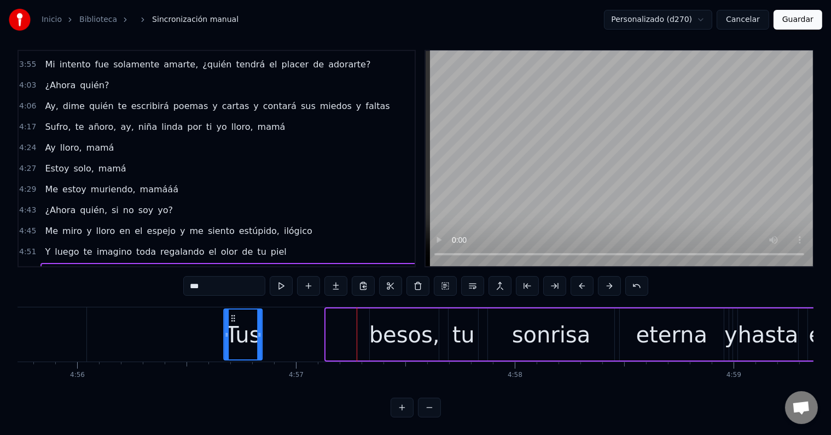
drag, startPoint x: 333, startPoint y: 308, endPoint x: 232, endPoint y: 313, distance: 101.9
click at [232, 313] on div "Tus" at bounding box center [242, 334] width 37 height 50
click at [377, 320] on div "besos," at bounding box center [404, 334] width 71 height 33
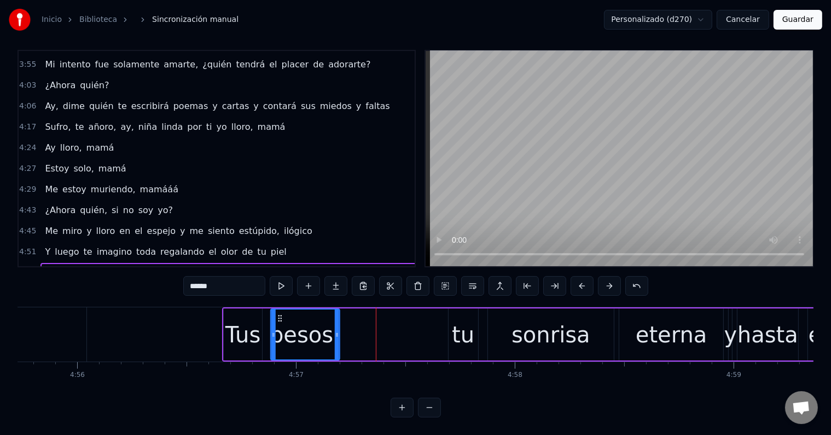
drag, startPoint x: 354, startPoint y: 305, endPoint x: 319, endPoint y: 310, distance: 35.4
click at [279, 314] on icon at bounding box center [279, 318] width 9 height 9
click at [455, 320] on div "tu" at bounding box center [463, 334] width 22 height 33
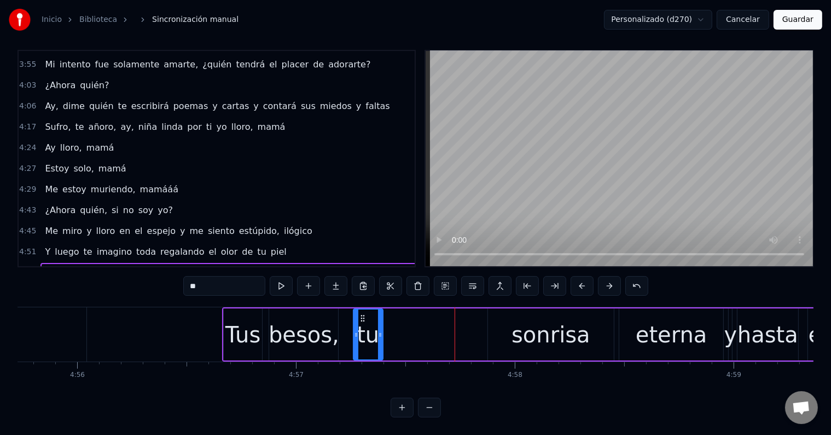
drag, startPoint x: 457, startPoint y: 305, endPoint x: 361, endPoint y: 304, distance: 95.8
click at [361, 314] on icon at bounding box center [362, 318] width 9 height 9
click at [289, 276] on button at bounding box center [281, 286] width 23 height 20
click at [546, 323] on div "sonrisa" at bounding box center [551, 334] width 79 height 33
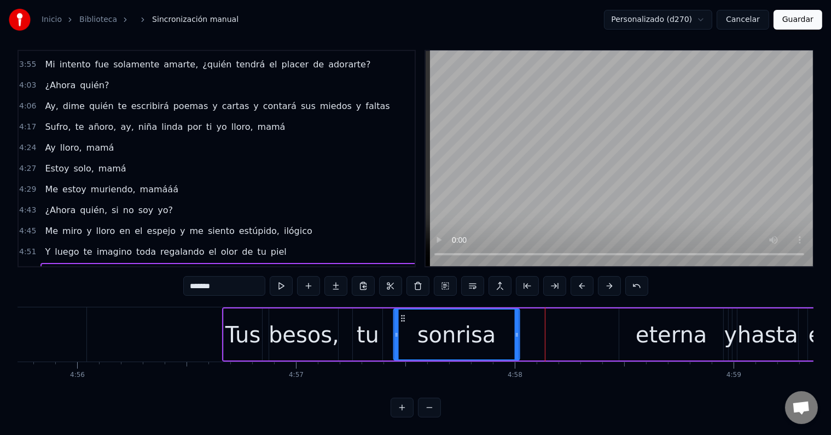
drag, startPoint x: 497, startPoint y: 306, endPoint x: 402, endPoint y: 306, distance: 94.7
click at [402, 314] on icon at bounding box center [402, 318] width 9 height 9
click at [645, 321] on div "eterna" at bounding box center [672, 334] width 72 height 33
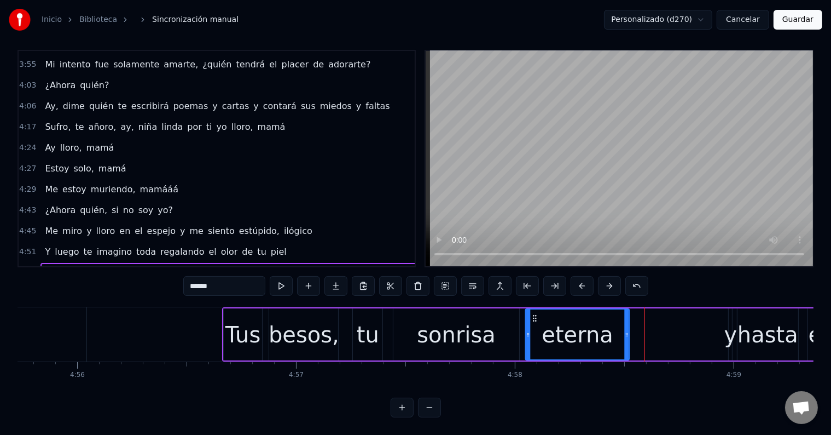
drag, startPoint x: 596, startPoint y: 309, endPoint x: 533, endPoint y: 310, distance: 62.9
click at [533, 314] on icon at bounding box center [534, 318] width 9 height 9
click at [289, 276] on button at bounding box center [281, 286] width 23 height 20
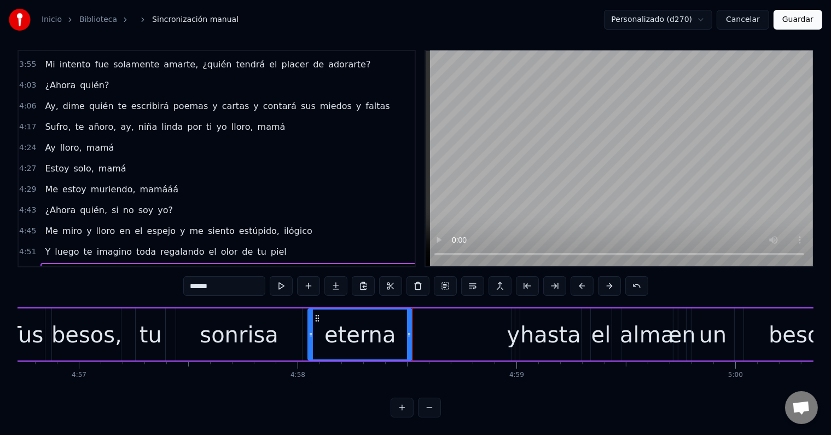
scroll to position [0, 64981]
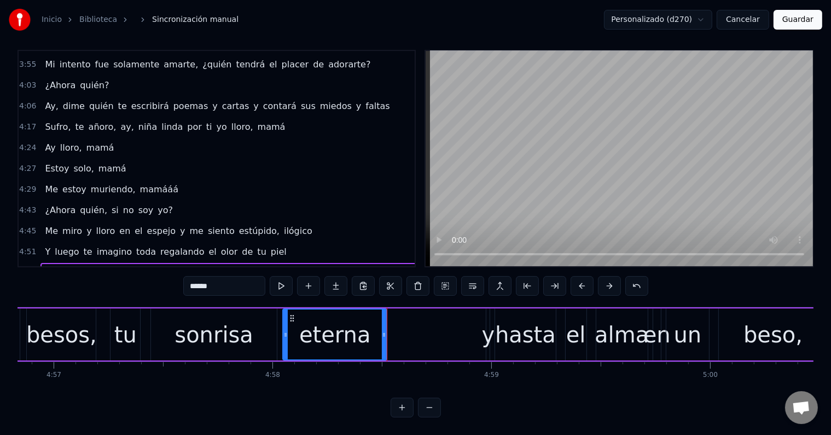
click at [489, 324] on div "y" at bounding box center [488, 334] width 13 height 33
type input "*"
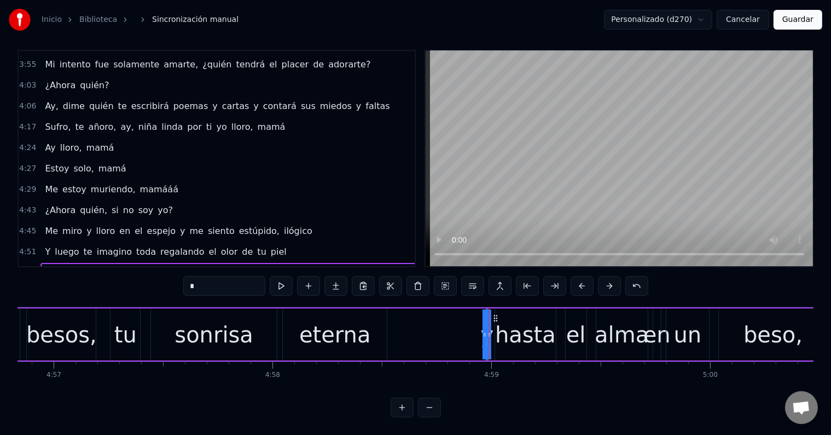
drag, startPoint x: 488, startPoint y: 319, endPoint x: 474, endPoint y: 319, distance: 13.7
click at [474, 319] on div "Tus besos, tu sonrisa eterna y hasta el alma en un beso, en un beso va el alma" at bounding box center [619, 334] width 1279 height 54
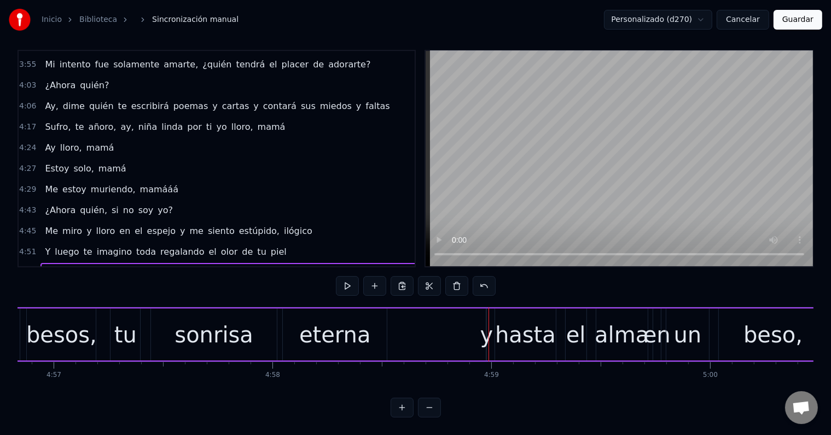
click at [484, 318] on div "y" at bounding box center [487, 334] width 13 height 33
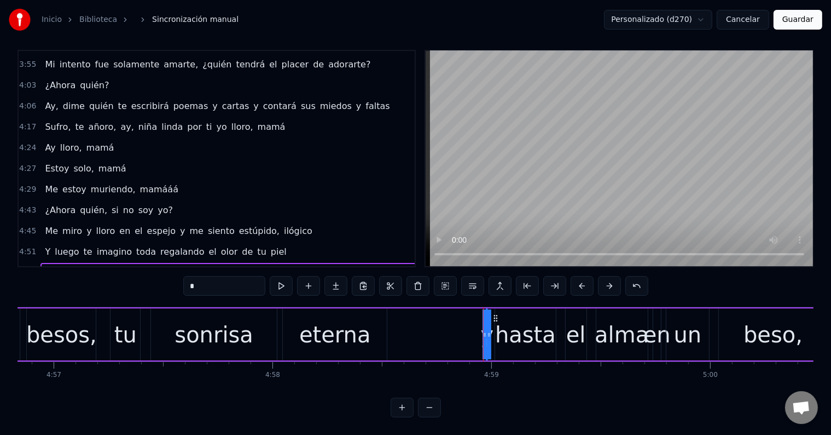
drag, startPoint x: 490, startPoint y: 318, endPoint x: 500, endPoint y: 319, distance: 9.9
click at [500, 319] on div "Tus besos, tu sonrisa eterna y hasta el alma en un beso, en un beso va el alma" at bounding box center [619, 334] width 1279 height 54
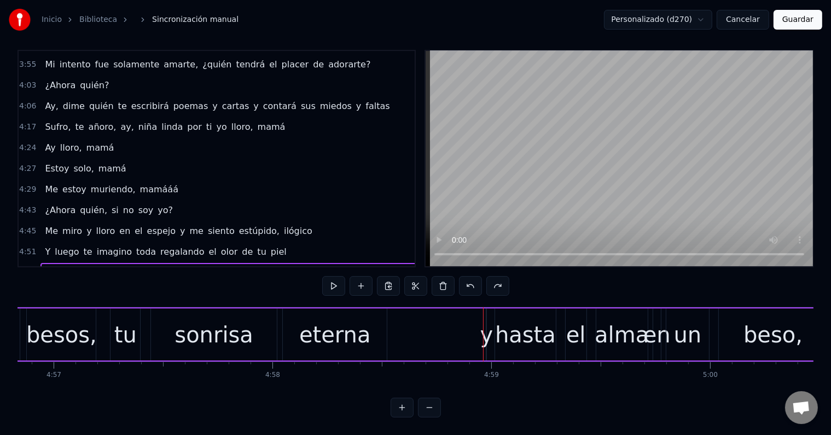
click at [485, 327] on div "y" at bounding box center [487, 334] width 13 height 33
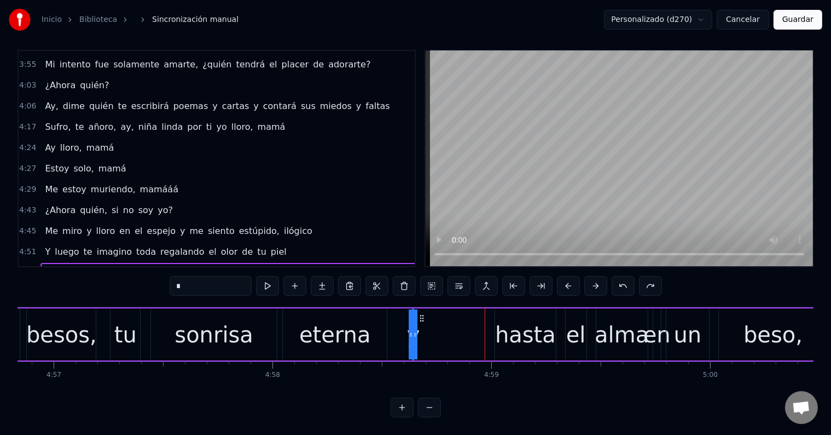
drag, startPoint x: 495, startPoint y: 306, endPoint x: 420, endPoint y: 308, distance: 74.5
click at [420, 314] on icon at bounding box center [422, 318] width 9 height 9
drag, startPoint x: 416, startPoint y: 322, endPoint x: 425, endPoint y: 322, distance: 8.8
click at [425, 322] on div "Tus besos, tu sonrisa eterna y hasta el alma en un beso, en un beso va el alma" at bounding box center [619, 334] width 1279 height 54
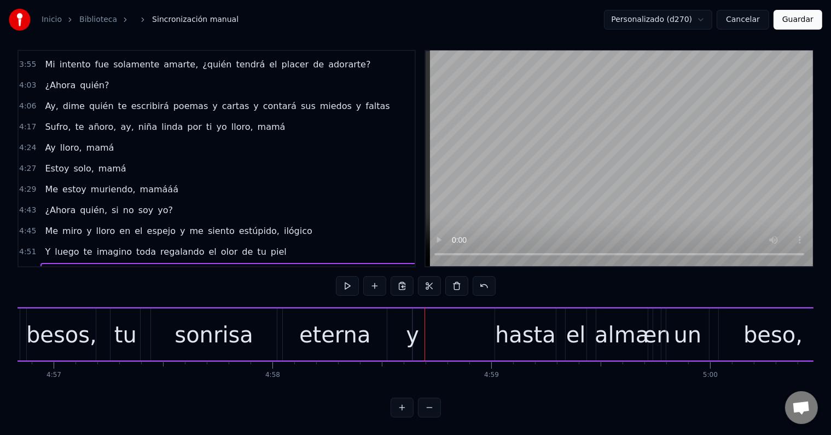
click at [414, 322] on div "y" at bounding box center [412, 334] width 13 height 33
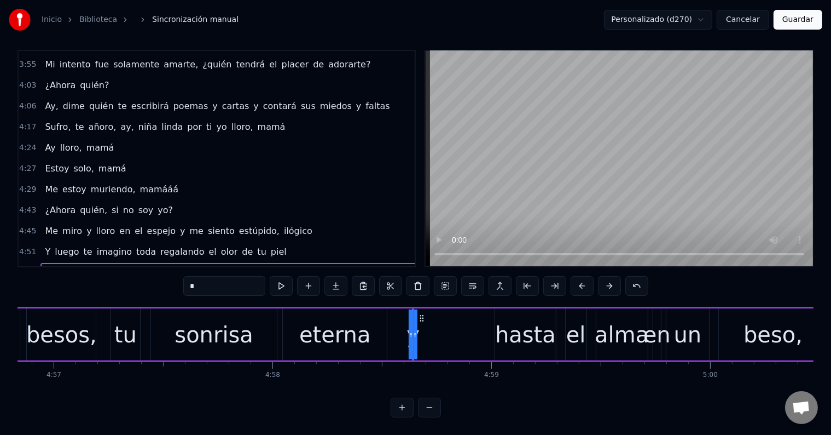
click at [406, 322] on div "Tus besos, tu sonrisa eterna y hasta el alma en un beso, en un beso va el alma" at bounding box center [619, 334] width 1279 height 54
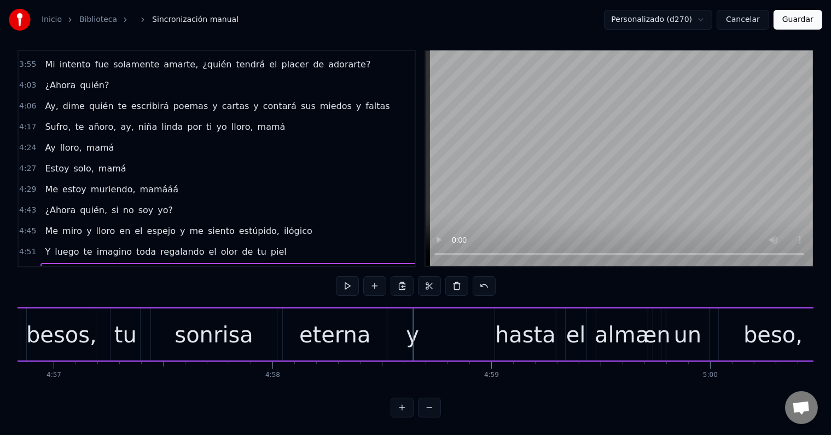
click at [413, 322] on div at bounding box center [413, 334] width 1 height 54
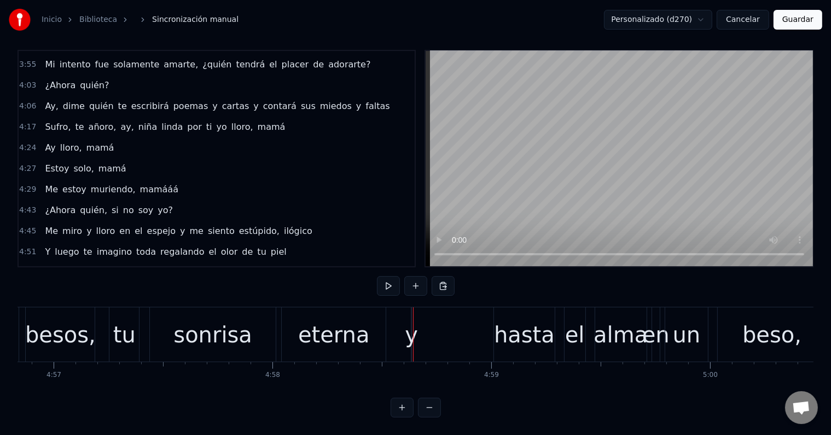
click at [413, 322] on div at bounding box center [413, 334] width 1 height 54
click at [408, 322] on div "y" at bounding box center [411, 334] width 13 height 33
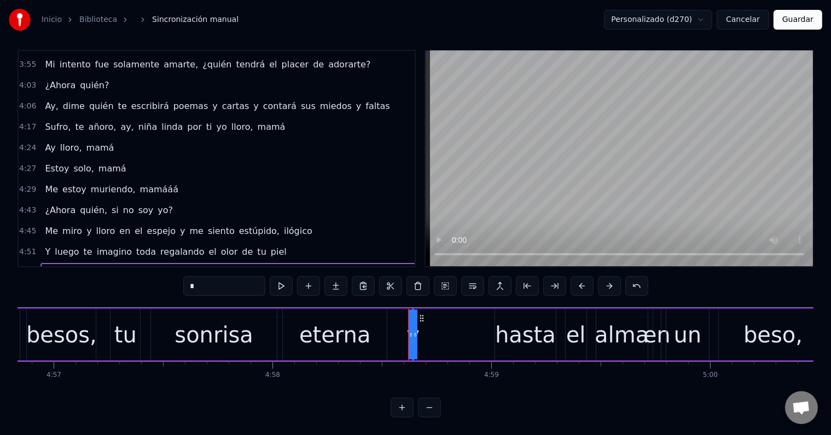
type input "*****"
click at [406, 320] on div "Tus besos, tu sonrisa eterna hasta el alma en un beso, en un beso va el alma" at bounding box center [619, 334] width 1279 height 54
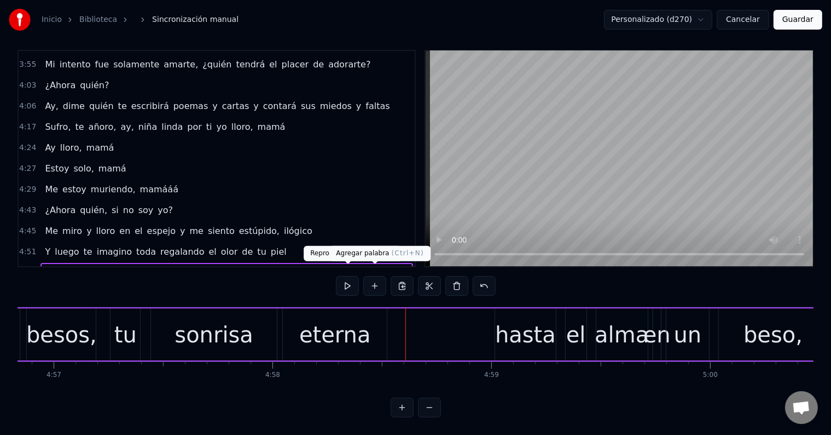
click at [374, 276] on button at bounding box center [374, 286] width 23 height 20
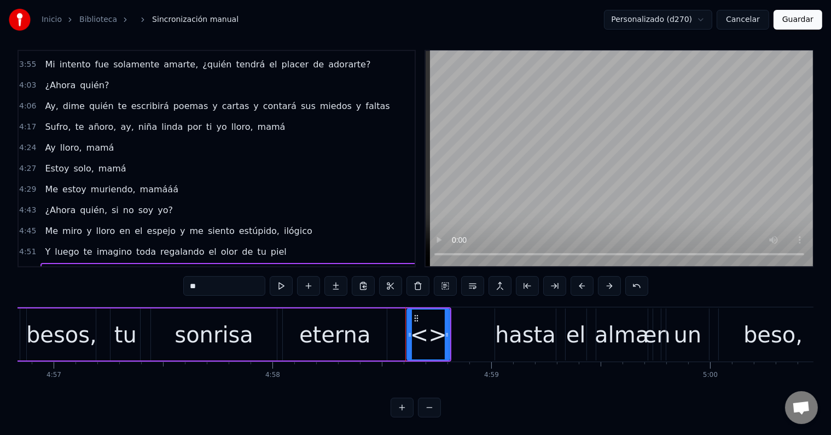
drag, startPoint x: 247, startPoint y: 276, endPoint x: 138, endPoint y: 271, distance: 109.0
click at [138, 271] on div "0:35 ¿A quién van a engañar ahora tus brazos? 0:38 ¿A quién van a mentirle ahor…" at bounding box center [416, 233] width 796 height 367
click at [281, 276] on button at bounding box center [281, 286] width 23 height 20
click at [282, 276] on button at bounding box center [281, 286] width 23 height 20
click at [496, 321] on div "hasta" at bounding box center [525, 334] width 60 height 52
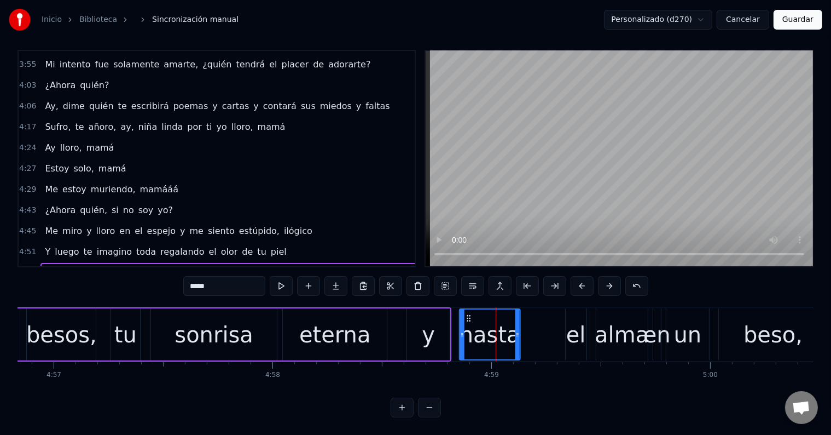
drag, startPoint x: 496, startPoint y: 305, endPoint x: 495, endPoint y: 312, distance: 6.7
click at [466, 314] on icon at bounding box center [469, 318] width 9 height 9
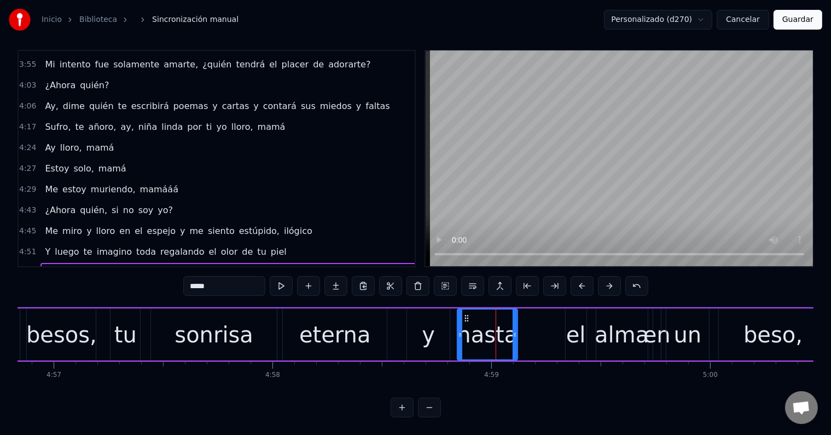
click at [574, 320] on div "el" at bounding box center [576, 334] width 20 height 33
type input "**"
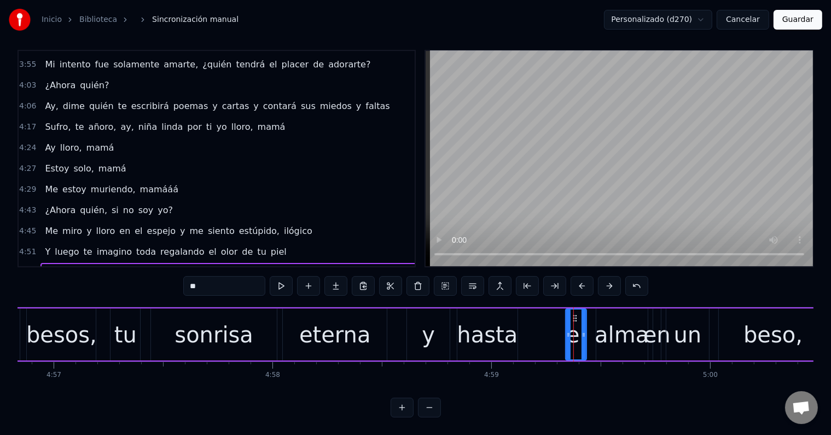
drag, startPoint x: 573, startPoint y: 305, endPoint x: 545, endPoint y: 305, distance: 27.9
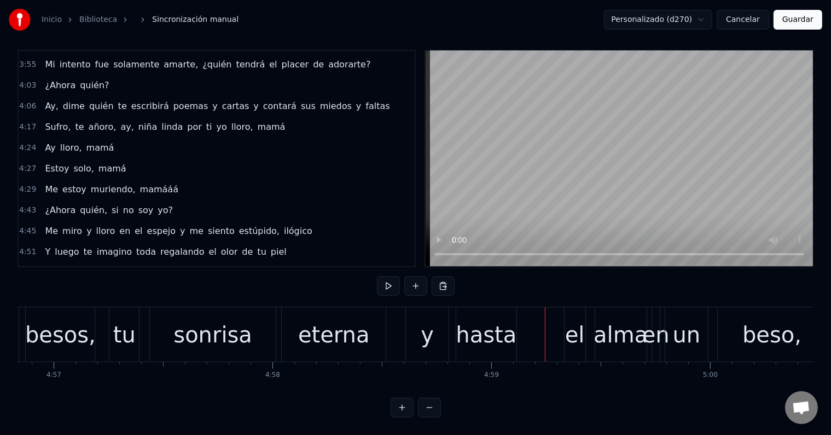
click at [580, 318] on div "el" at bounding box center [575, 334] width 20 height 33
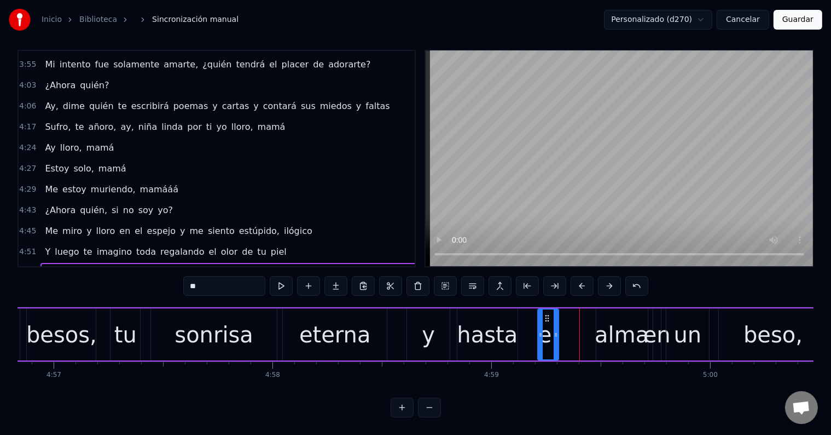
drag, startPoint x: 574, startPoint y: 305, endPoint x: 544, endPoint y: 304, distance: 29.6
click at [544, 314] on icon at bounding box center [546, 318] width 9 height 9
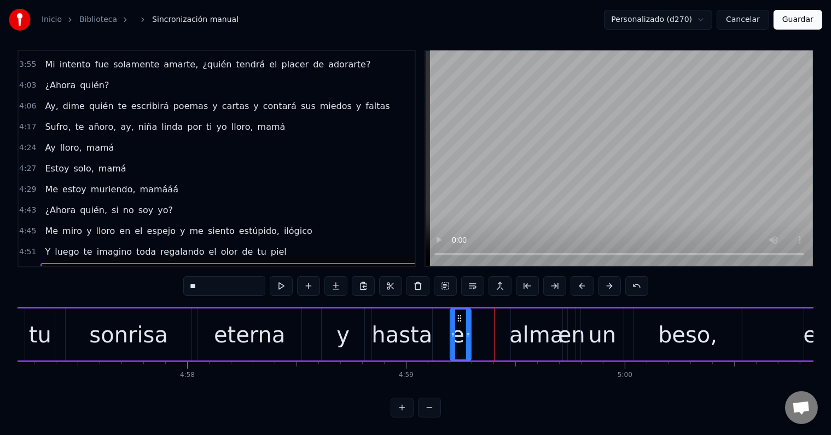
scroll to position [0, 65067]
click at [528, 324] on div "alma" at bounding box center [536, 334] width 54 height 33
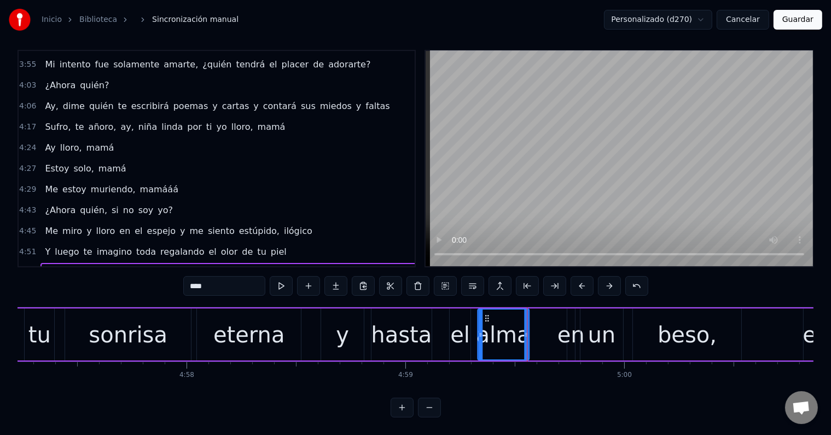
drag, startPoint x: 518, startPoint y: 306, endPoint x: 487, endPoint y: 308, distance: 31.8
click at [485, 314] on icon at bounding box center [487, 318] width 9 height 9
click at [569, 322] on div "en" at bounding box center [571, 334] width 27 height 33
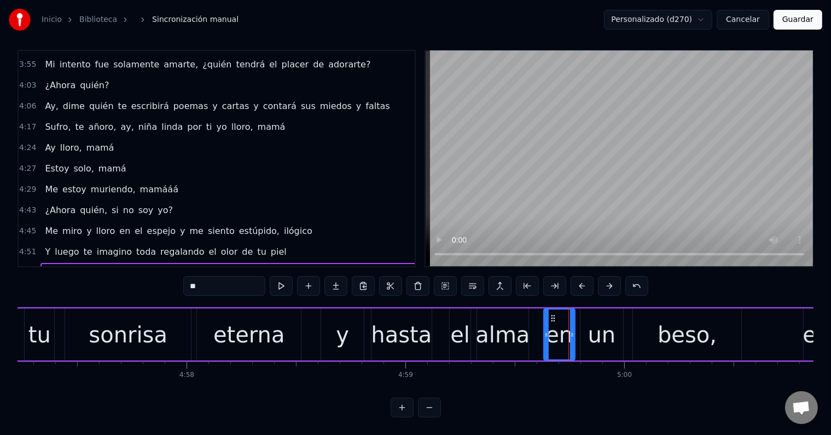
drag, startPoint x: 568, startPoint y: 312, endPoint x: 543, endPoint y: 312, distance: 24.6
click at [545, 312] on div at bounding box center [547, 334] width 4 height 50
click at [546, 317] on circle at bounding box center [546, 317] width 1 height 1
click at [352, 311] on div "y" at bounding box center [342, 334] width 43 height 52
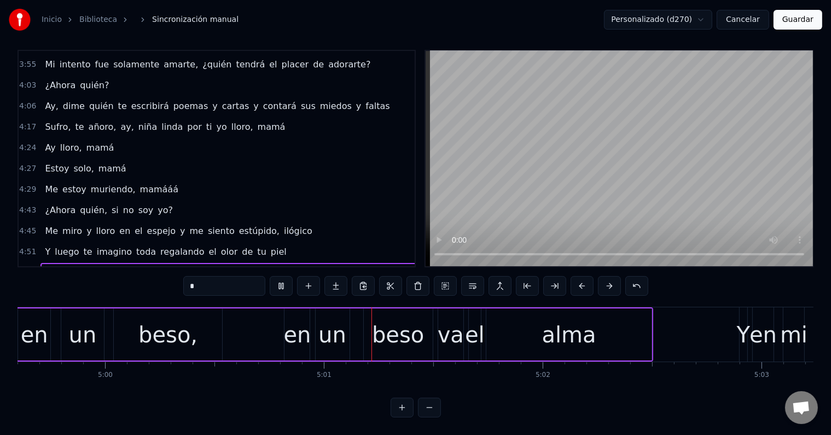
scroll to position [0, 65759]
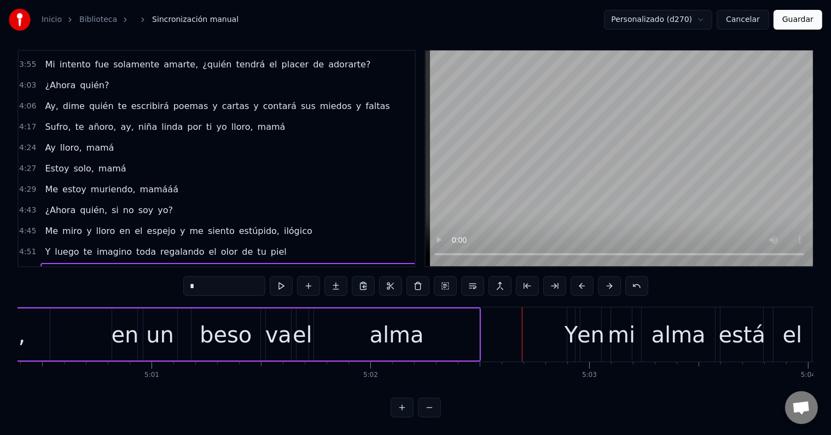
click at [401, 320] on div "alma" at bounding box center [397, 334] width 54 height 33
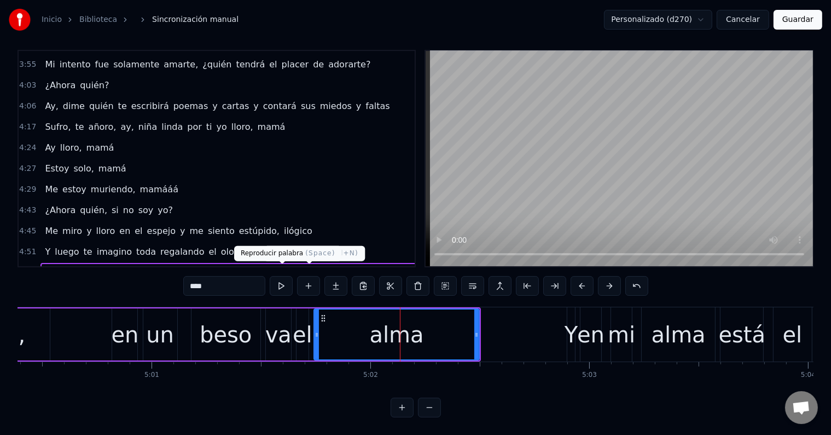
click at [281, 277] on button at bounding box center [281, 286] width 23 height 20
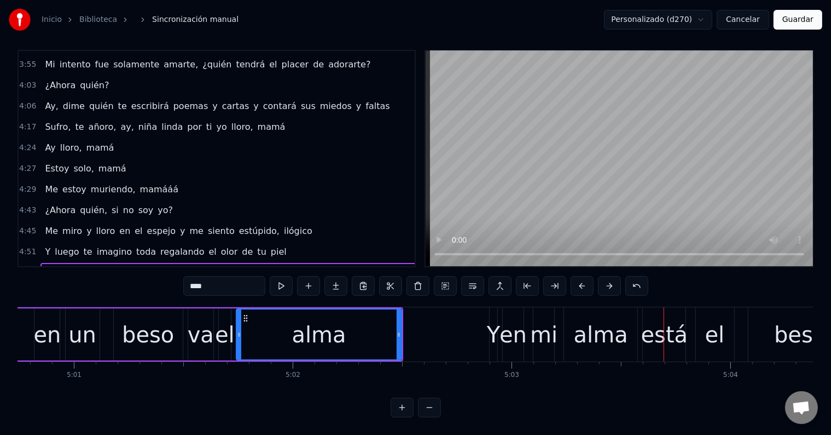
scroll to position [0, 65834]
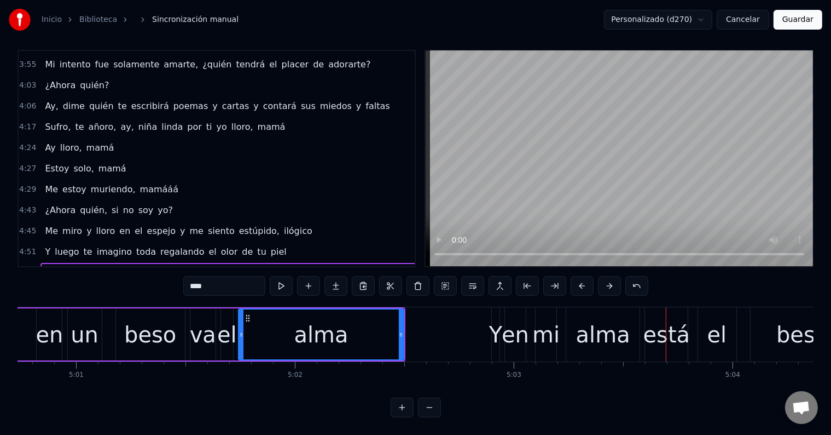
click at [496, 320] on div "Y" at bounding box center [495, 334] width 13 height 33
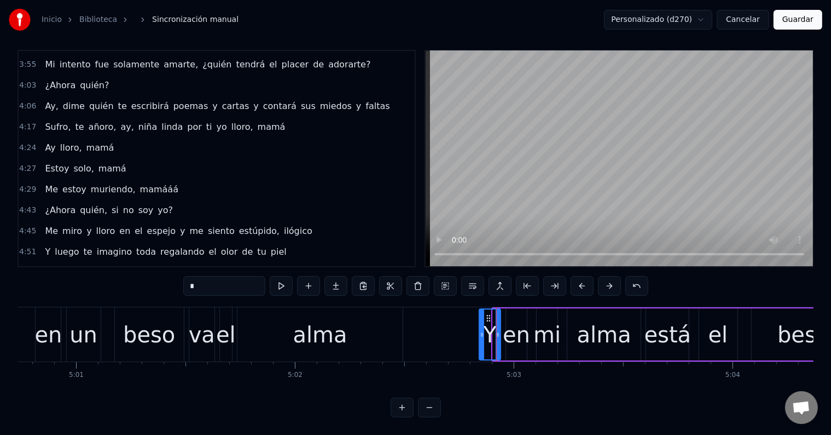
drag, startPoint x: 493, startPoint y: 318, endPoint x: 477, endPoint y: 318, distance: 15.3
click at [480, 318] on div at bounding box center [482, 334] width 4 height 50
drag, startPoint x: 476, startPoint y: 305, endPoint x: 409, endPoint y: 305, distance: 66.8
click at [409, 314] on icon at bounding box center [410, 318] width 9 height 9
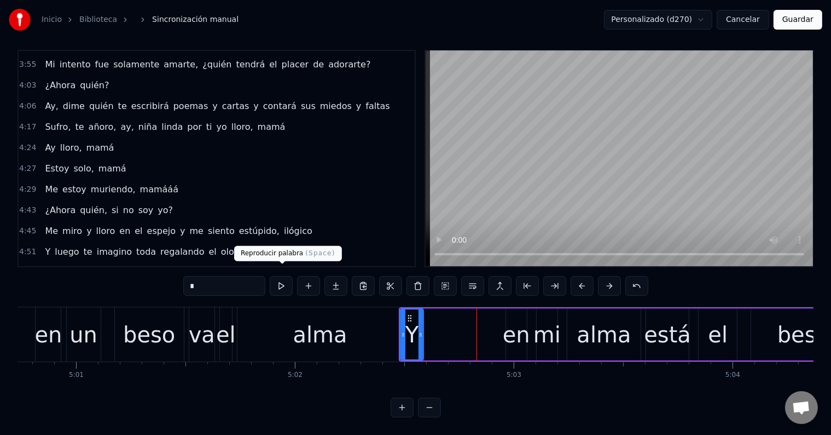
click at [286, 276] on button at bounding box center [281, 286] width 23 height 20
click at [514, 318] on div "en" at bounding box center [516, 334] width 27 height 33
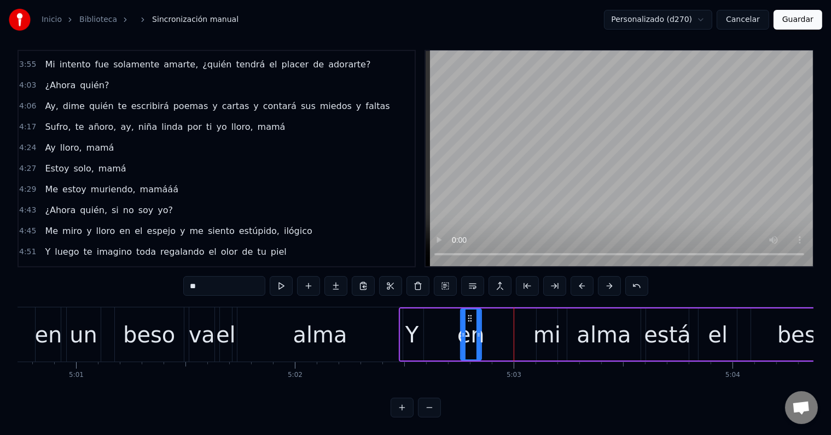
drag, startPoint x: 512, startPoint y: 306, endPoint x: 466, endPoint y: 305, distance: 46.0
click at [466, 314] on icon at bounding box center [470, 318] width 9 height 9
drag, startPoint x: 479, startPoint y: 317, endPoint x: 494, endPoint y: 319, distance: 14.3
click at [494, 319] on div at bounding box center [493, 334] width 4 height 50
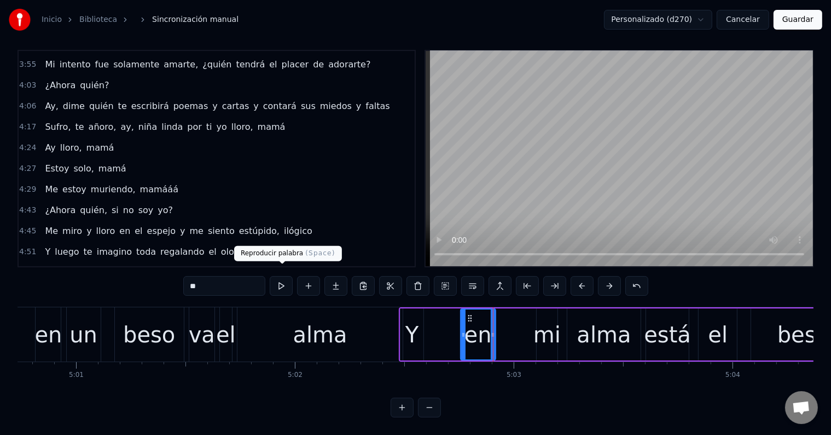
click at [289, 276] on button at bounding box center [281, 286] width 23 height 20
click at [536, 318] on div "mi" at bounding box center [547, 334] width 27 height 33
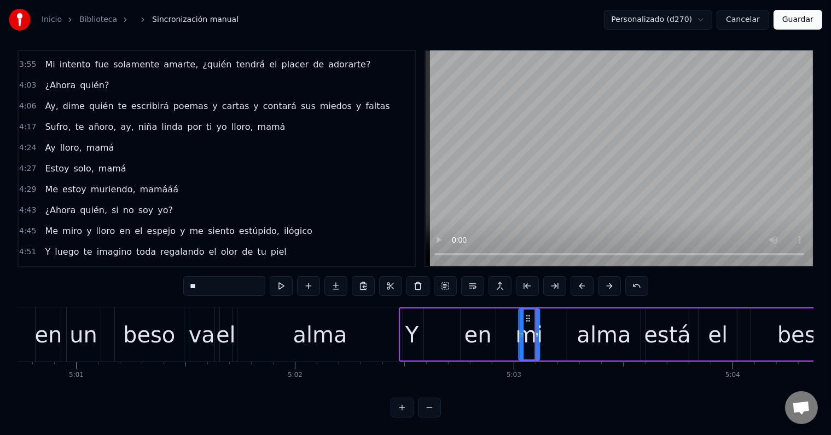
drag, startPoint x: 543, startPoint y: 306, endPoint x: 525, endPoint y: 306, distance: 18.1
click at [525, 314] on icon at bounding box center [528, 318] width 9 height 9
click at [293, 277] on button at bounding box center [281, 286] width 23 height 20
click at [591, 319] on div "alma" at bounding box center [604, 334] width 54 height 33
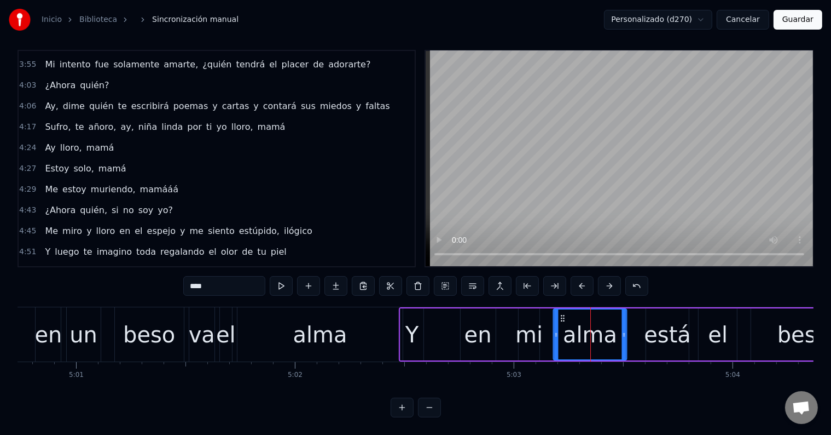
drag, startPoint x: 576, startPoint y: 305, endPoint x: 563, endPoint y: 305, distance: 13.7
click at [564, 315] on circle at bounding box center [564, 315] width 1 height 1
click at [288, 276] on button at bounding box center [281, 286] width 23 height 20
click at [523, 321] on div "mi" at bounding box center [529, 334] width 27 height 33
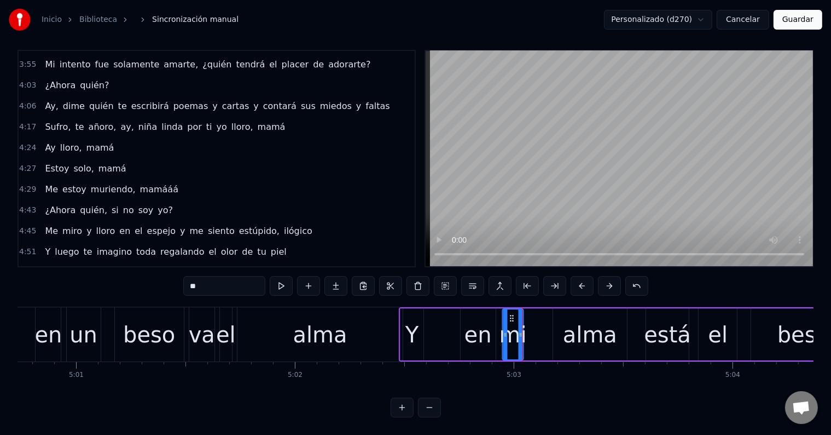
drag, startPoint x: 527, startPoint y: 305, endPoint x: 511, endPoint y: 305, distance: 16.4
click at [511, 314] on icon at bounding box center [512, 318] width 9 height 9
click at [565, 313] on div "alma" at bounding box center [589, 334] width 73 height 52
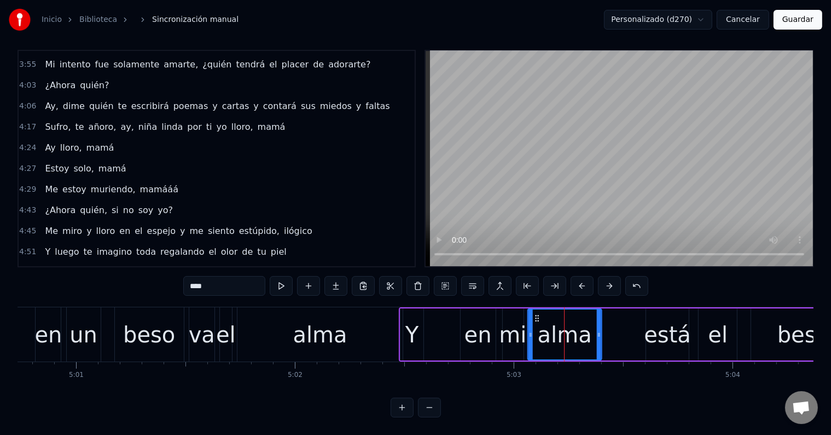
drag, startPoint x: 560, startPoint y: 307, endPoint x: 535, endPoint y: 306, distance: 25.7
click at [535, 314] on icon at bounding box center [537, 318] width 9 height 9
click at [415, 318] on div "Y" at bounding box center [412, 334] width 13 height 33
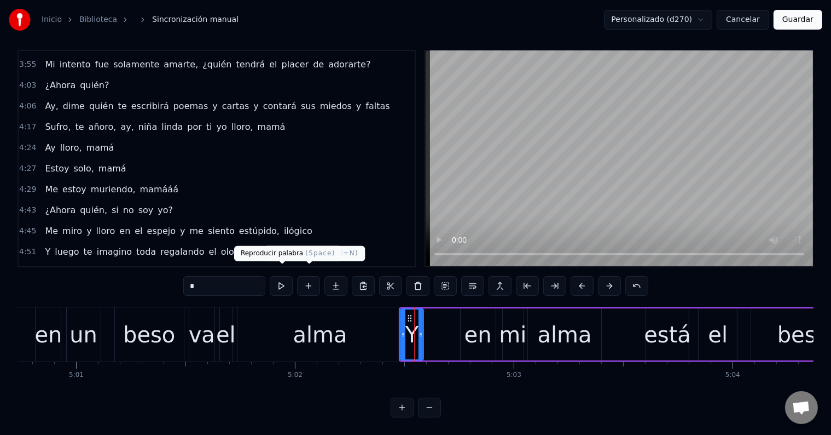
click at [284, 276] on button at bounding box center [281, 286] width 23 height 20
click at [493, 327] on div "en" at bounding box center [478, 334] width 35 height 52
click at [288, 277] on button at bounding box center [281, 286] width 23 height 20
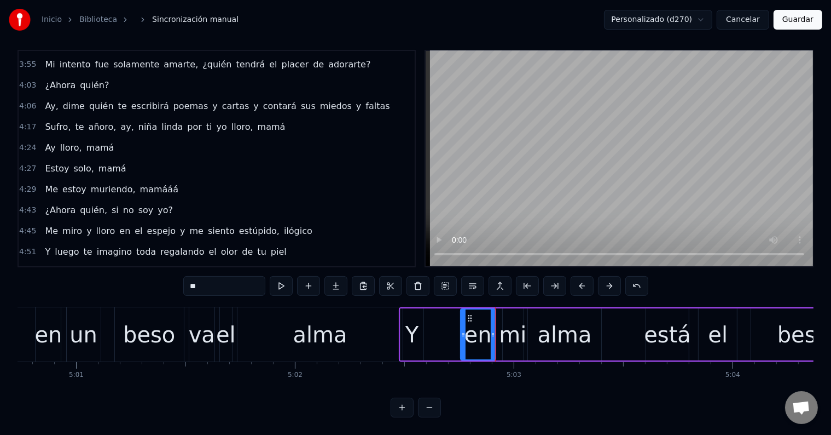
click at [357, 333] on div "alma" at bounding box center [320, 334] width 165 height 54
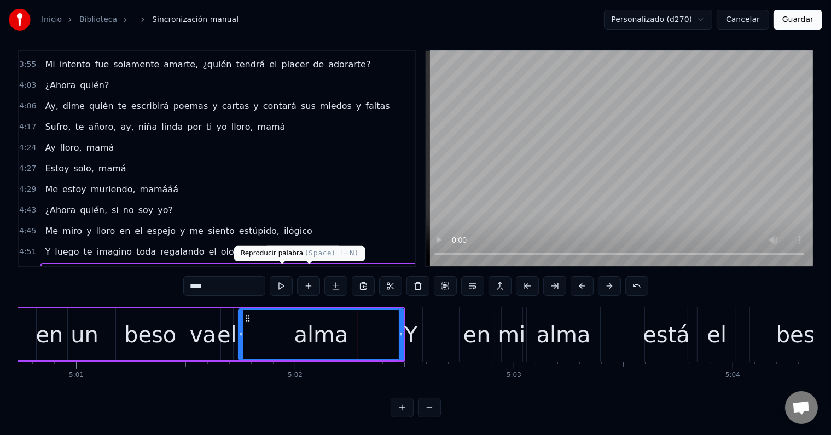
click at [286, 279] on button at bounding box center [281, 286] width 23 height 20
click at [474, 323] on div "en" at bounding box center [477, 334] width 27 height 33
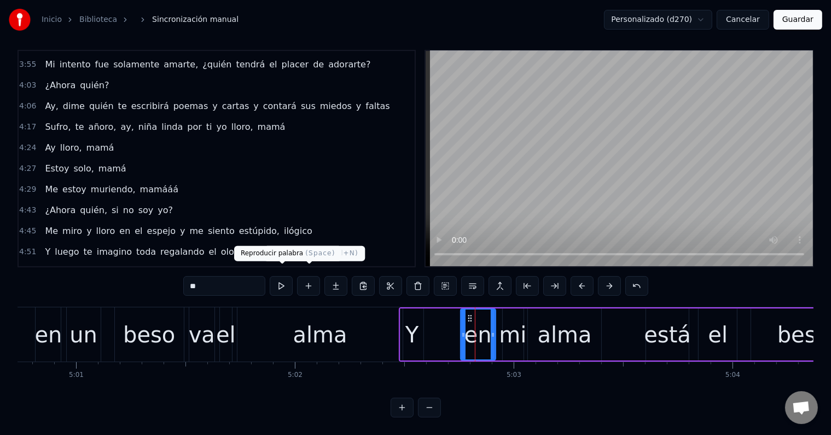
click at [291, 276] on button at bounding box center [281, 286] width 23 height 20
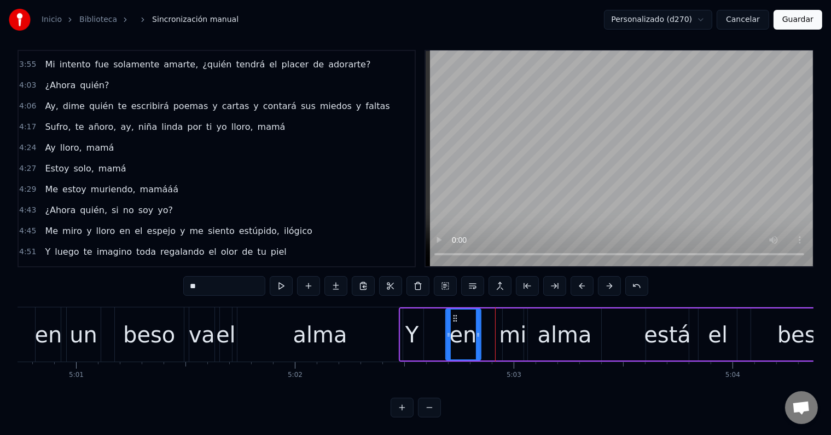
drag, startPoint x: 462, startPoint y: 308, endPoint x: 453, endPoint y: 308, distance: 8.8
click at [454, 317] on circle at bounding box center [454, 317] width 1 height 1
click at [516, 318] on div "mi" at bounding box center [512, 334] width 27 height 33
drag, startPoint x: 511, startPoint y: 306, endPoint x: 493, endPoint y: 306, distance: 18.6
click at [493, 314] on icon at bounding box center [493, 318] width 9 height 9
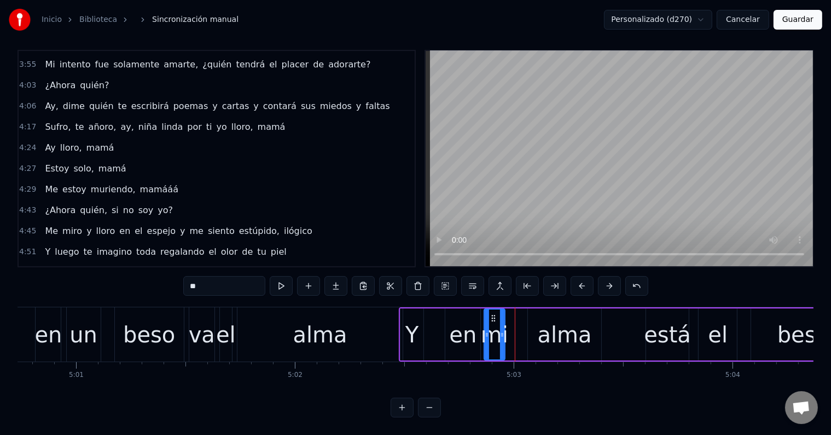
click at [546, 318] on div "alma" at bounding box center [565, 334] width 54 height 33
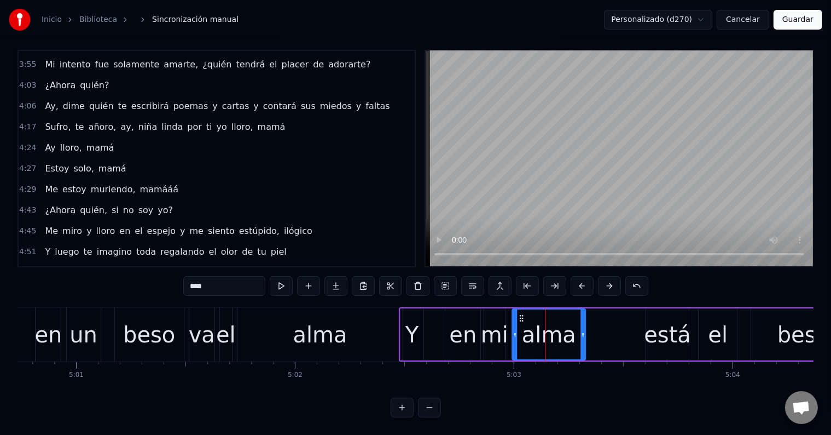
drag, startPoint x: 535, startPoint y: 306, endPoint x: 517, endPoint y: 306, distance: 17.5
click at [517, 314] on icon at bounding box center [521, 318] width 9 height 9
click at [419, 316] on div "Y" at bounding box center [412, 334] width 23 height 52
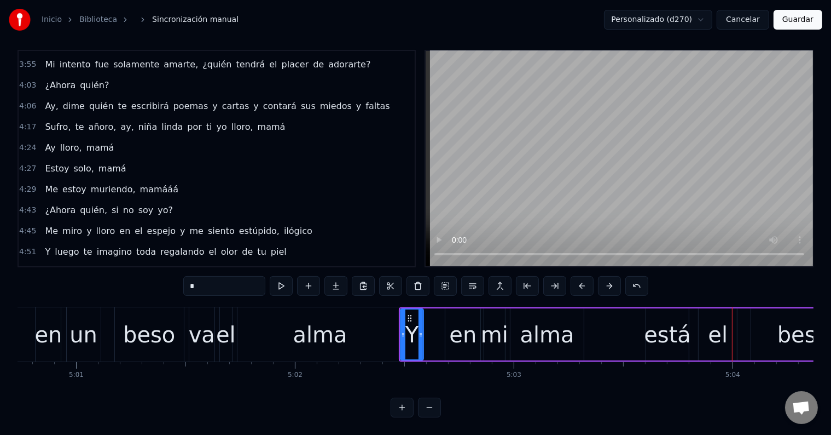
click at [667, 320] on div "está" at bounding box center [667, 334] width 47 height 33
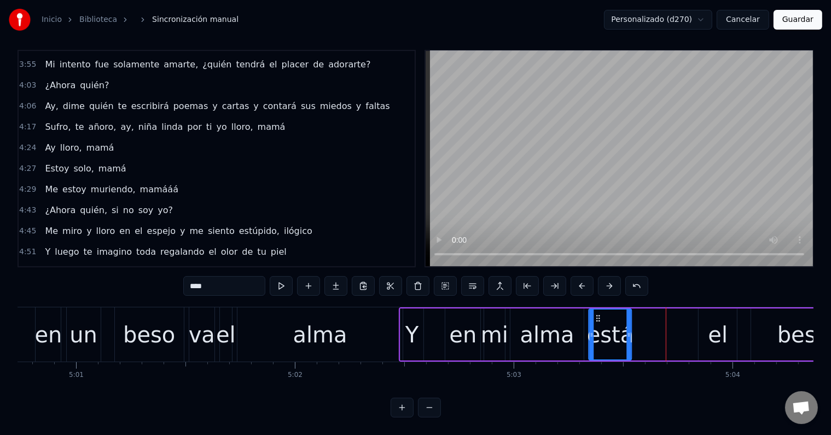
drag, startPoint x: 655, startPoint y: 304, endPoint x: 599, endPoint y: 303, distance: 55.8
click at [598, 309] on div "está" at bounding box center [610, 334] width 42 height 50
click at [705, 319] on div "el" at bounding box center [718, 334] width 38 height 52
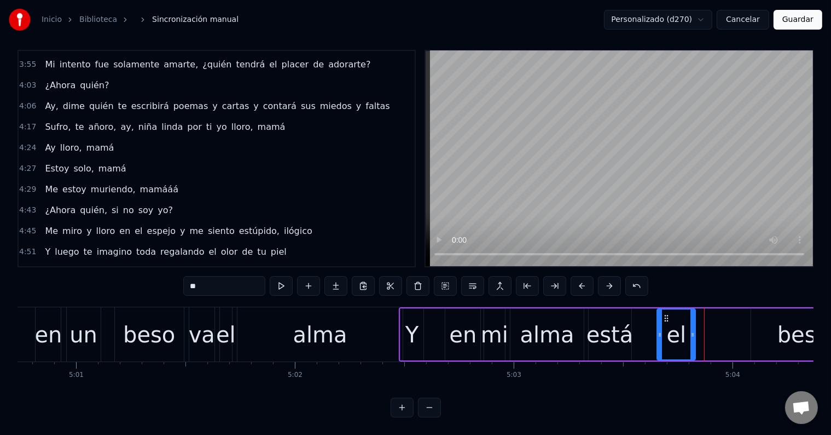
drag, startPoint x: 687, startPoint y: 306, endPoint x: 666, endPoint y: 306, distance: 21.3
click at [666, 314] on icon at bounding box center [666, 318] width 9 height 9
click at [290, 276] on button at bounding box center [281, 286] width 23 height 20
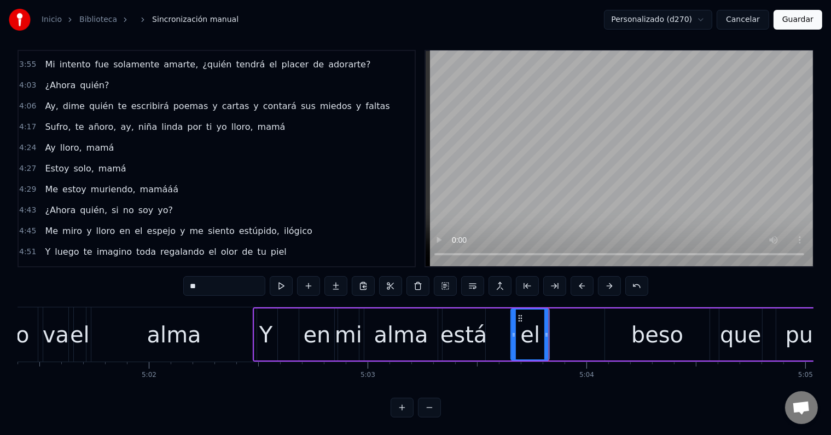
scroll to position [0, 66031]
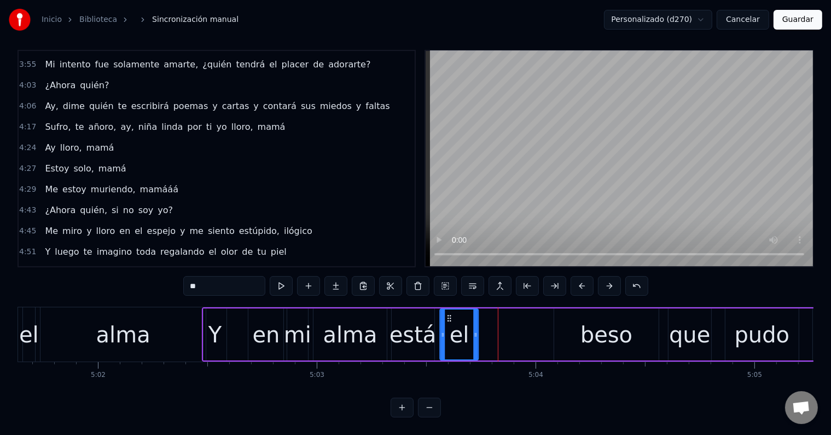
drag, startPoint x: 470, startPoint y: 304, endPoint x: 257, endPoint y: 292, distance: 212.7
click at [450, 315] on circle at bounding box center [450, 315] width 1 height 1
click at [279, 276] on button at bounding box center [281, 286] width 23 height 20
click at [630, 324] on div "beso" at bounding box center [606, 334] width 104 height 52
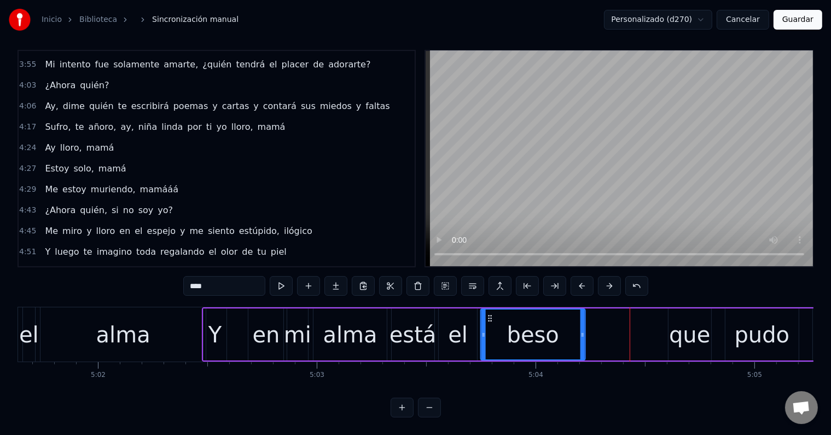
drag, startPoint x: 545, startPoint y: 305, endPoint x: 488, endPoint y: 303, distance: 56.9
click at [488, 314] on icon at bounding box center [490, 318] width 9 height 9
click at [683, 318] on div "que" at bounding box center [689, 334] width 41 height 33
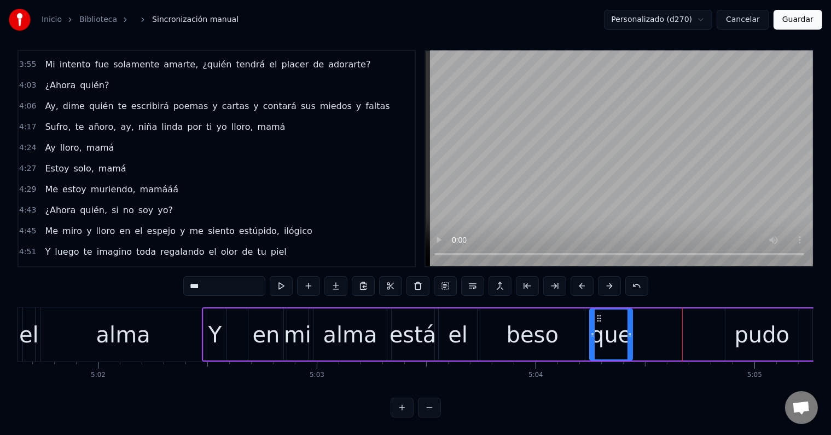
drag, startPoint x: 678, startPoint y: 306, endPoint x: 597, endPoint y: 305, distance: 81.0
click at [597, 314] on icon at bounding box center [599, 318] width 9 height 9
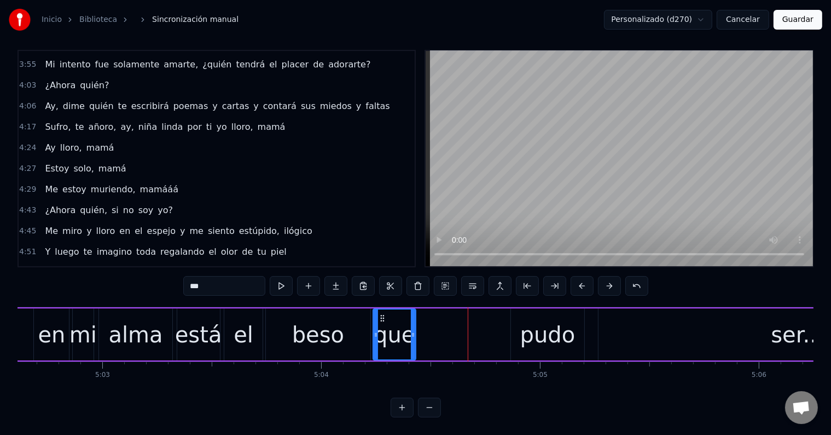
scroll to position [0, 66257]
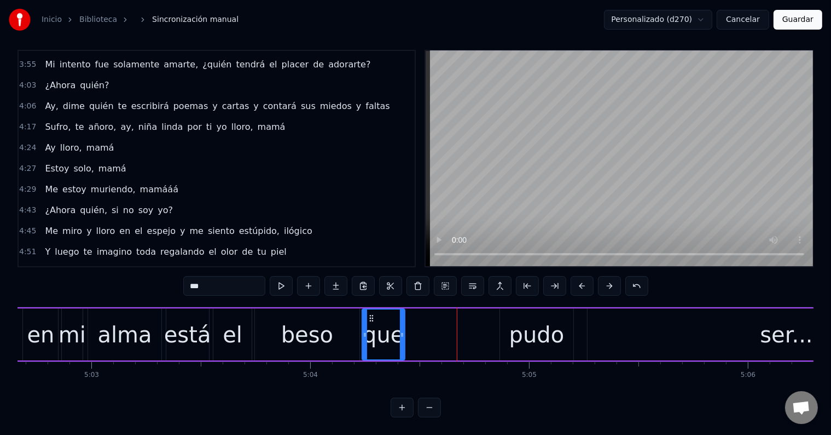
click at [519, 318] on div "pudo" at bounding box center [537, 334] width 55 height 33
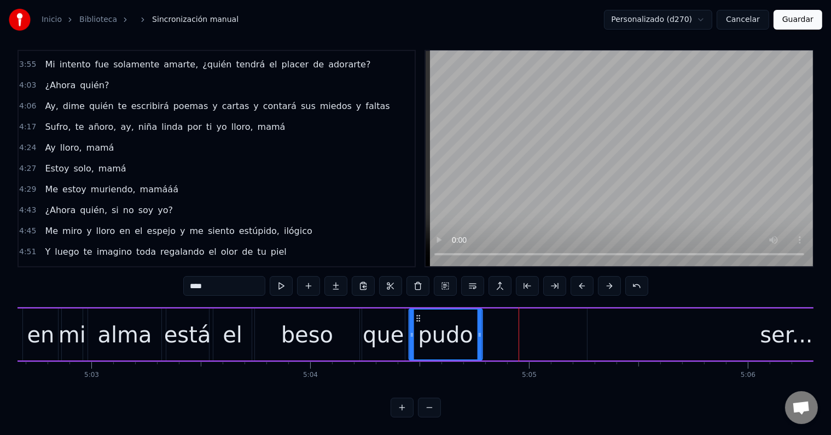
drag, startPoint x: 509, startPoint y: 306, endPoint x: 418, endPoint y: 304, distance: 90.9
click at [418, 314] on icon at bounding box center [418, 318] width 9 height 9
click at [282, 276] on button at bounding box center [281, 286] width 23 height 20
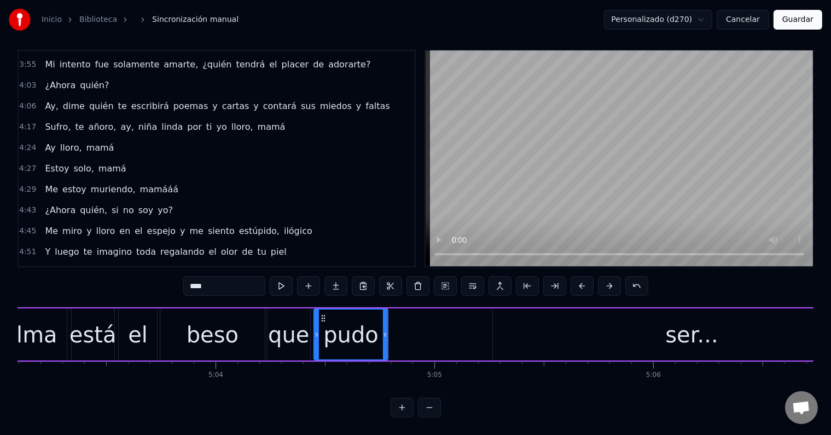
scroll to position [0, 66361]
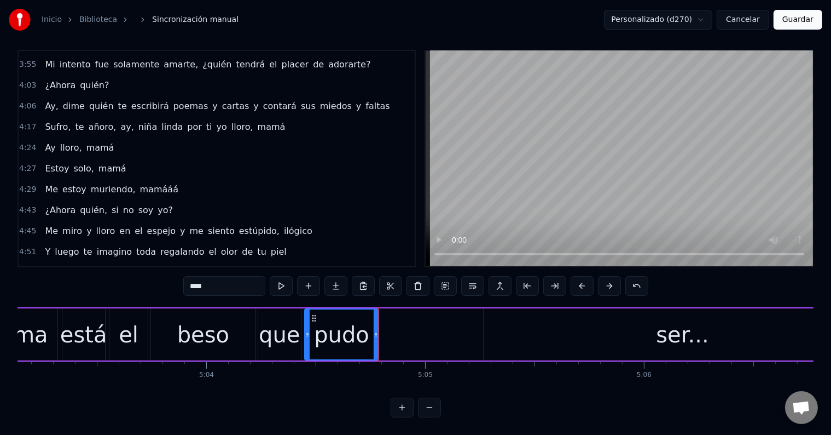
click at [635, 333] on div "ser..." at bounding box center [683, 334] width 398 height 52
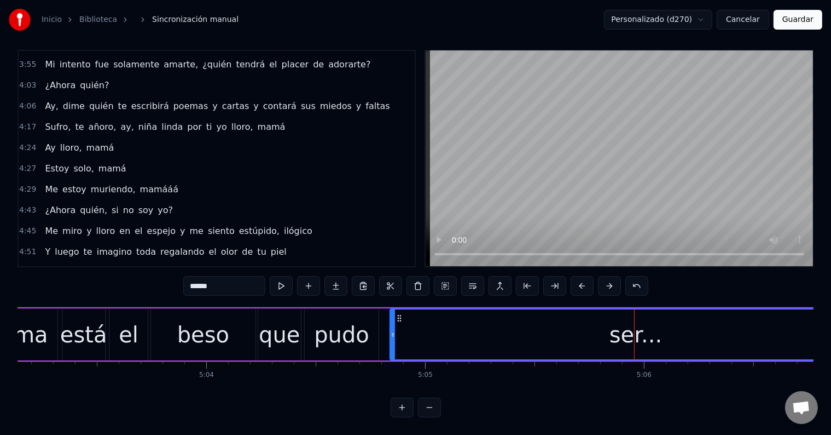
drag, startPoint x: 486, startPoint y: 318, endPoint x: 392, endPoint y: 315, distance: 93.6
click at [392, 315] on div at bounding box center [393, 334] width 4 height 50
click at [280, 276] on button at bounding box center [281, 286] width 23 height 20
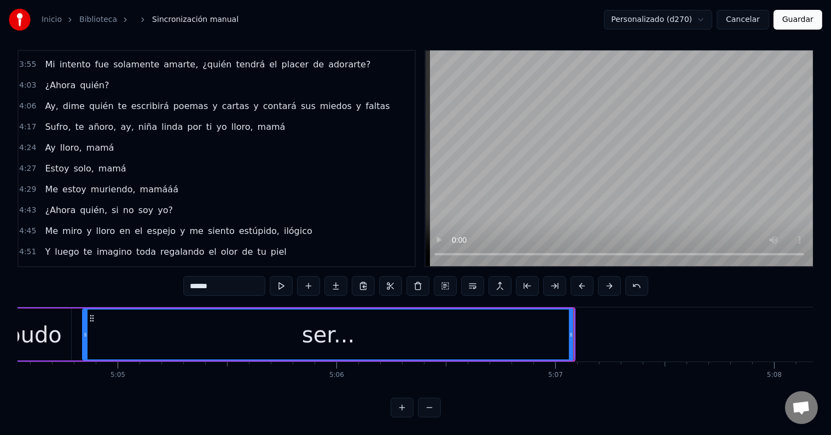
scroll to position [0, 66659]
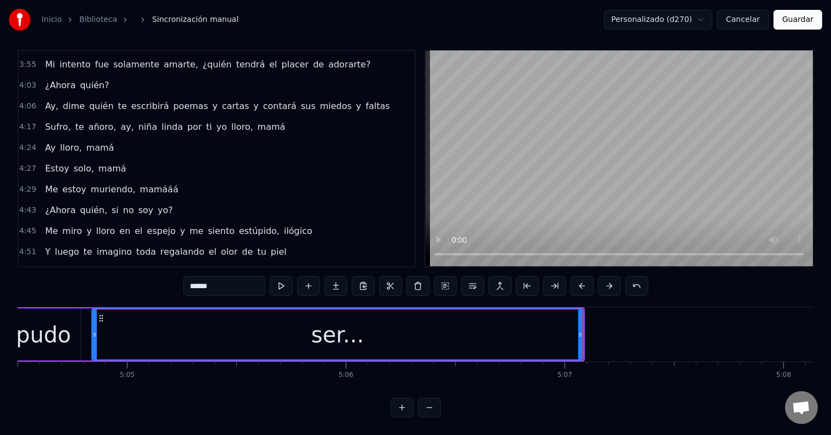
click at [313, 326] on div "ser..." at bounding box center [337, 334] width 490 height 50
click at [196, 276] on input "******" at bounding box center [224, 286] width 82 height 20
click at [288, 276] on button at bounding box center [281, 286] width 23 height 20
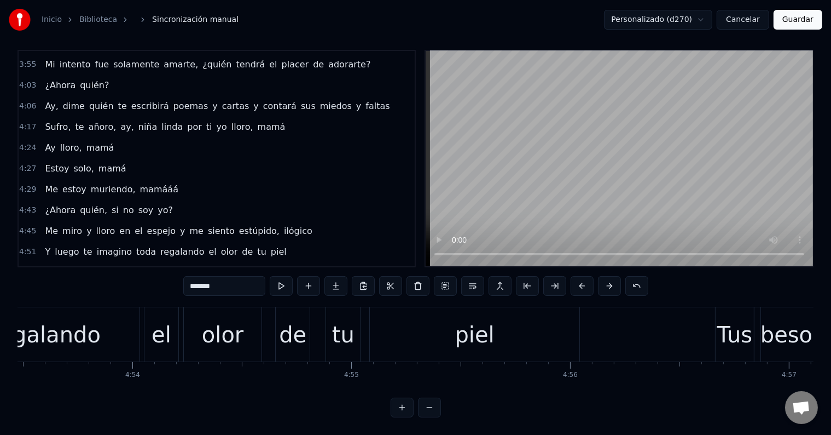
scroll to position [0, 64246]
click at [173, 330] on div "el" at bounding box center [161, 334] width 34 height 54
type input "**"
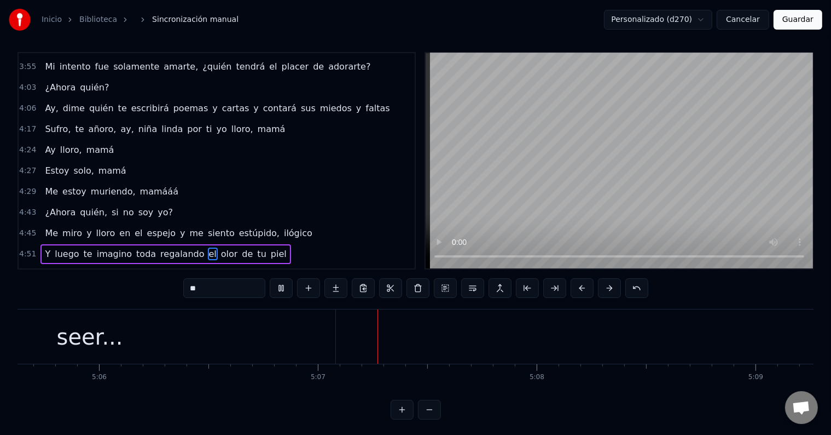
scroll to position [0, 66976]
click at [798, 21] on button "Guardar" at bounding box center [798, 20] width 49 height 20
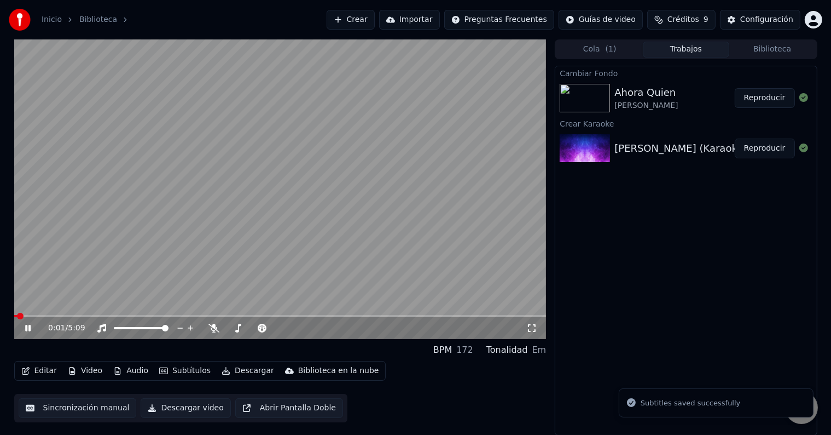
click at [27, 329] on icon at bounding box center [36, 327] width 26 height 9
click at [92, 372] on button "Video" at bounding box center [84, 370] width 43 height 15
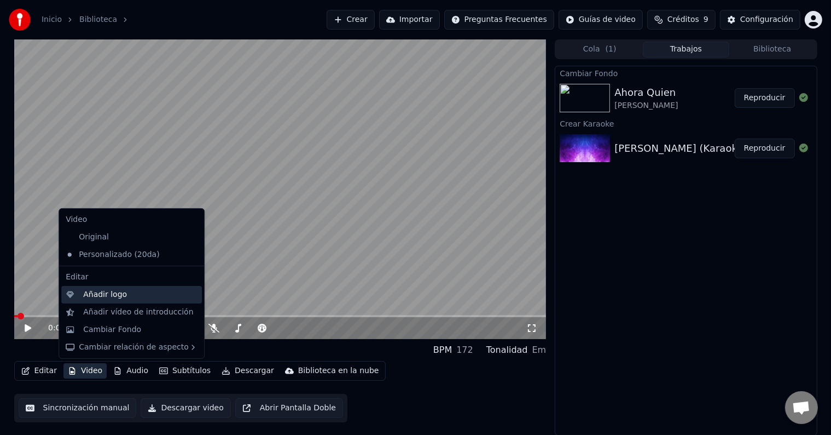
click at [118, 286] on div "Añadir logo" at bounding box center [131, 295] width 141 height 18
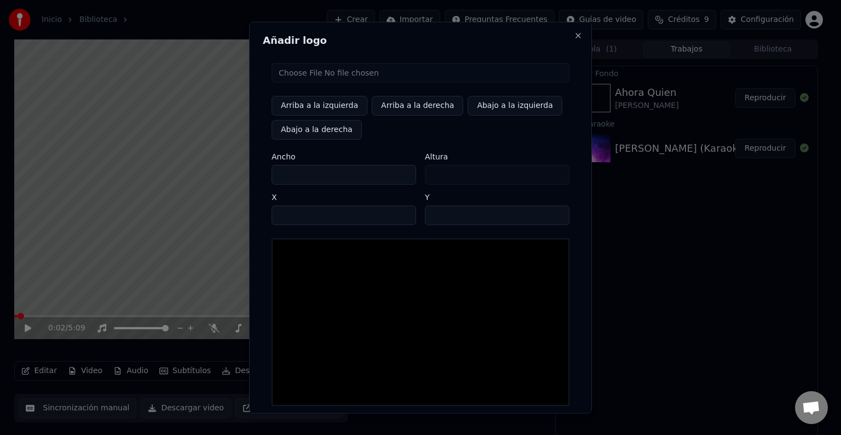
click at [316, 76] on input "file" at bounding box center [420, 73] width 298 height 20
type input "**********"
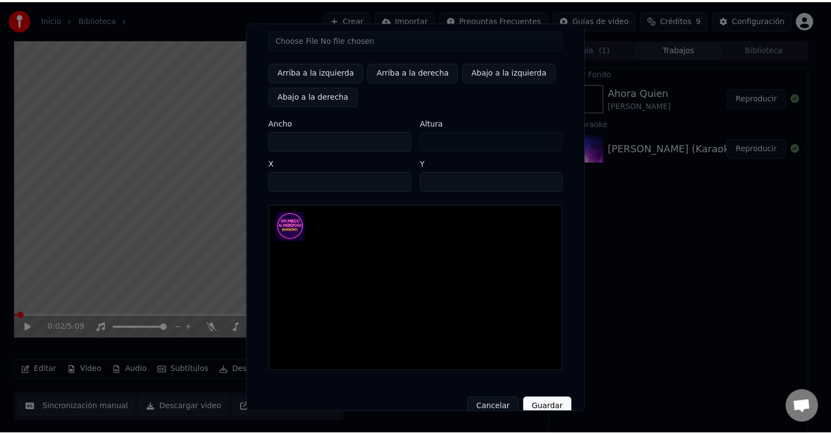
scroll to position [52, 0]
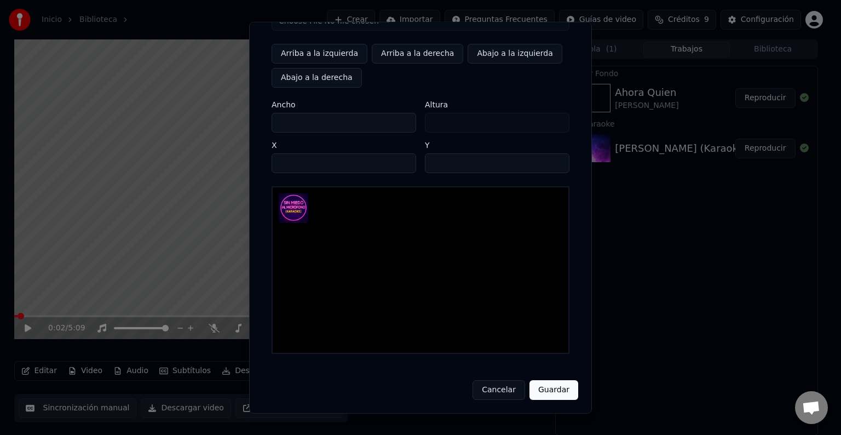
click at [544, 393] on button "Guardar" at bounding box center [553, 390] width 49 height 20
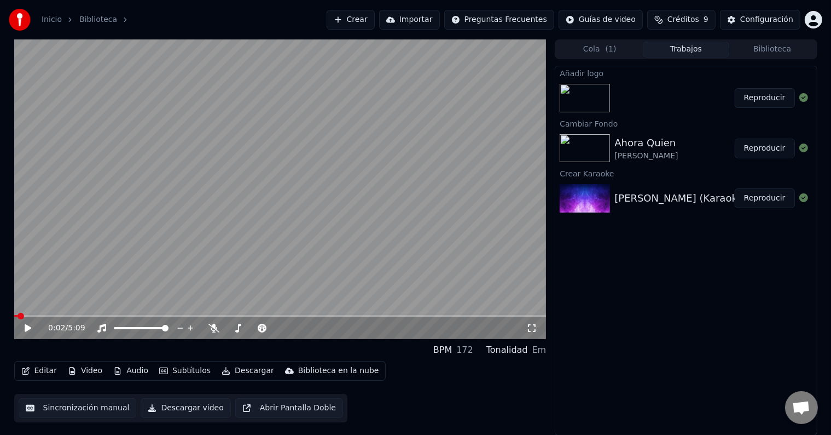
click at [768, 99] on button "Reproducir" at bounding box center [765, 98] width 60 height 20
click at [27, 327] on icon at bounding box center [27, 328] width 5 height 7
click at [241, 372] on button "Descargar" at bounding box center [247, 370] width 61 height 15
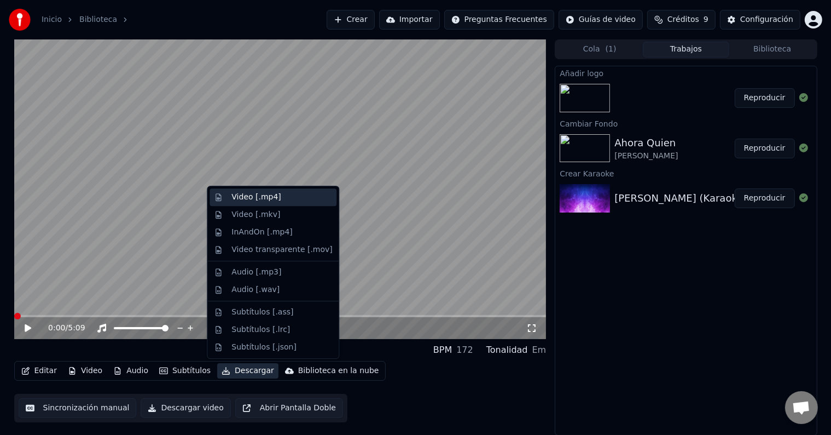
click at [253, 198] on div "Video [.mp4]" at bounding box center [256, 197] width 49 height 11
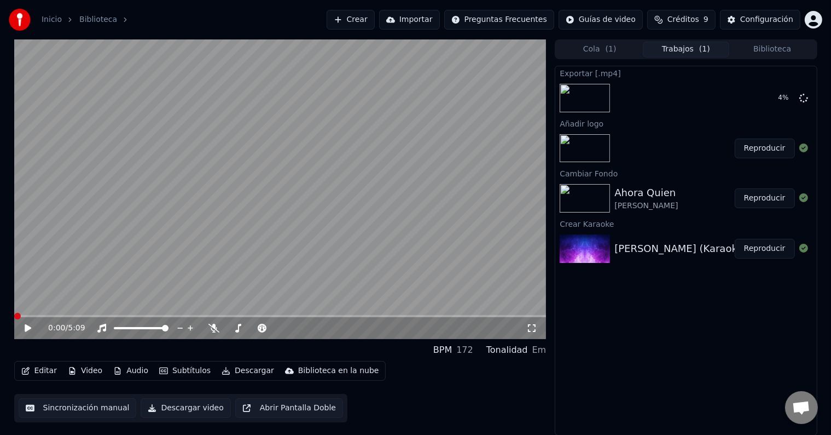
click at [438, 315] on span at bounding box center [280, 316] width 533 height 2
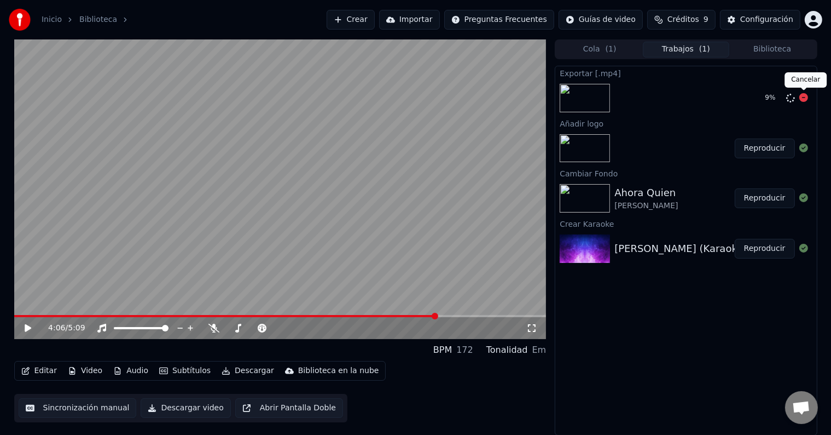
click at [803, 96] on icon at bounding box center [804, 97] width 9 height 9
click at [241, 324] on icon at bounding box center [238, 327] width 6 height 9
click at [317, 328] on icon at bounding box center [316, 327] width 10 height 11
click at [34, 323] on icon at bounding box center [36, 327] width 26 height 9
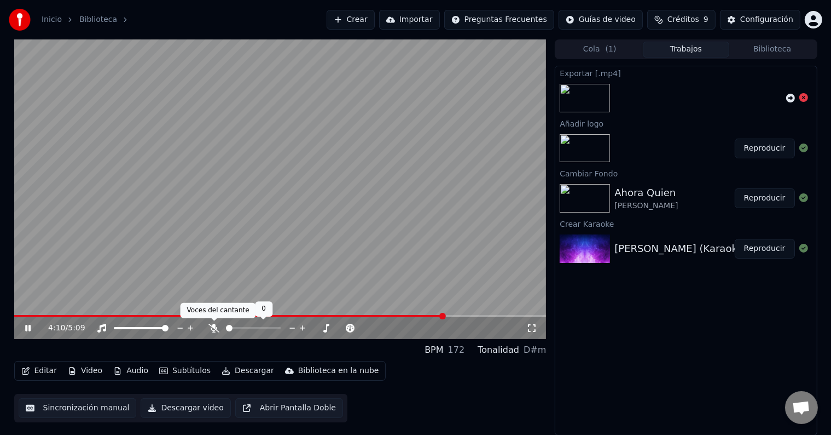
click at [216, 328] on icon at bounding box center [214, 327] width 11 height 9
click at [32, 326] on icon at bounding box center [36, 327] width 26 height 9
click at [93, 370] on button "Video" at bounding box center [84, 370] width 43 height 15
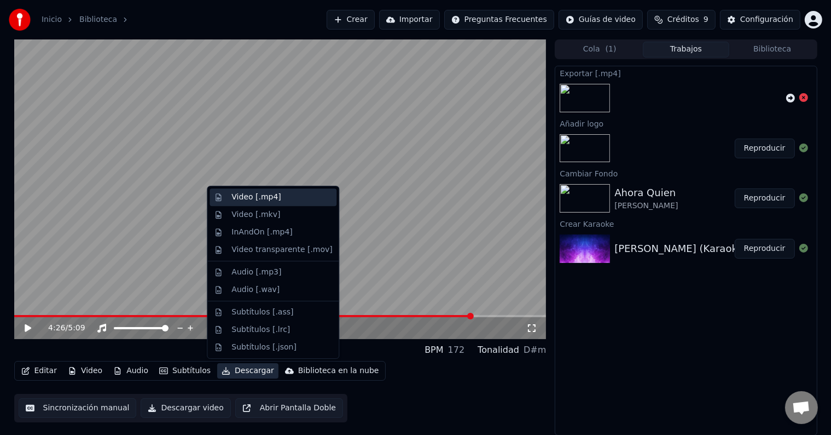
click at [254, 193] on div "Video [.mp4]" at bounding box center [256, 197] width 49 height 11
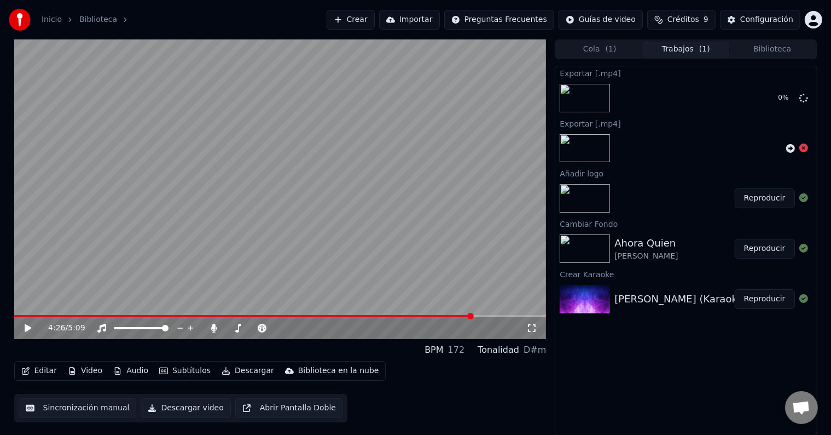
click at [26, 325] on icon at bounding box center [28, 328] width 7 height 8
click at [779, 100] on button "Mostrar" at bounding box center [771, 98] width 48 height 20
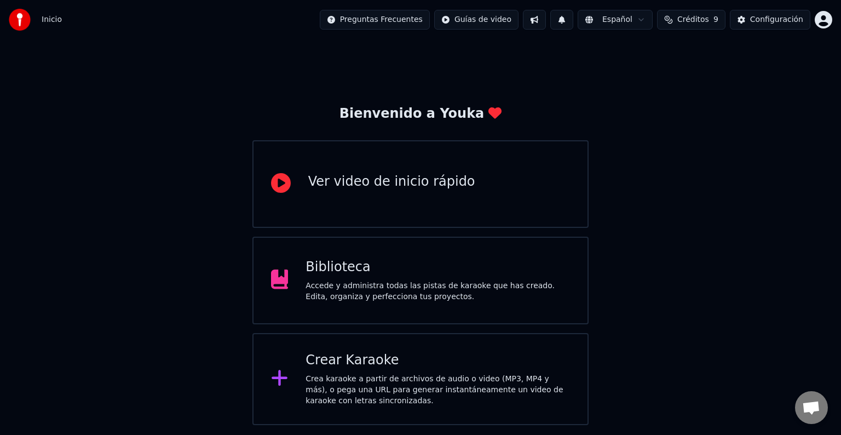
click at [378, 302] on div "Biblioteca Accede y administra todas las pistas de karaoke que has creado. Edit…" at bounding box center [420, 280] width 336 height 88
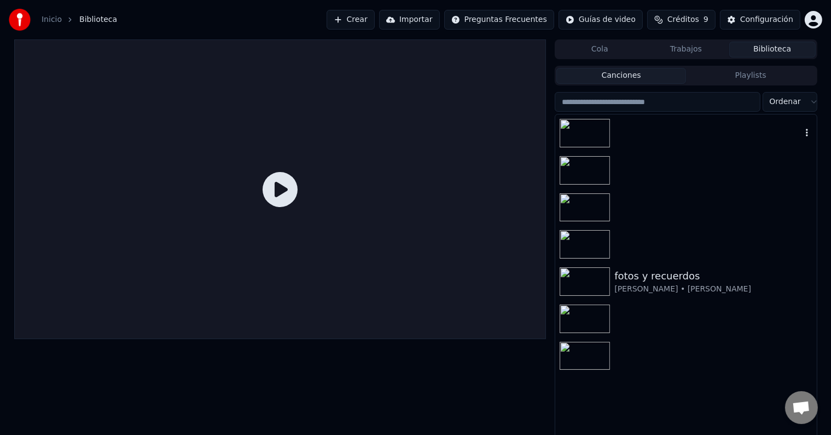
click at [622, 136] on div at bounding box center [685, 132] width 261 height 37
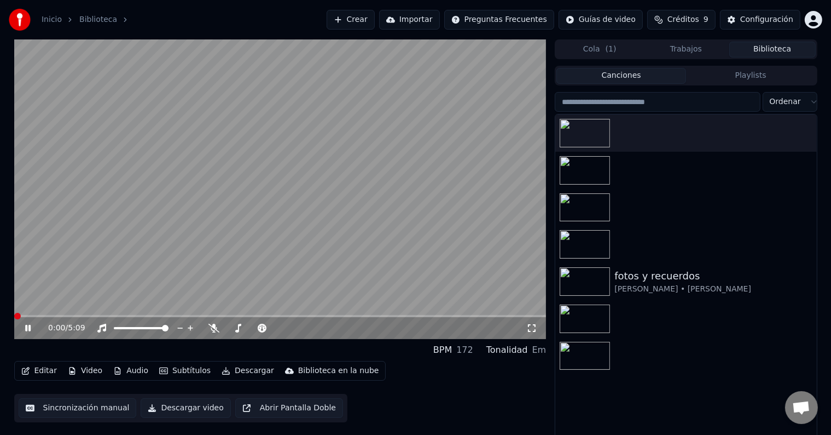
click at [28, 327] on icon at bounding box center [27, 328] width 5 height 7
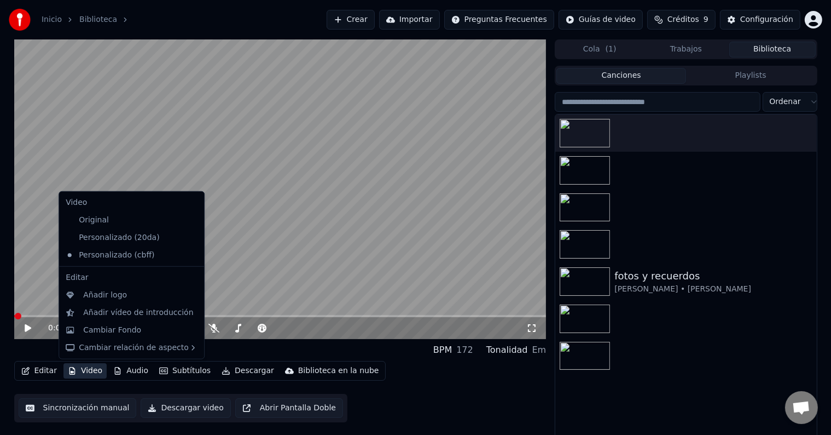
click at [92, 372] on button "Video" at bounding box center [84, 370] width 43 height 15
click at [128, 325] on div "Cambiar Fondo" at bounding box center [112, 330] width 58 height 11
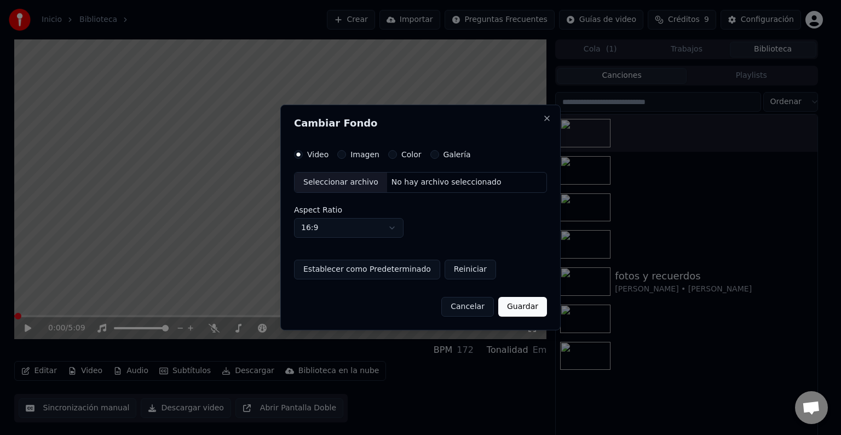
click at [345, 152] on div "Imagen" at bounding box center [358, 154] width 42 height 9
click at [341, 153] on button "Imagen" at bounding box center [341, 154] width 9 height 9
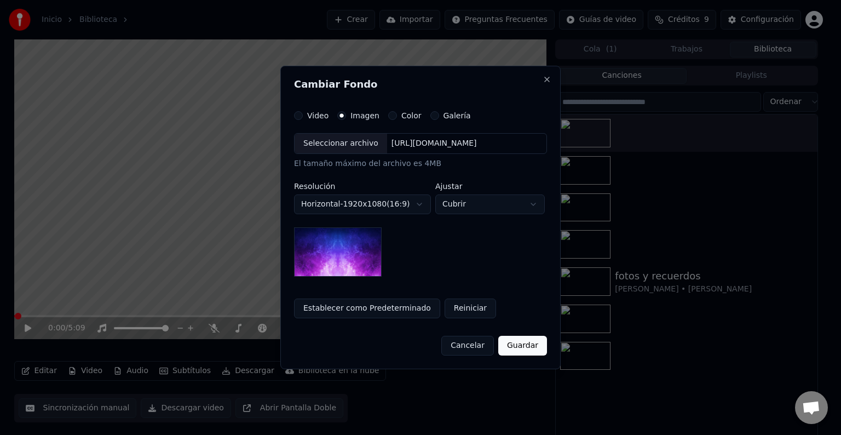
click at [340, 149] on div "Seleccionar archivo" at bounding box center [340, 144] width 92 height 20
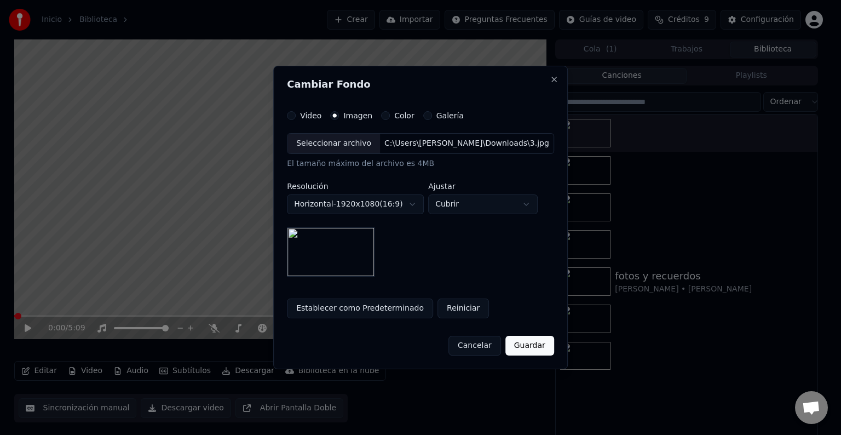
click at [533, 342] on button "Guardar" at bounding box center [529, 345] width 49 height 20
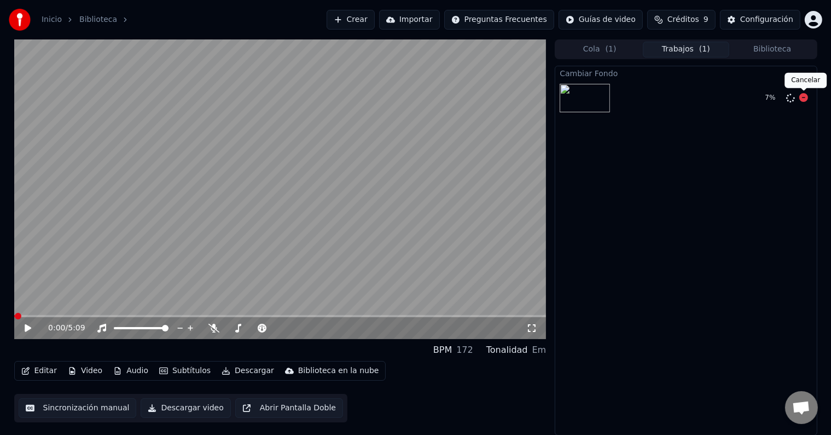
click at [803, 95] on icon at bounding box center [804, 97] width 9 height 9
click at [88, 371] on button "Video" at bounding box center [84, 370] width 43 height 15
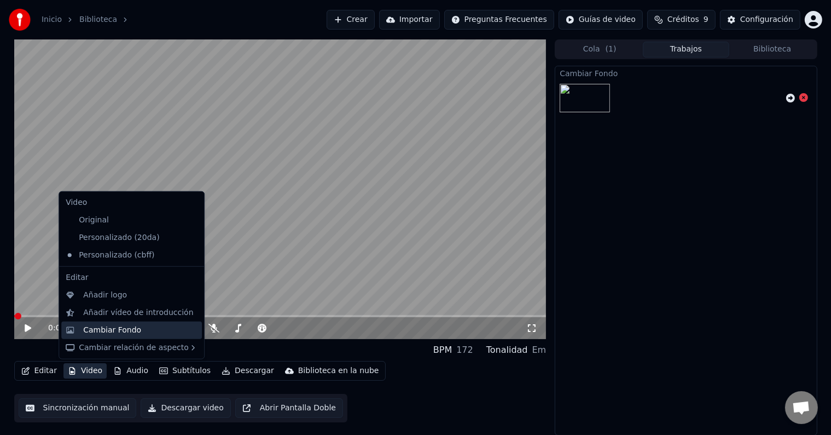
click at [114, 325] on div "Cambiar Fondo" at bounding box center [112, 330] width 58 height 11
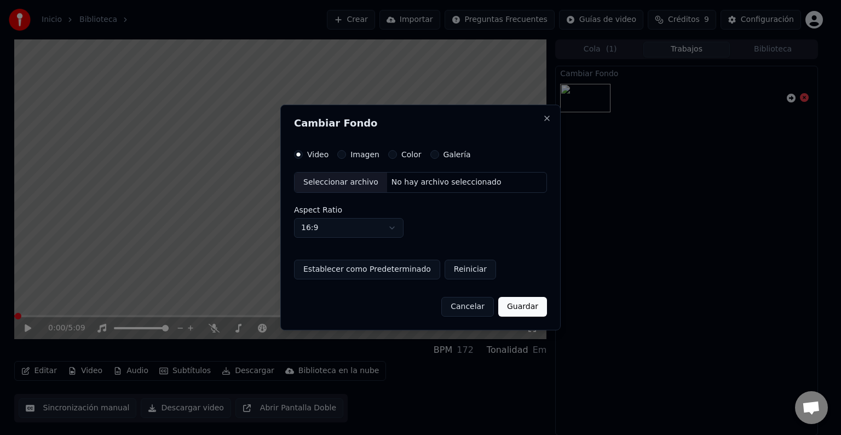
click at [354, 157] on label "Imagen" at bounding box center [364, 155] width 29 height 8
click at [346, 157] on button "Imagen" at bounding box center [341, 154] width 9 height 9
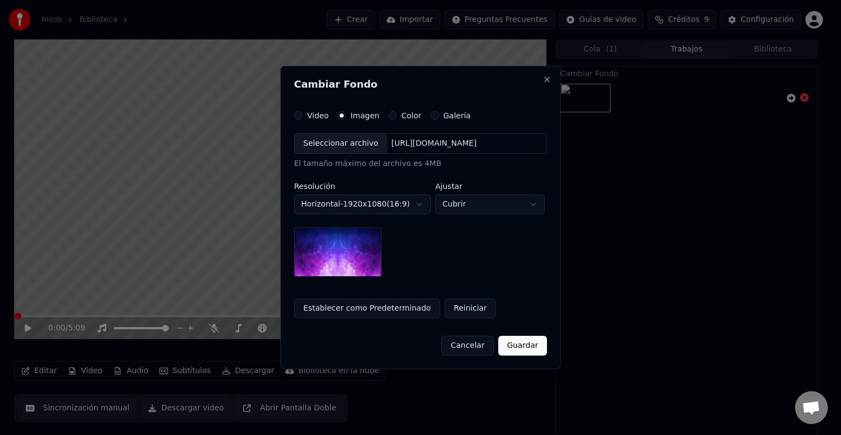
click at [331, 148] on div "Seleccionar archivo" at bounding box center [340, 144] width 92 height 20
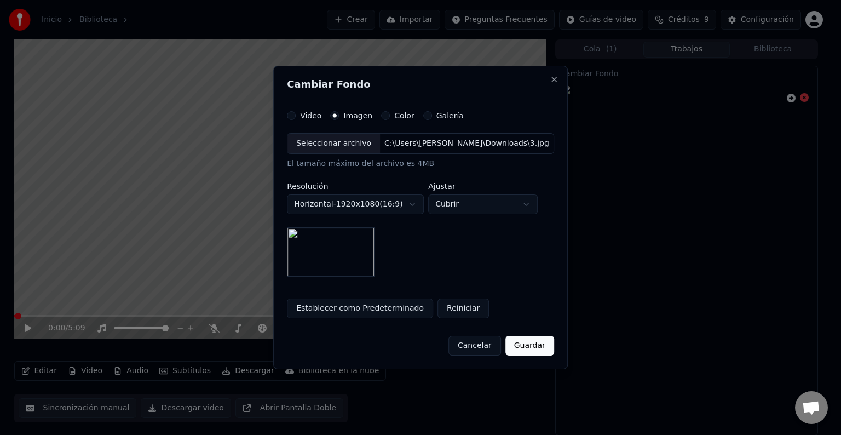
click at [540, 344] on button "Guardar" at bounding box center [529, 345] width 49 height 20
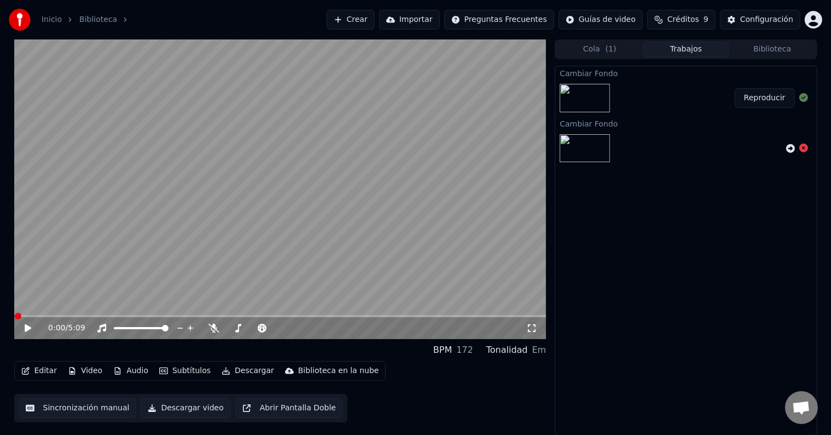
click at [777, 96] on button "Reproducir" at bounding box center [765, 98] width 60 height 20
click at [26, 328] on icon at bounding box center [27, 328] width 5 height 7
click at [765, 97] on button "Reproducir" at bounding box center [765, 98] width 60 height 20
click at [30, 331] on icon at bounding box center [27, 328] width 5 height 7
click at [51, 372] on button "Editar" at bounding box center [39, 370] width 44 height 15
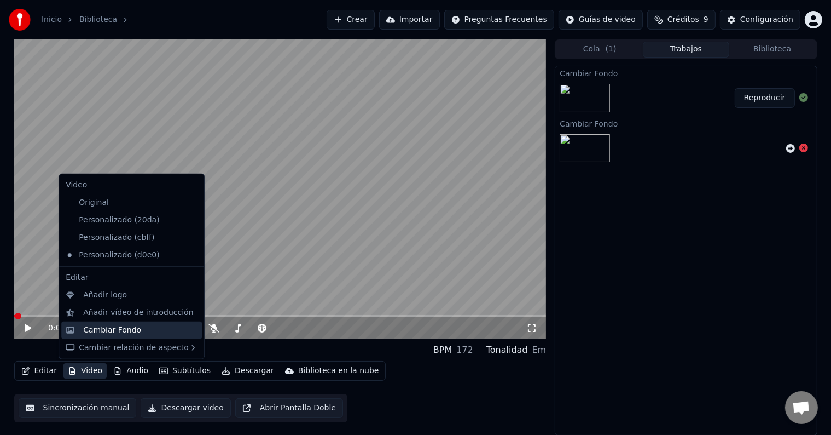
click at [116, 332] on div "Cambiar Fondo" at bounding box center [112, 330] width 58 height 11
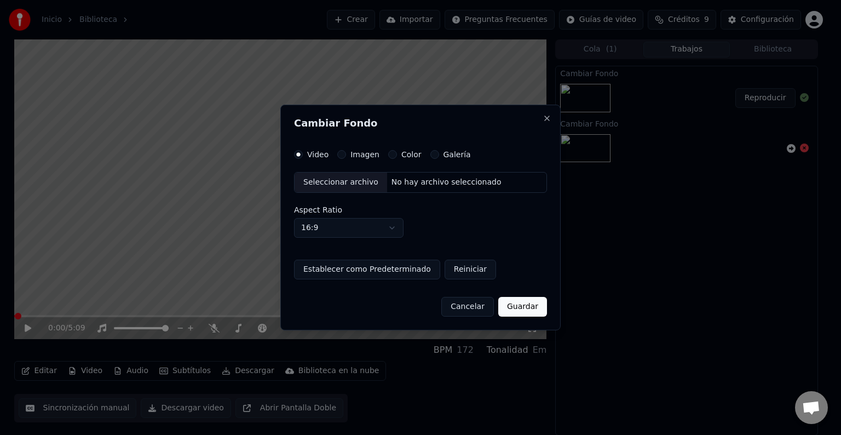
click at [331, 184] on div "Seleccionar archivo" at bounding box center [340, 182] width 92 height 20
click at [352, 151] on label "Imagen" at bounding box center [364, 155] width 29 height 8
click at [346, 150] on button "Imagen" at bounding box center [341, 154] width 9 height 9
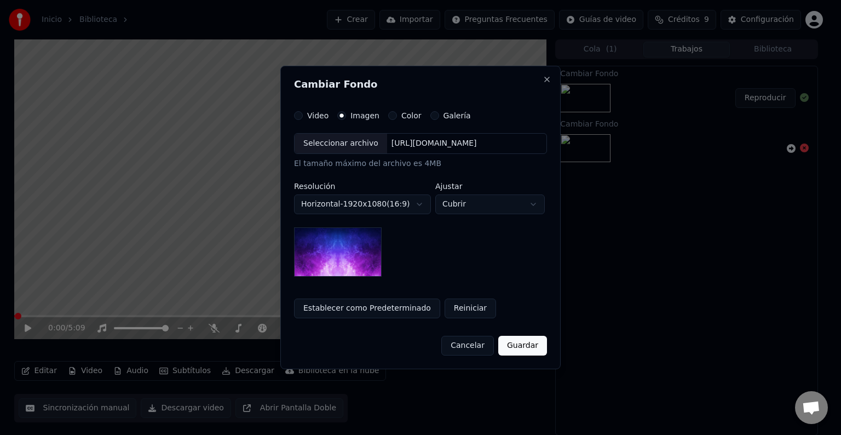
click at [340, 149] on div "Seleccionar archivo" at bounding box center [340, 144] width 92 height 20
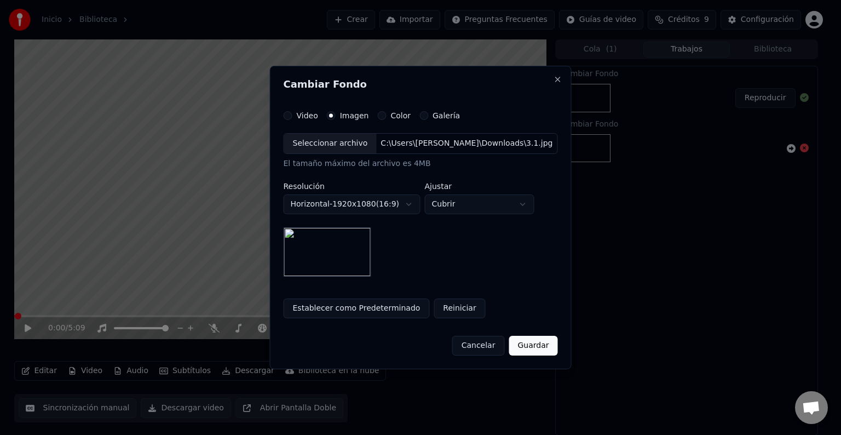
click at [527, 339] on button "Guardar" at bounding box center [532, 345] width 49 height 20
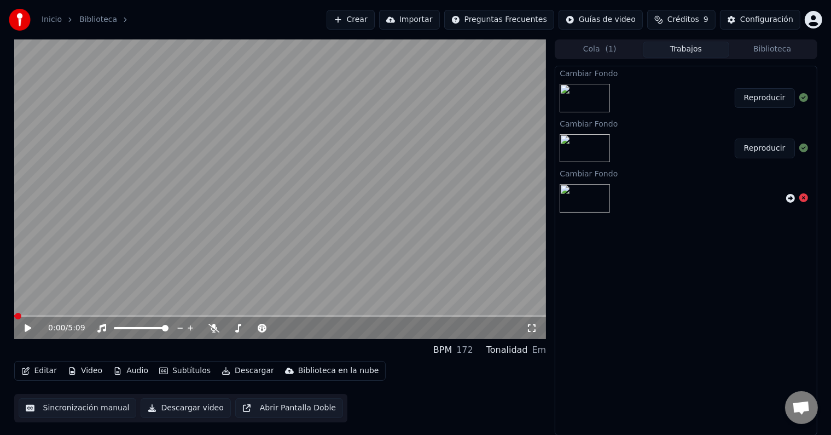
click at [768, 99] on button "Reproducir" at bounding box center [765, 98] width 60 height 20
click at [26, 329] on icon at bounding box center [27, 328] width 5 height 7
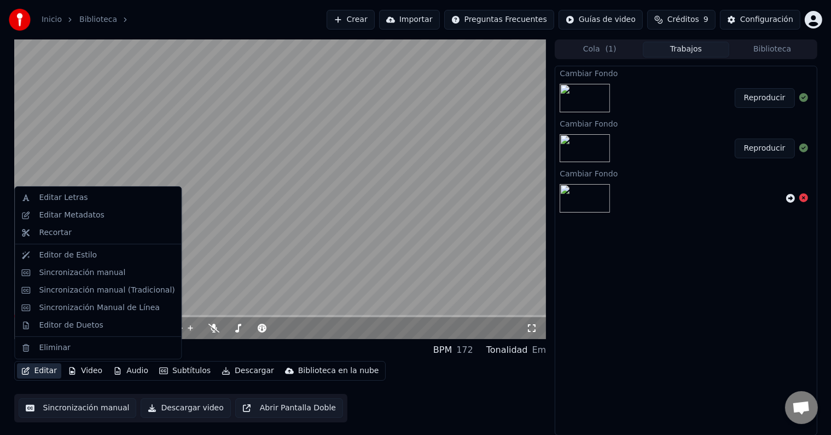
click at [36, 369] on button "Editar" at bounding box center [39, 370] width 44 height 15
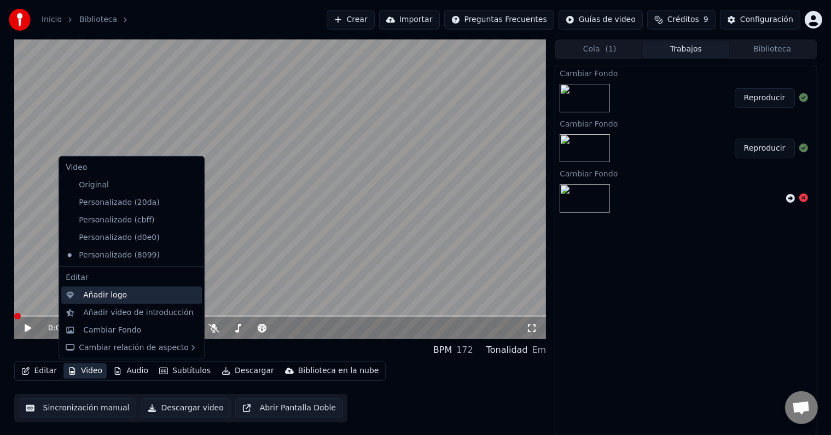
click at [107, 302] on div "Añadir logo" at bounding box center [131, 295] width 141 height 18
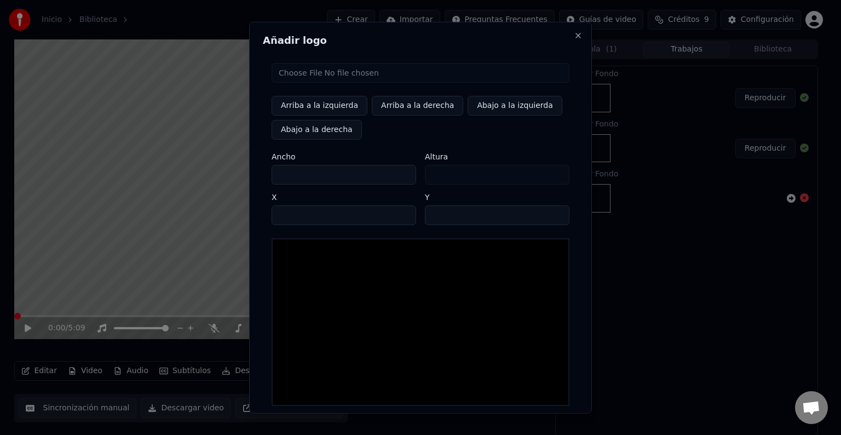
click at [308, 76] on input "file" at bounding box center [420, 73] width 298 height 20
type input "**********"
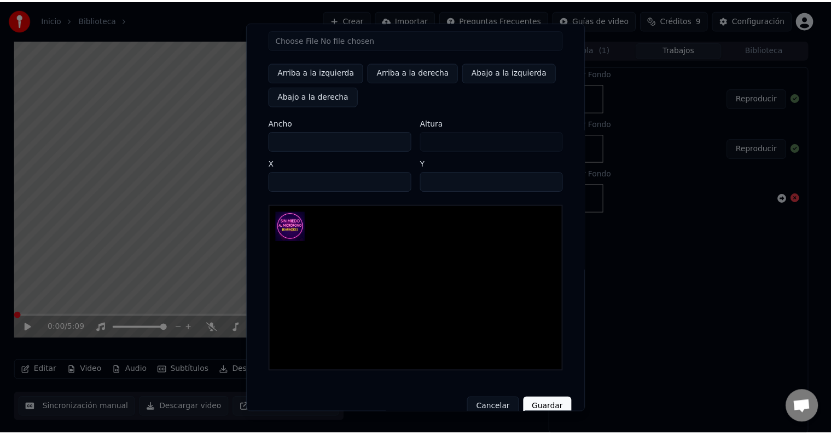
scroll to position [52, 0]
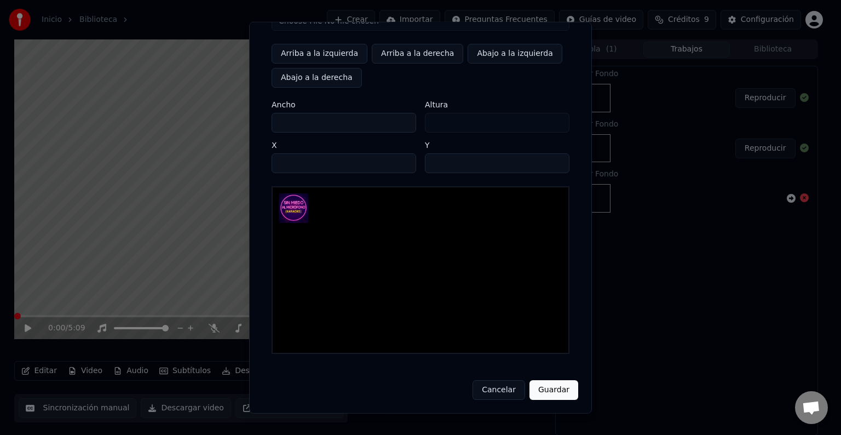
click at [561, 400] on div "Añadir logo Arriba a la izquierda Arriba a la derecha Abajo a la izquierda Abaj…" at bounding box center [420, 217] width 343 height 391
click at [556, 387] on button "Guardar" at bounding box center [553, 390] width 49 height 20
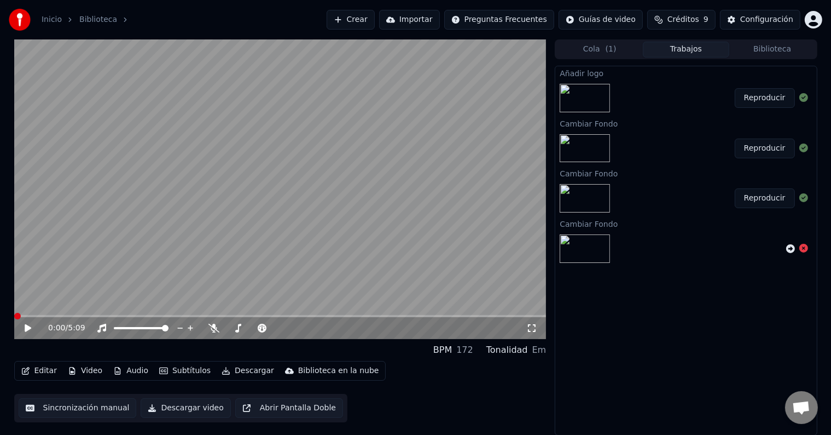
click at [763, 97] on button "Reproducir" at bounding box center [765, 98] width 60 height 20
click at [30, 327] on icon at bounding box center [27, 328] width 5 height 7
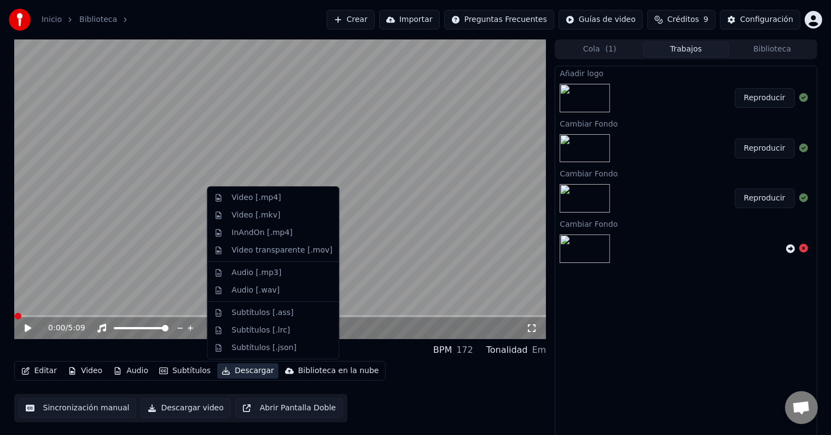
click at [238, 368] on button "Descargar" at bounding box center [247, 370] width 61 height 15
click at [250, 195] on div "Video [.mp4]" at bounding box center [256, 197] width 49 height 11
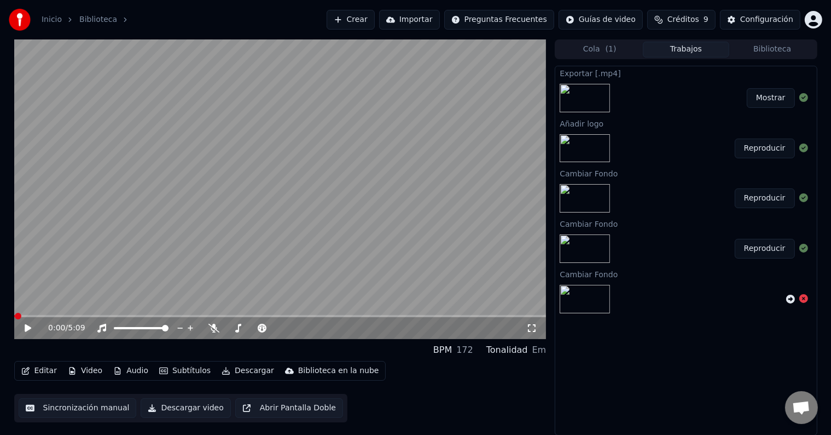
click at [757, 102] on button "Mostrar" at bounding box center [771, 98] width 48 height 20
